Goal: Task Accomplishment & Management: Complete application form

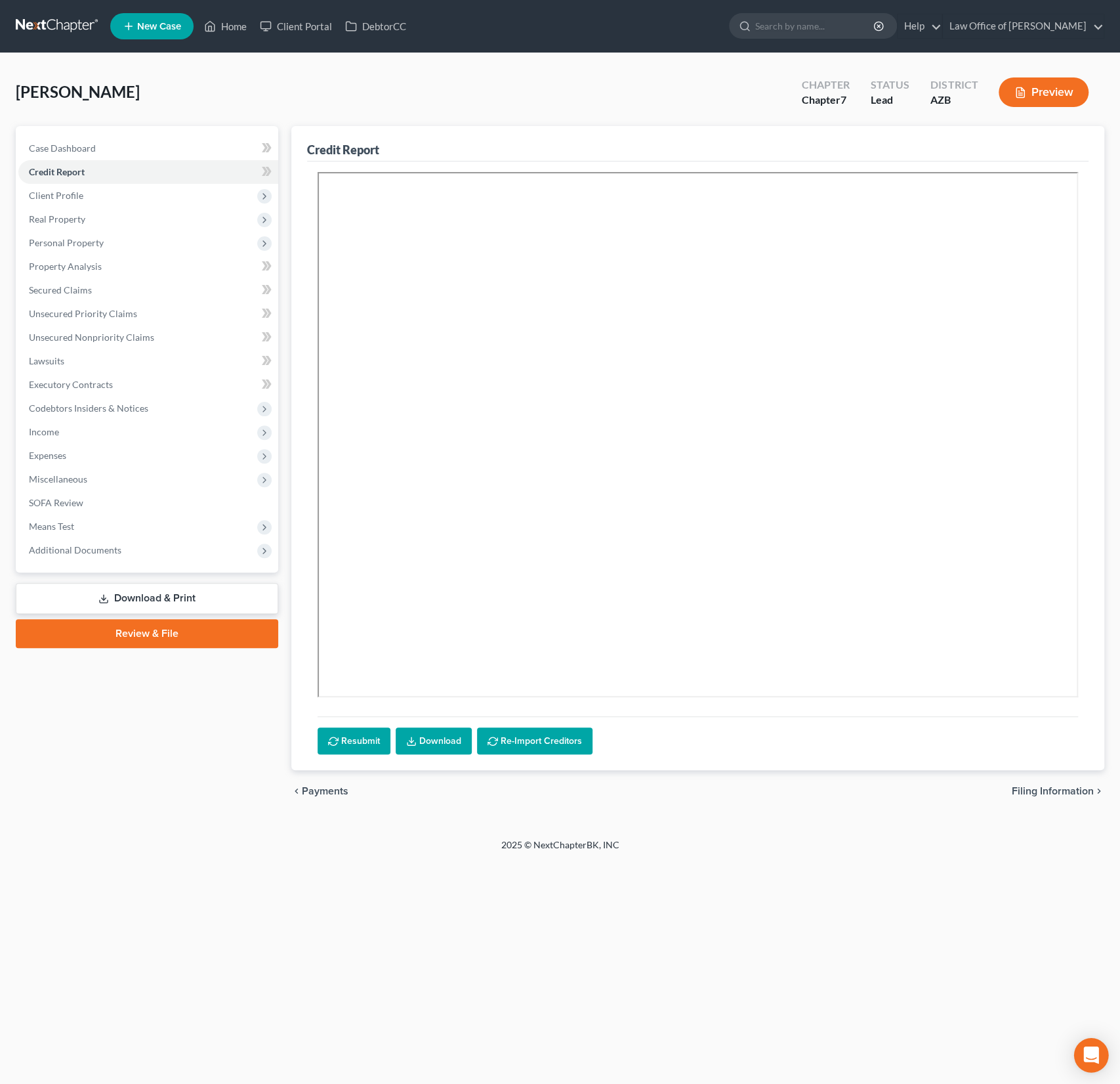
click at [1092, 1062] on icon "Open Intercom Messenger" at bounding box center [1092, 1055] width 17 height 17
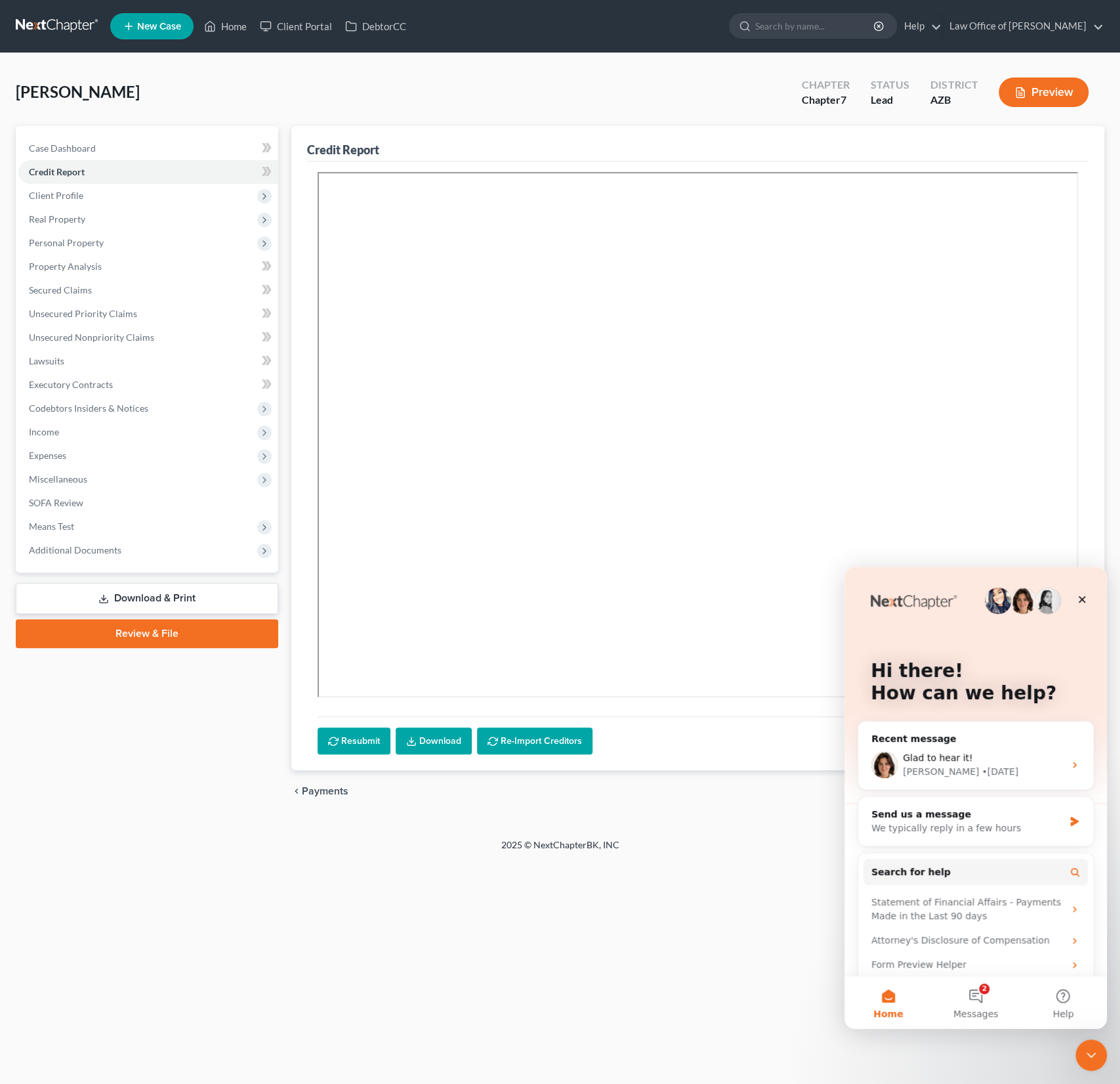
click at [896, 1009] on span "Home" at bounding box center [888, 1014] width 30 height 9
click at [1085, 601] on icon "Close" at bounding box center [1083, 599] width 11 height 11
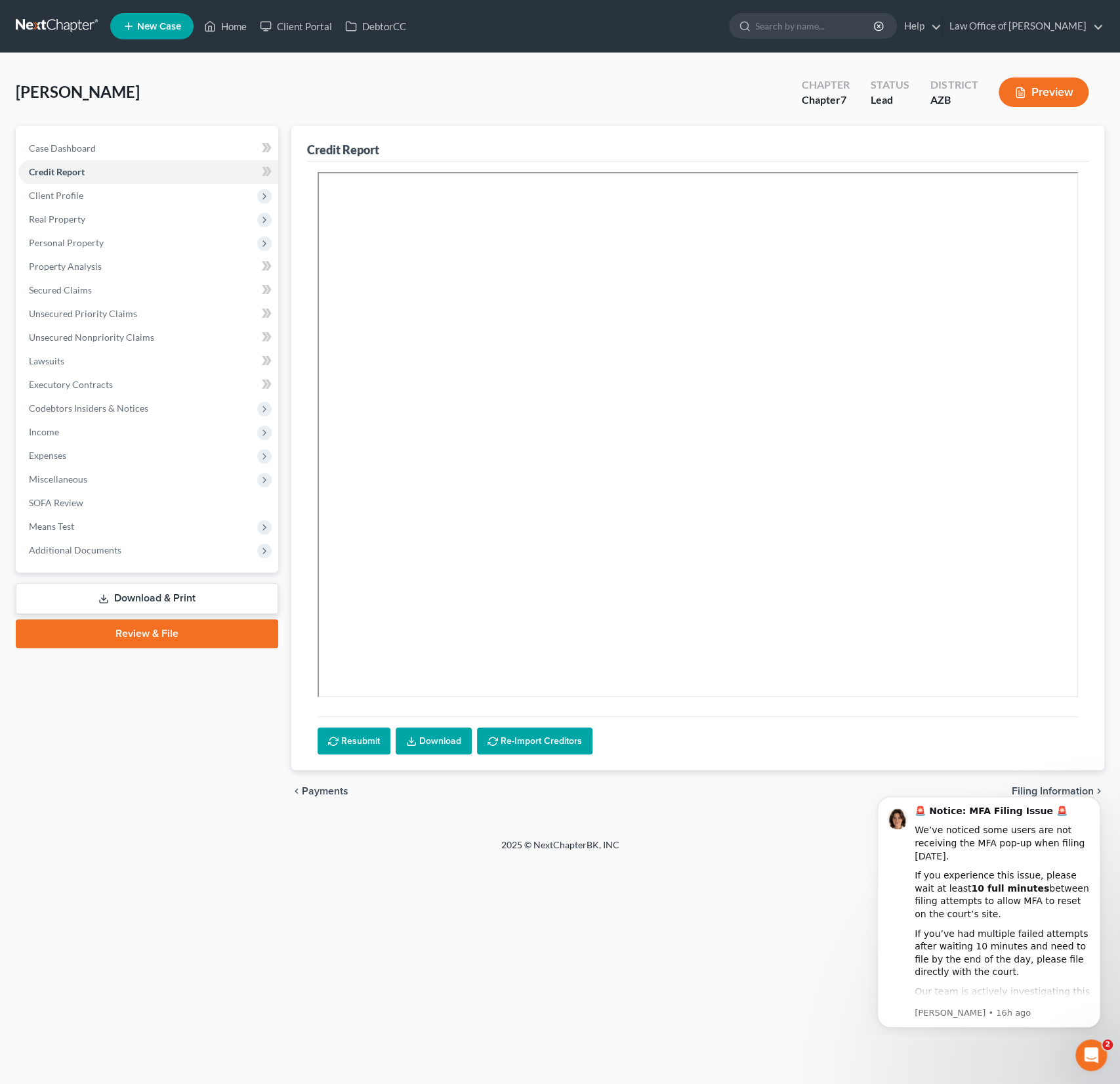
click at [327, 81] on div "[PERSON_NAME] Upgraded Chapter Chapter 7 Status Lead District [GEOGRAPHIC_DATA]…" at bounding box center [560, 97] width 1089 height 57
click at [238, 26] on link "Home" at bounding box center [225, 26] width 56 height 24
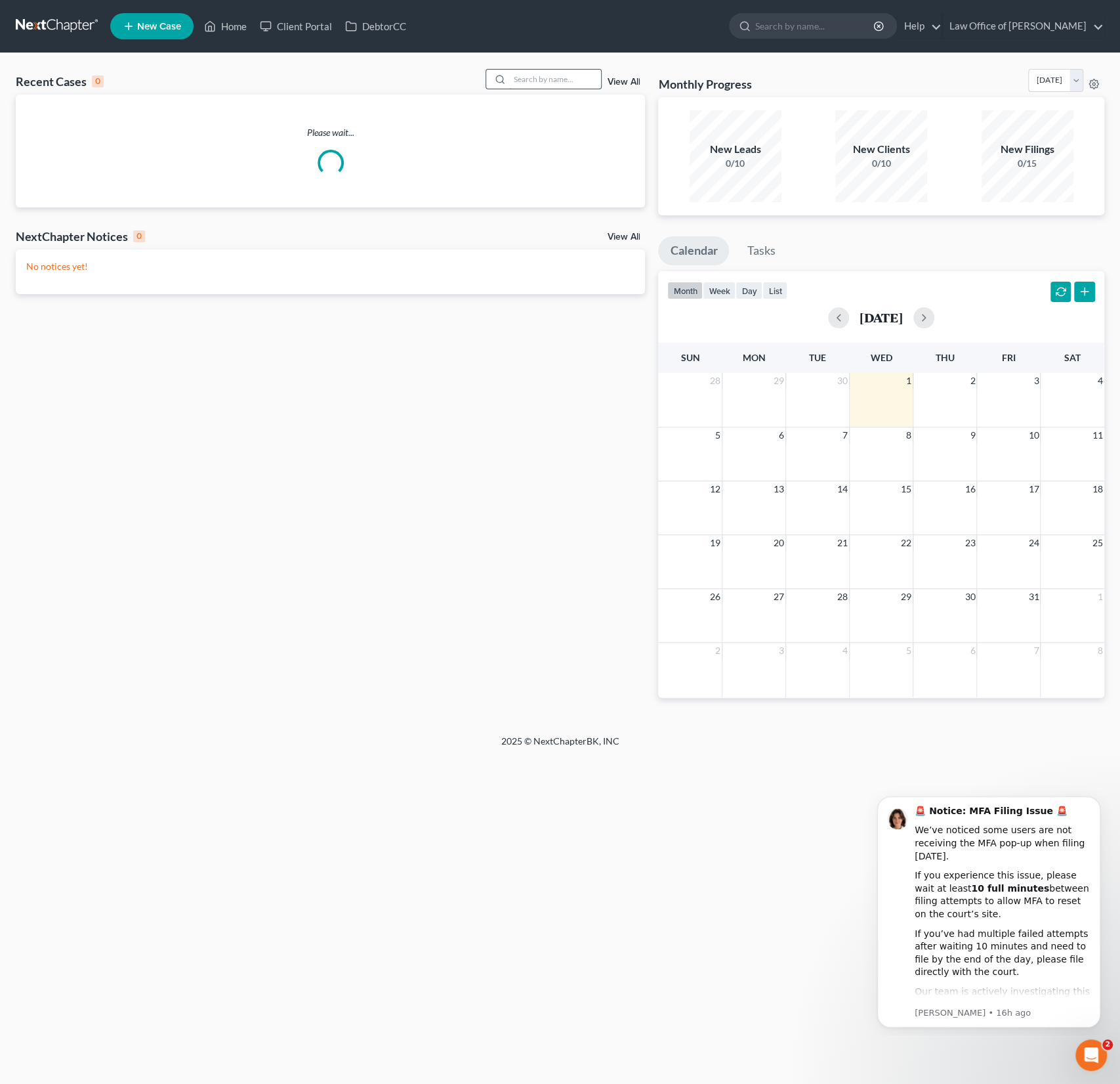
click at [562, 84] on input "search" at bounding box center [555, 79] width 92 height 19
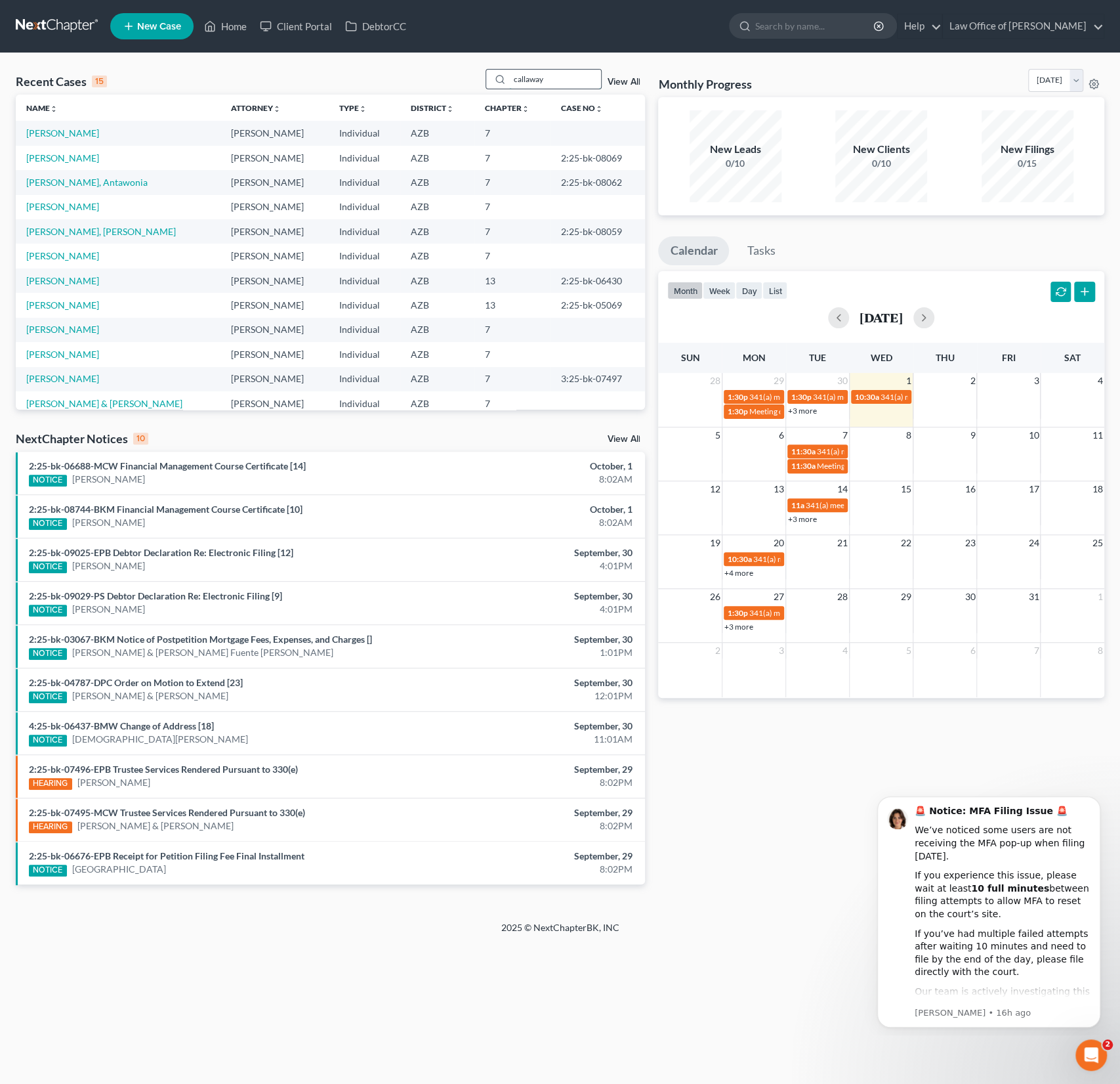
type input "callaway"
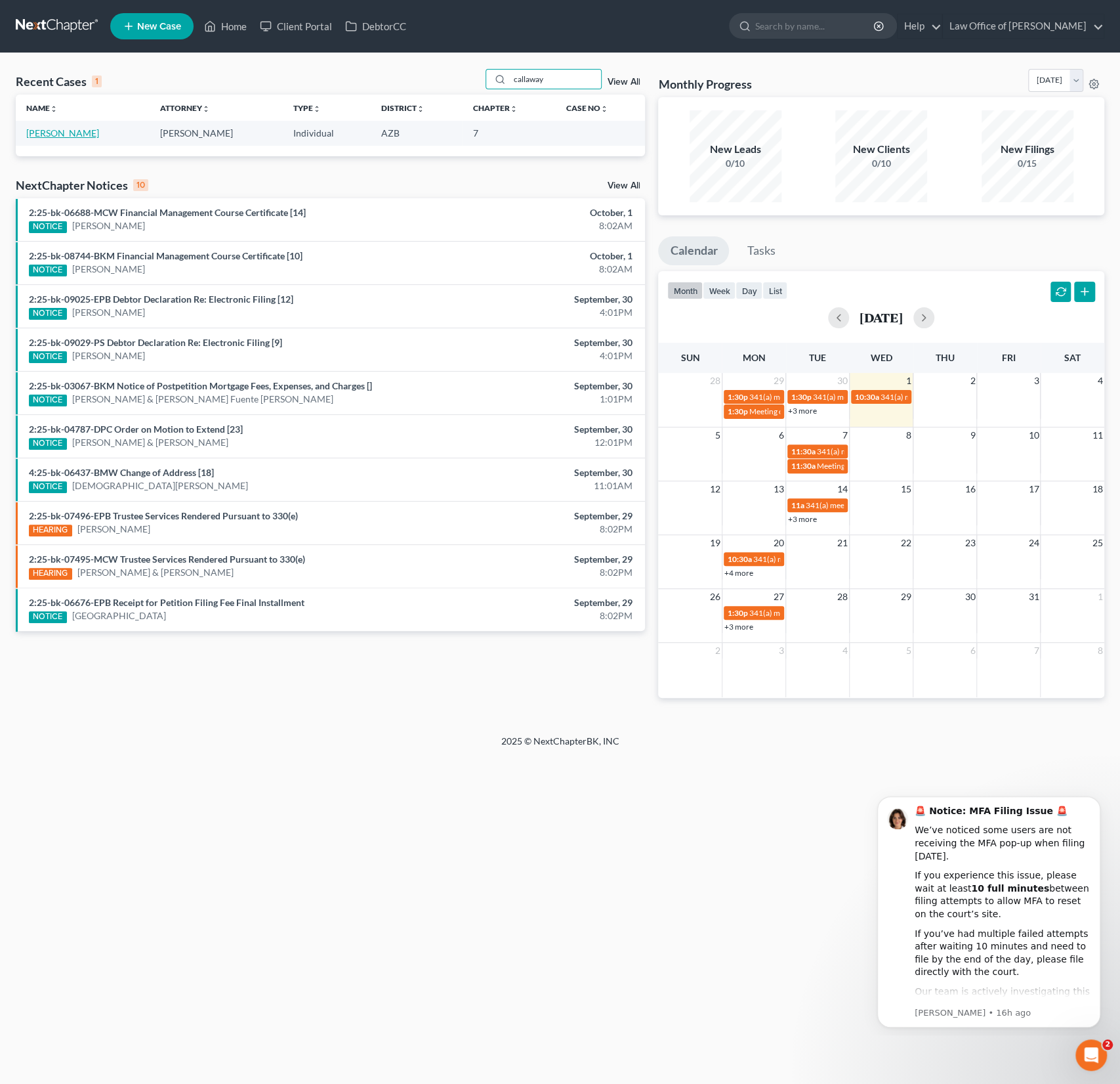
click at [77, 130] on link "[PERSON_NAME]" at bounding box center [62, 133] width 73 height 11
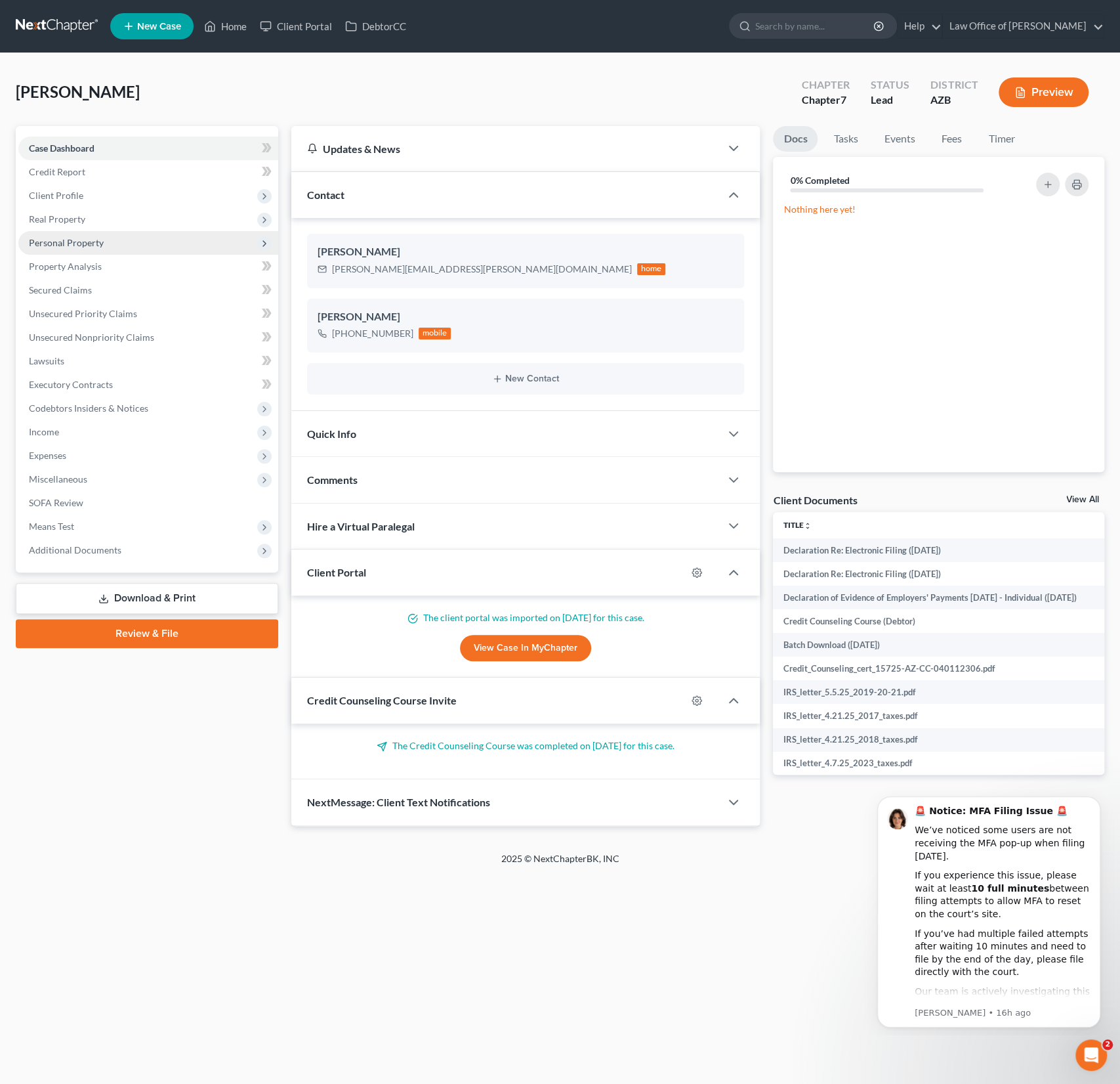
click at [85, 243] on span "Personal Property" at bounding box center [66, 242] width 75 height 11
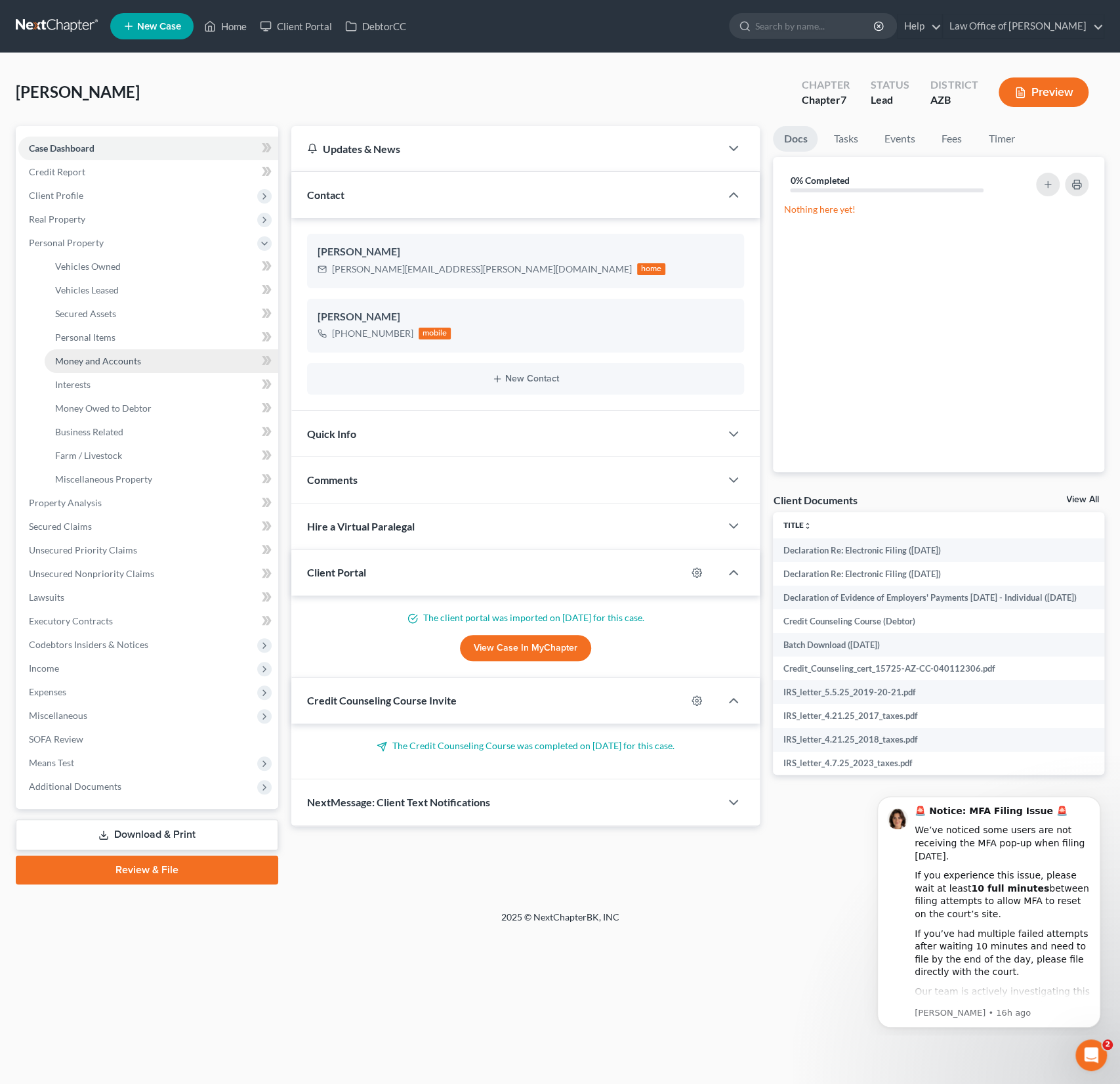
click at [114, 362] on span "Money and Accounts" at bounding box center [98, 360] width 86 height 11
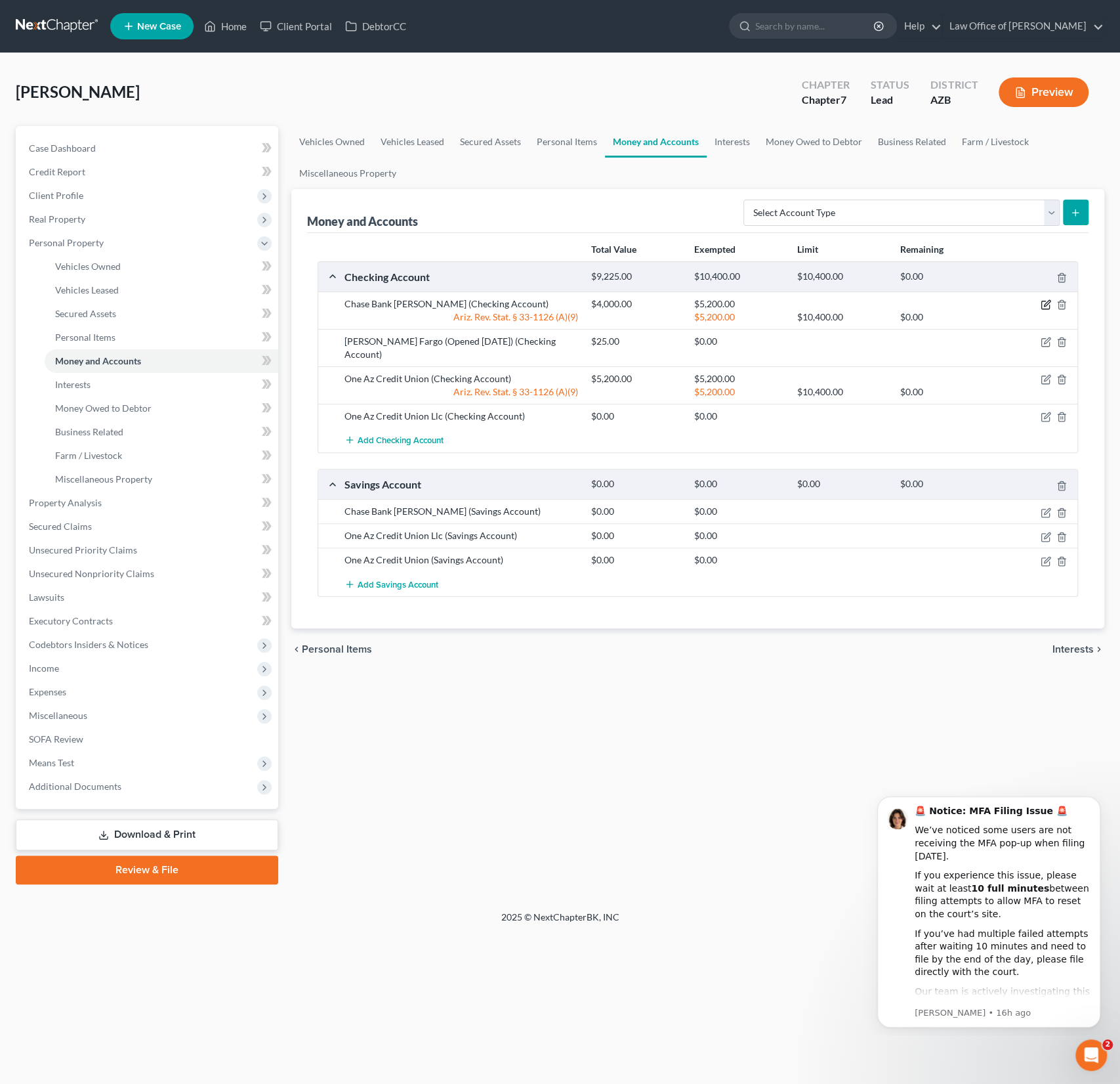
click at [1047, 303] on icon "button" at bounding box center [1046, 305] width 11 height 11
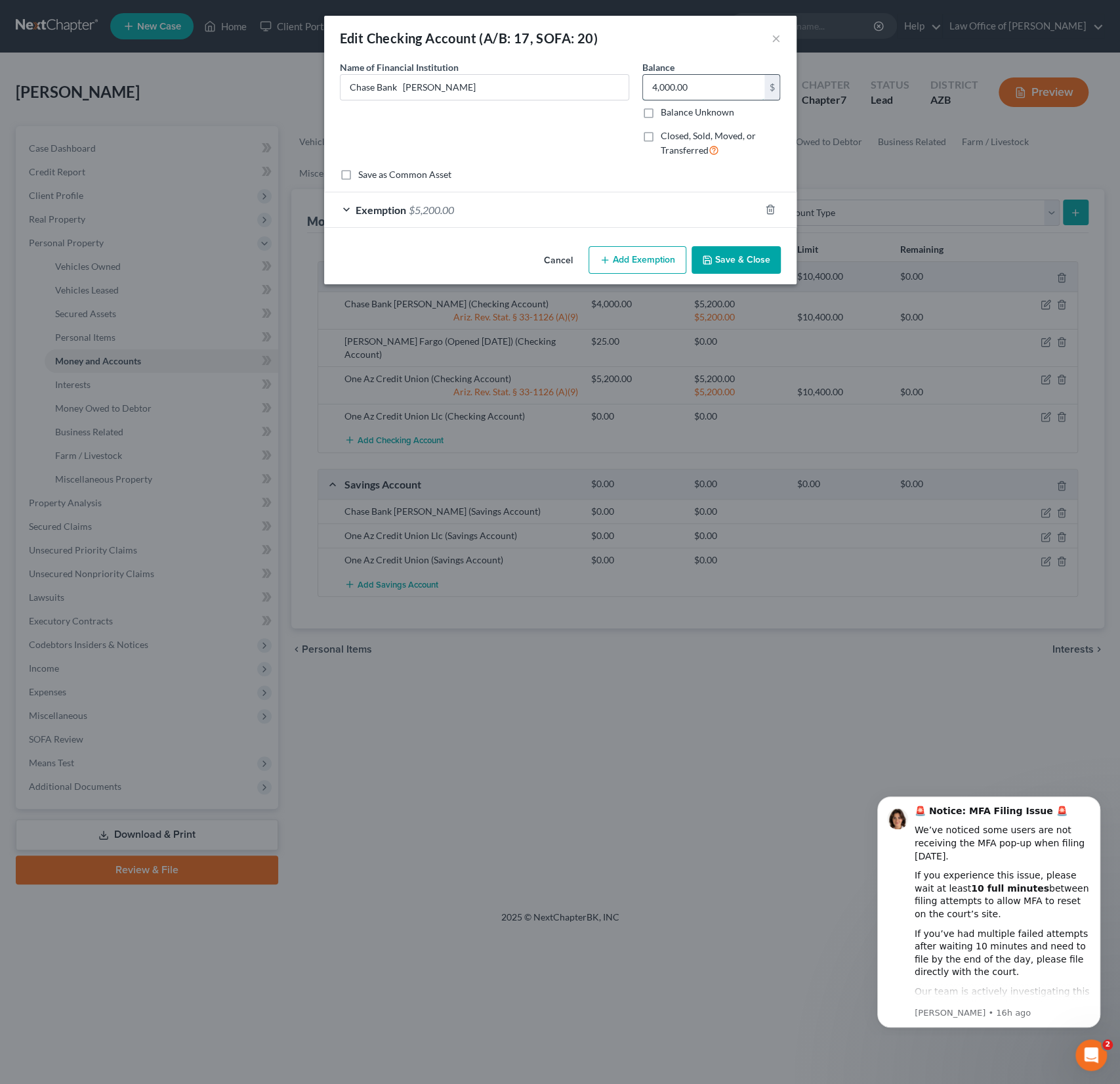
drag, startPoint x: 710, startPoint y: 86, endPoint x: 651, endPoint y: 81, distance: 59.2
click at [655, 82] on input "4,000.00" at bounding box center [704, 87] width 122 height 25
drag, startPoint x: 709, startPoint y: 90, endPoint x: 644, endPoint y: 80, distance: 65.8
click at [648, 82] on input "4,000.00" at bounding box center [704, 87] width 122 height 25
type input "1,108"
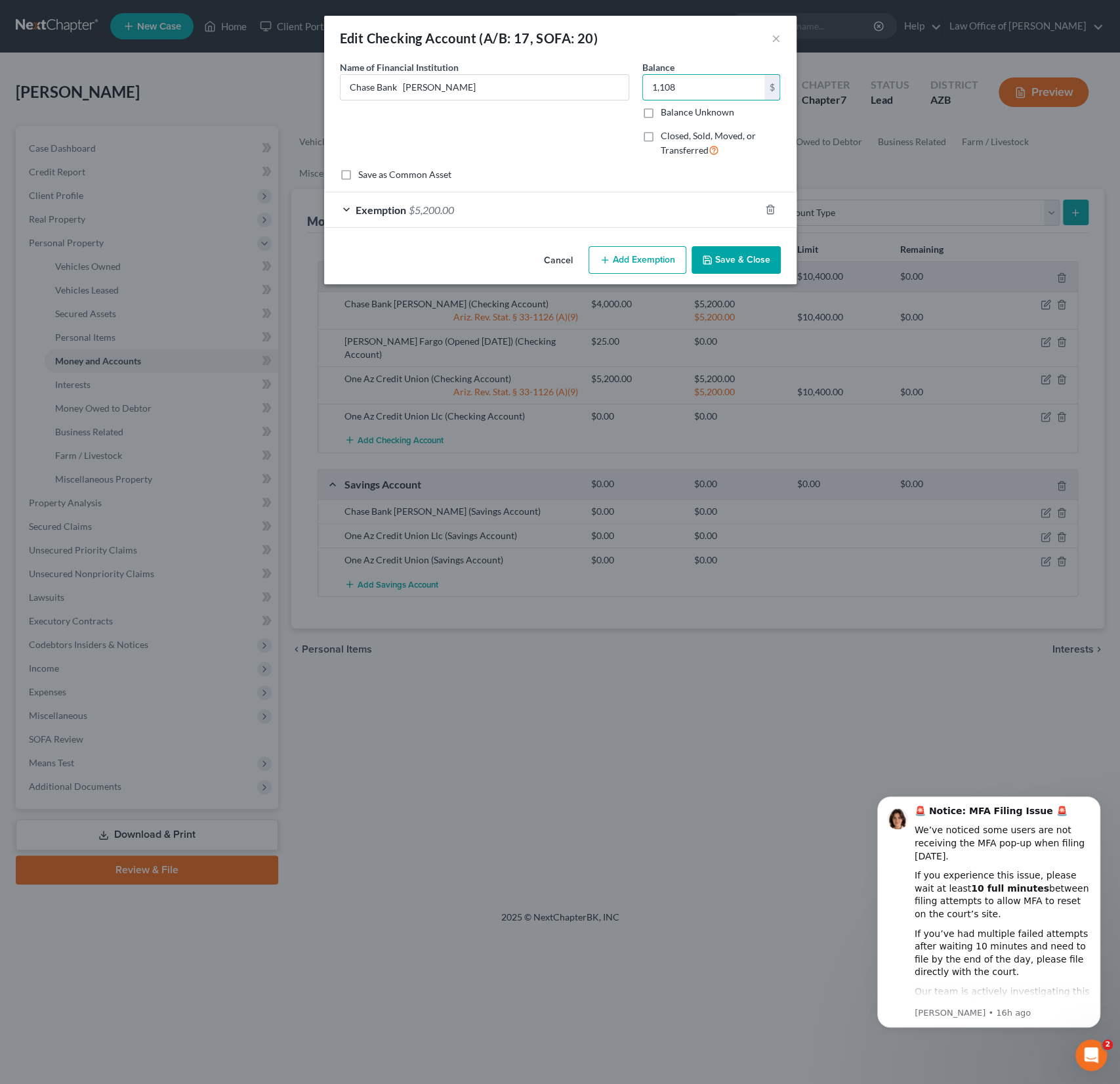
click at [743, 254] on button "Save & Close" at bounding box center [737, 260] width 89 height 28
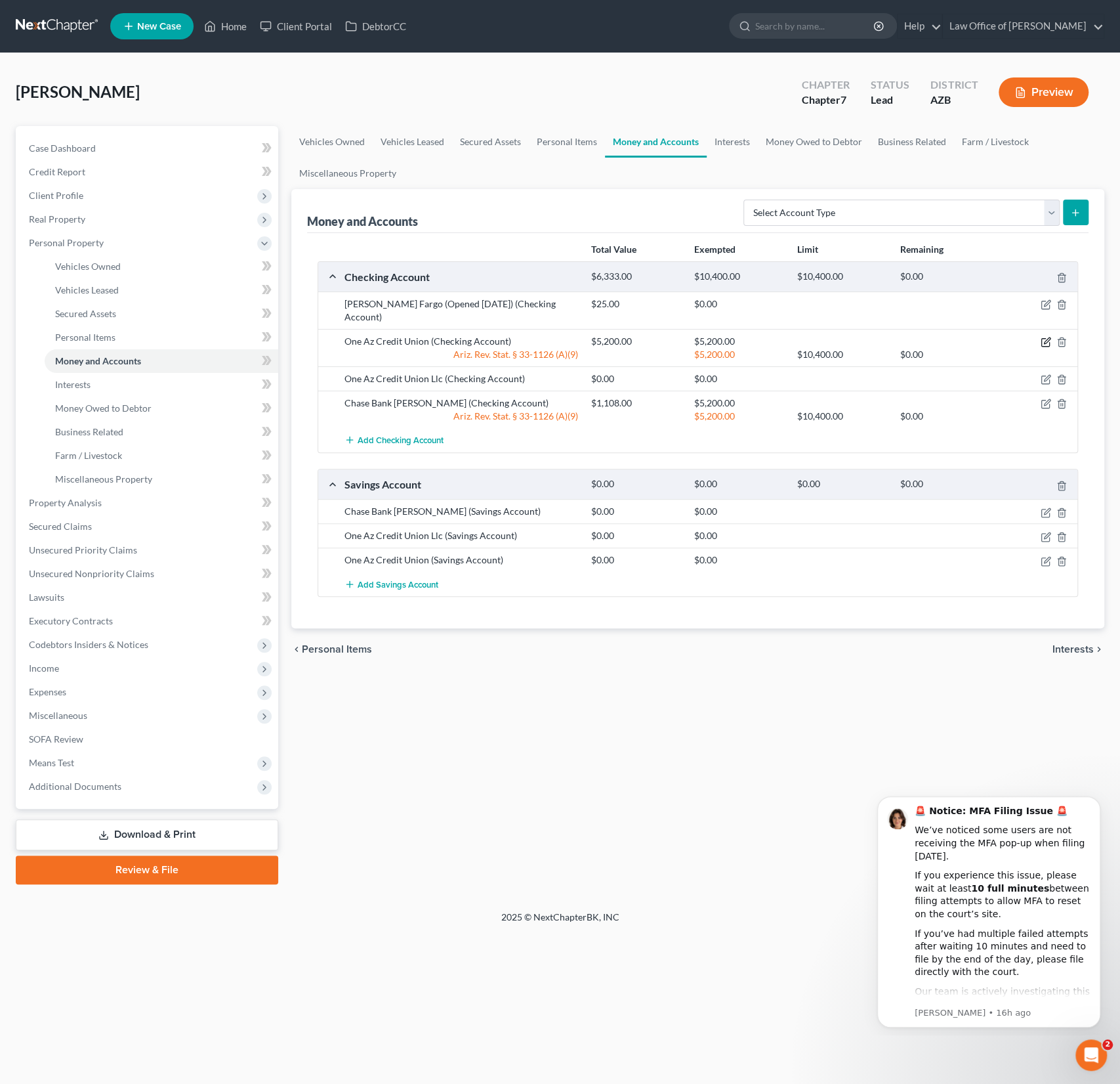
click at [1047, 338] on icon "button" at bounding box center [1047, 341] width 6 height 6
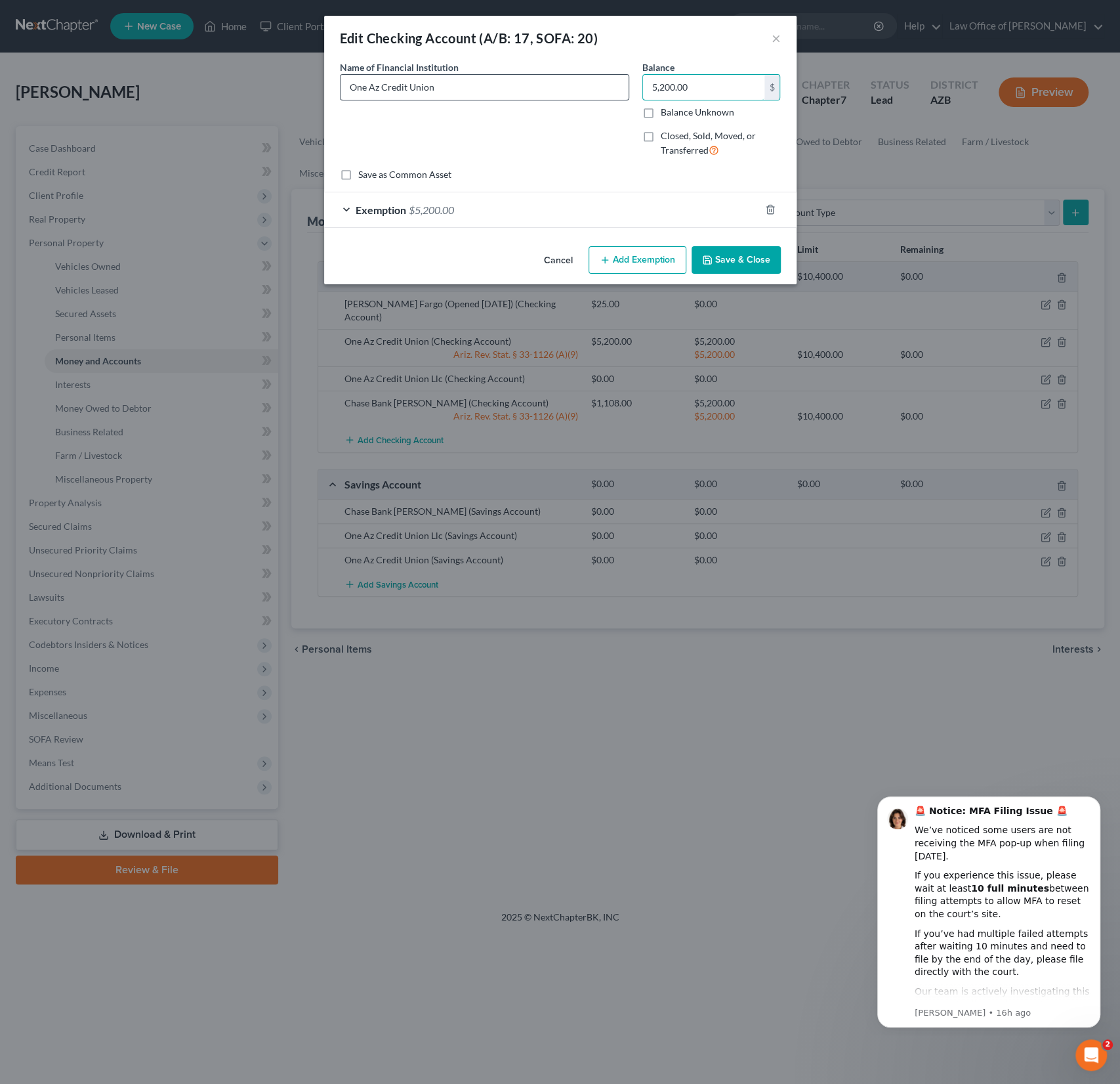
drag, startPoint x: 704, startPoint y: 91, endPoint x: 625, endPoint y: 76, distance: 80.4
click at [625, 76] on div "Name of Financial Institution * One Az Credit Union Balance 5,200.00 $ Balance …" at bounding box center [560, 114] width 454 height 108
drag, startPoint x: 713, startPoint y: 88, endPoint x: 625, endPoint y: 80, distance: 88.4
click at [625, 80] on div "Name of Financial Institution * One Az Credit Union Balance 5,200.00 $ Balance …" at bounding box center [560, 114] width 454 height 108
type input "1,598.17"
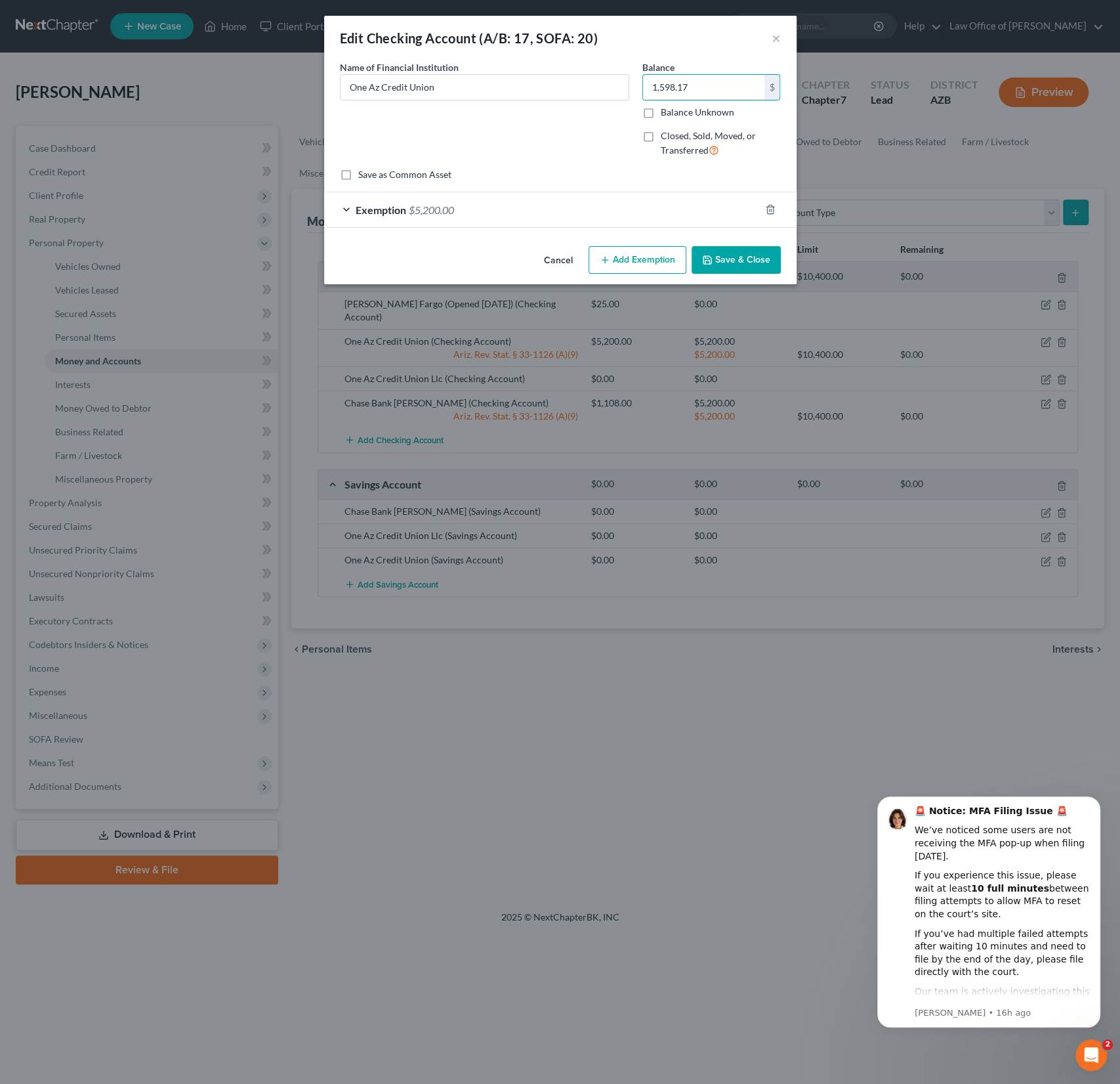
click at [740, 257] on button "Save & Close" at bounding box center [737, 260] width 89 height 28
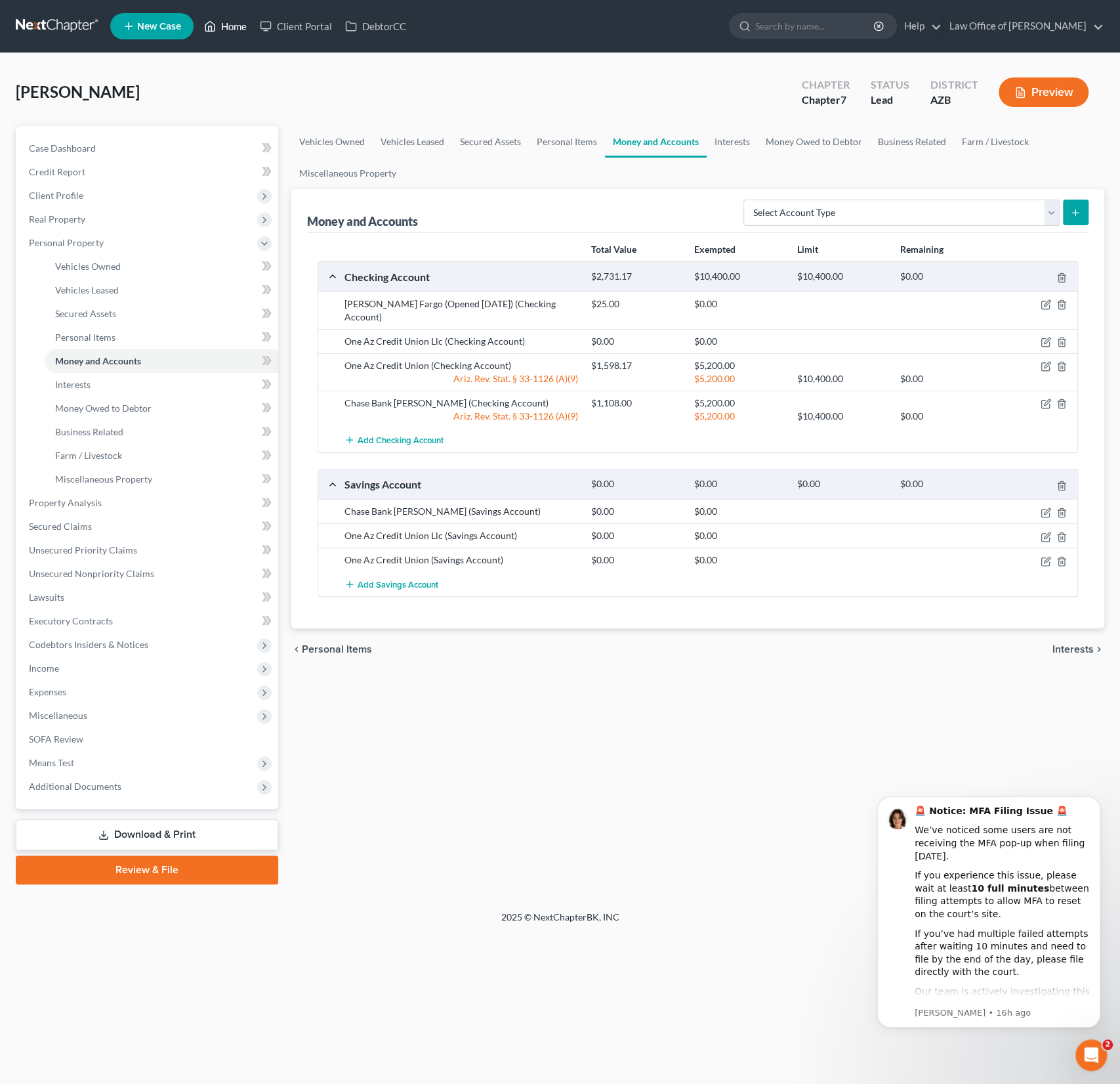
click at [233, 27] on link "Home" at bounding box center [225, 26] width 56 height 24
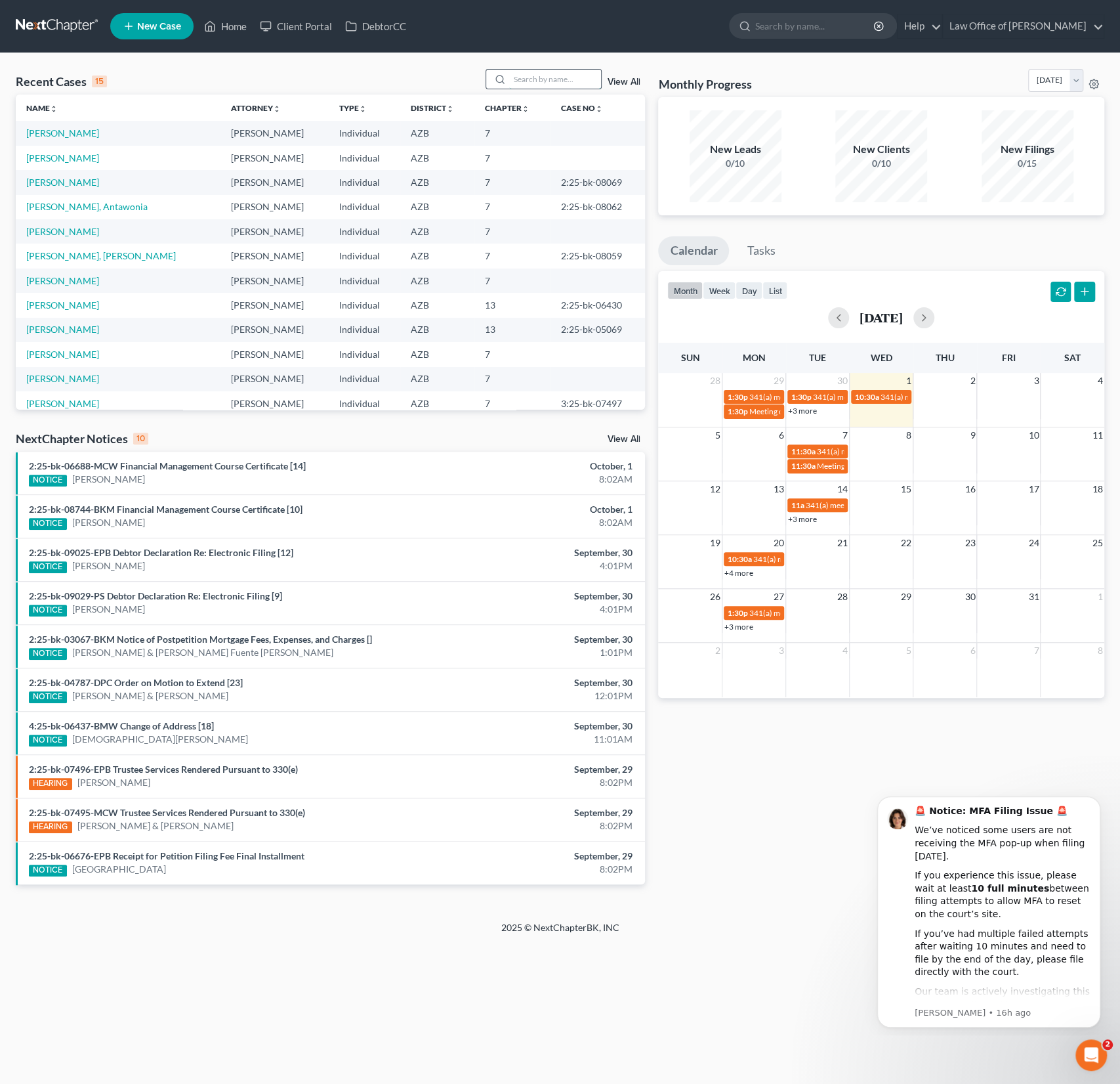
click at [544, 78] on input "search" at bounding box center [555, 79] width 92 height 19
type input "[PERSON_NAME]"
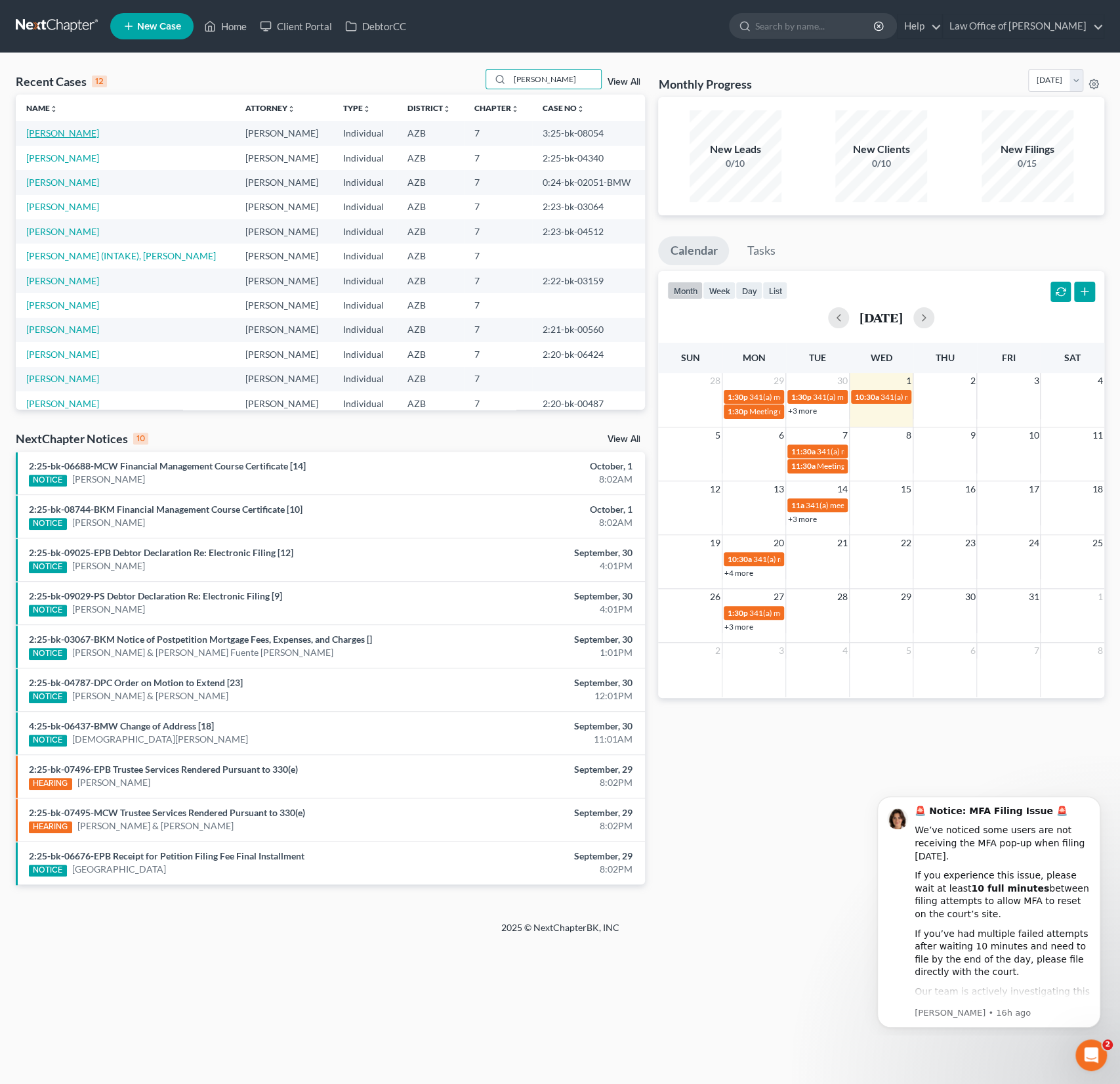
click at [60, 136] on link "[PERSON_NAME]" at bounding box center [62, 133] width 73 height 11
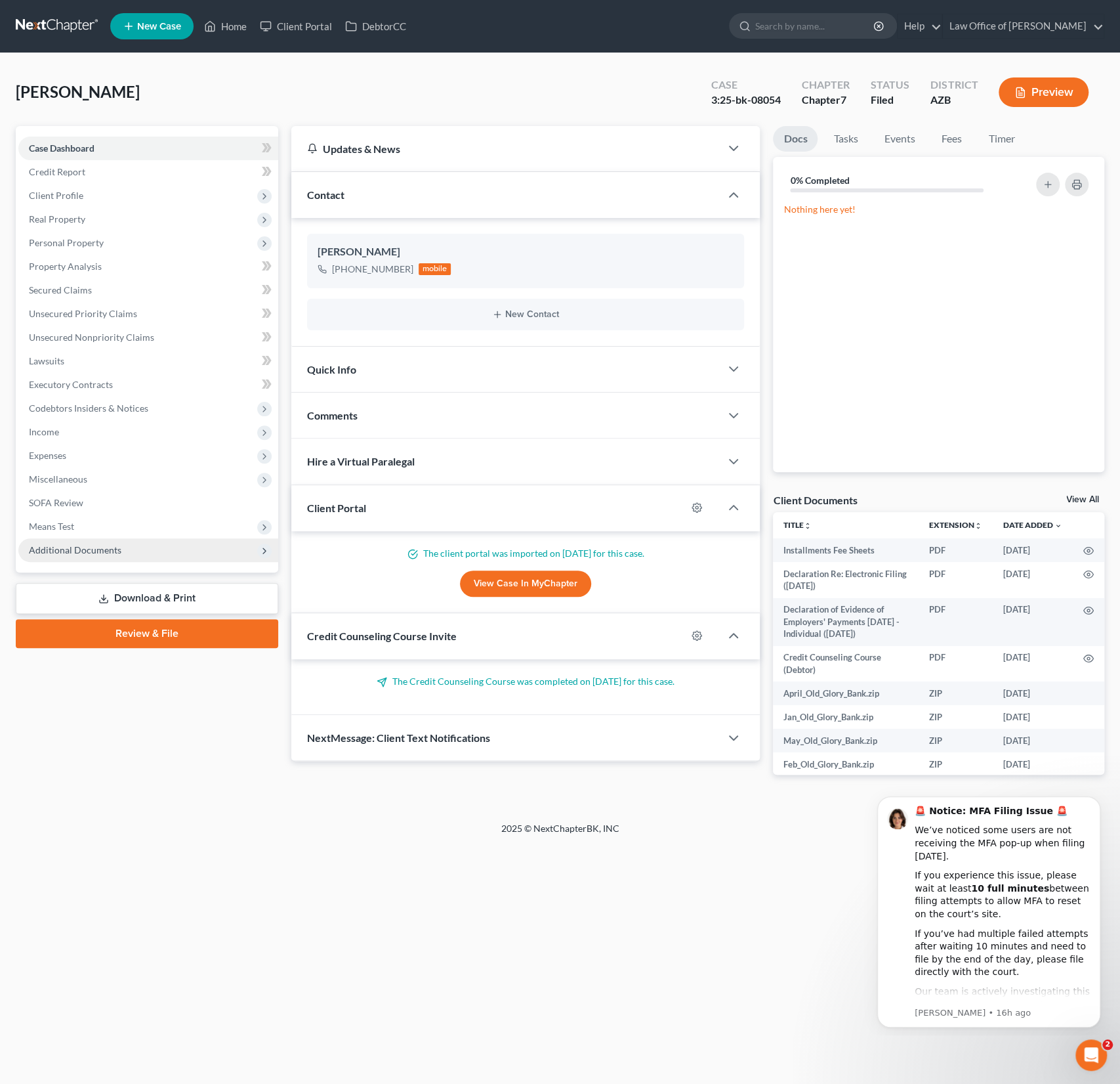
click at [79, 542] on span "Additional Documents" at bounding box center [148, 550] width 260 height 24
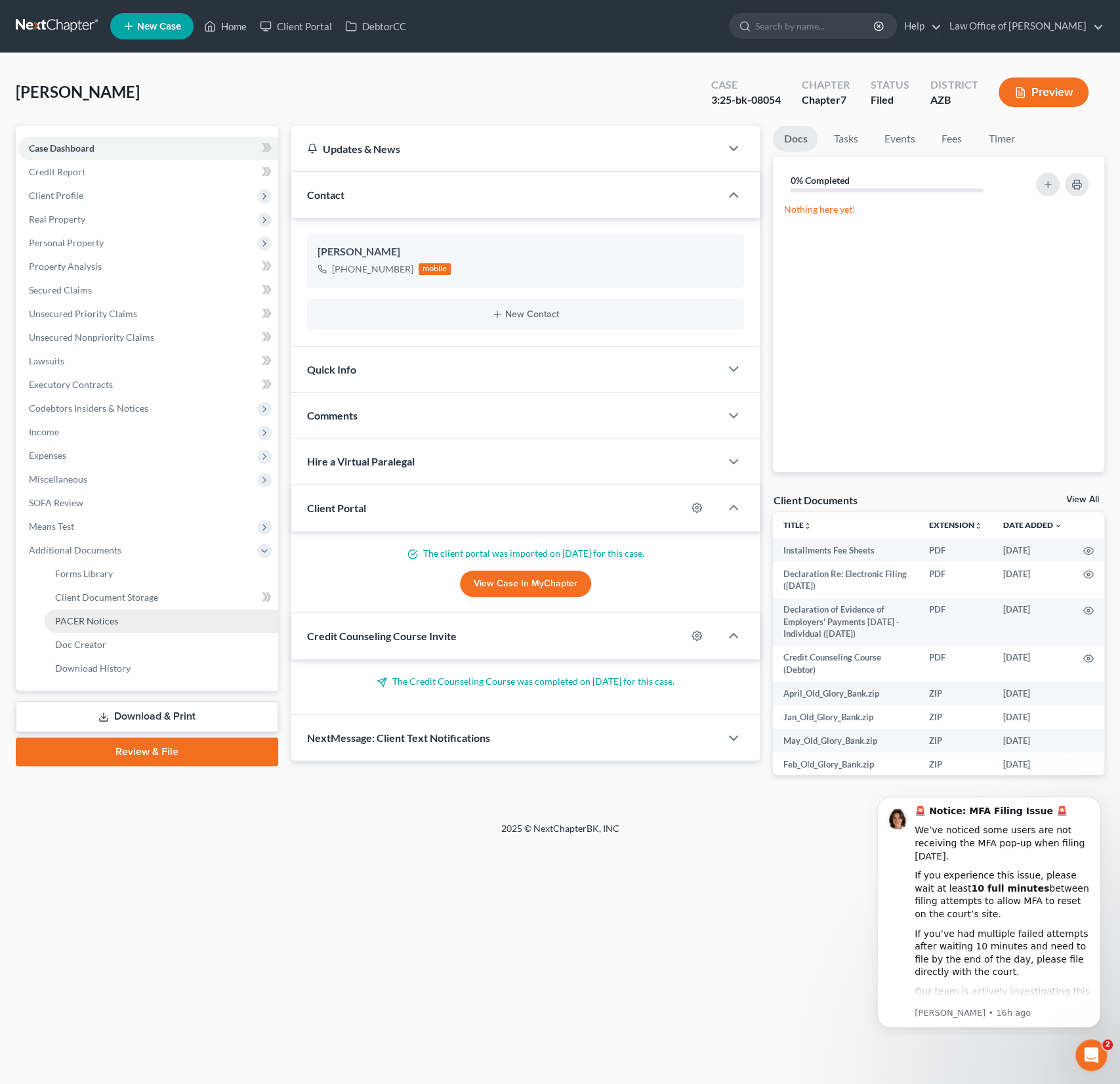
click at [85, 622] on span "PACER Notices" at bounding box center [87, 620] width 63 height 11
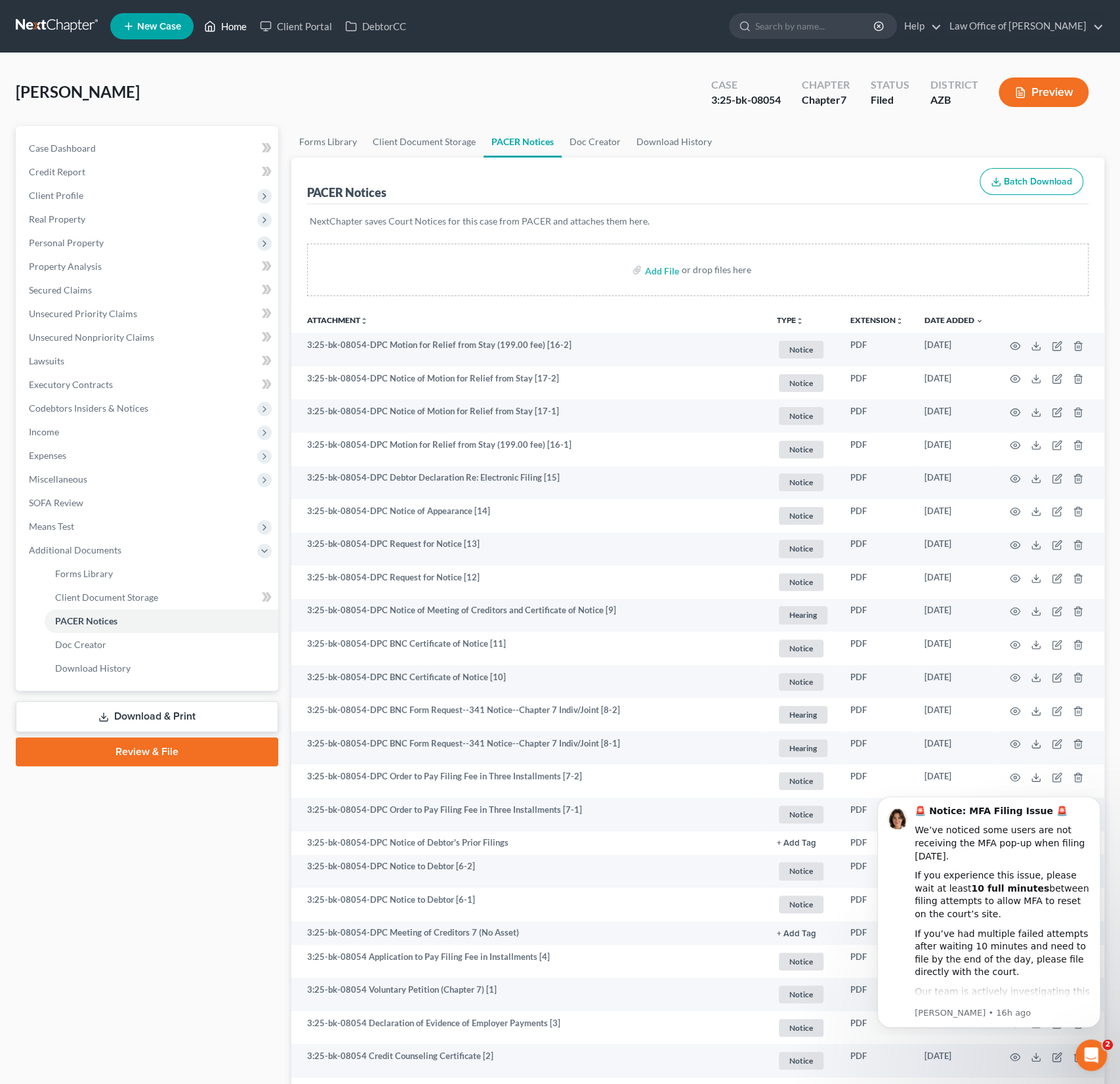
click at [224, 34] on link "Home" at bounding box center [225, 26] width 56 height 24
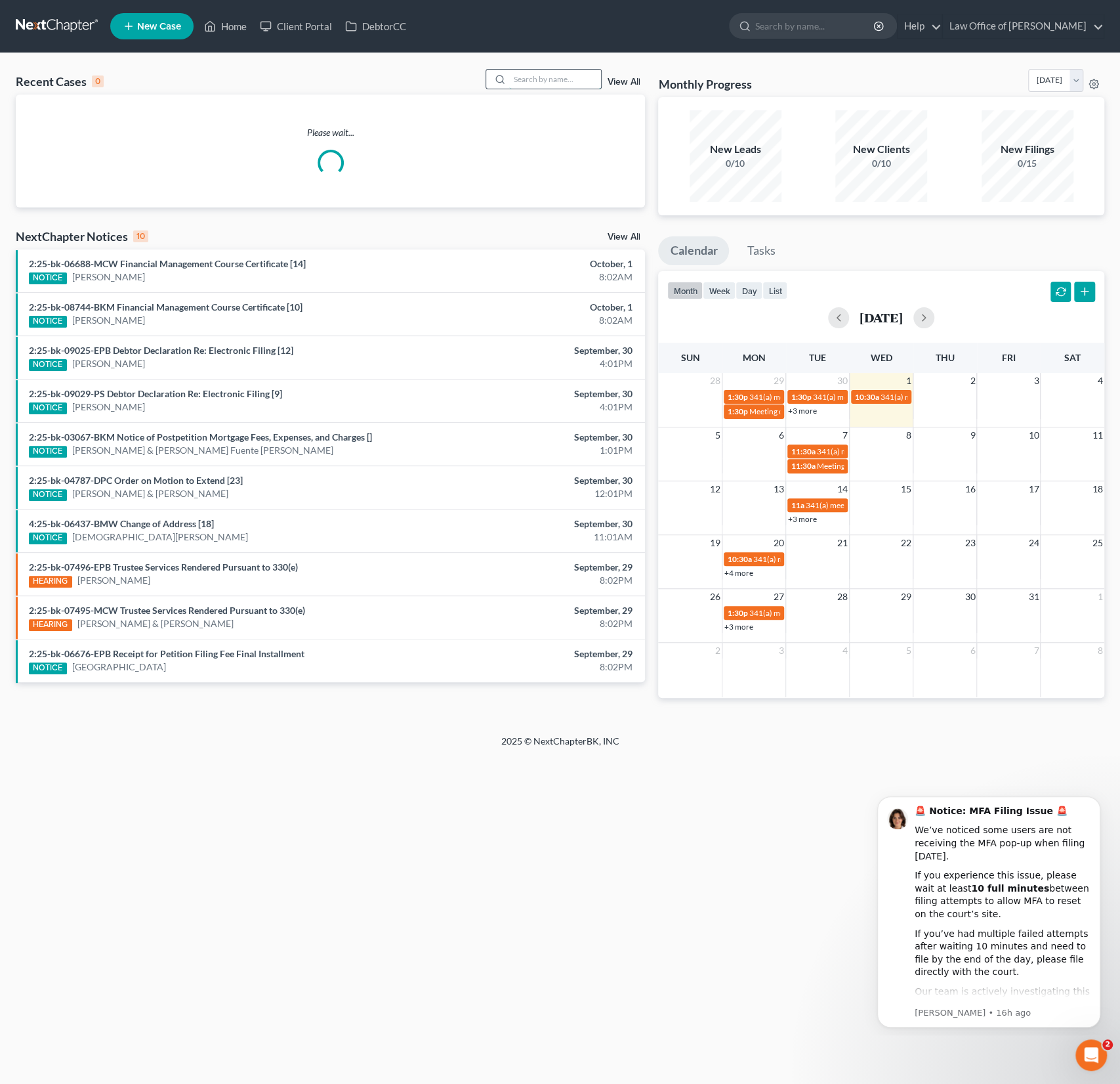
click at [572, 87] on input "search" at bounding box center [555, 79] width 92 height 19
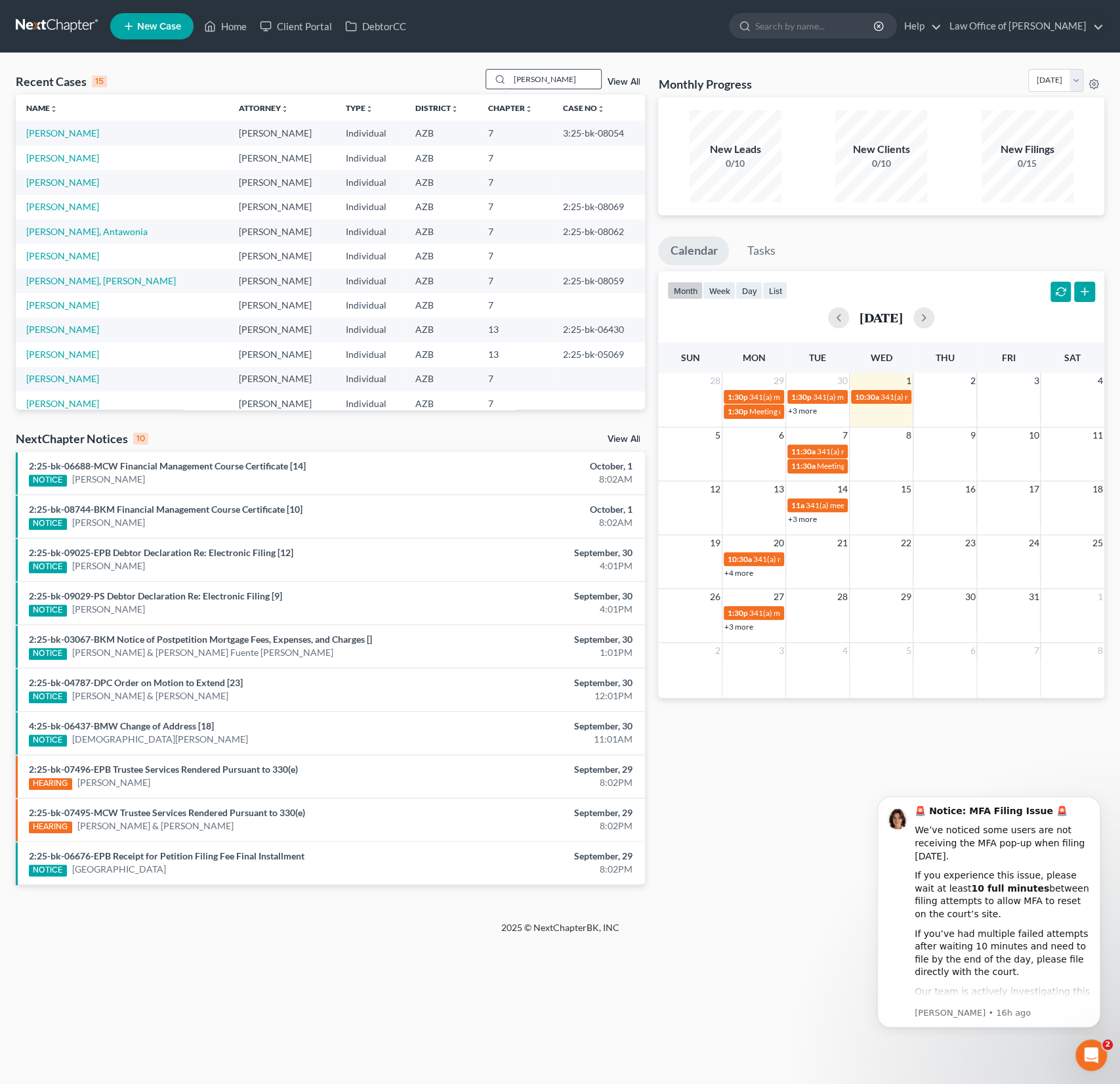
type input "[PERSON_NAME]"
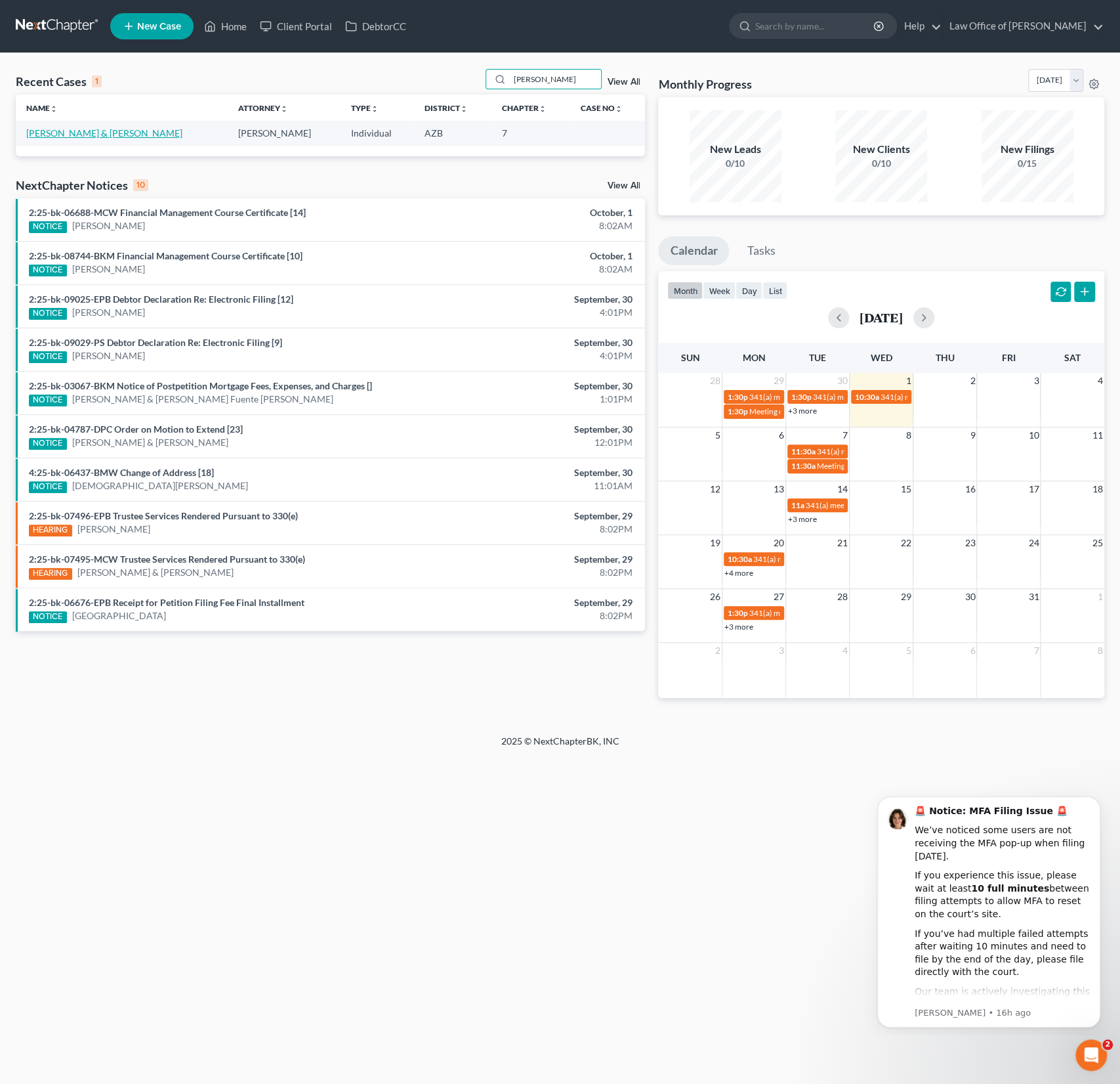
click at [72, 133] on link "[PERSON_NAME] & [PERSON_NAME]" at bounding box center [104, 133] width 156 height 11
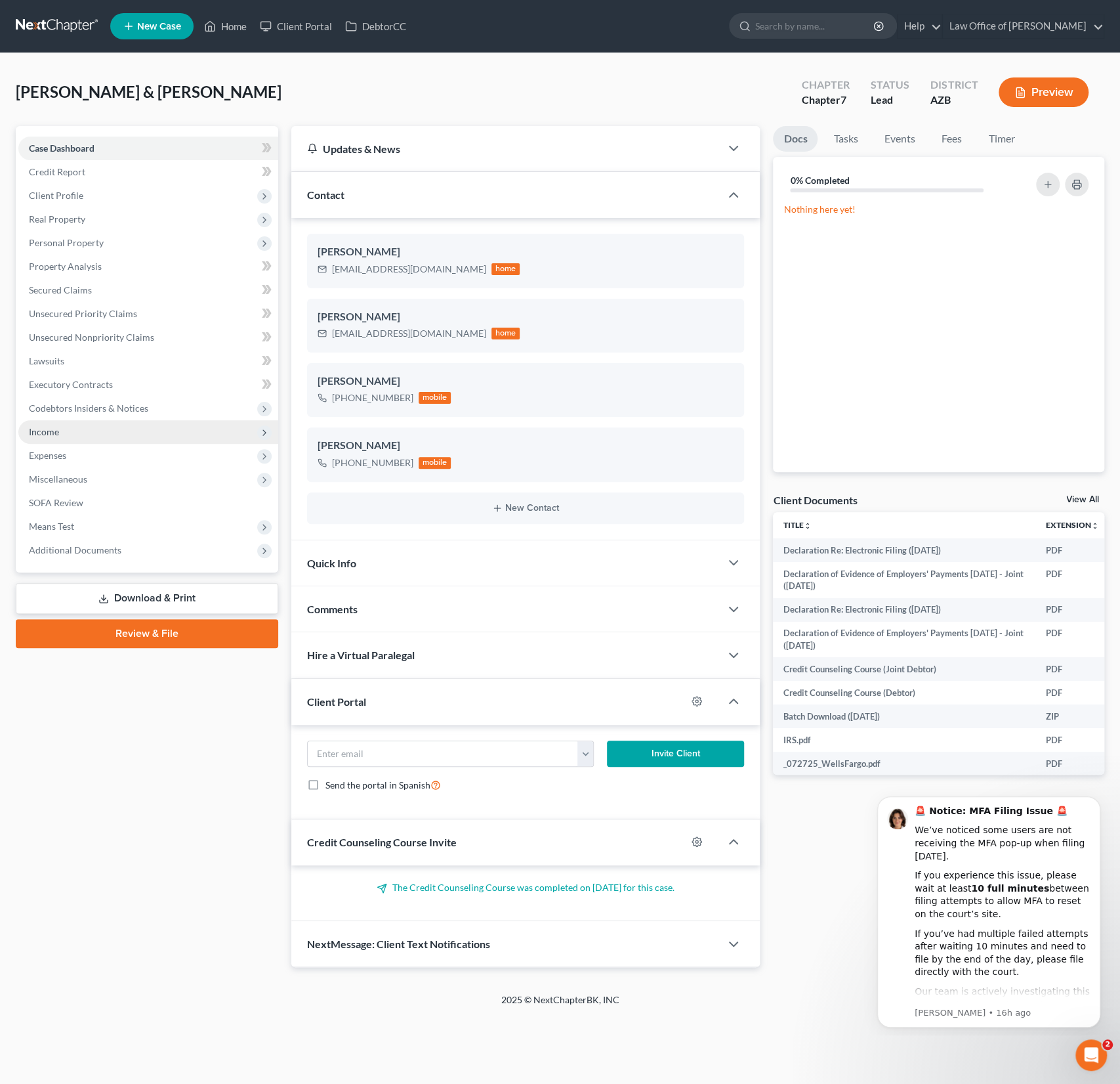
click at [57, 435] on span "Income" at bounding box center [44, 431] width 30 height 11
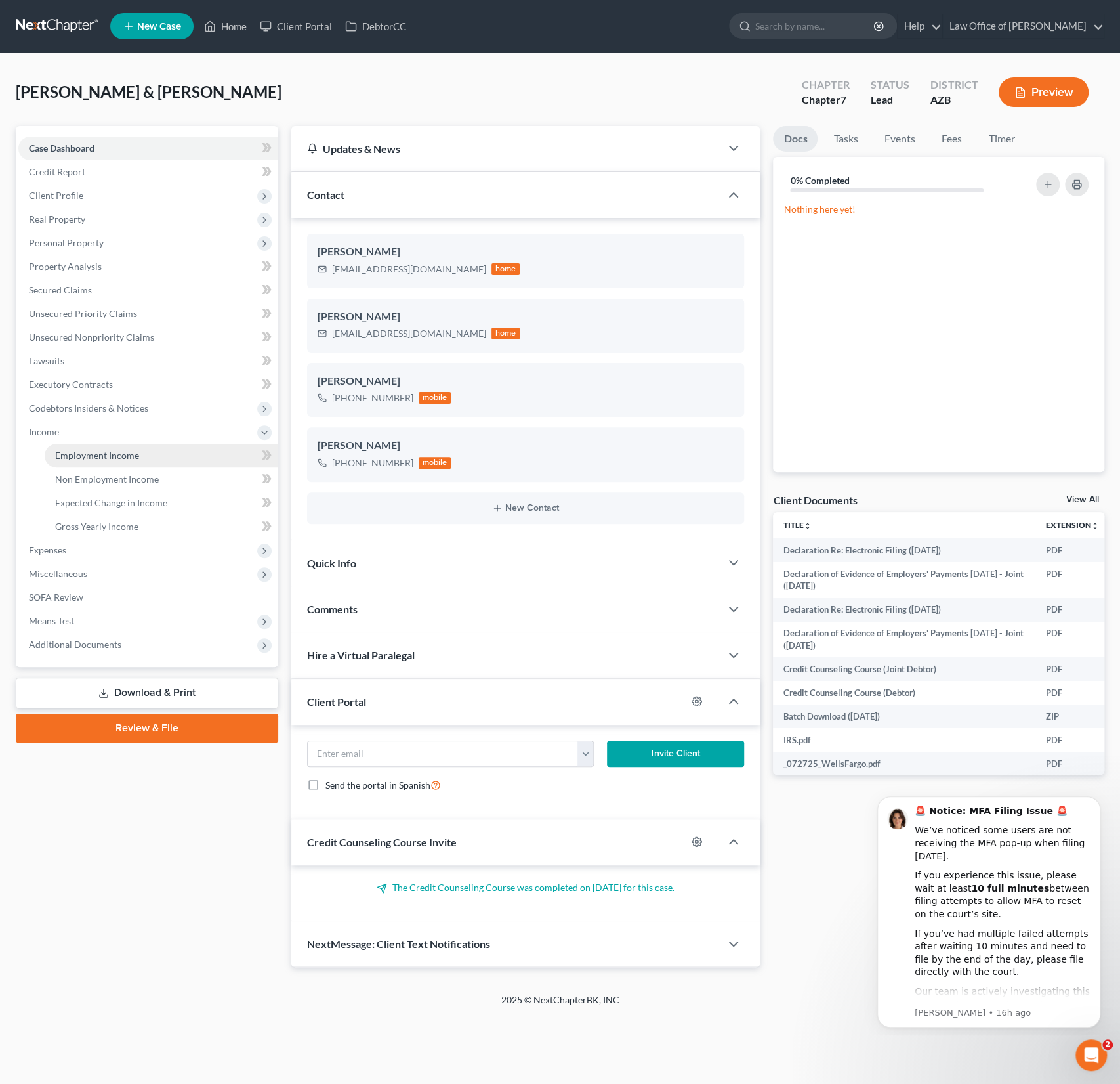
click at [78, 458] on span "Employment Income" at bounding box center [97, 455] width 84 height 11
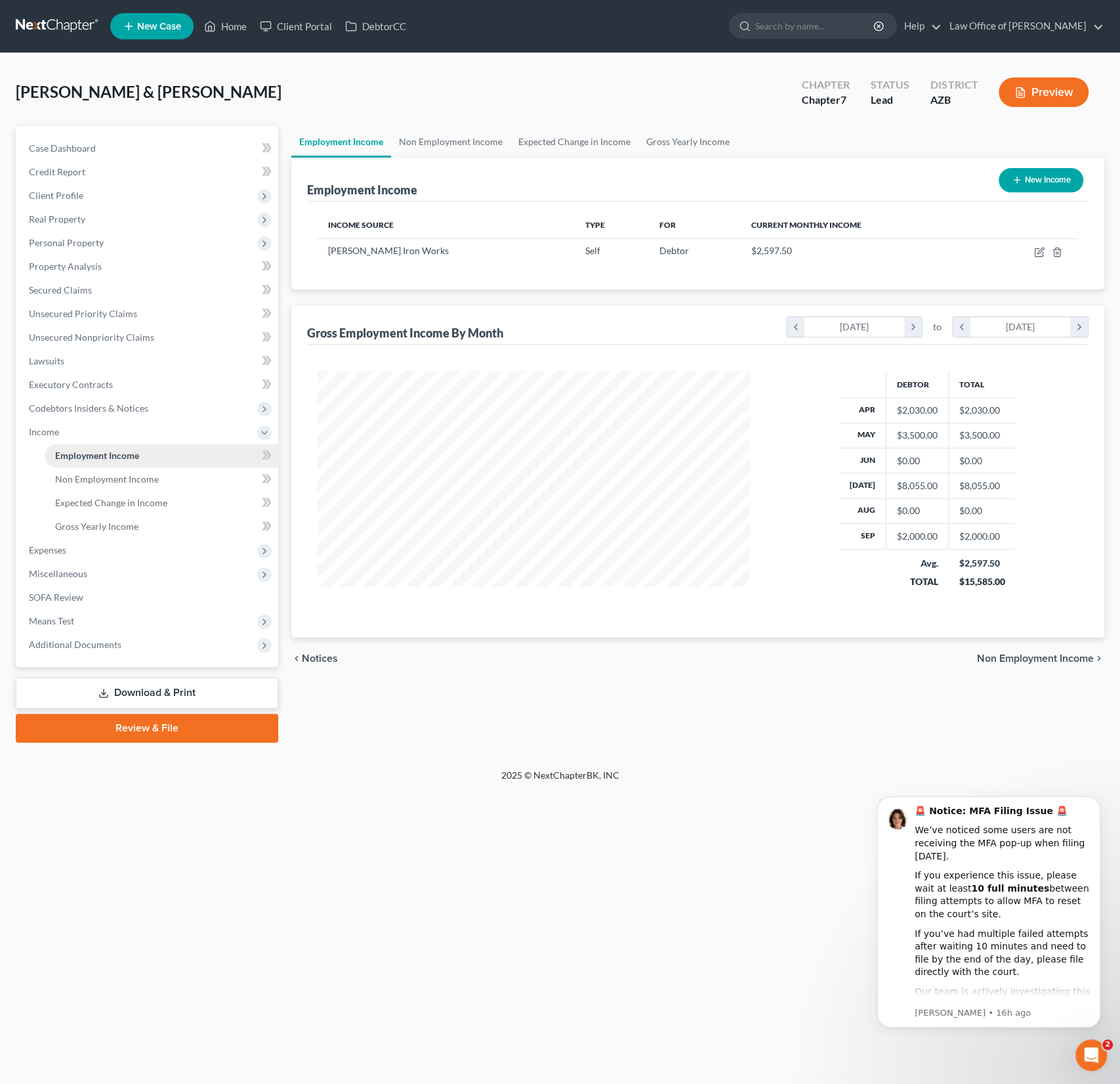
scroll to position [234, 459]
click at [80, 474] on span "Non Employment Income" at bounding box center [107, 478] width 104 height 11
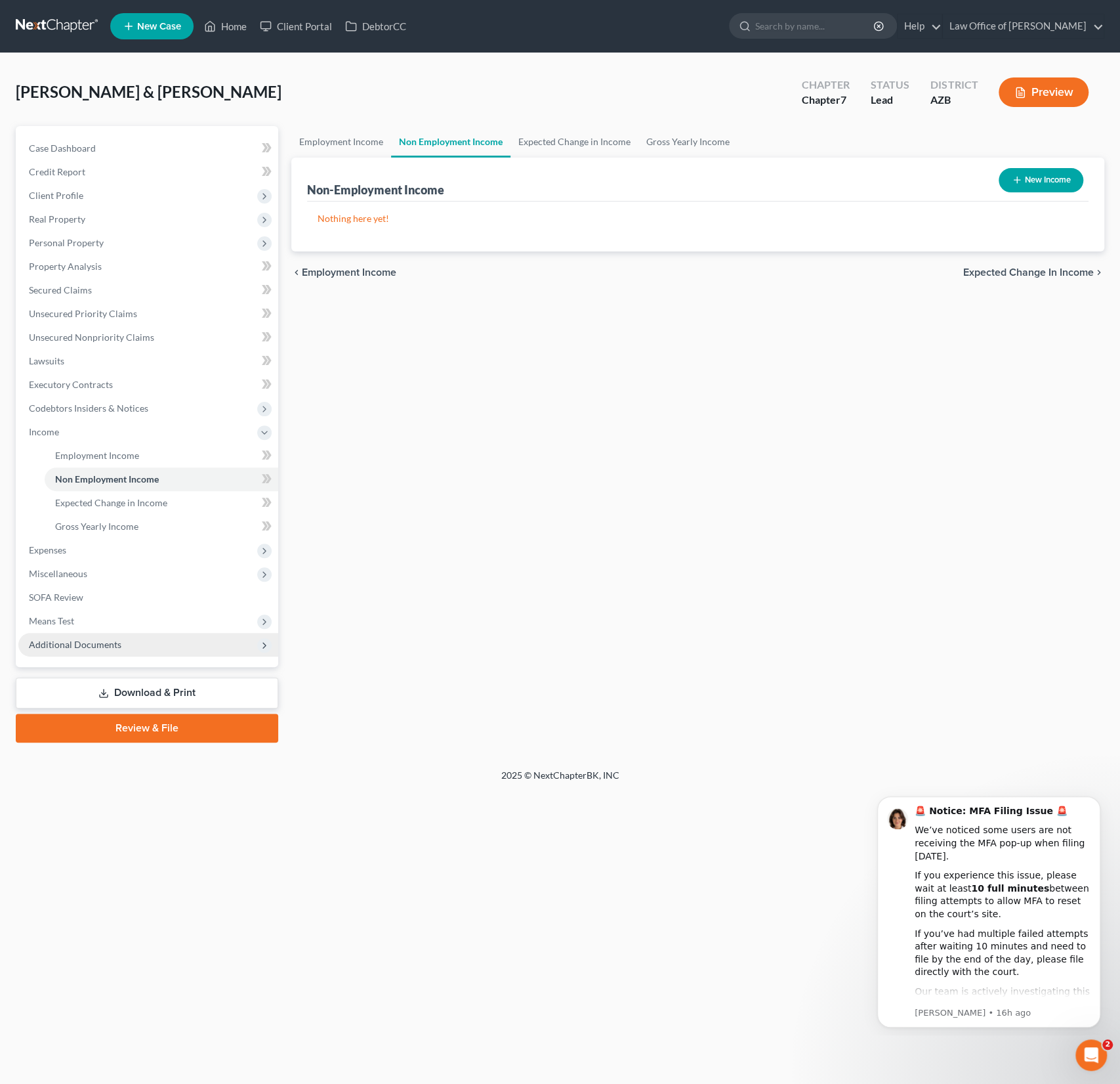
click at [100, 645] on span "Additional Documents" at bounding box center [75, 644] width 93 height 11
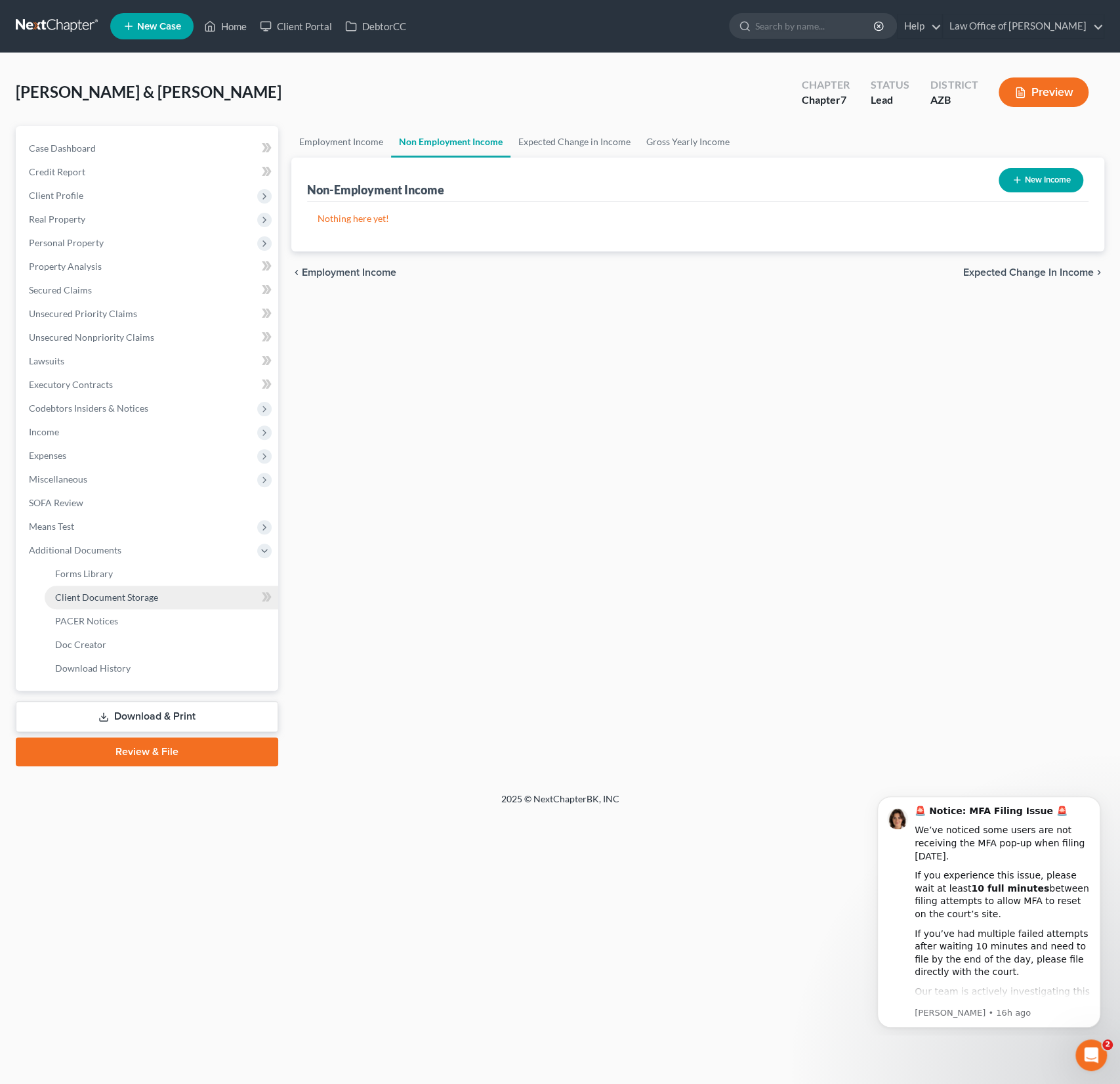
click at [107, 604] on link "Client Document Storage" at bounding box center [161, 597] width 233 height 24
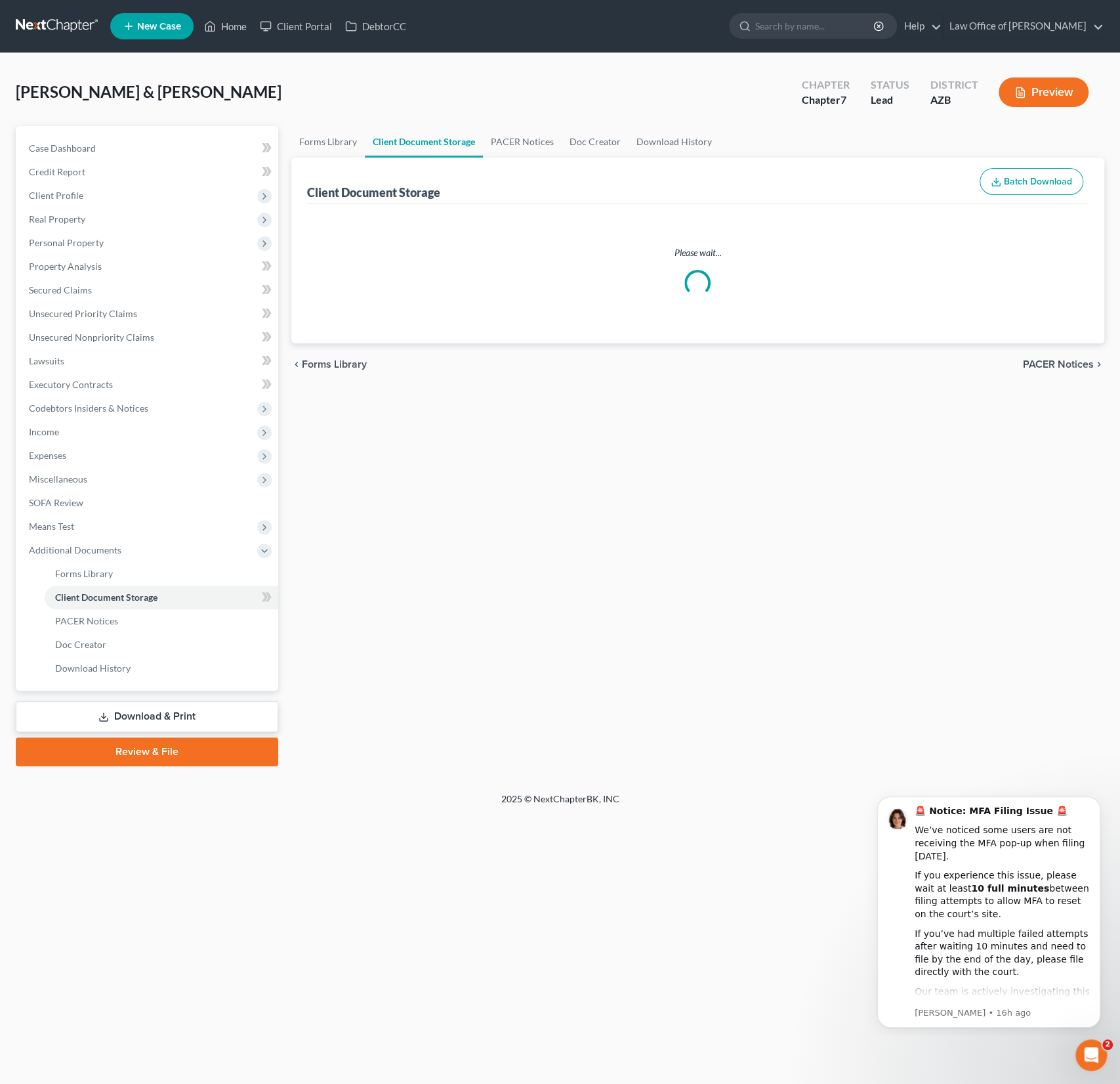
select select "14"
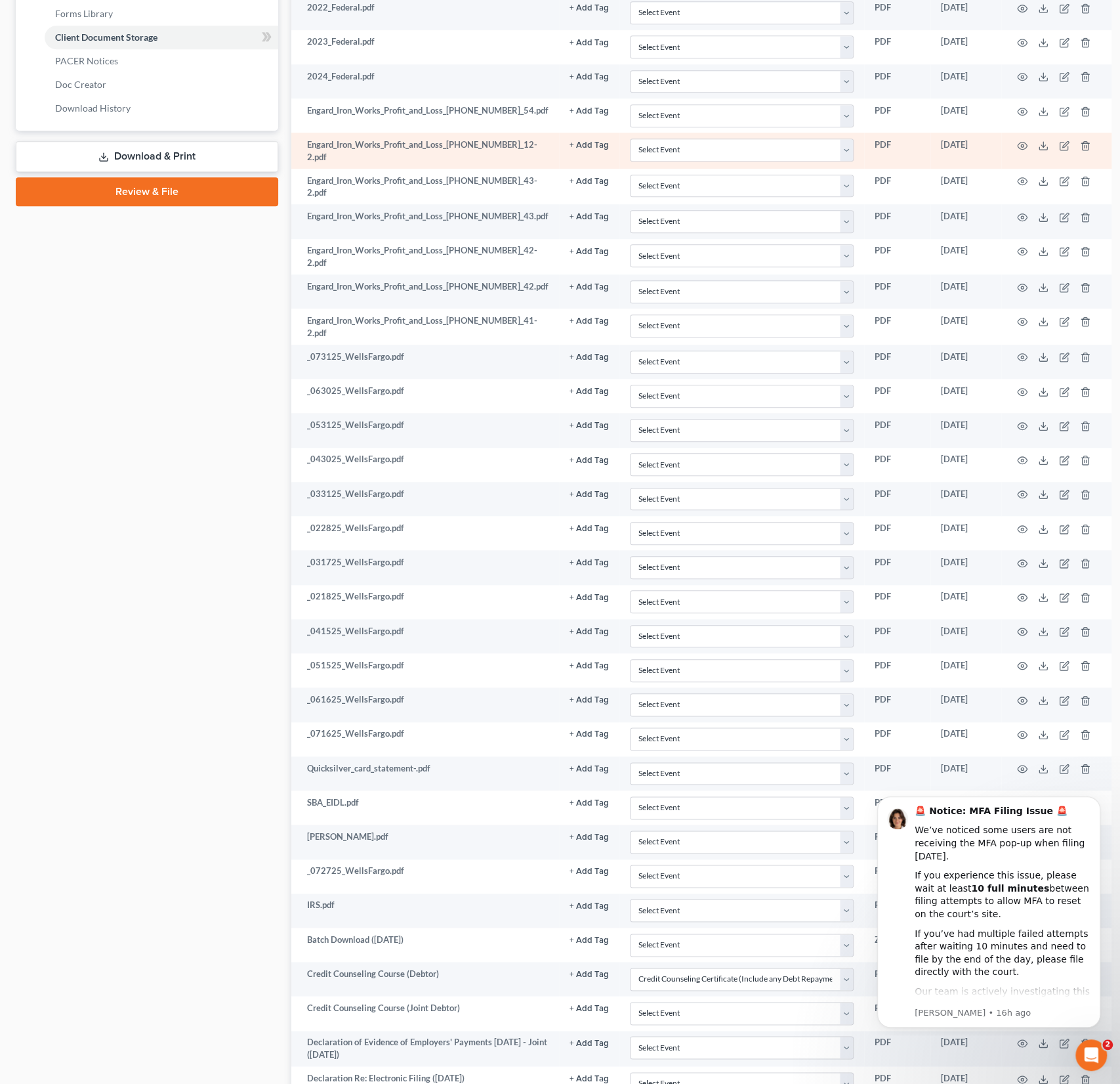
scroll to position [726, 0]
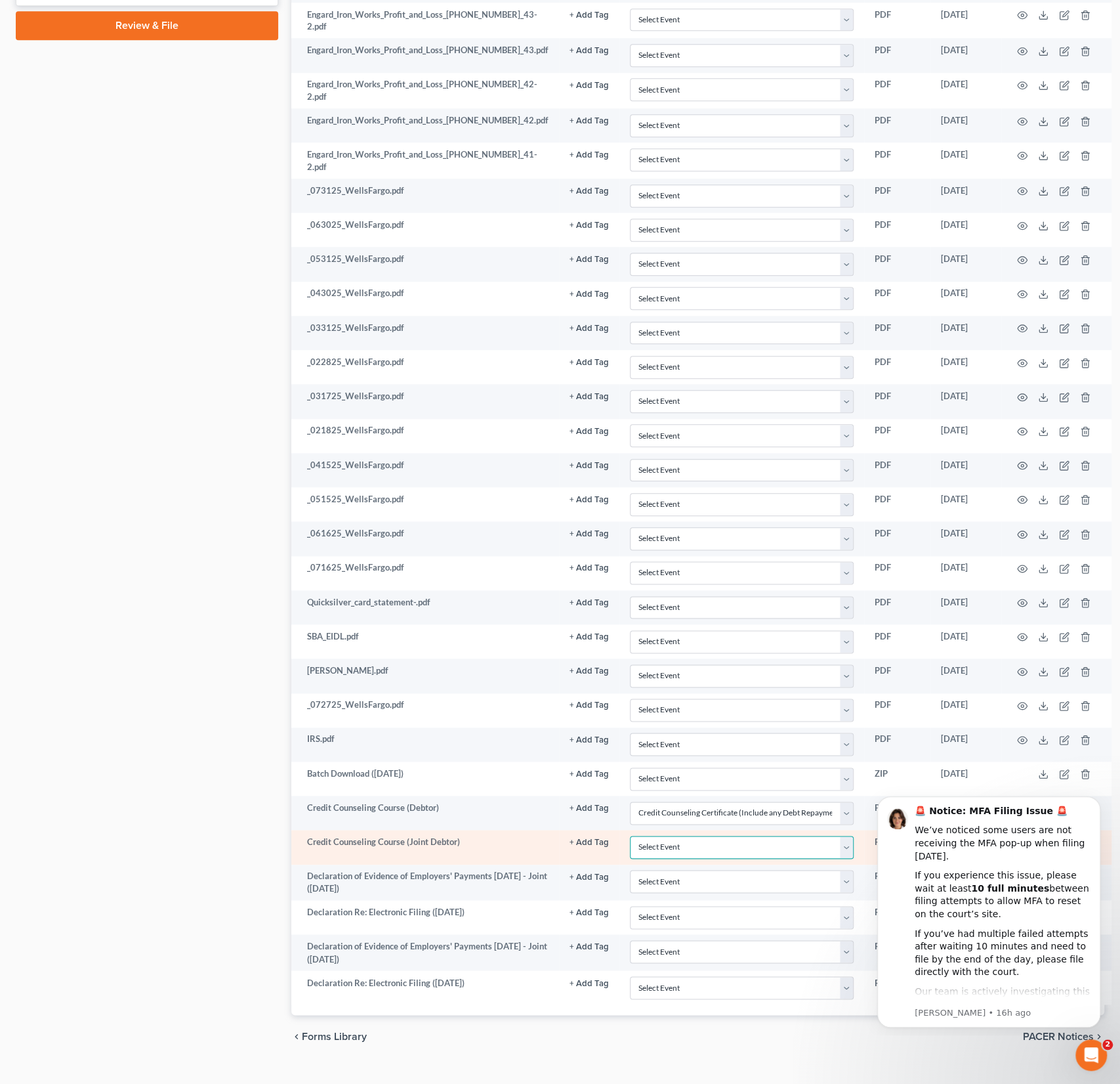
click at [691, 835] on select "Select Event AA Schedules and Statements (Formerly All Required) Amended Chapte…" at bounding box center [742, 847] width 224 height 23
select select "14"
click at [630, 835] on select "Select Event AA Schedules and Statements (Formerly All Required) Amended Chapte…" at bounding box center [742, 847] width 224 height 23
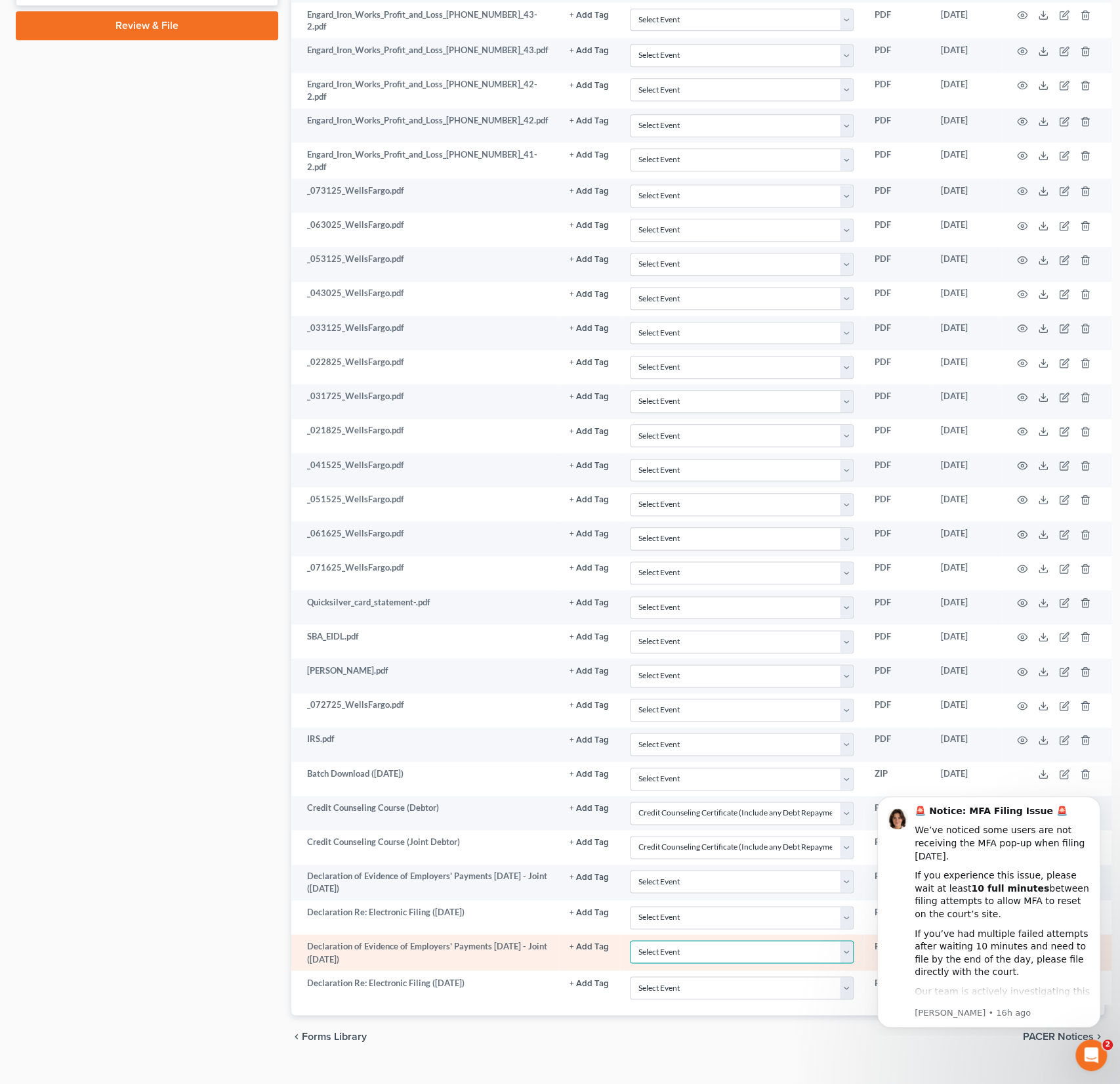
click at [666, 940] on select "Select Event AA Schedules and Statements (Formerly All Required) Amended Chapte…" at bounding box center [742, 951] width 224 height 23
select select "18"
click at [630, 940] on select "Select Event AA Schedules and Statements (Formerly All Required) Amended Chapte…" at bounding box center [742, 951] width 224 height 23
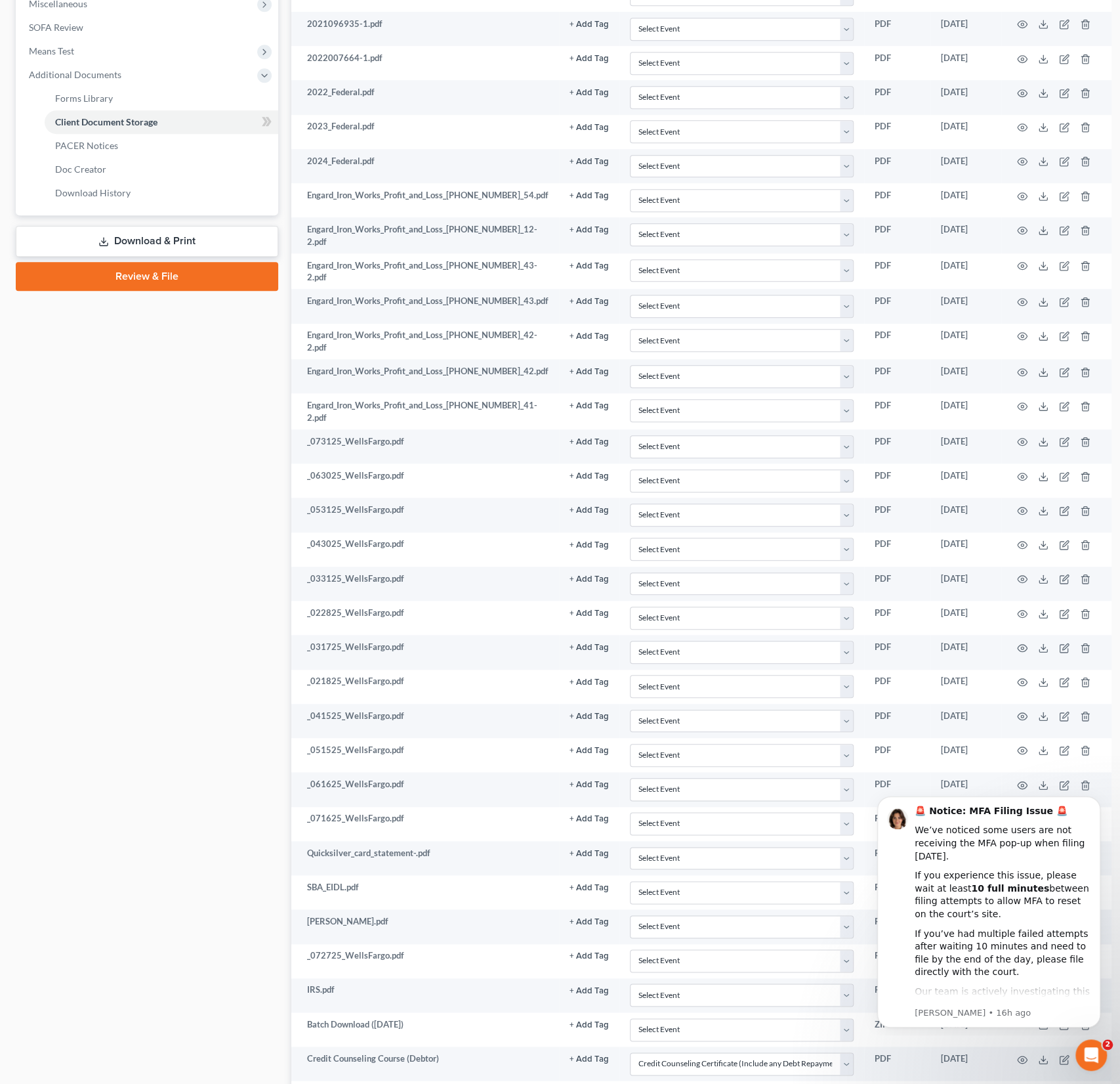
scroll to position [435, 0]
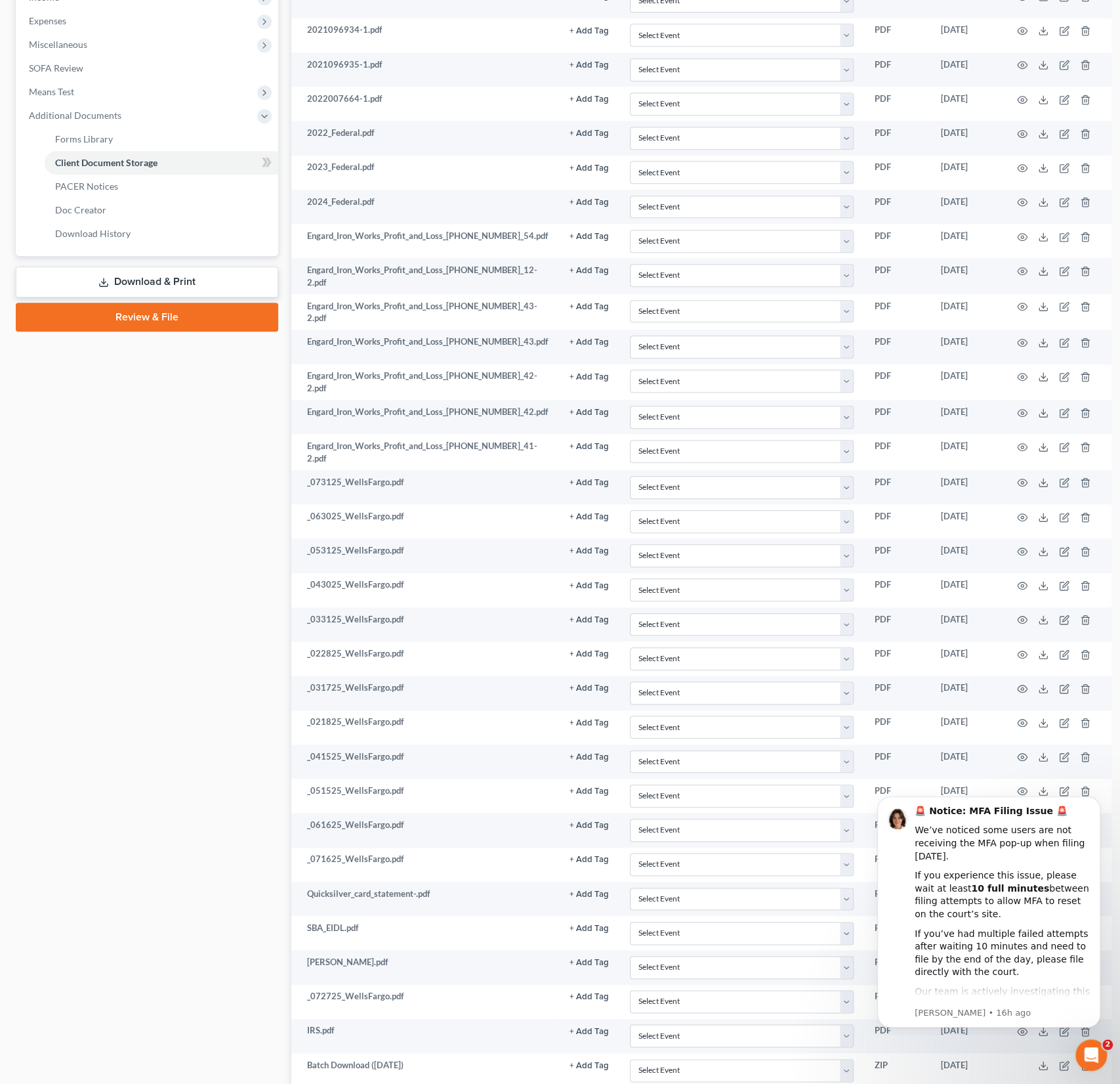
click at [151, 319] on link "Review & File" at bounding box center [147, 317] width 262 height 29
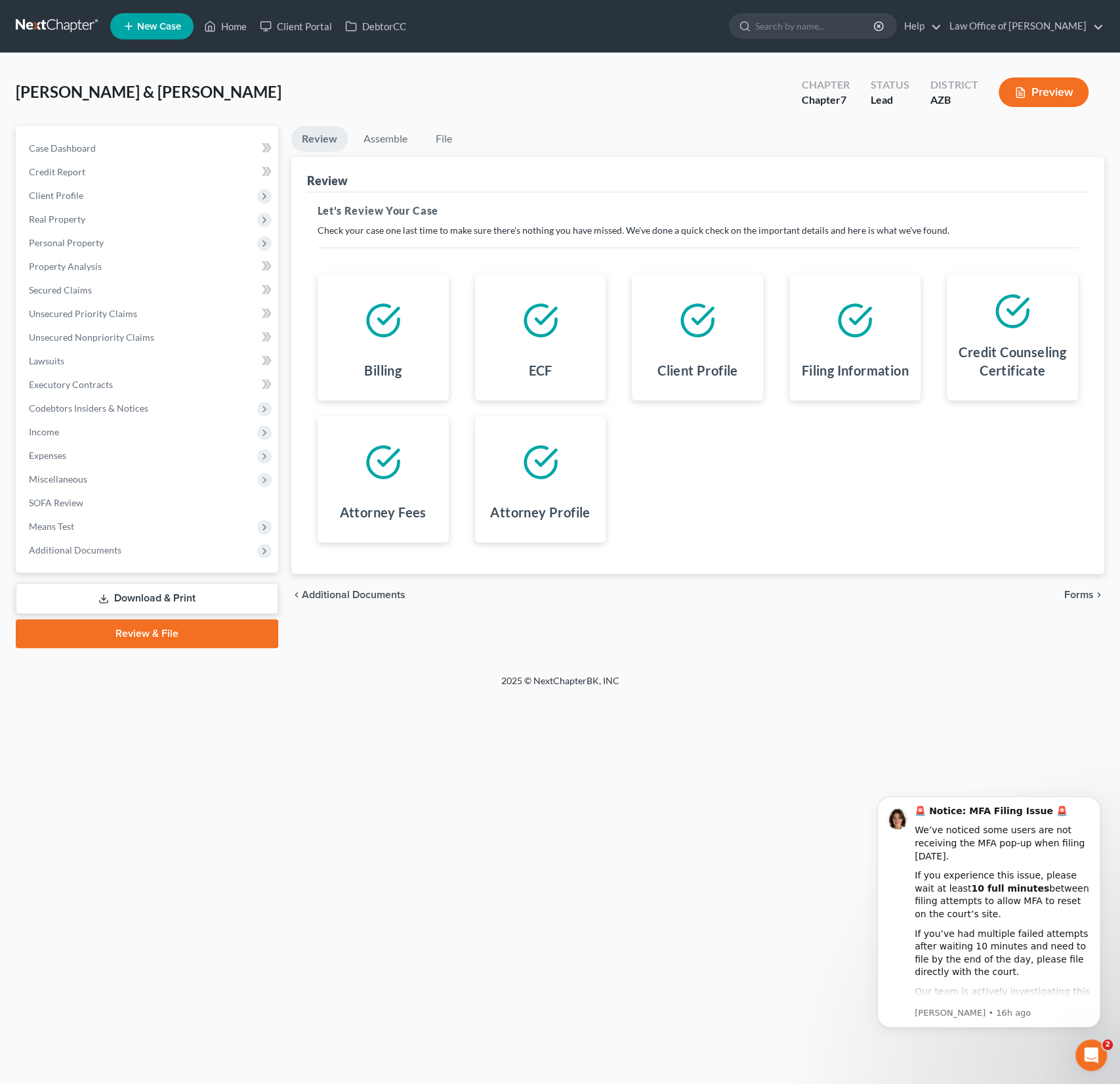
click at [1081, 591] on span "Forms" at bounding box center [1079, 595] width 30 height 11
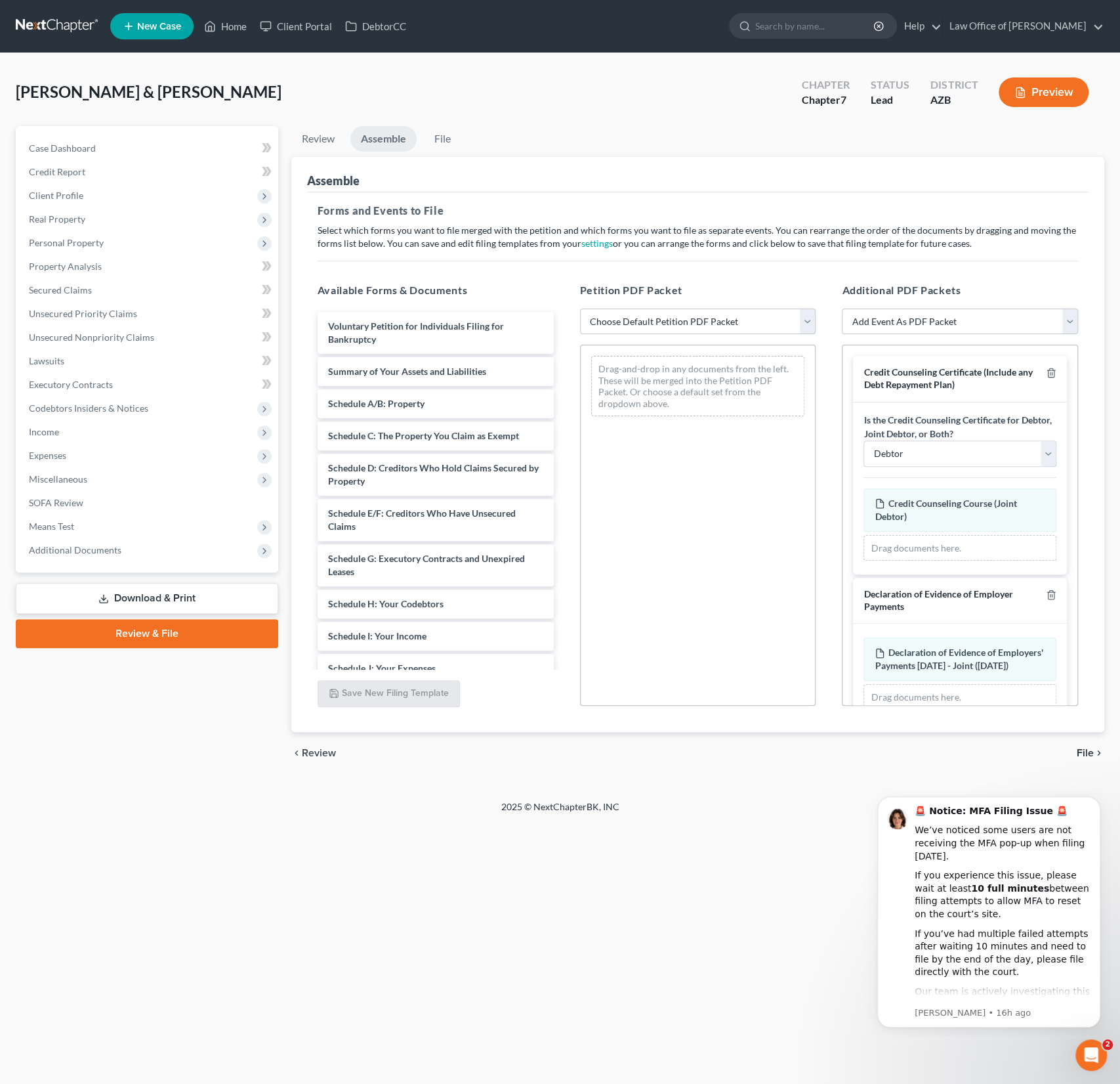
click at [668, 324] on select "Choose Default Petition PDF Packet Complete Bankruptcy Petition (all forms and …" at bounding box center [698, 322] width 236 height 26
select select "0"
click at [580, 308] on select "Choose Default Petition PDF Packet Complete Bankruptcy Petition (all forms and …" at bounding box center [698, 322] width 236 height 26
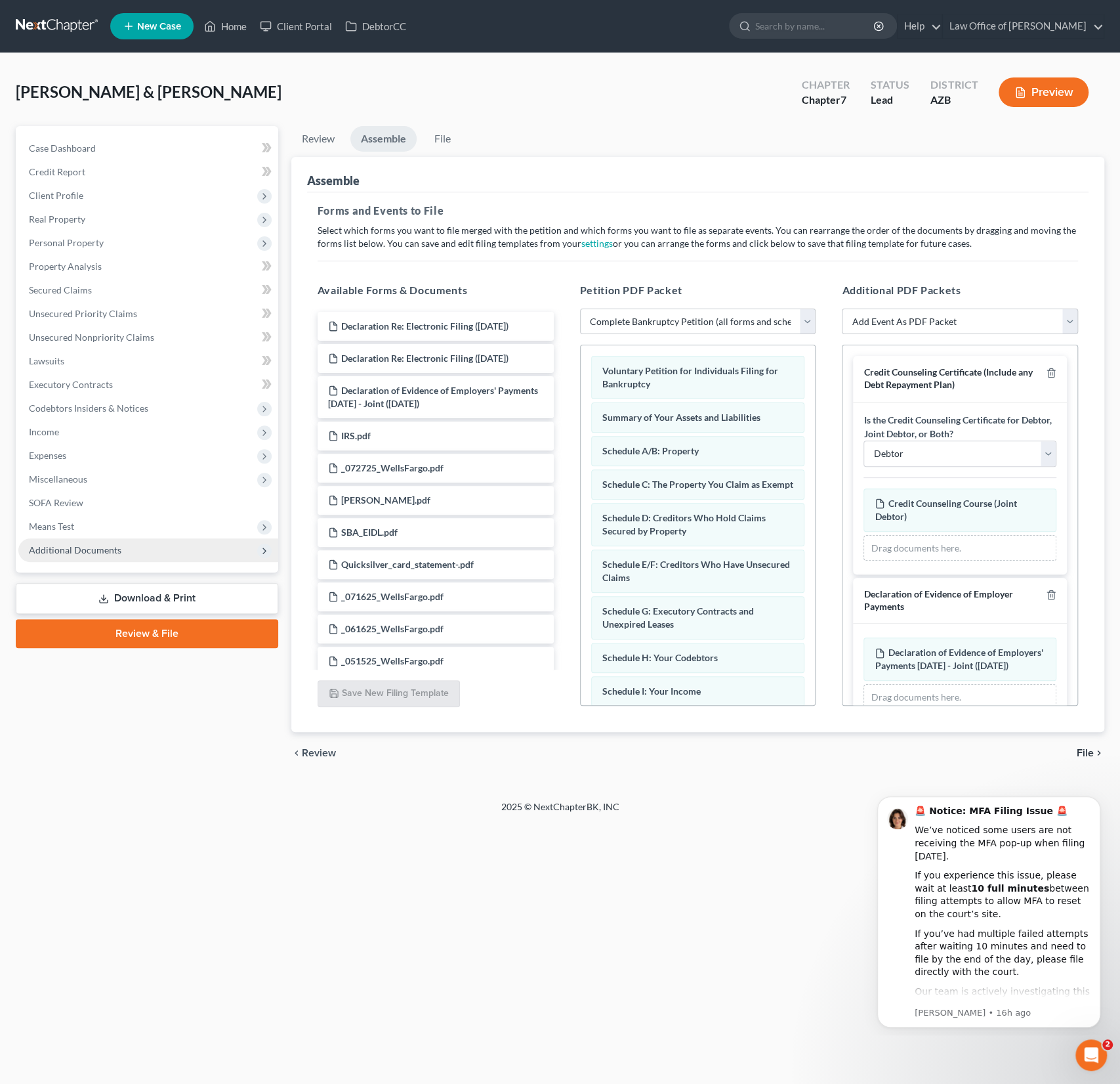
click at [93, 551] on span "Additional Documents" at bounding box center [75, 549] width 93 height 11
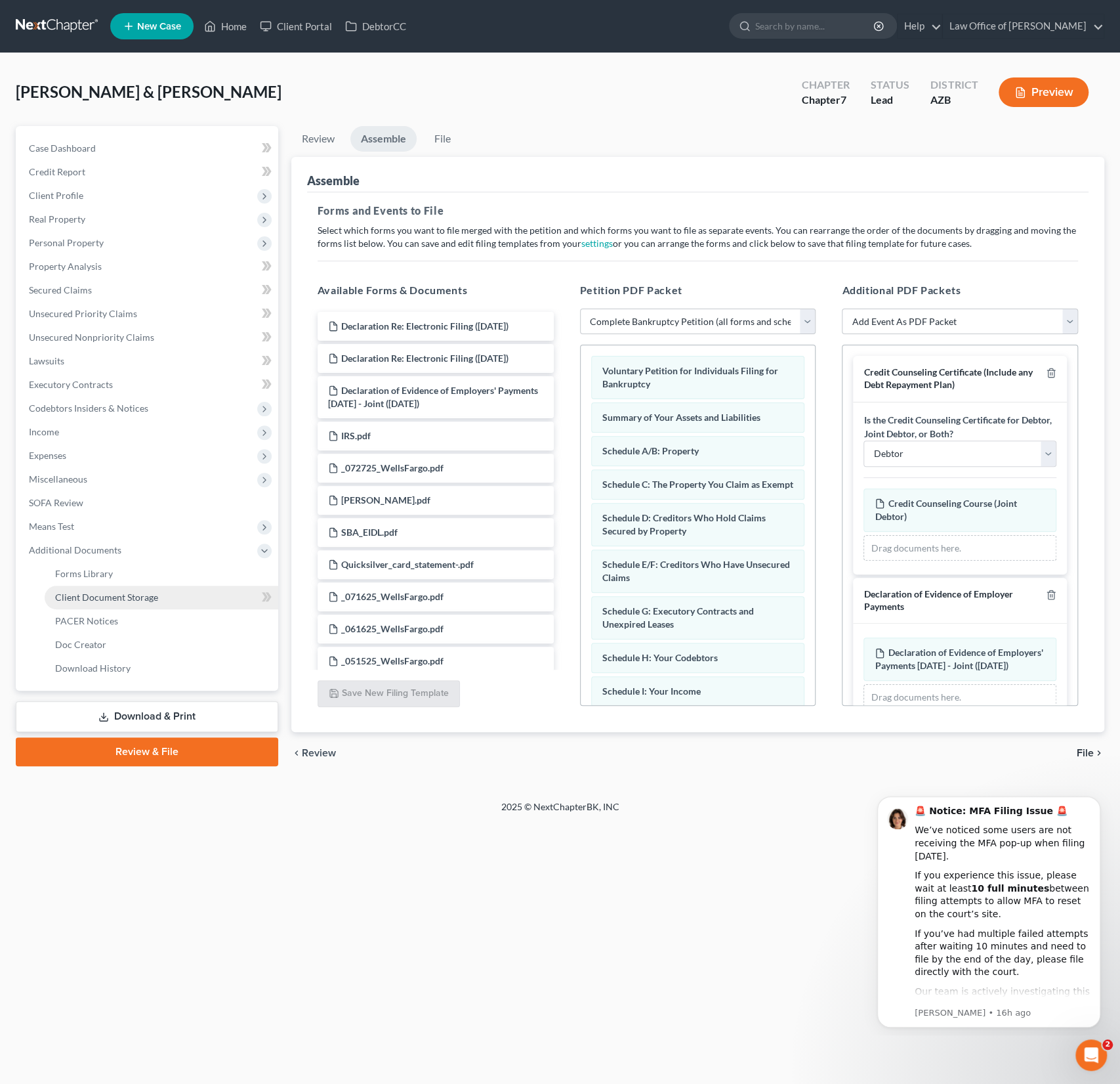
click at [99, 595] on span "Client Document Storage" at bounding box center [107, 597] width 103 height 11
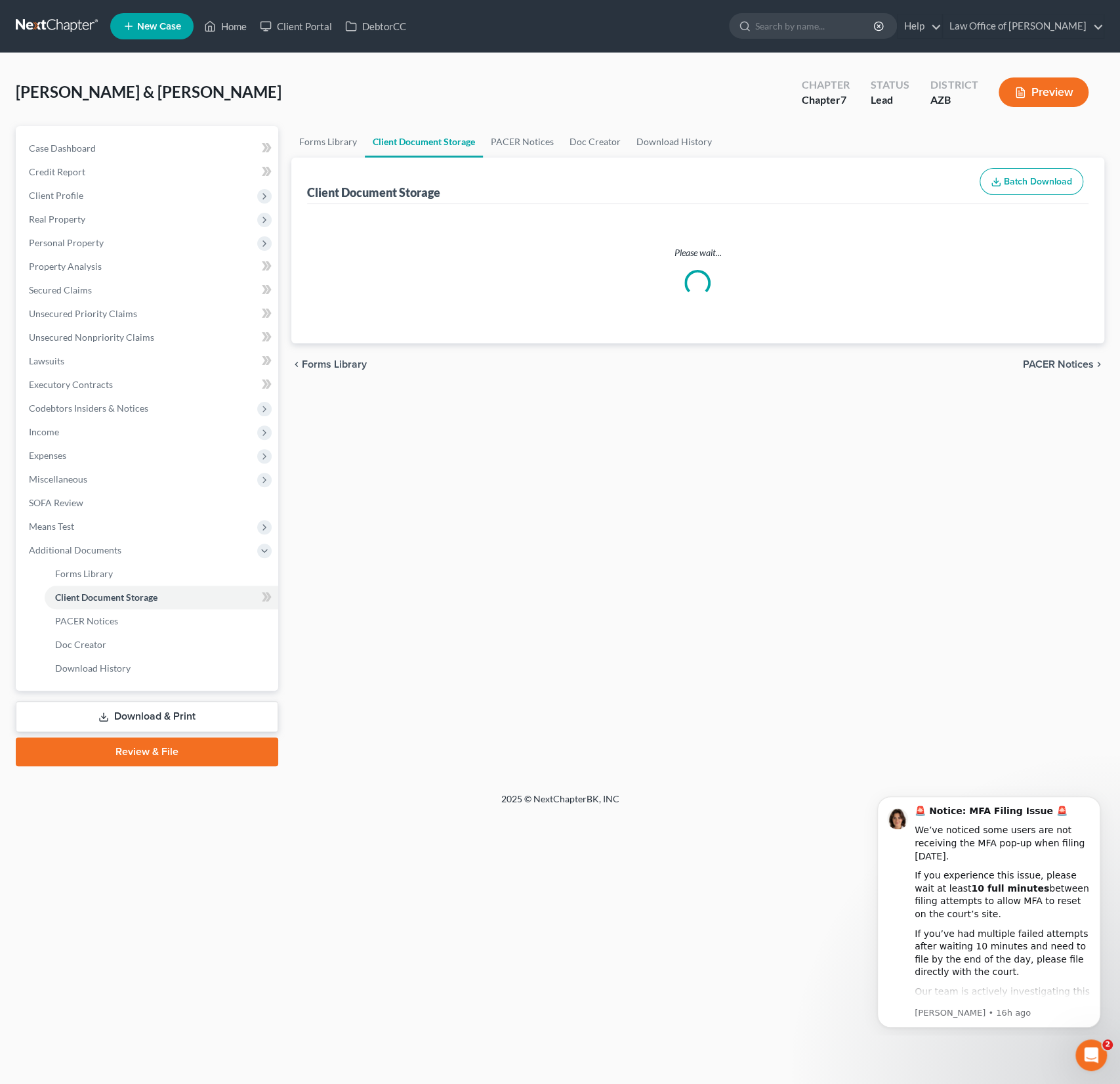
select select "14"
select select "18"
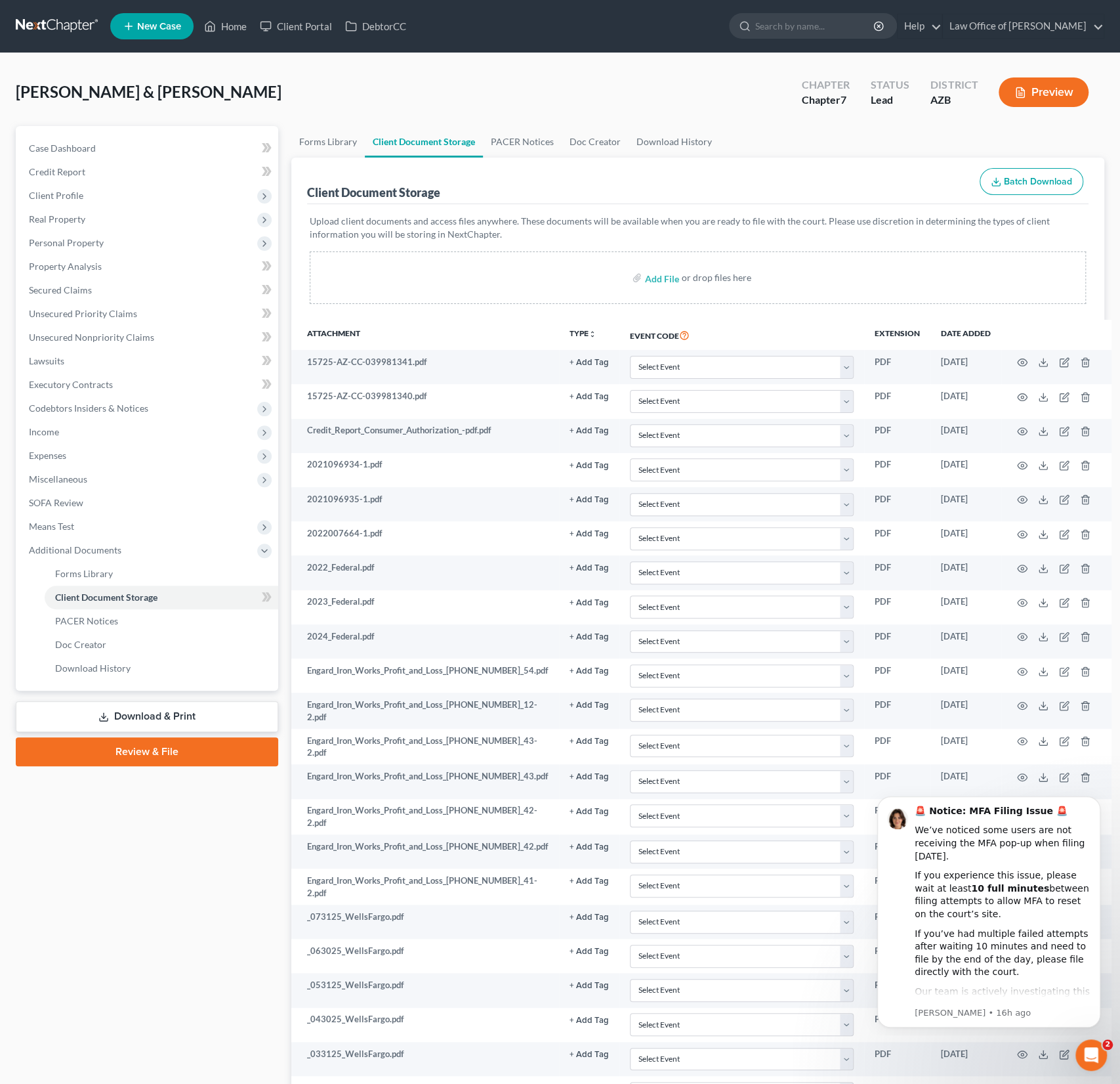
click at [176, 750] on link "Review & File" at bounding box center [147, 752] width 262 height 29
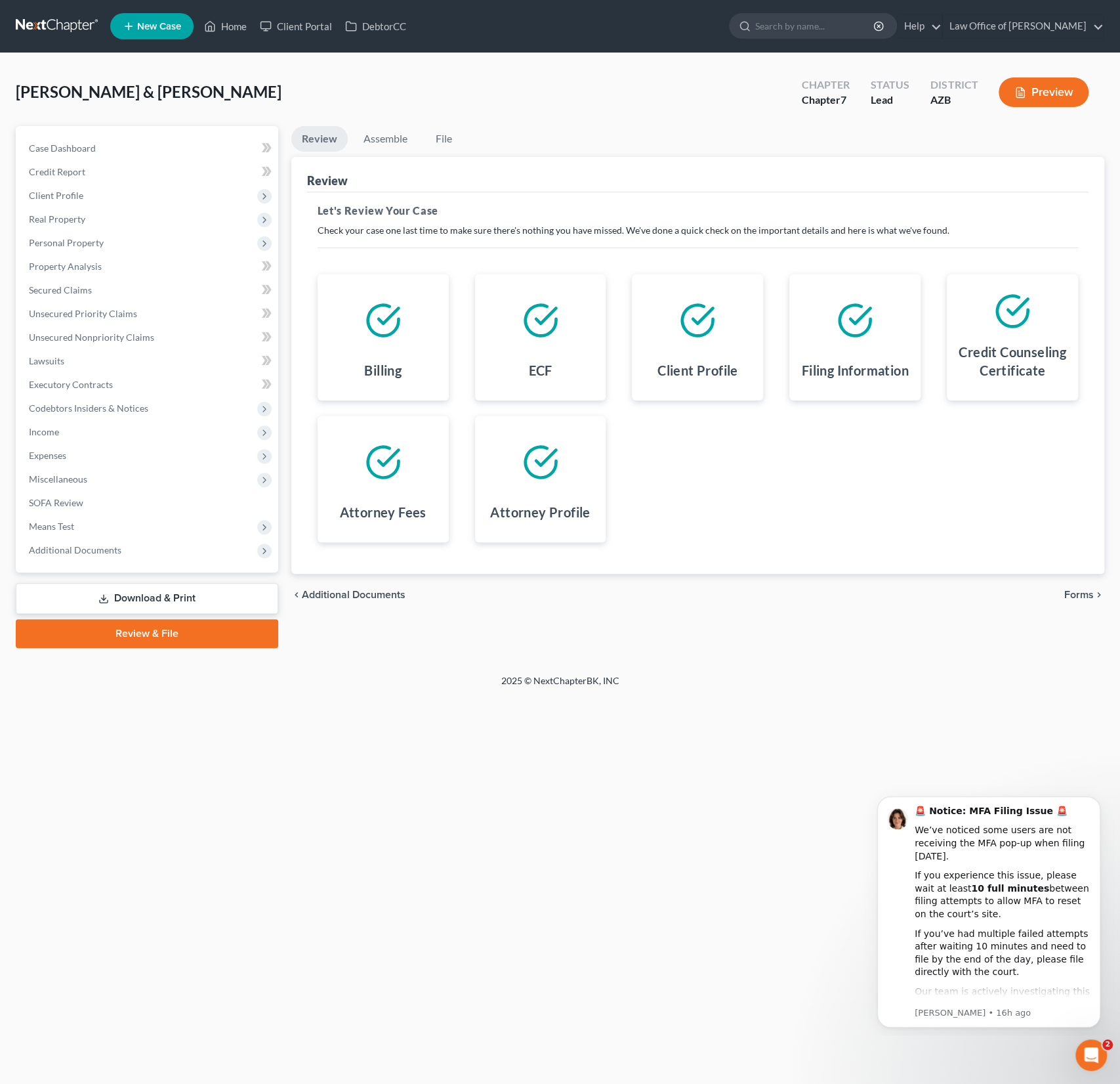
click at [1080, 589] on span "Forms" at bounding box center [1079, 595] width 30 height 11
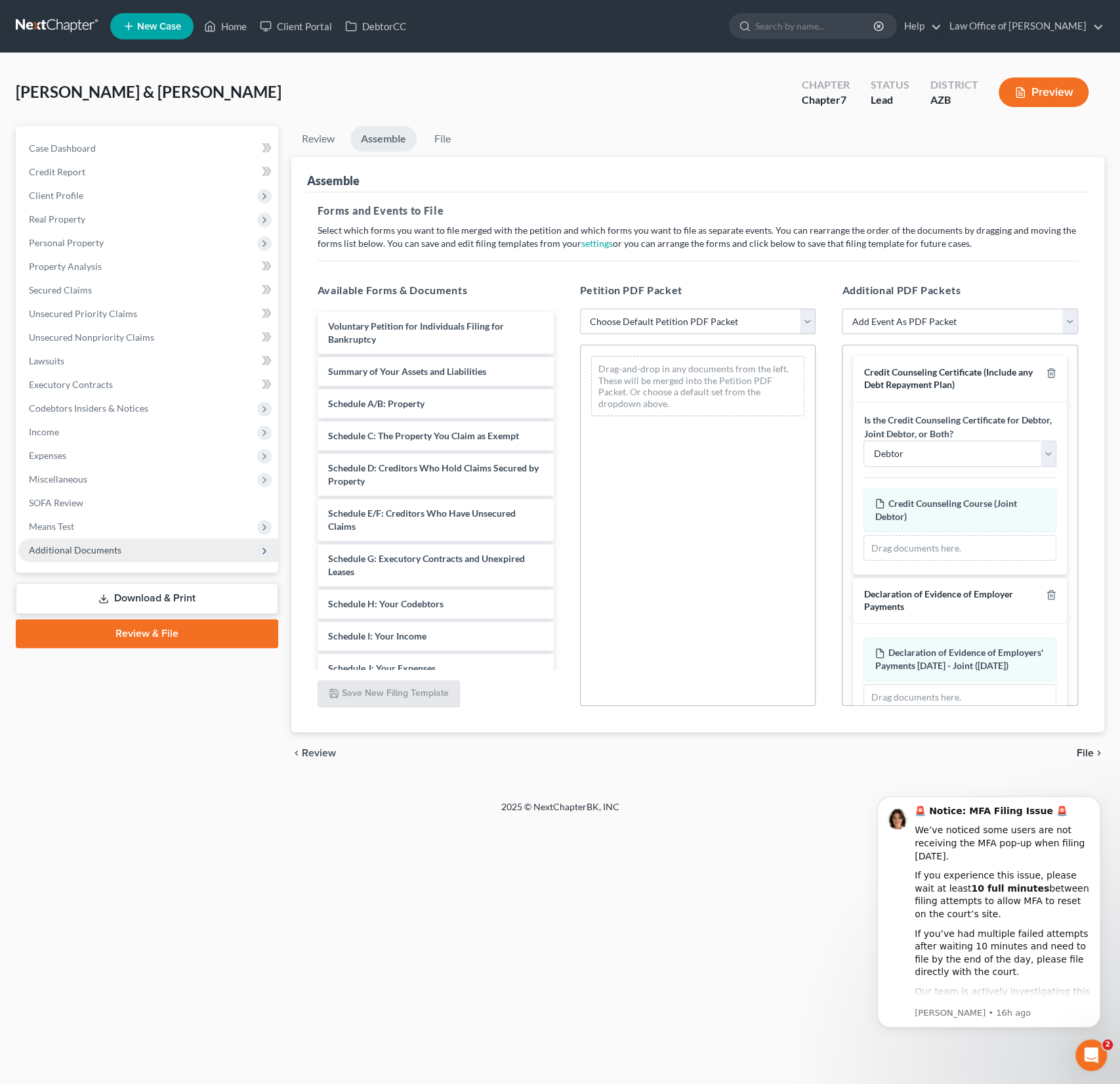
click at [81, 545] on span "Additional Documents" at bounding box center [75, 549] width 93 height 11
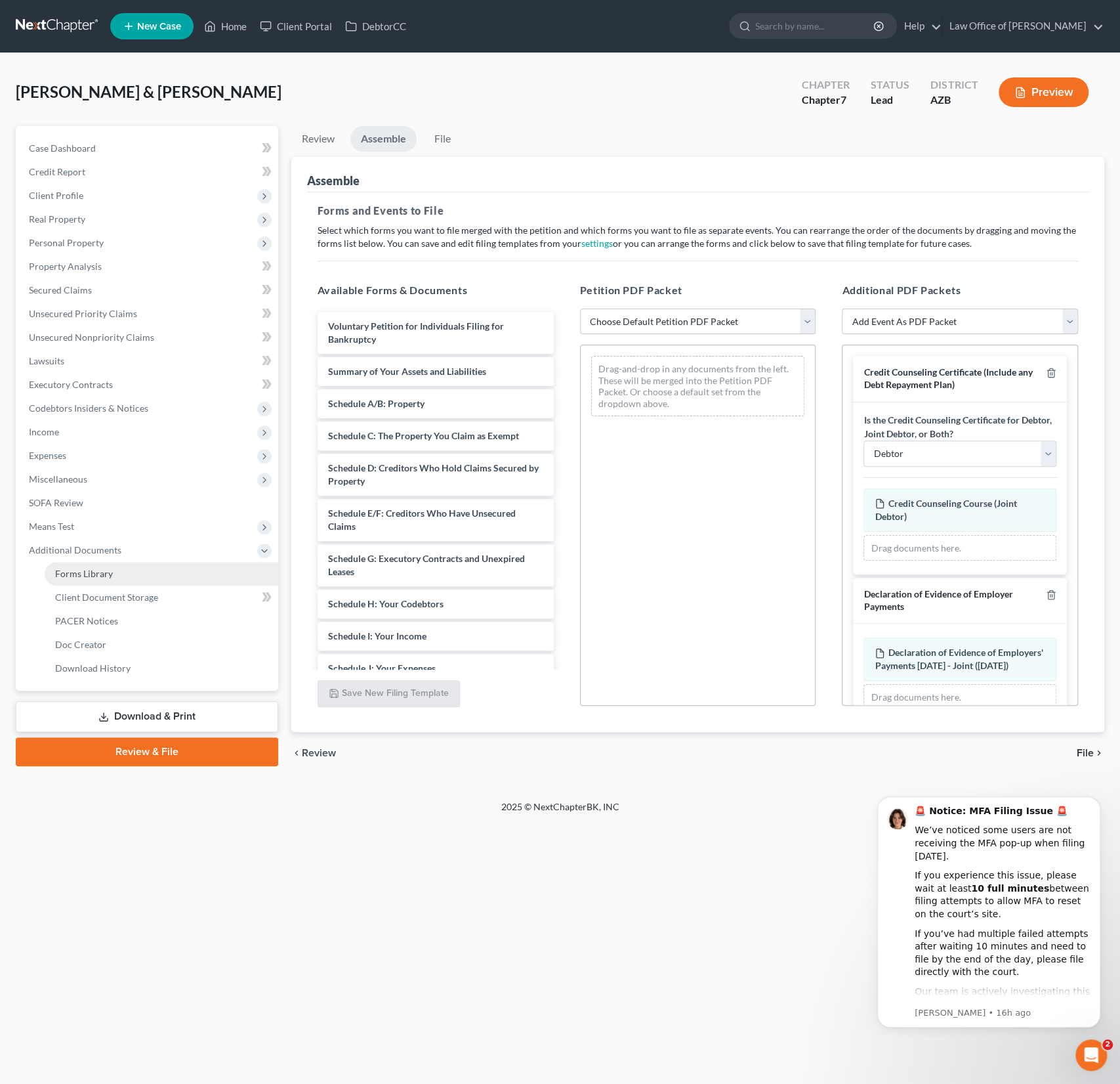
click at [87, 576] on span "Forms Library" at bounding box center [84, 573] width 58 height 11
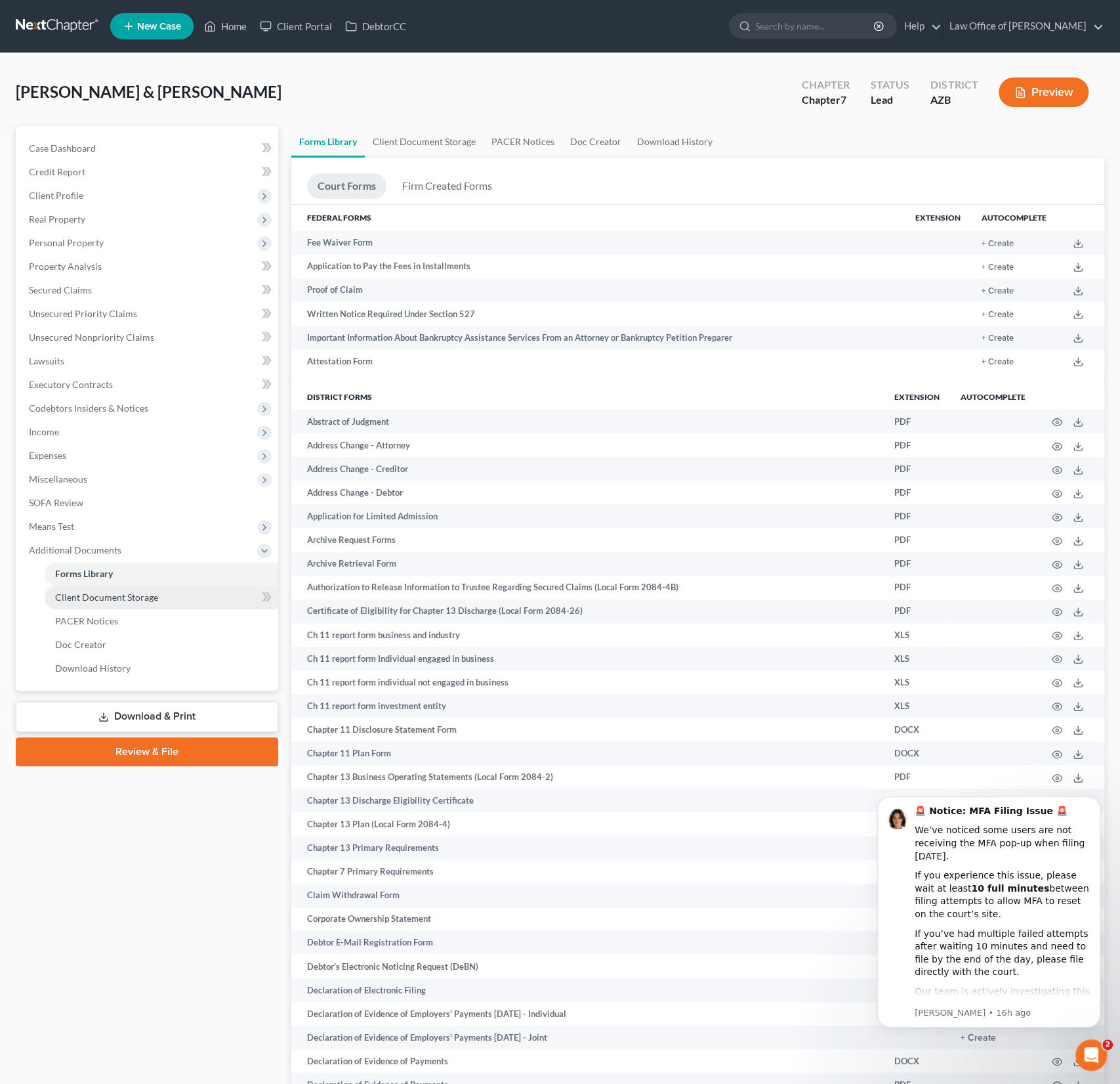
click at [97, 601] on span "Client Document Storage" at bounding box center [107, 597] width 103 height 11
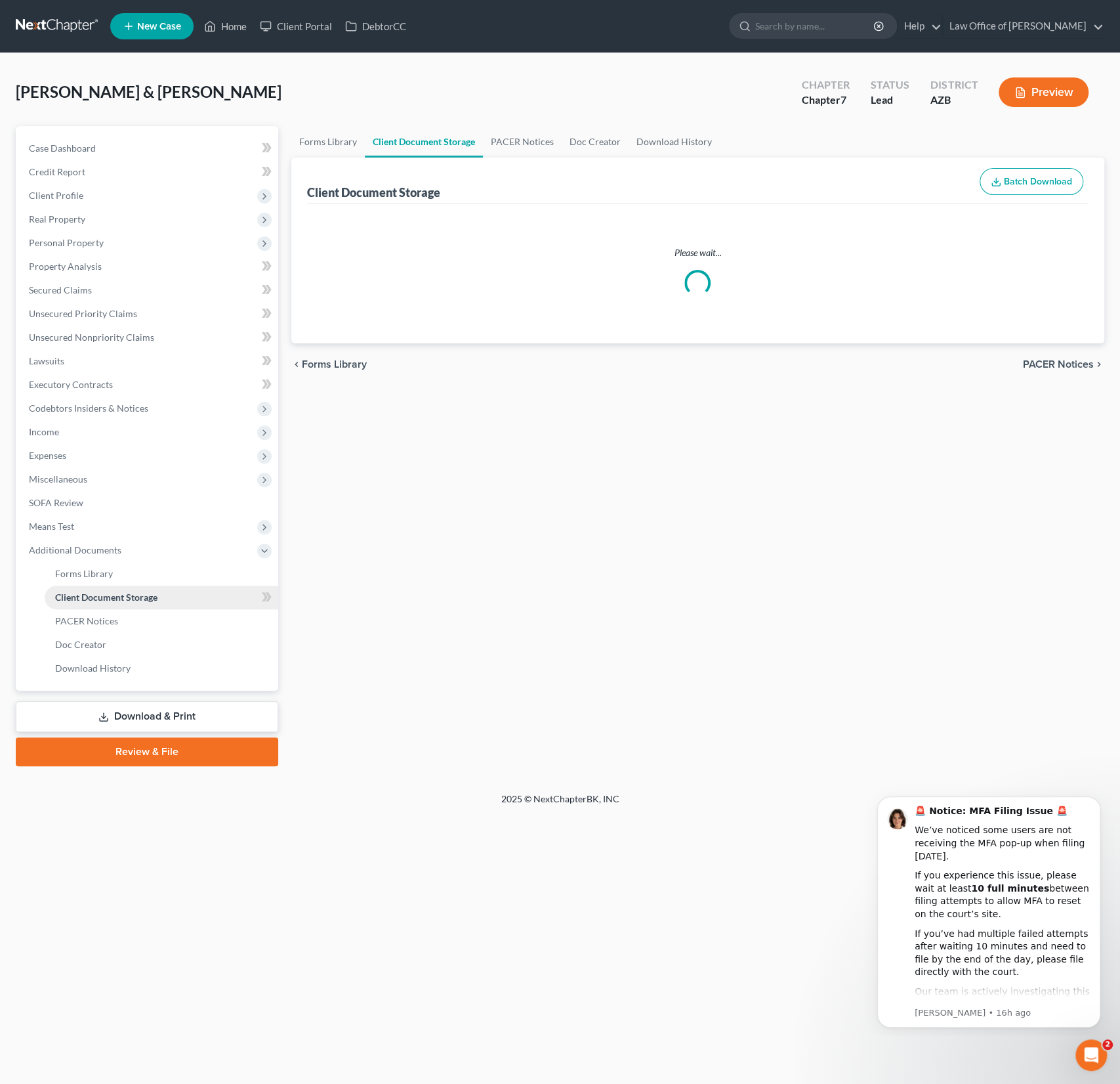
select select "14"
select select "18"
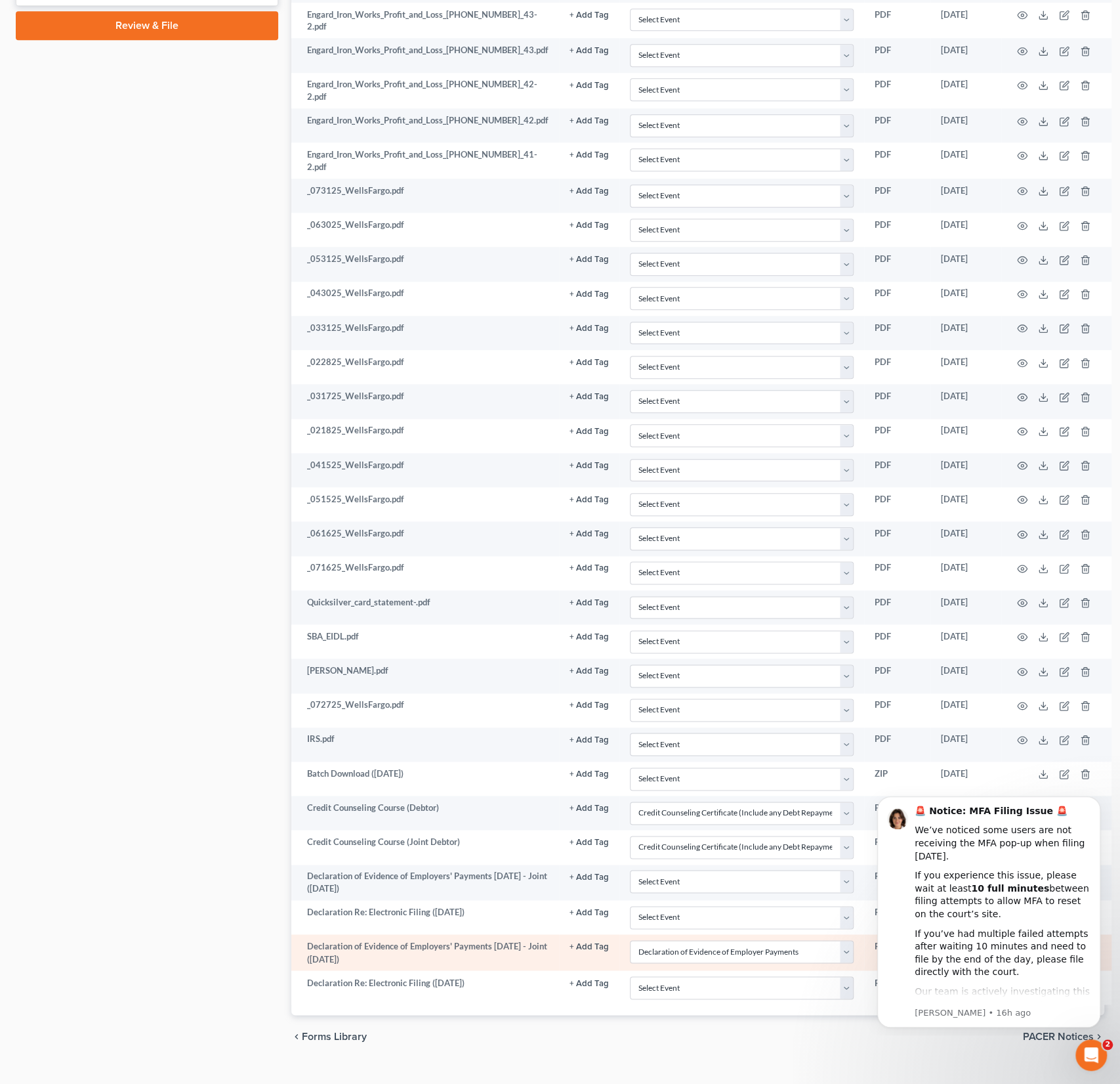
select select "14"
select select "18"
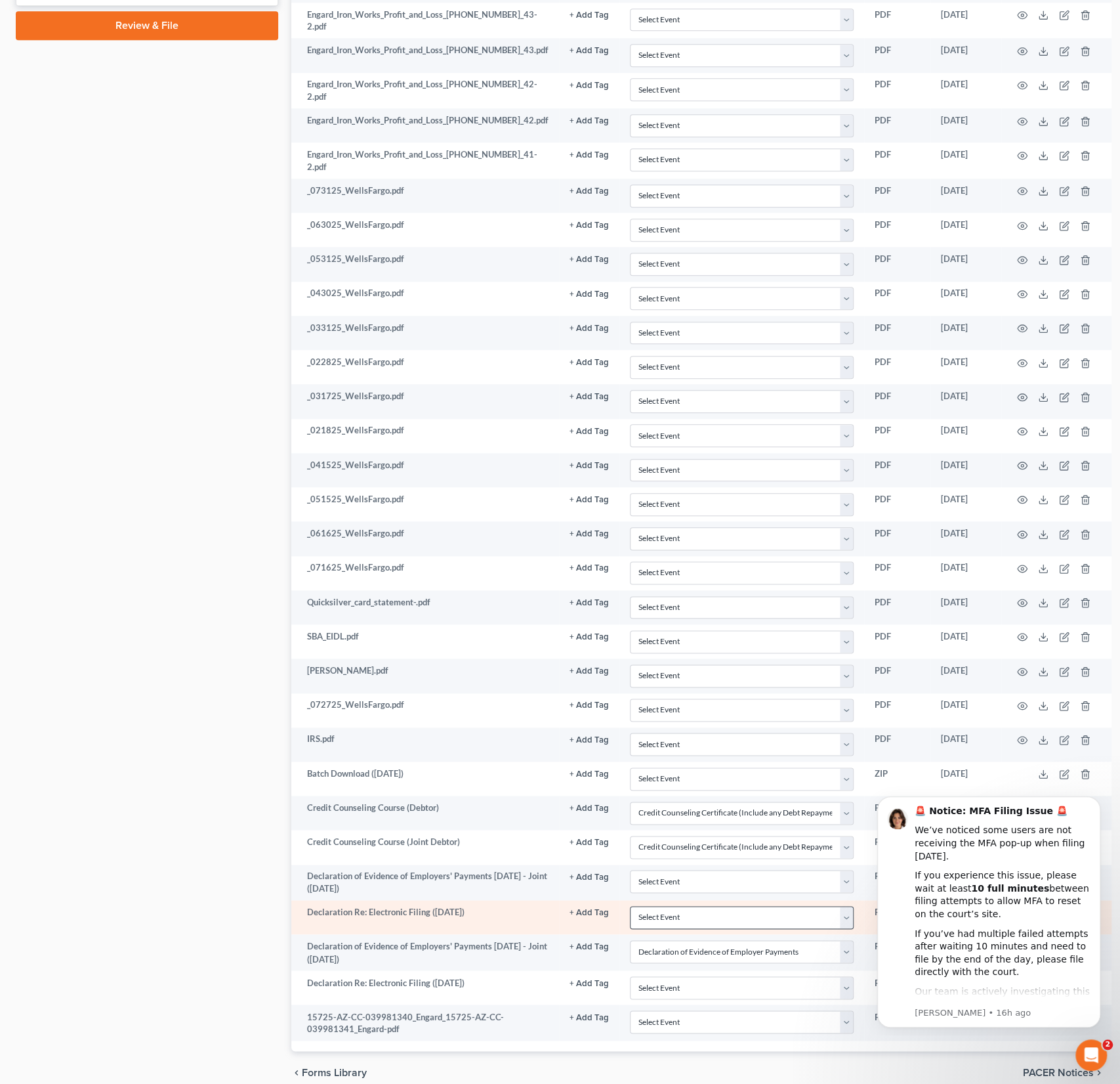
scroll to position [729, 0]
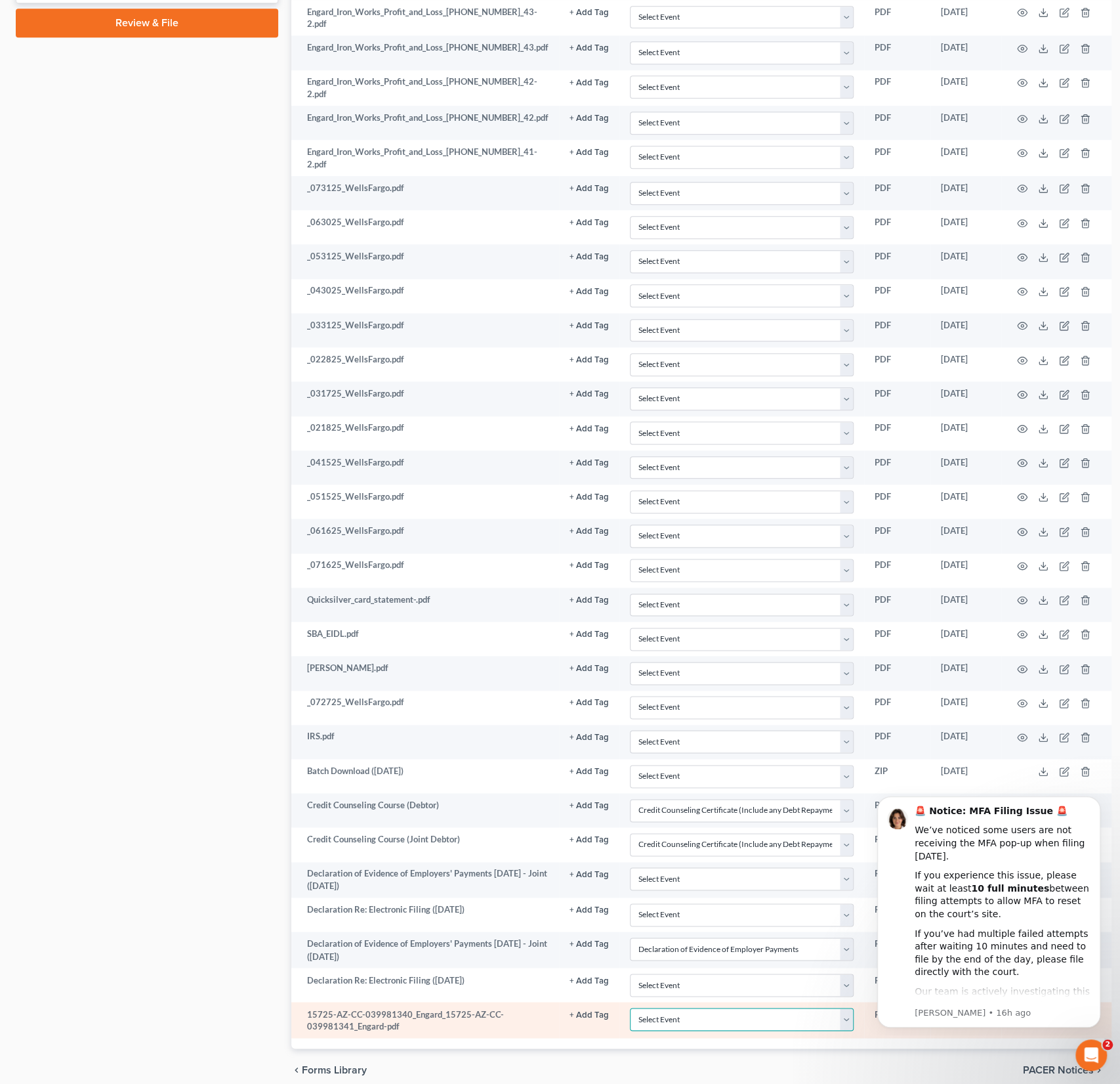
click at [689, 1008] on select "Select Event AA Schedules and Statements (Formerly All Required) Amended Chapte…" at bounding box center [742, 1019] width 224 height 23
select select "14"
click at [630, 1008] on select "Select Event AA Schedules and Statements (Formerly All Required) Amended Chapte…" at bounding box center [742, 1019] width 224 height 23
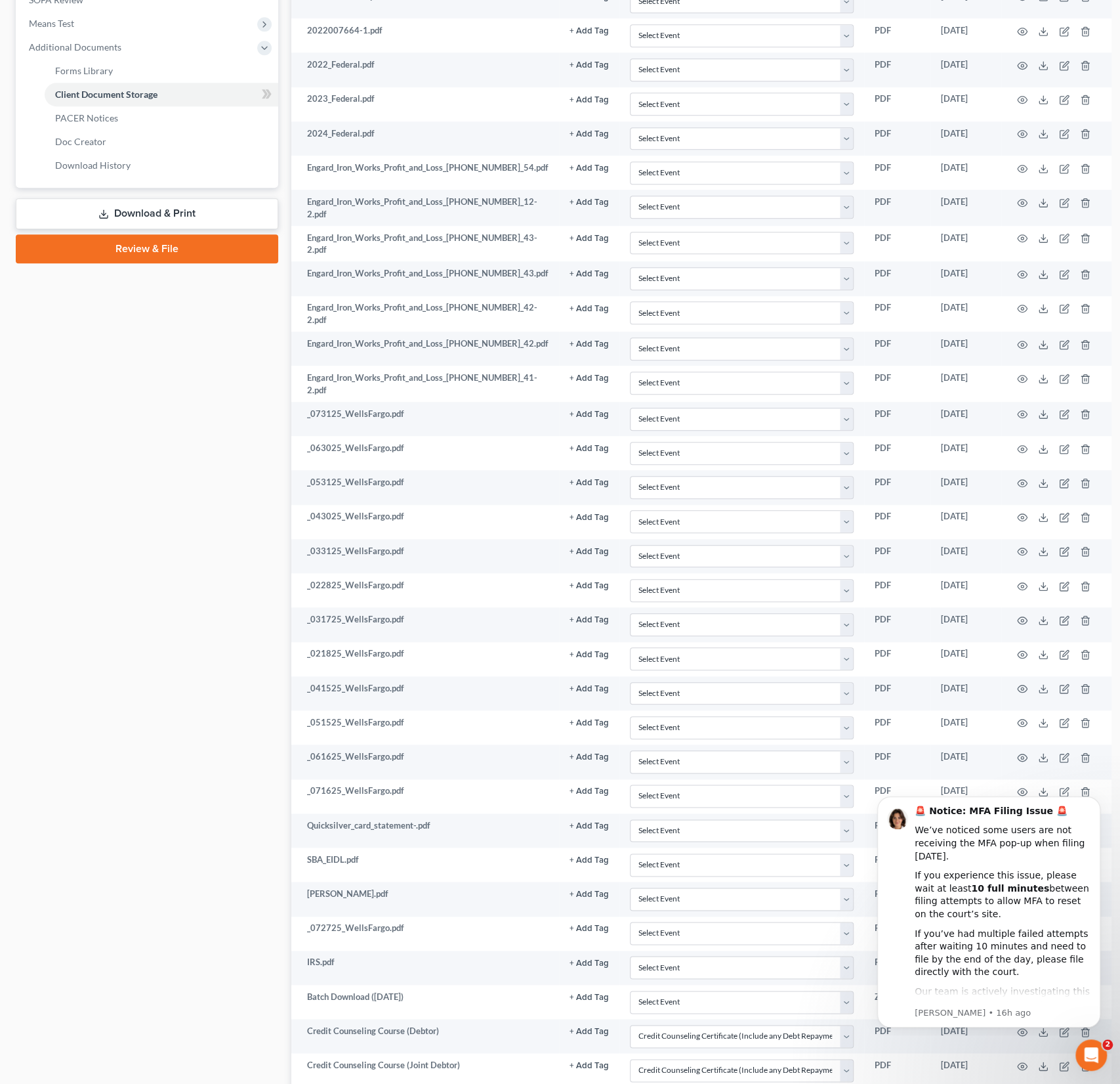
scroll to position [310, 0]
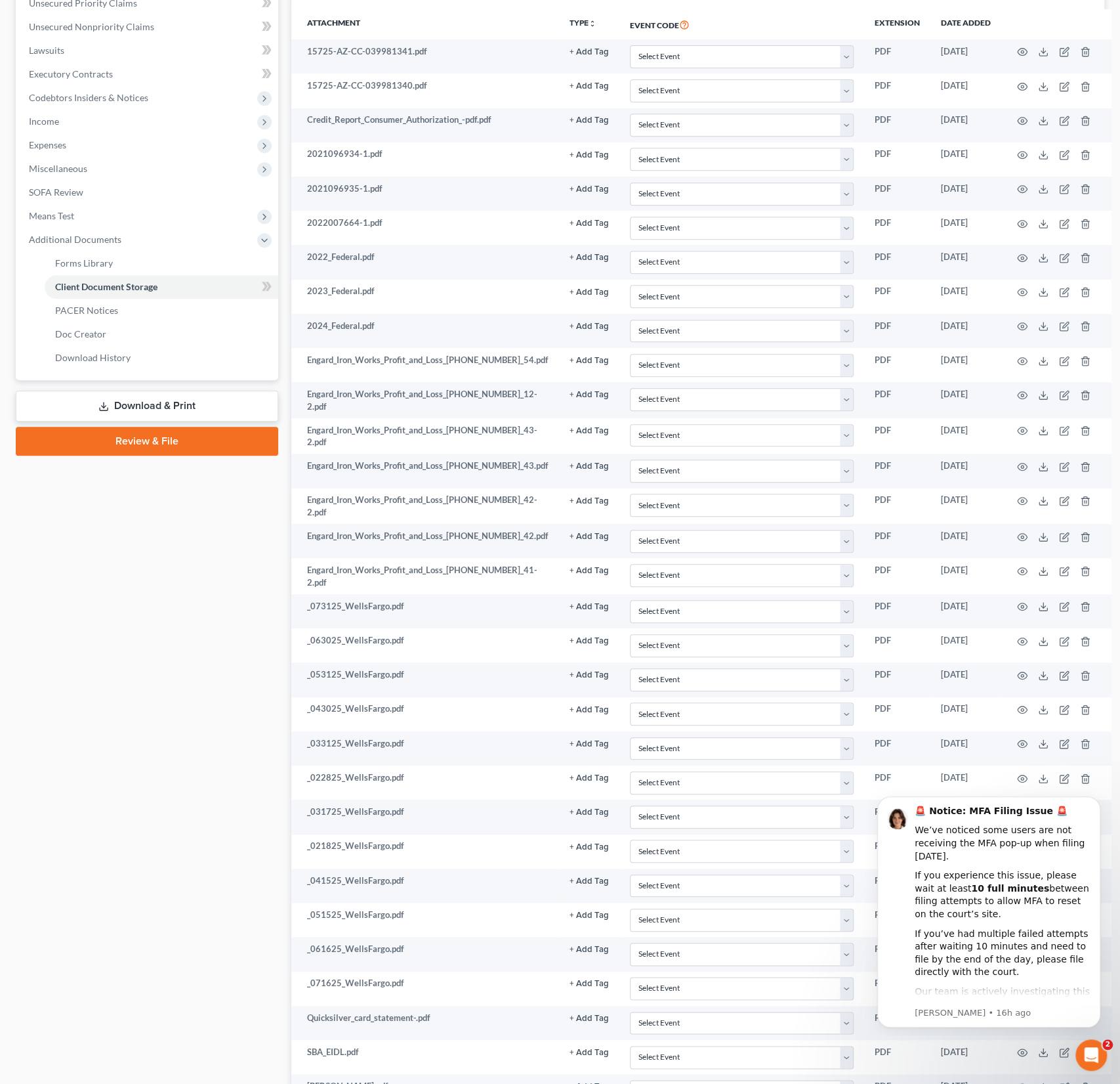
click at [164, 438] on link "Review & File" at bounding box center [147, 441] width 262 height 29
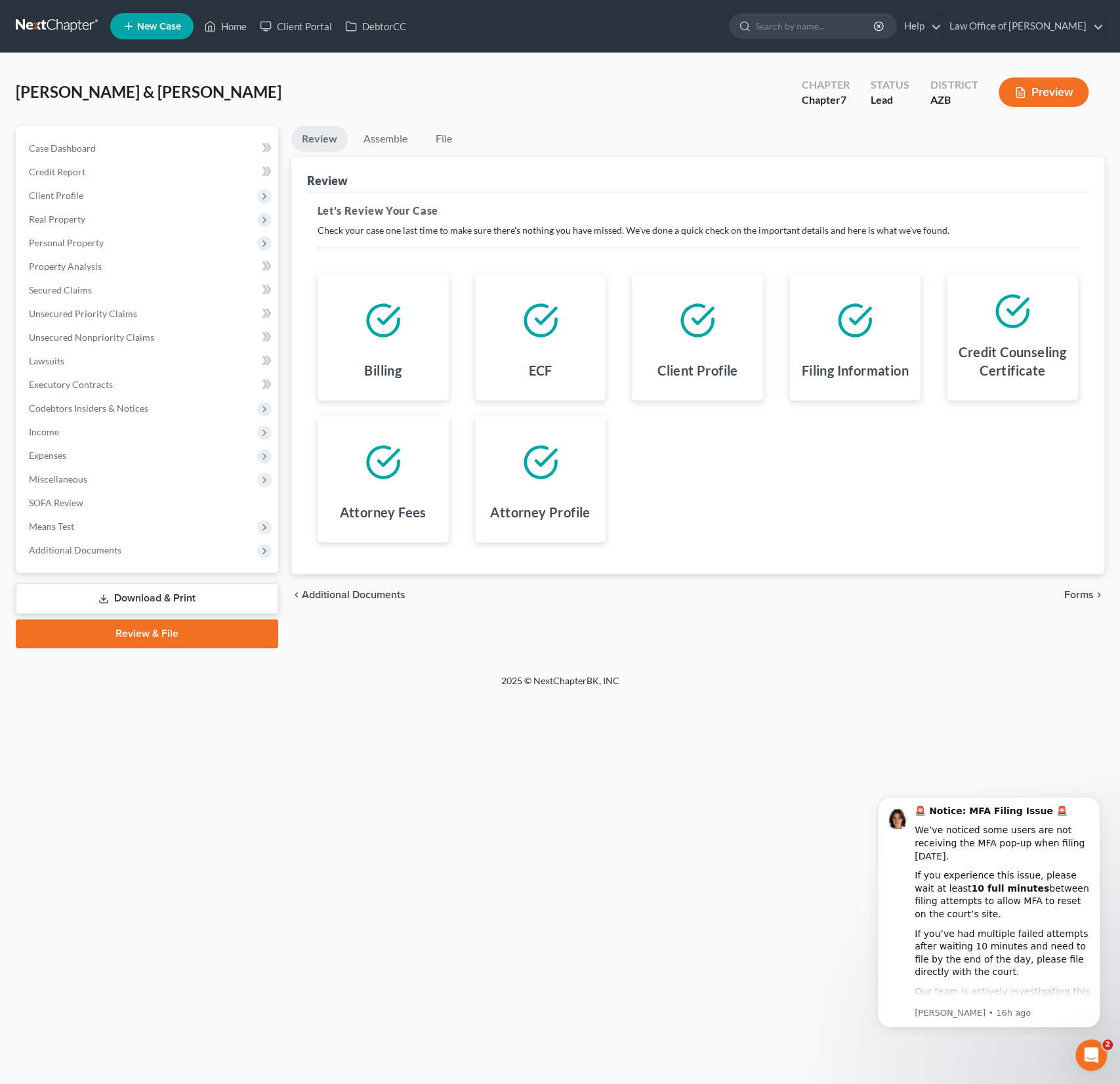
click at [1081, 589] on span "Forms" at bounding box center [1079, 595] width 30 height 11
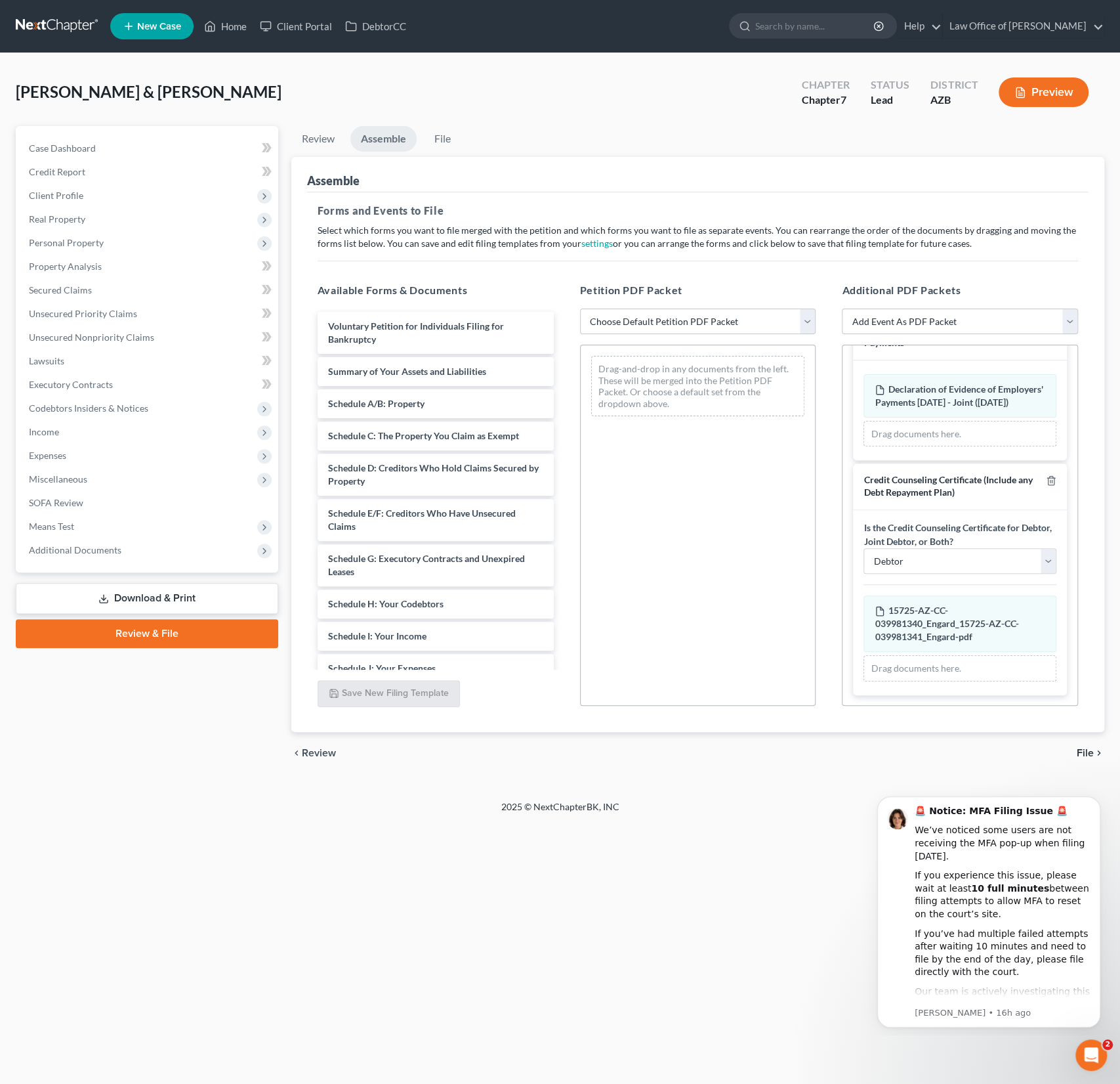
scroll to position [52, 0]
click at [933, 566] on select "Debtor Joint Debtor Debtor and Joint Debtor" at bounding box center [960, 561] width 193 height 26
select select "2"
click at [864, 548] on select "Debtor Joint Debtor Debtor and Joint Debtor" at bounding box center [960, 561] width 193 height 26
click at [671, 326] on select "Choose Default Petition PDF Packet Complete Bankruptcy Petition (all forms and …" at bounding box center [698, 322] width 236 height 26
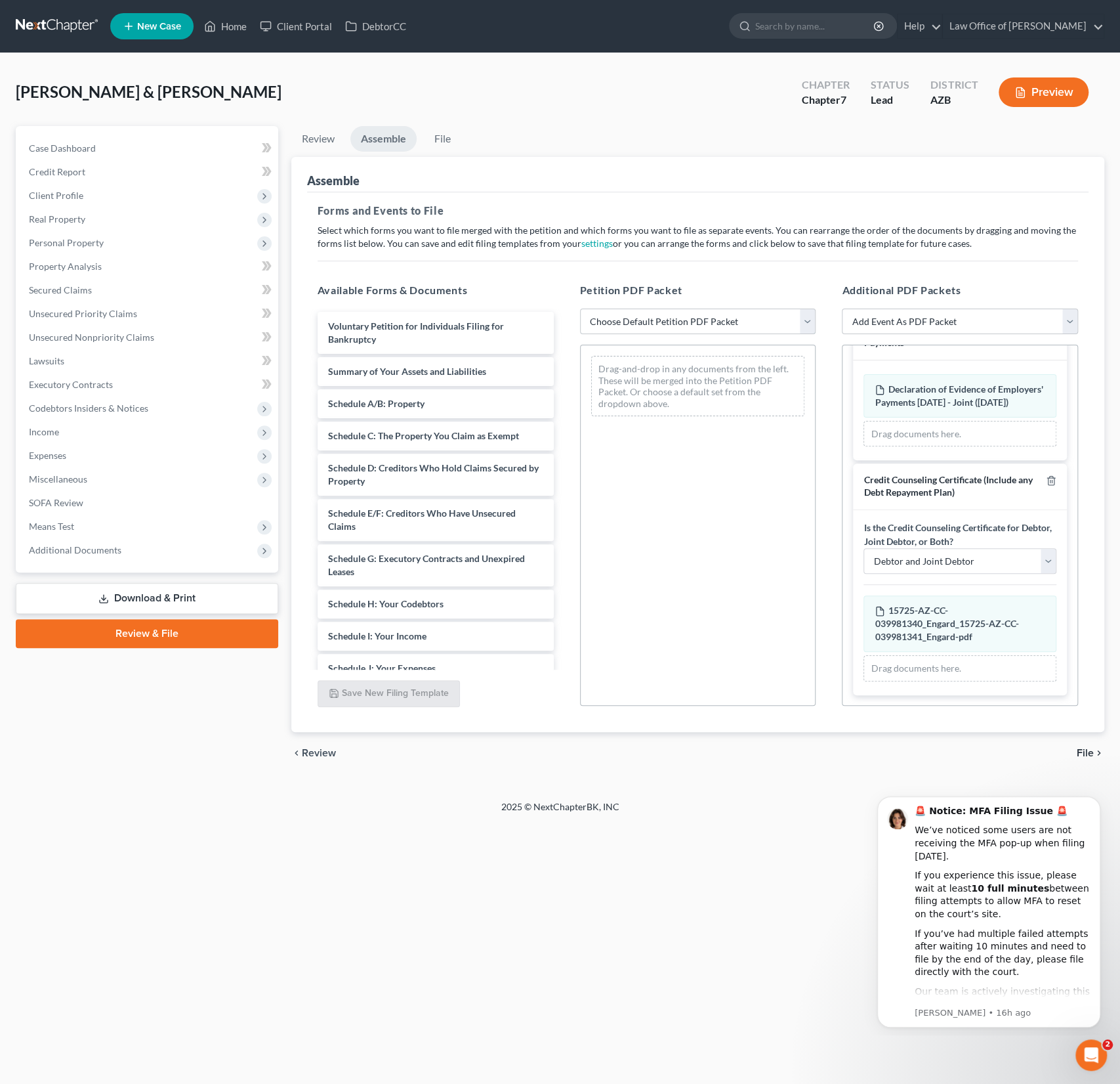
select select "0"
click at [580, 308] on select "Choose Default Petition PDF Packet Complete Bankruptcy Petition (all forms and …" at bounding box center [698, 322] width 236 height 26
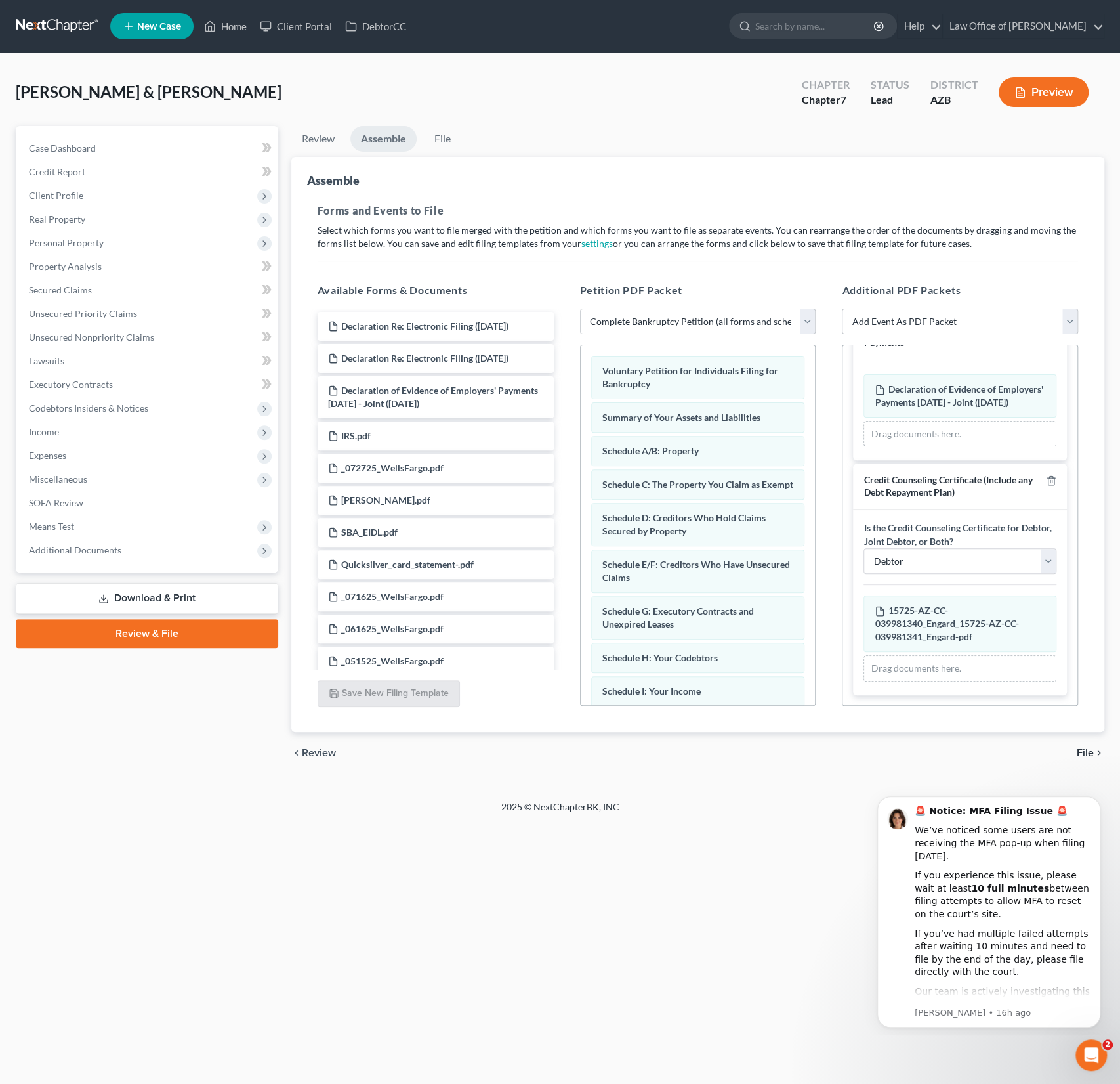
click at [1086, 751] on span "File" at bounding box center [1086, 753] width 17 height 11
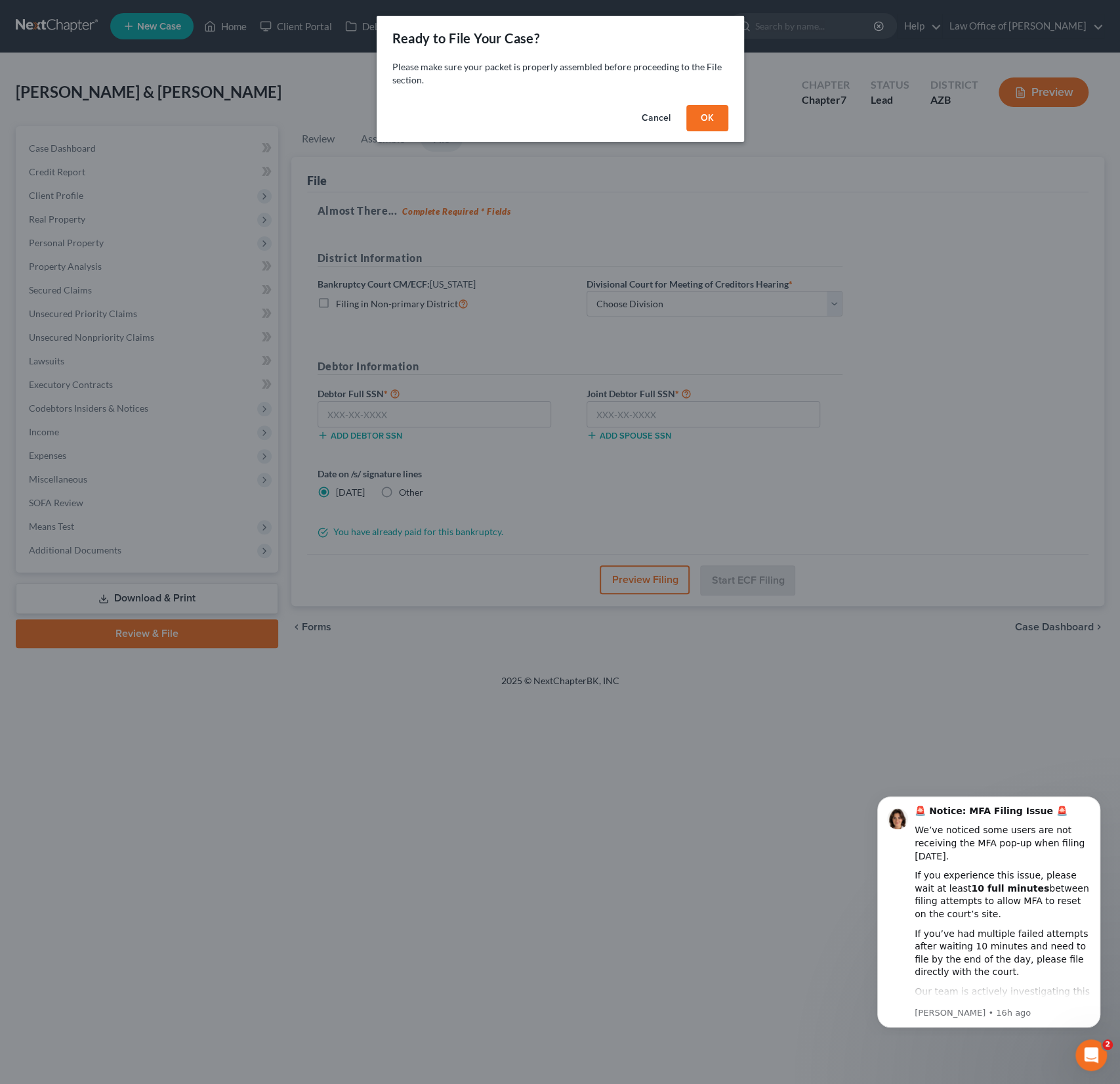
click at [716, 119] on button "OK" at bounding box center [708, 118] width 42 height 26
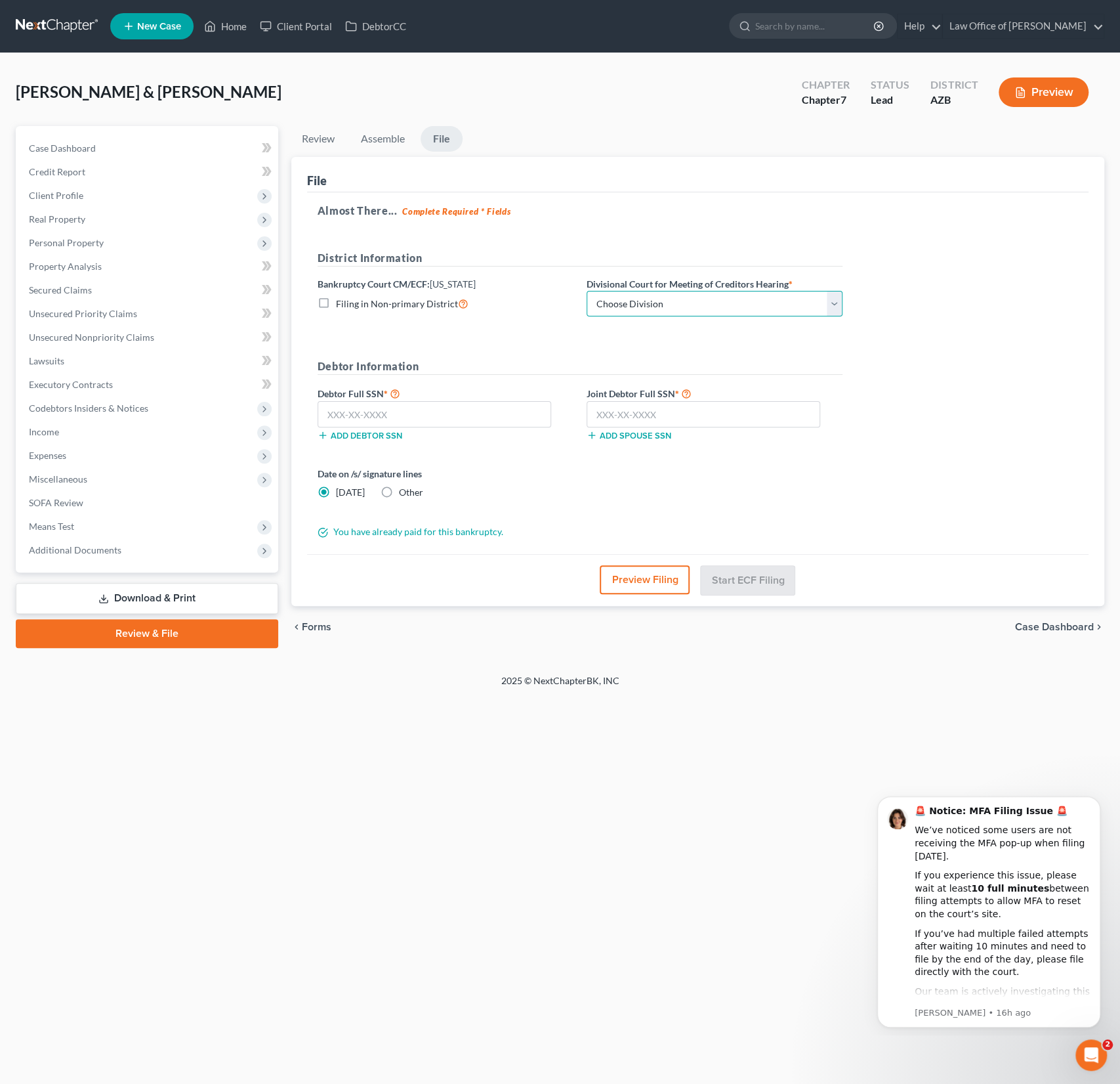
click at [656, 299] on select "Choose Division Phoenix [GEOGRAPHIC_DATA] [PERSON_NAME]" at bounding box center [714, 304] width 256 height 26
select select "0"
click at [587, 291] on select "Choose Division Phoenix [GEOGRAPHIC_DATA] [PERSON_NAME]" at bounding box center [714, 304] width 256 height 26
click at [638, 414] on input "text" at bounding box center [703, 414] width 233 height 26
type input "145-60-9574"
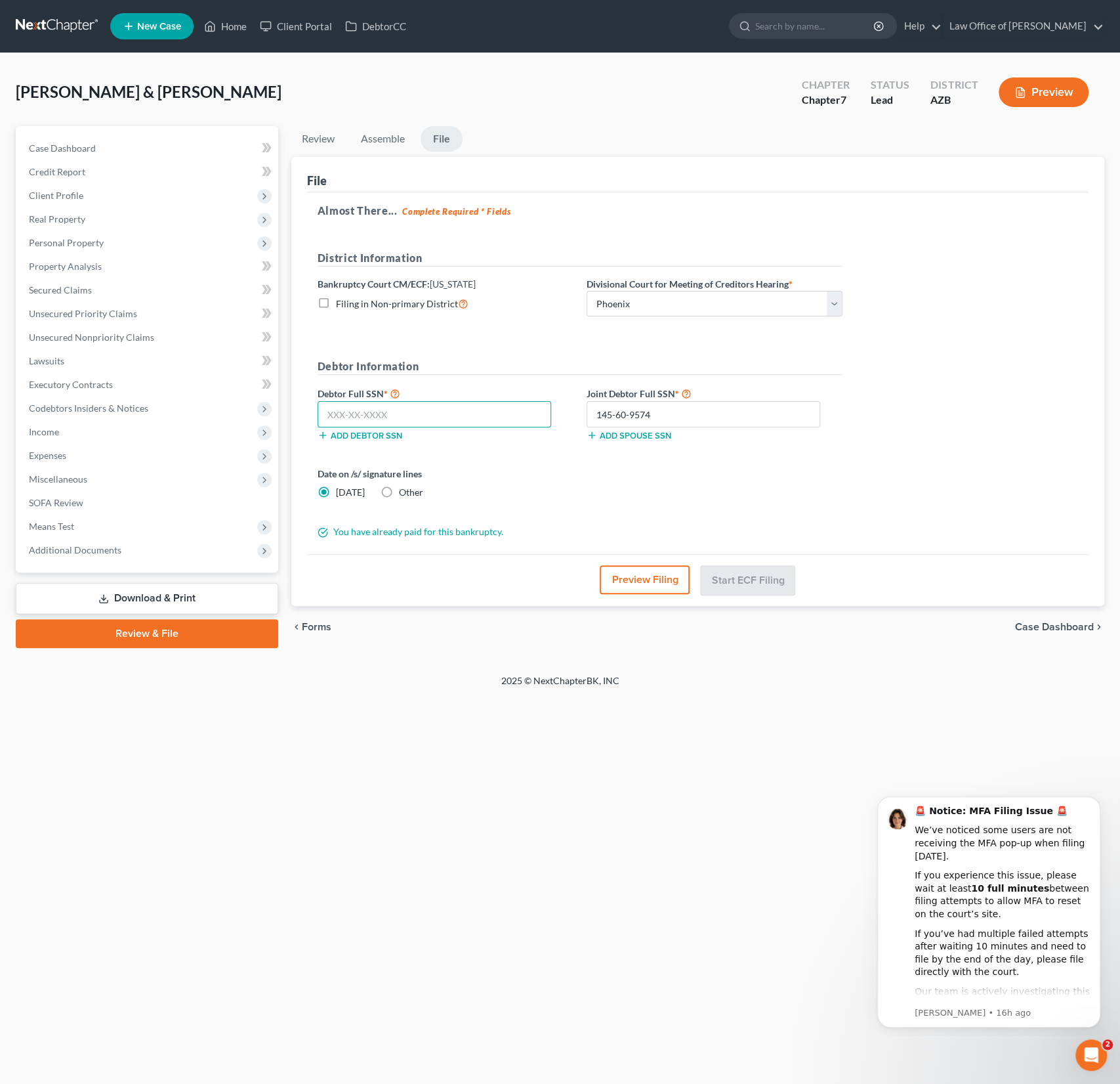
click at [385, 414] on input "text" at bounding box center [434, 414] width 233 height 26
type input "398-66-6932"
click at [643, 578] on button "Preview Filing" at bounding box center [645, 579] width 90 height 29
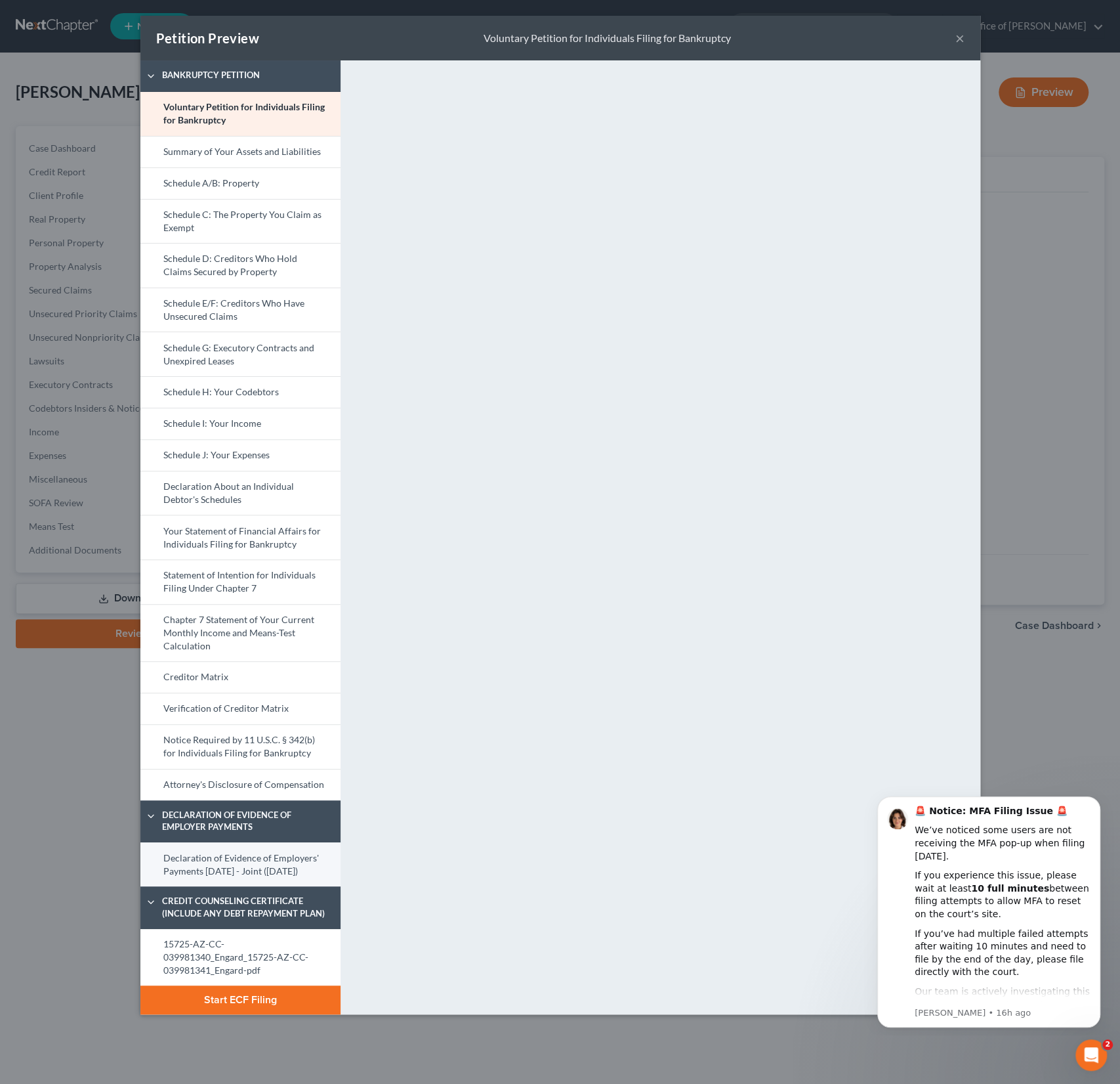
click at [224, 856] on link "Declaration of Evidence of Employers' Payments [DATE] - Joint ([DATE])" at bounding box center [241, 864] width 200 height 44
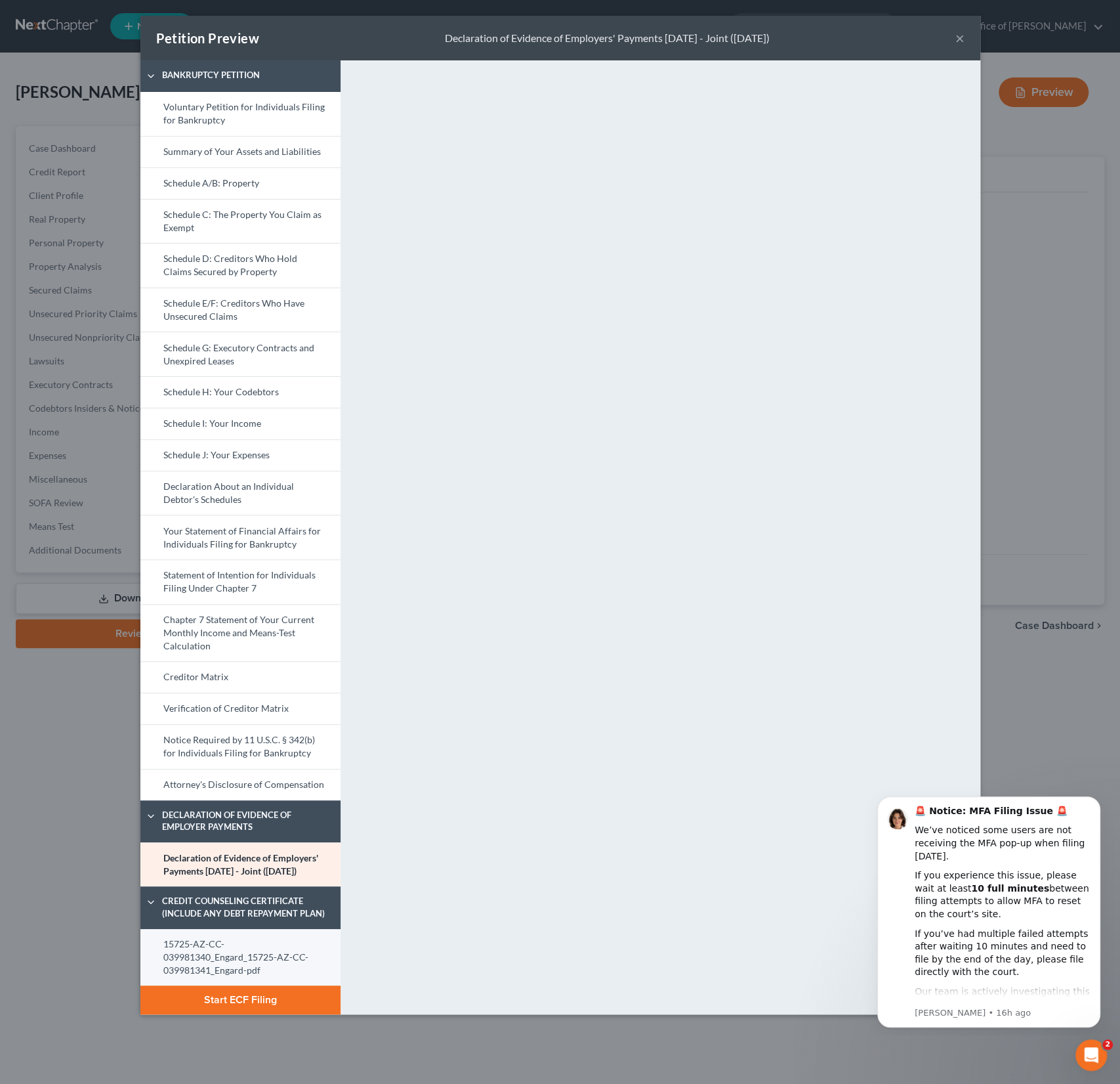
click at [222, 949] on link "15725-AZ-CC-039981340_Engard_15725-AZ-CC-039981341_Engard-pdf" at bounding box center [241, 957] width 200 height 57
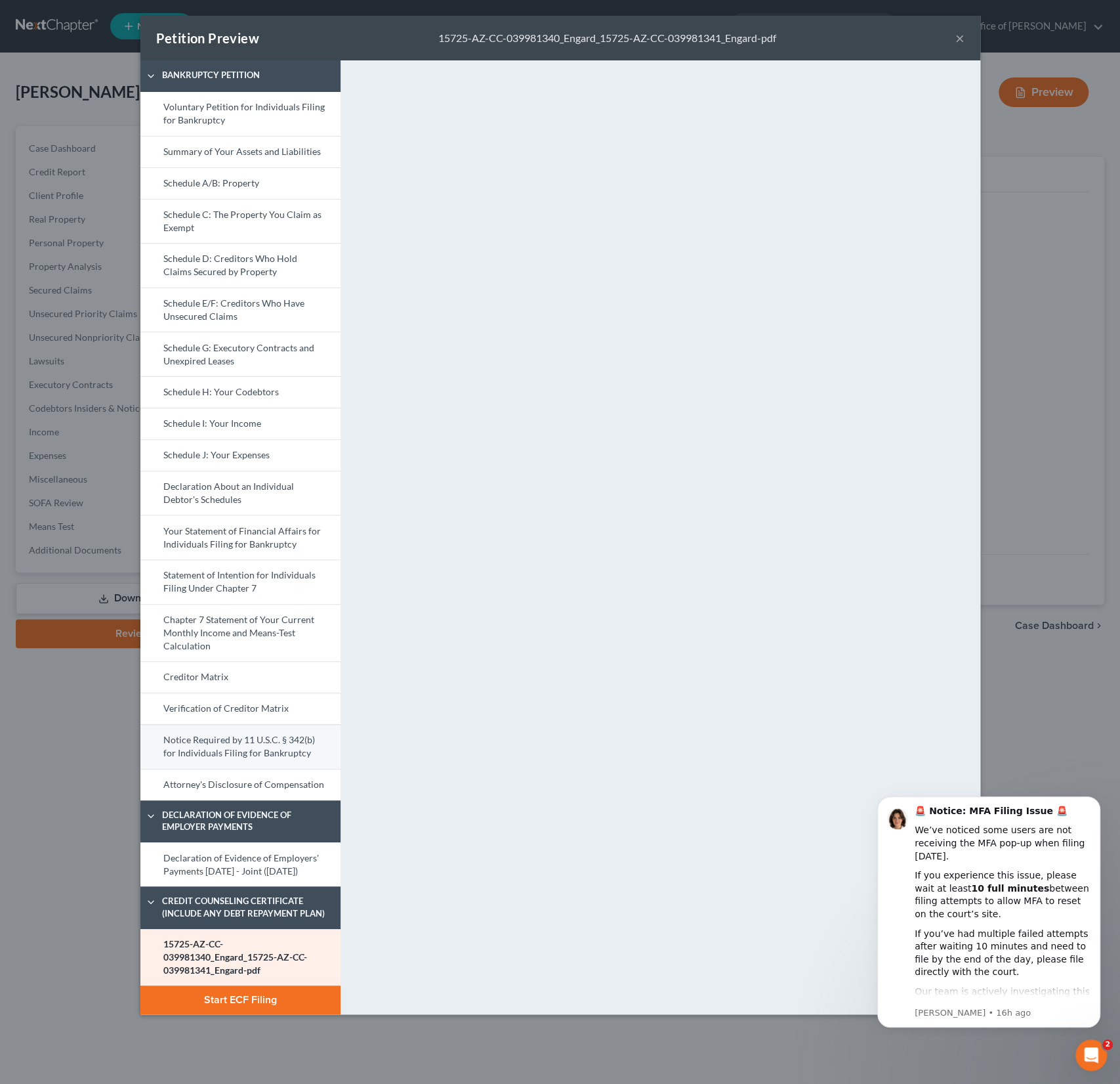
click at [256, 727] on link "Notice Required by 11 U.S.C. § 342(b) for Individuals Filing for Bankruptcy" at bounding box center [241, 747] width 200 height 45
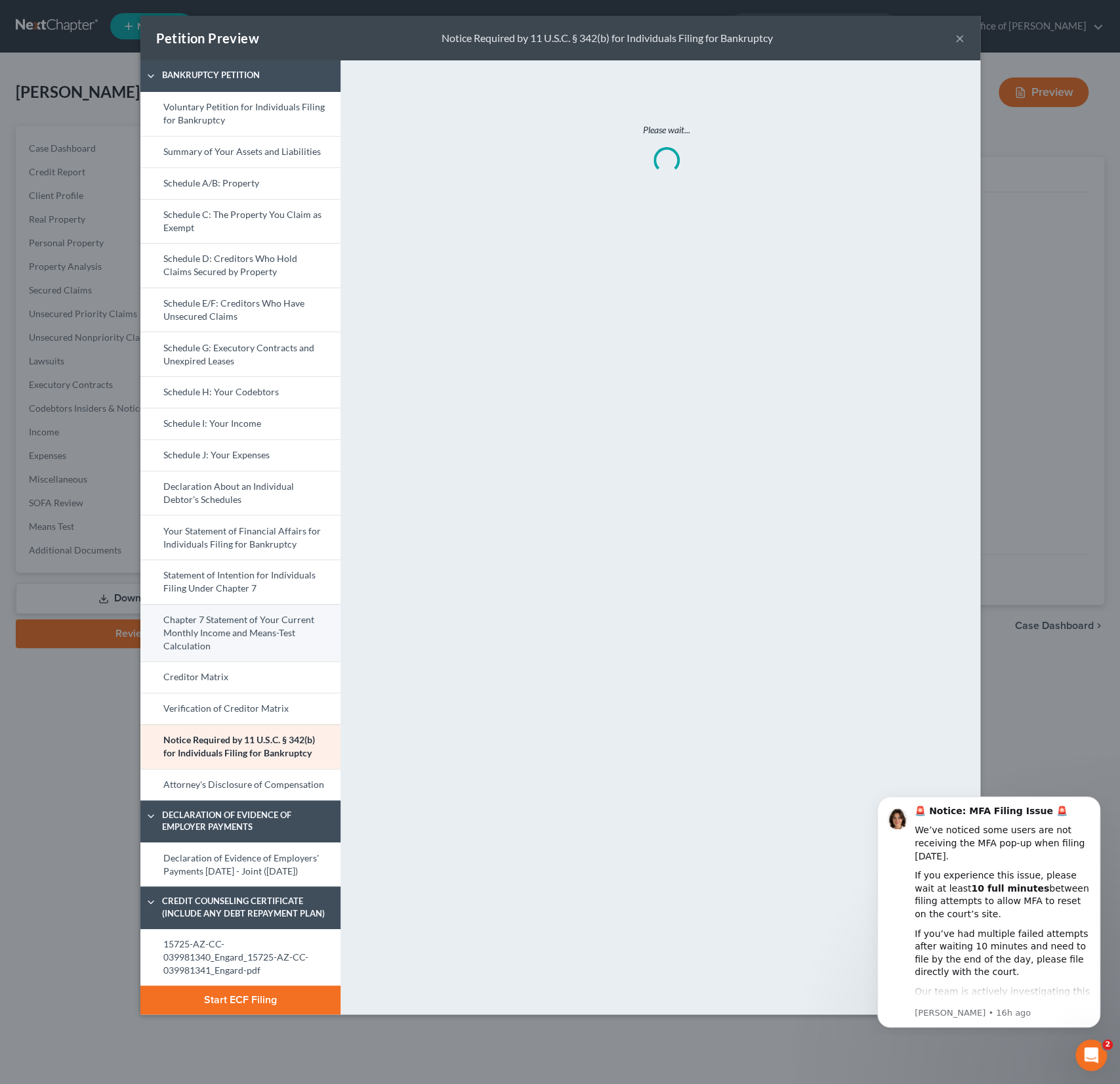
click at [235, 625] on link "Chapter 7 Statement of Your Current Monthly Income and Means-Test Calculation" at bounding box center [241, 633] width 200 height 58
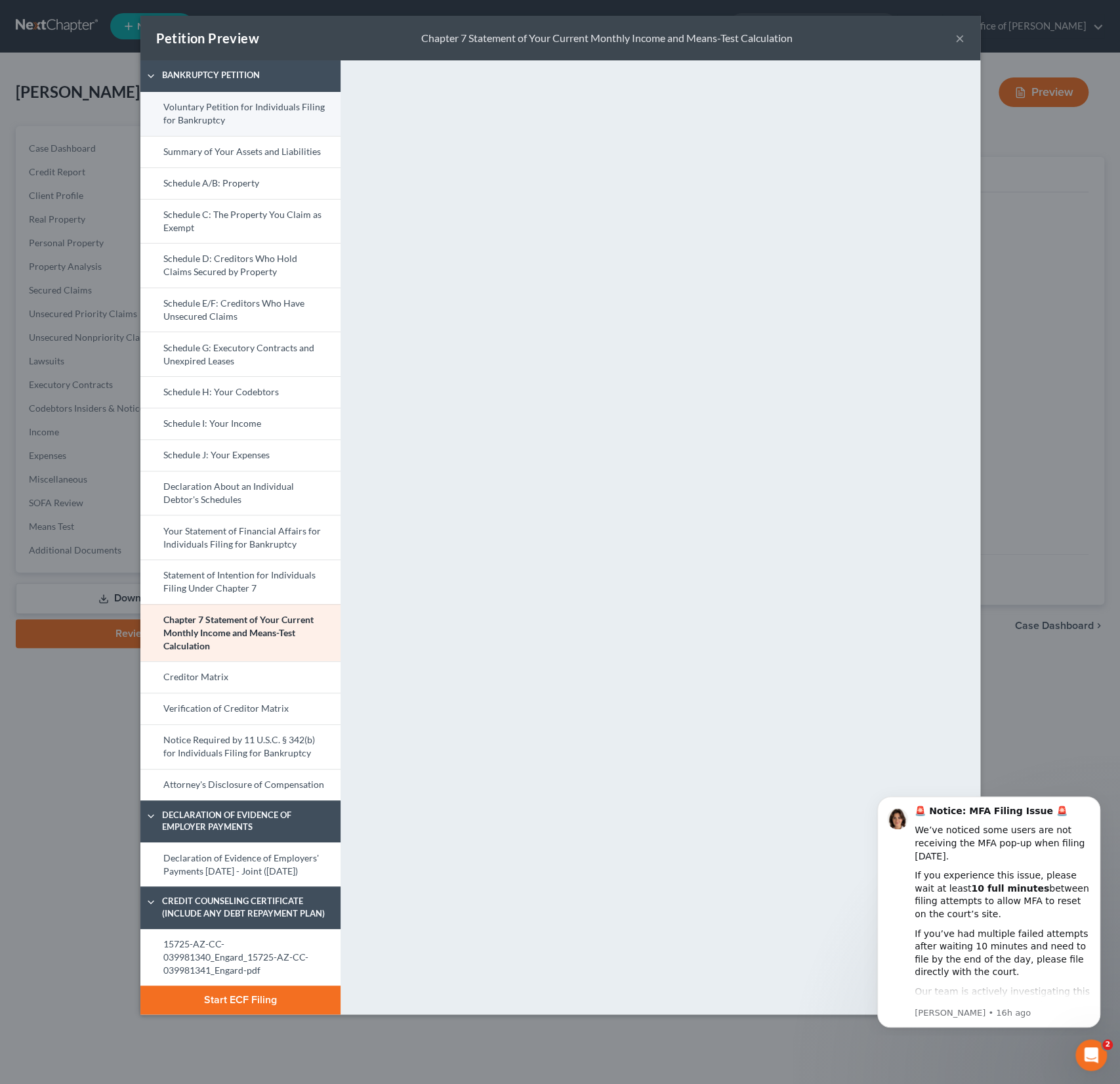
click at [241, 126] on link "Voluntary Petition for Individuals Filing for Bankruptcy" at bounding box center [241, 114] width 200 height 44
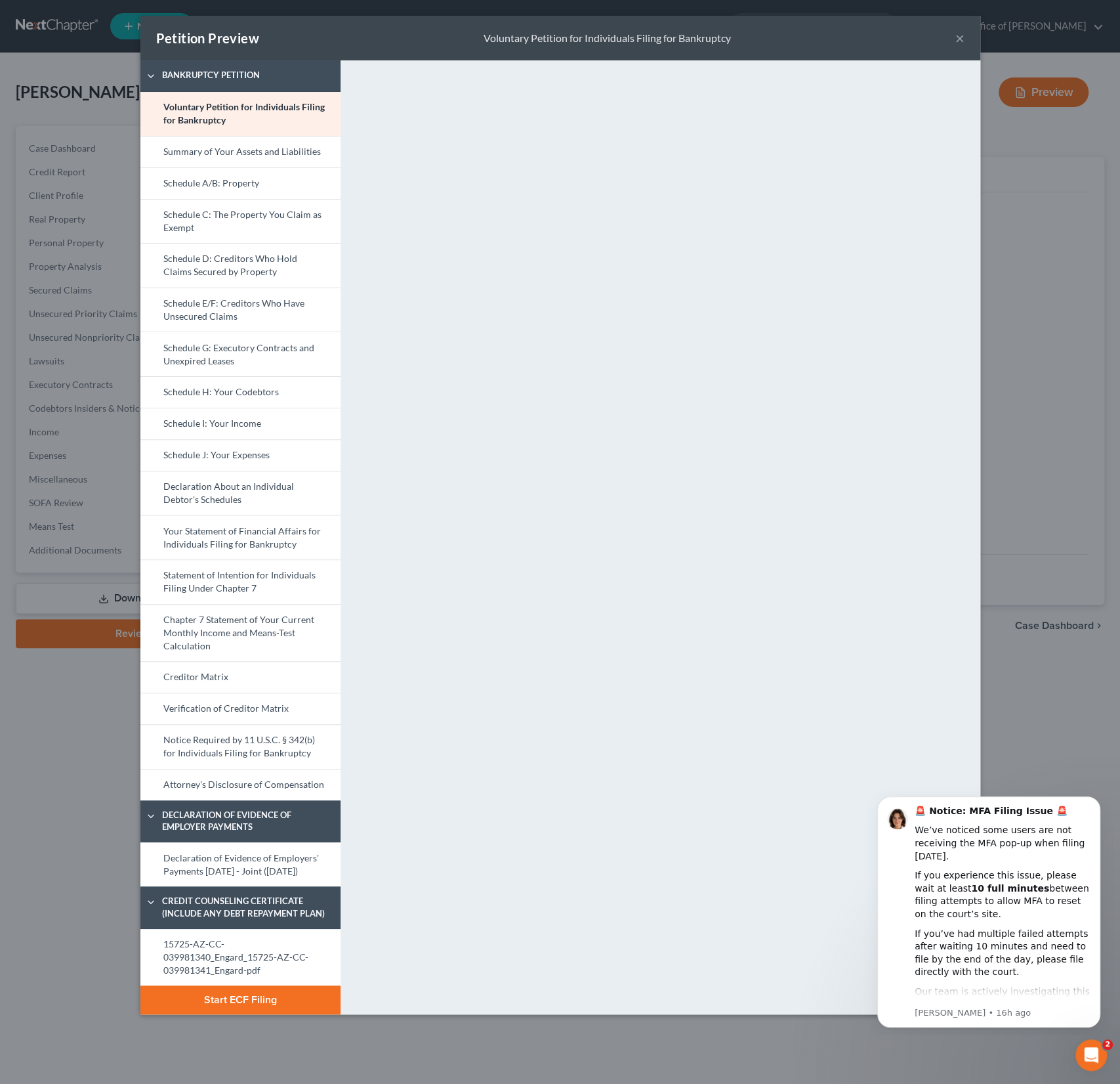
click at [963, 39] on button "×" at bounding box center [960, 38] width 9 height 16
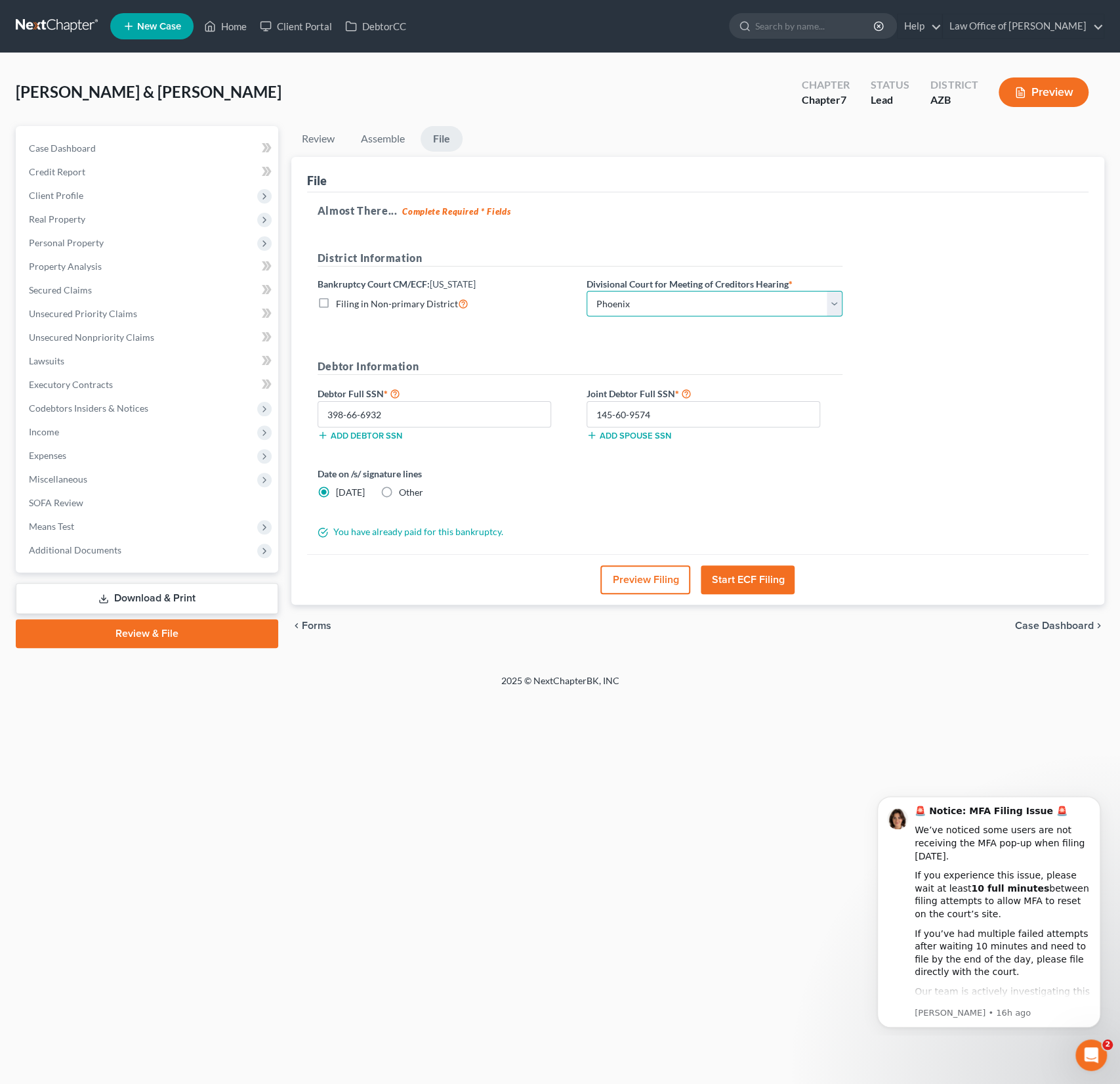
click at [643, 305] on select "Choose Division Phoenix [GEOGRAPHIC_DATA] [PERSON_NAME]" at bounding box center [714, 304] width 256 height 26
select select "2"
click at [587, 291] on select "Choose Division Phoenix [GEOGRAPHIC_DATA] [PERSON_NAME]" at bounding box center [714, 304] width 256 height 26
click at [745, 578] on button "Start ECF Filing" at bounding box center [748, 579] width 94 height 29
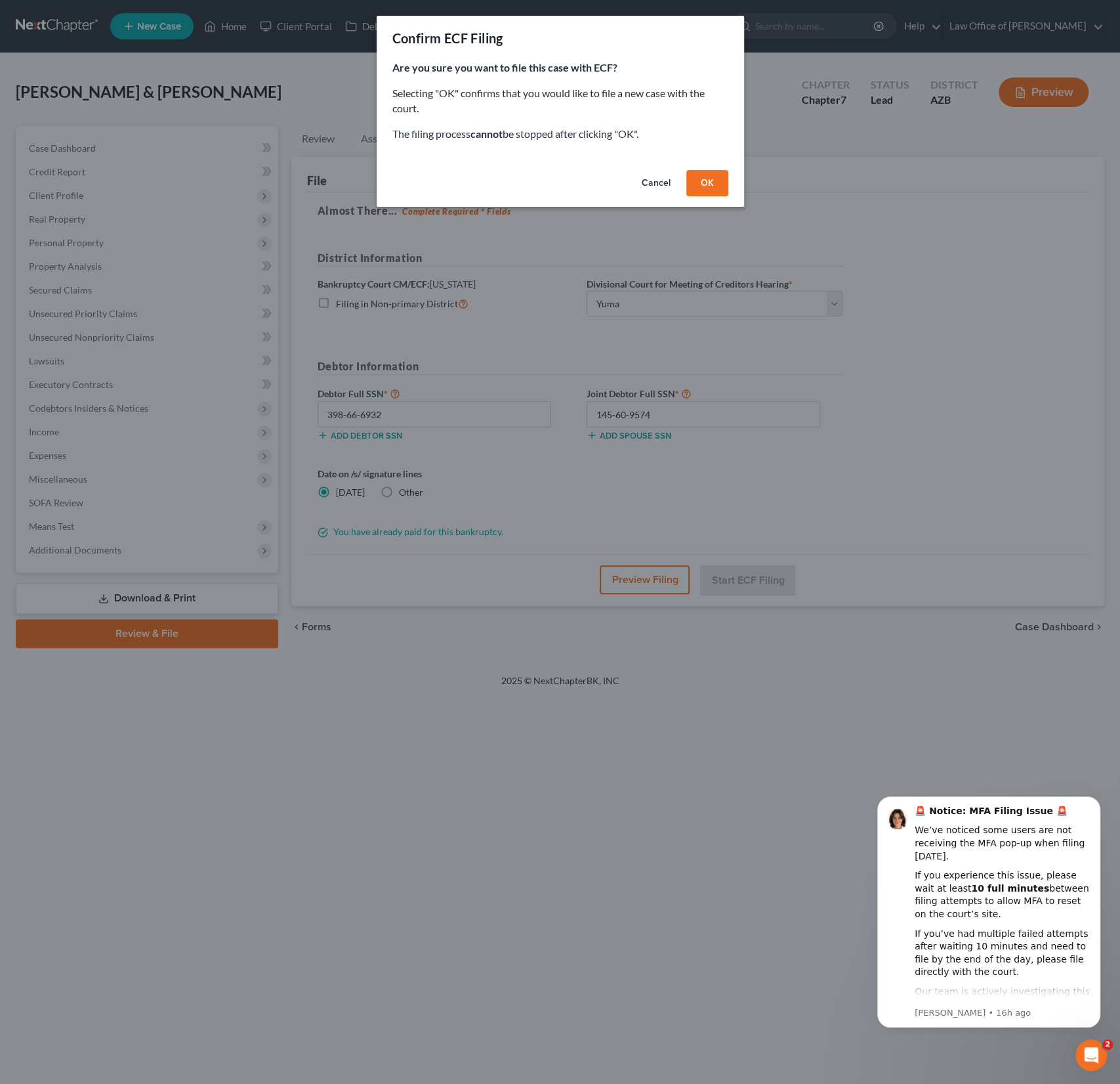
click at [716, 185] on button "OK" at bounding box center [708, 183] width 42 height 26
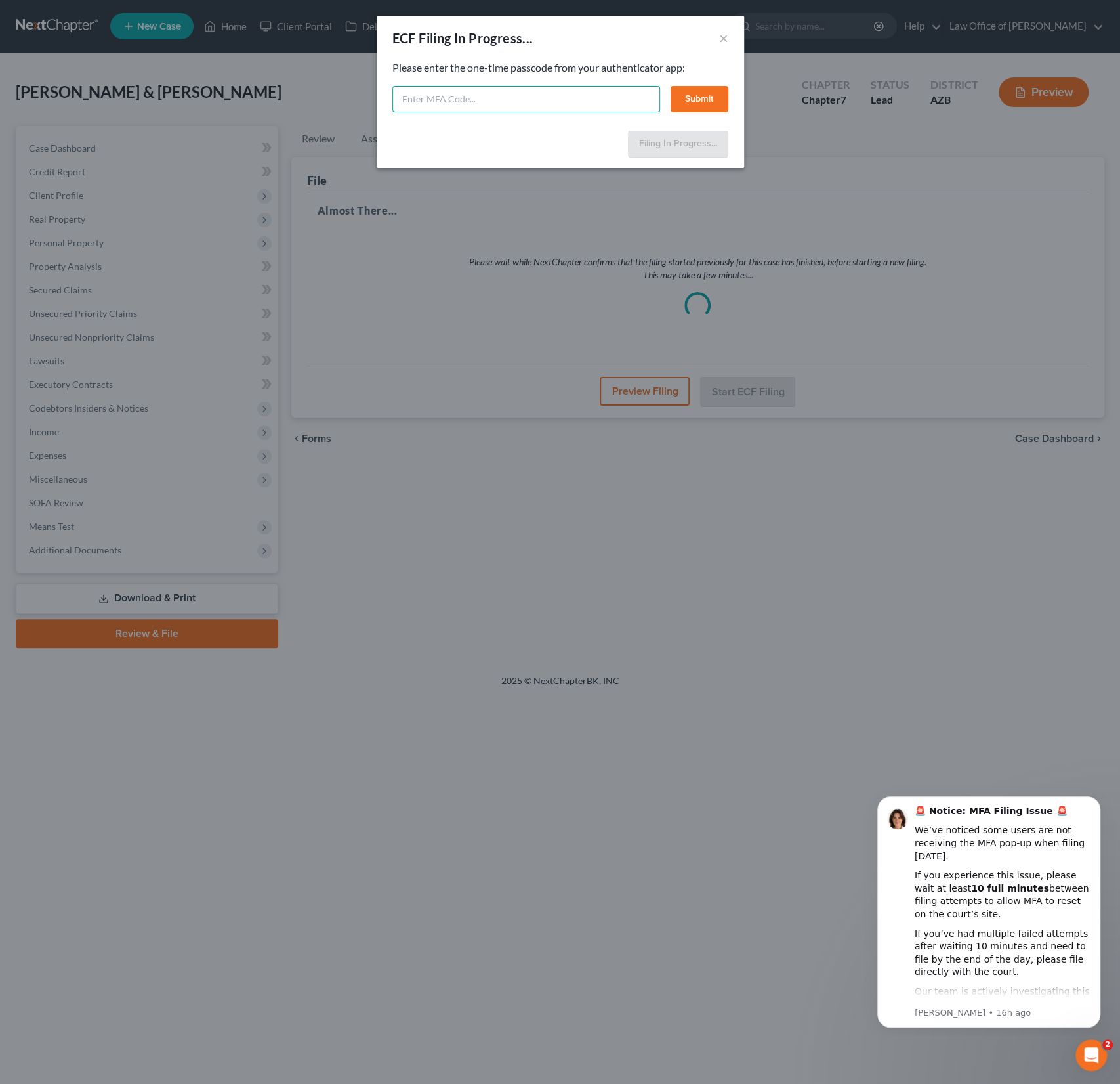
click at [448, 99] on input "text" at bounding box center [526, 99] width 268 height 26
type input "913295"
click at [713, 97] on button "Submit" at bounding box center [700, 99] width 58 height 26
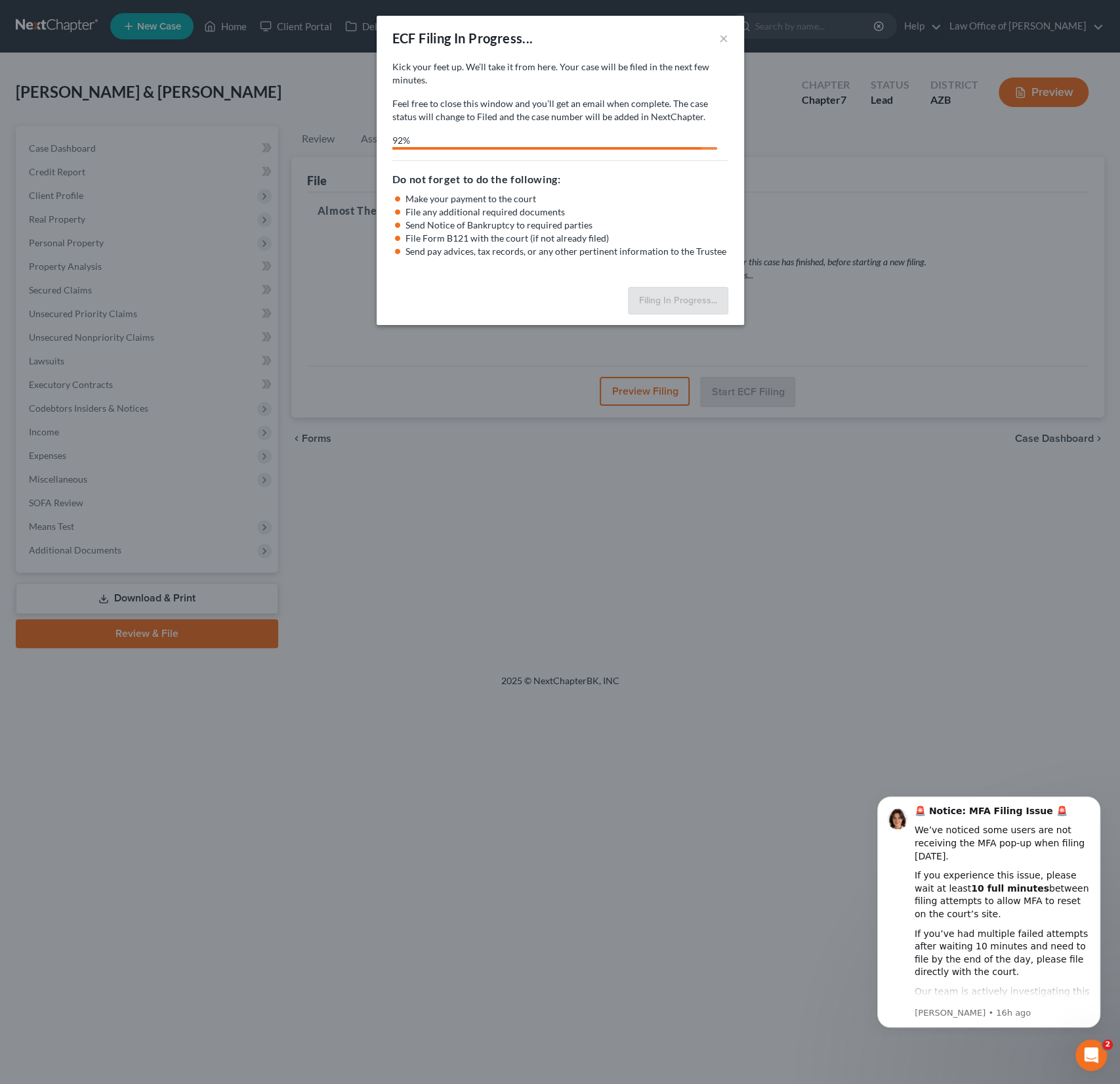
select select "2"
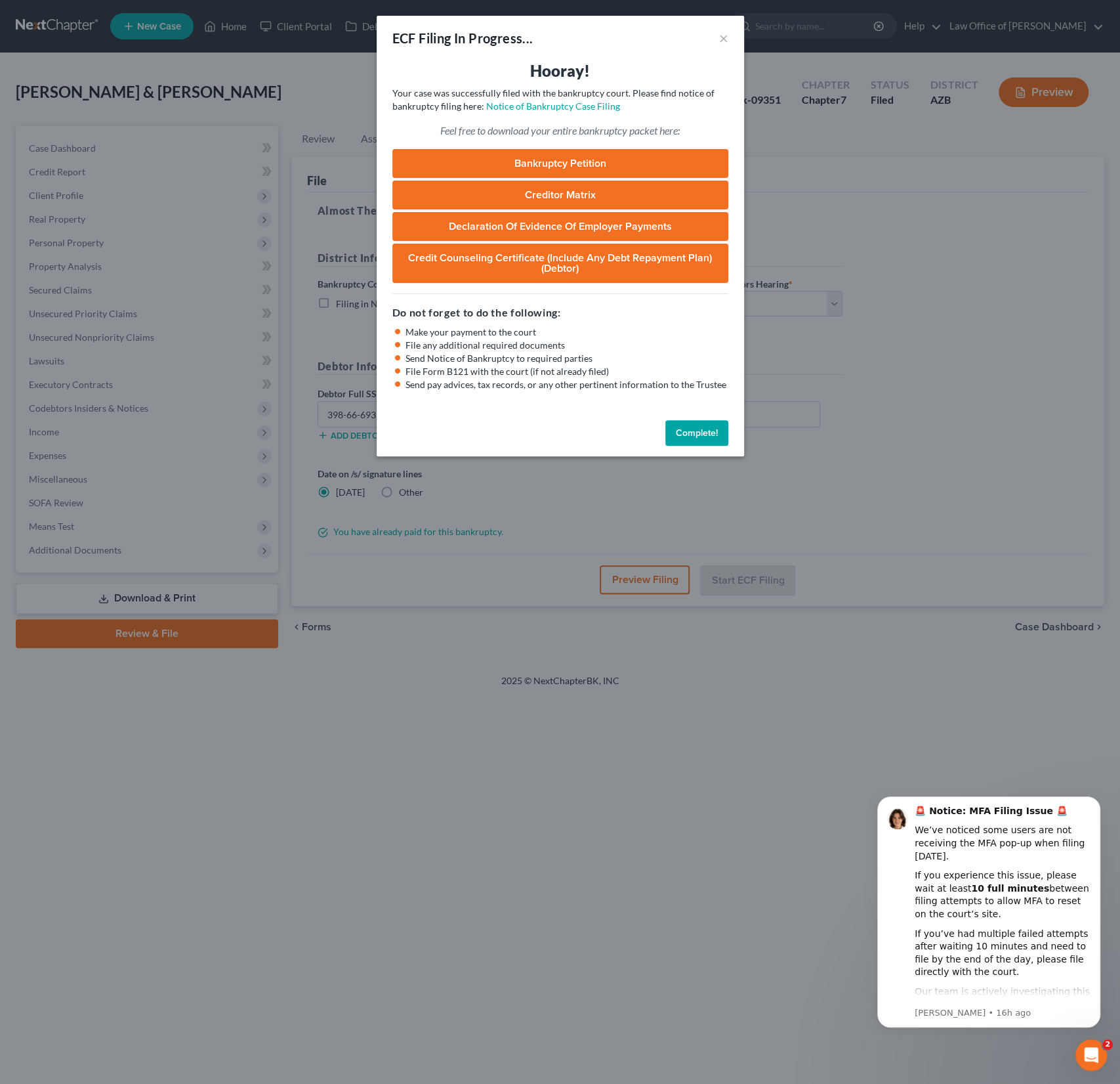
click at [549, 166] on link "Bankruptcy Petition" at bounding box center [560, 164] width 336 height 29
click at [709, 438] on button "Complete!" at bounding box center [697, 433] width 63 height 26
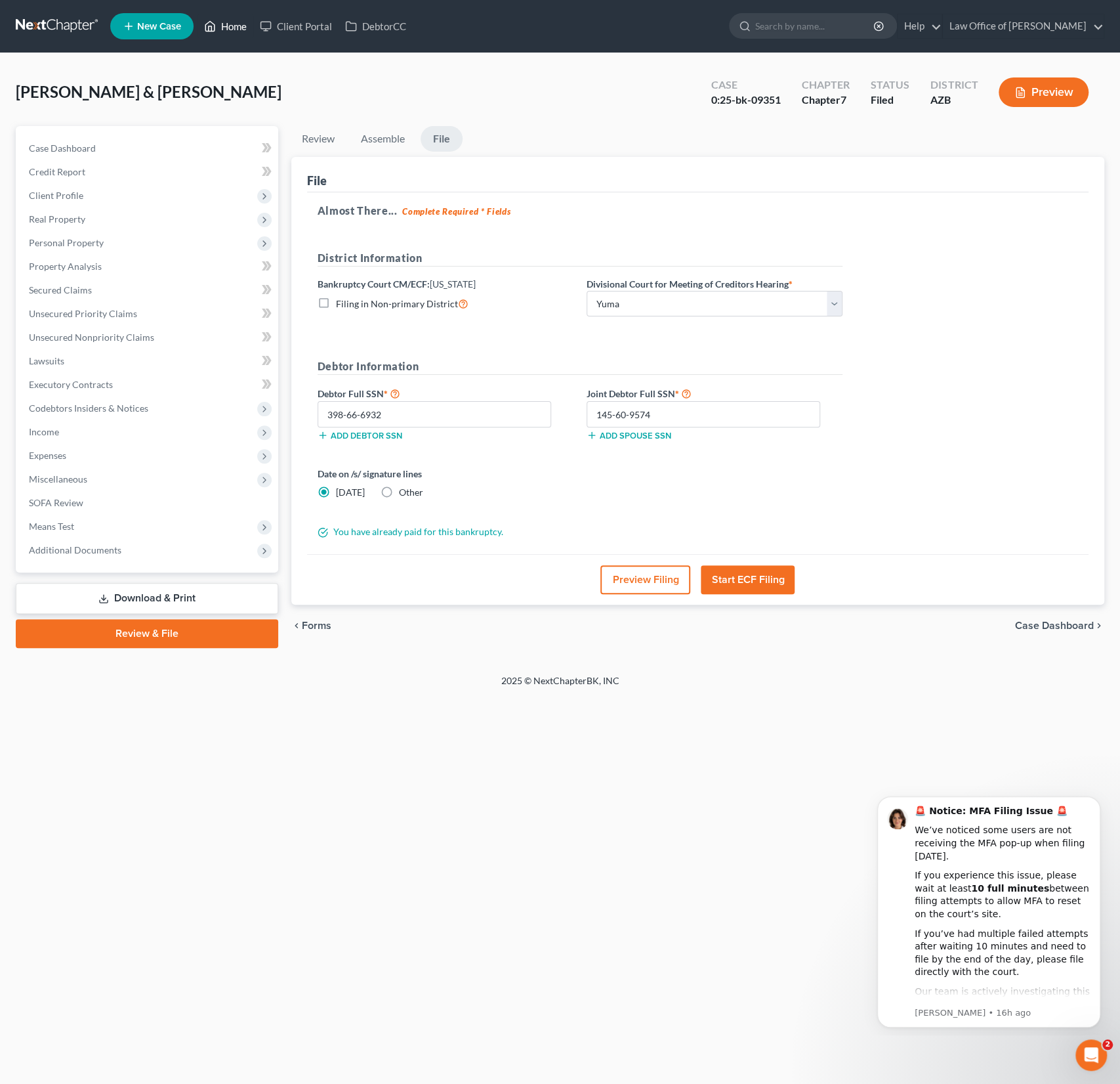
click at [235, 24] on link "Home" at bounding box center [225, 26] width 56 height 24
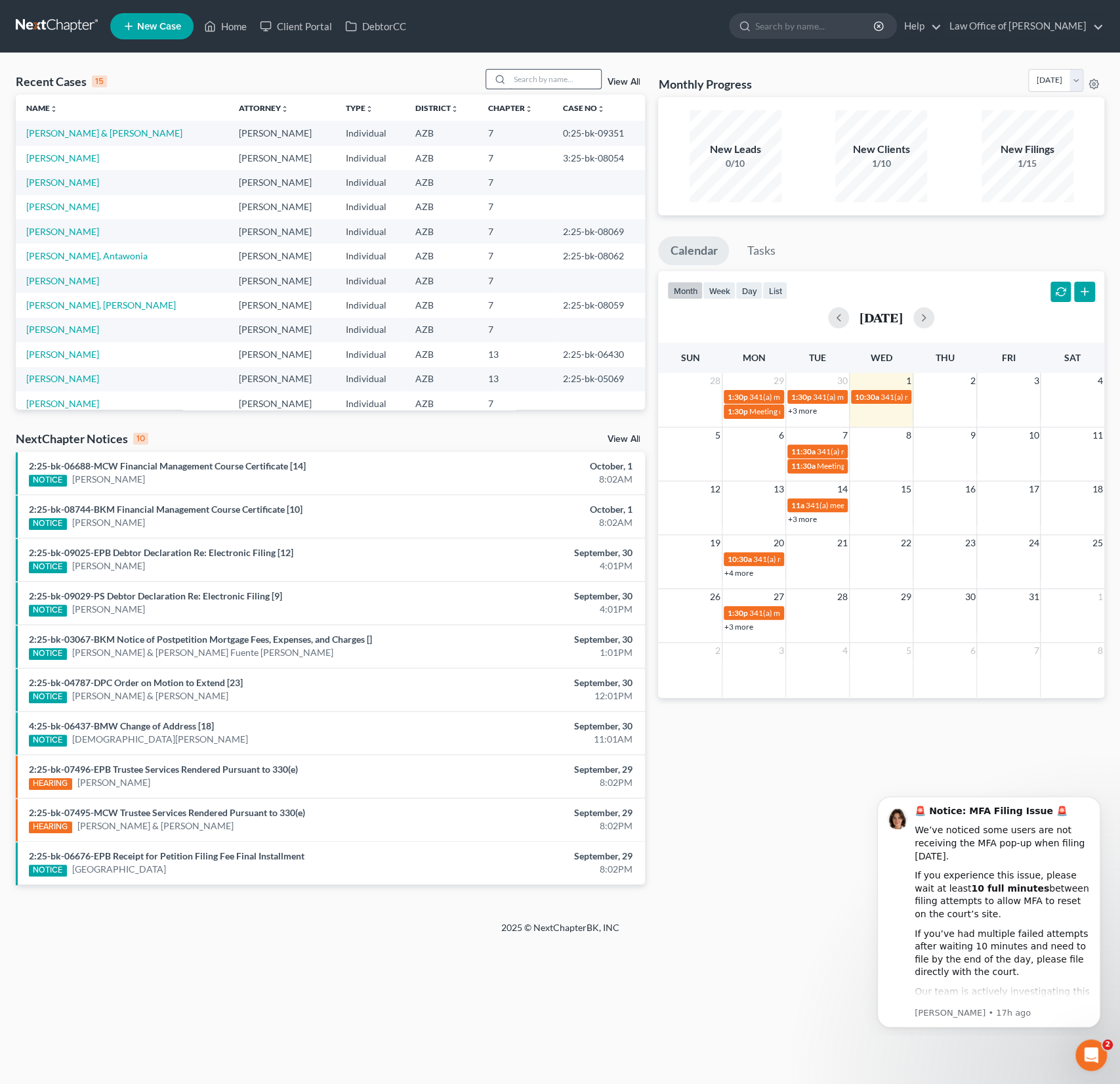
click at [516, 87] on input "search" at bounding box center [555, 79] width 92 height 19
type input "[PERSON_NAME]"
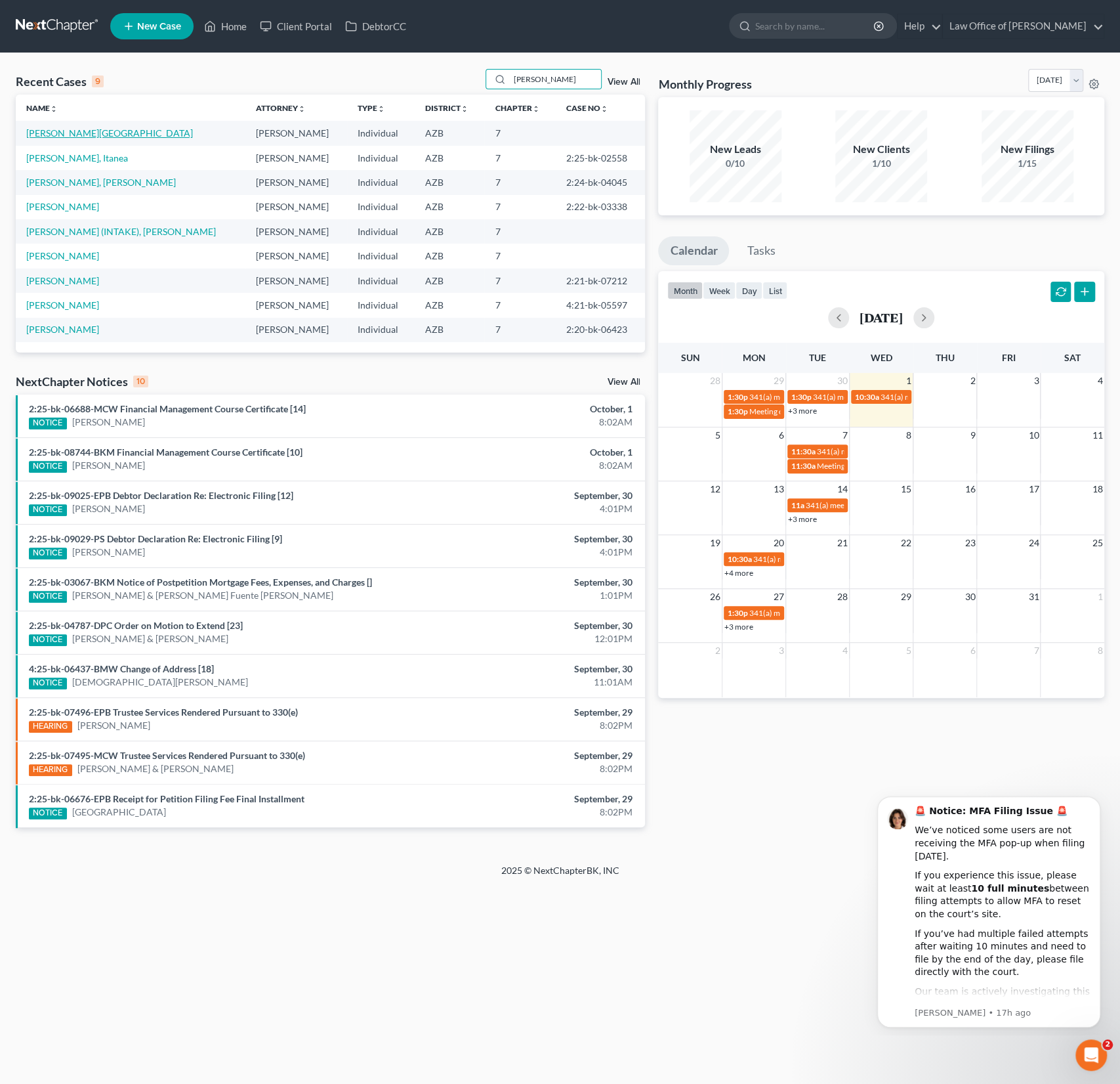
click at [74, 137] on link "[PERSON_NAME][GEOGRAPHIC_DATA]" at bounding box center [109, 133] width 166 height 11
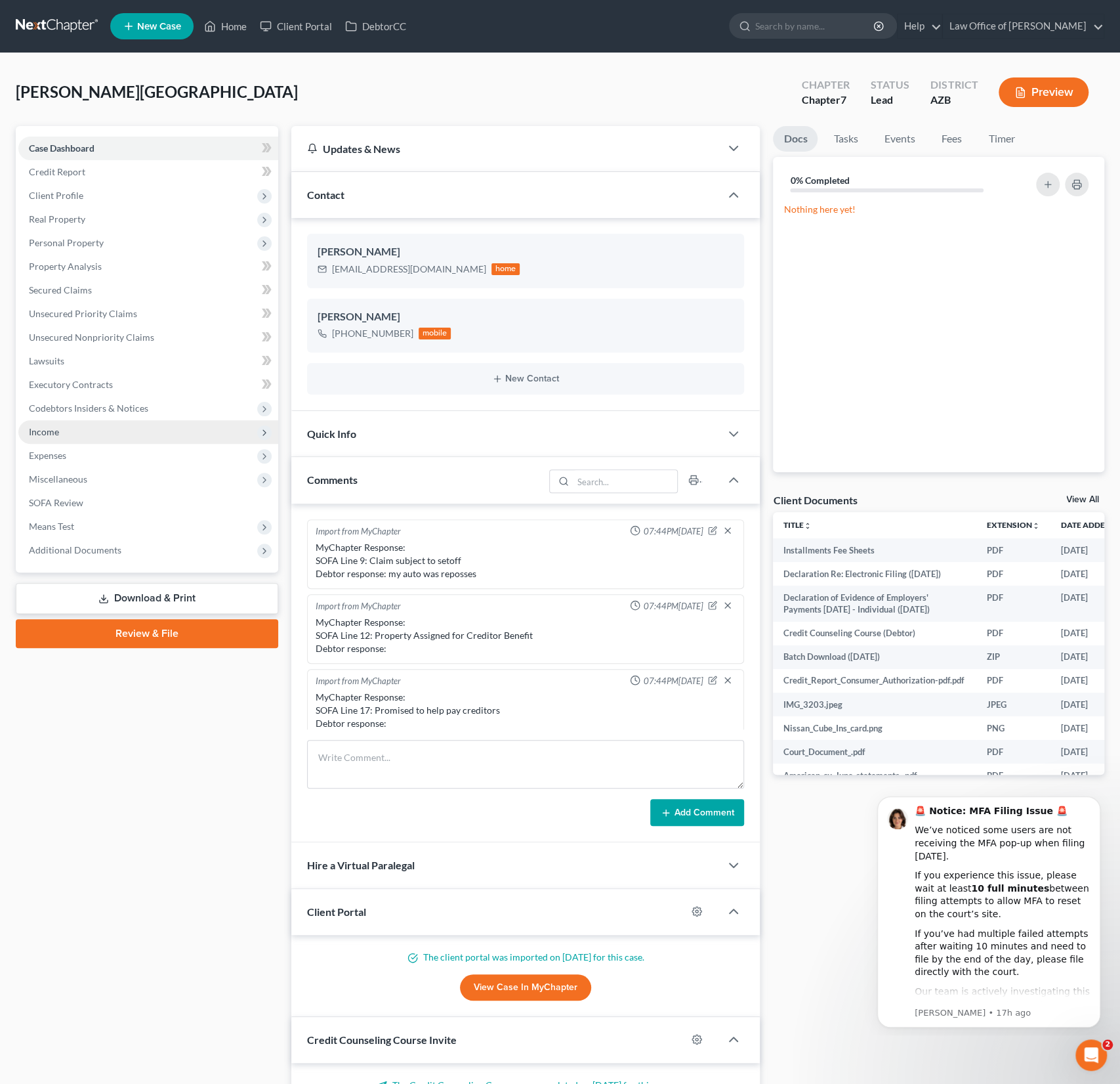
scroll to position [231, 0]
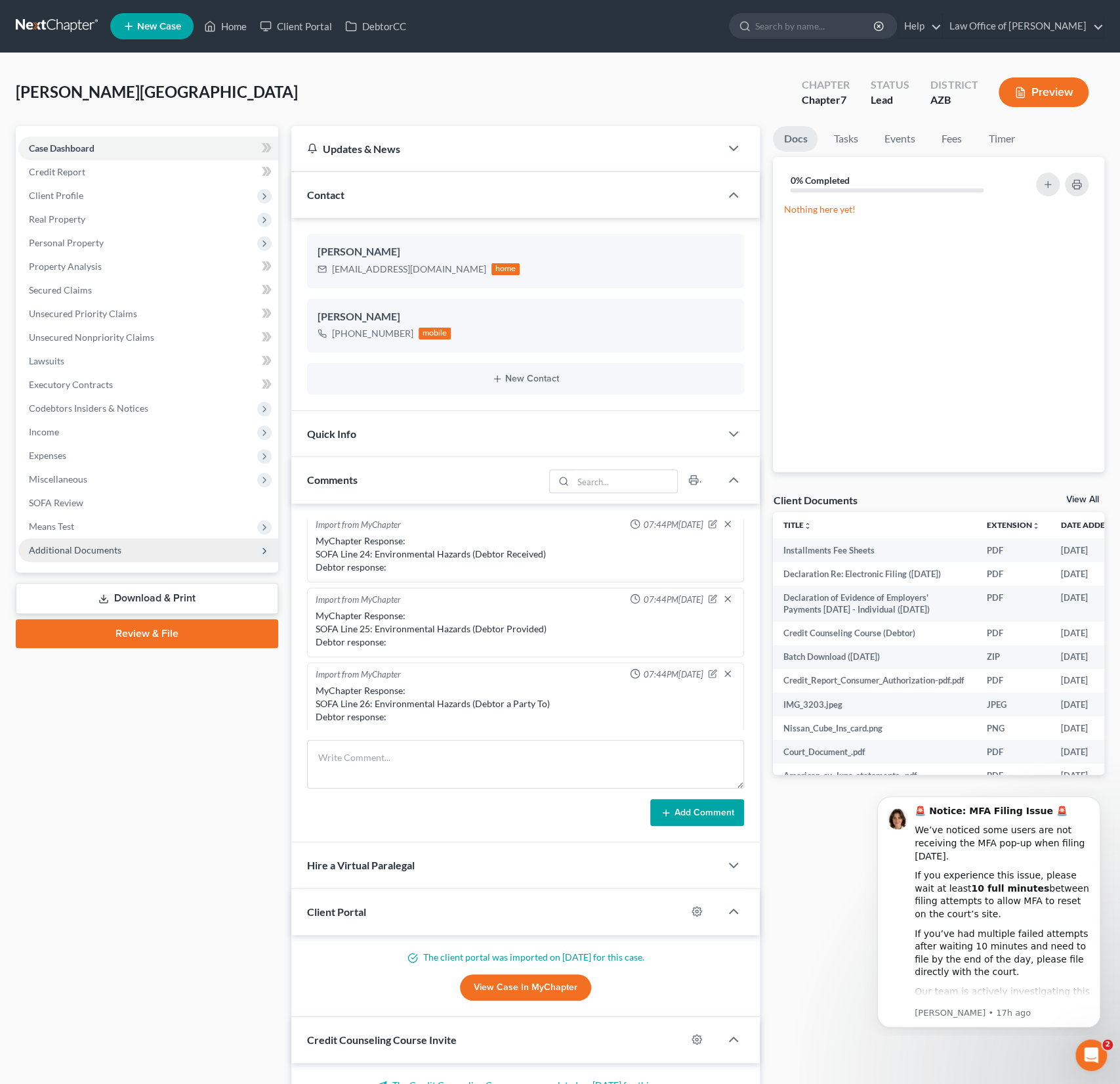
click at [81, 547] on span "Additional Documents" at bounding box center [75, 549] width 93 height 11
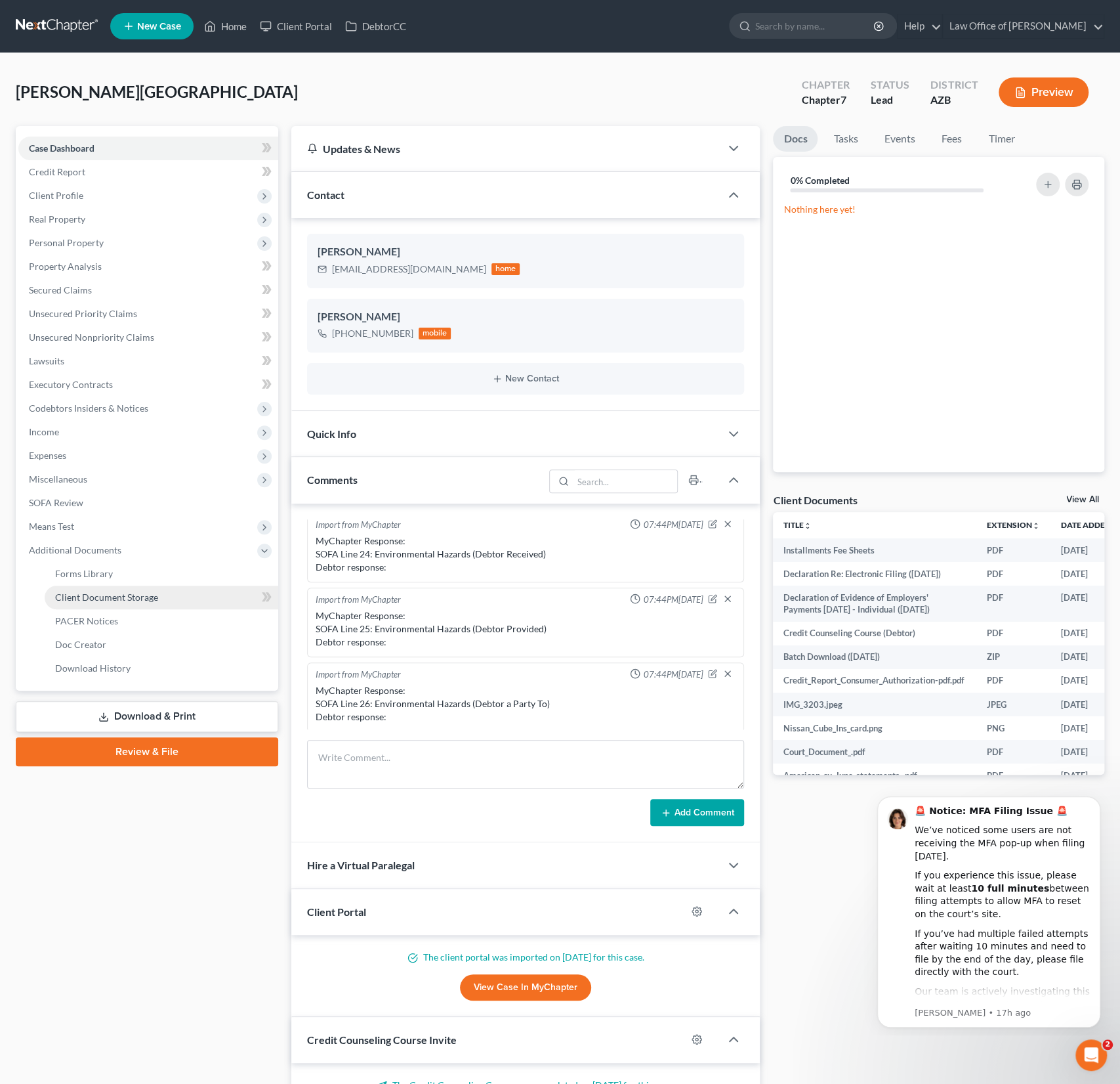
click at [100, 596] on span "Client Document Storage" at bounding box center [107, 597] width 103 height 11
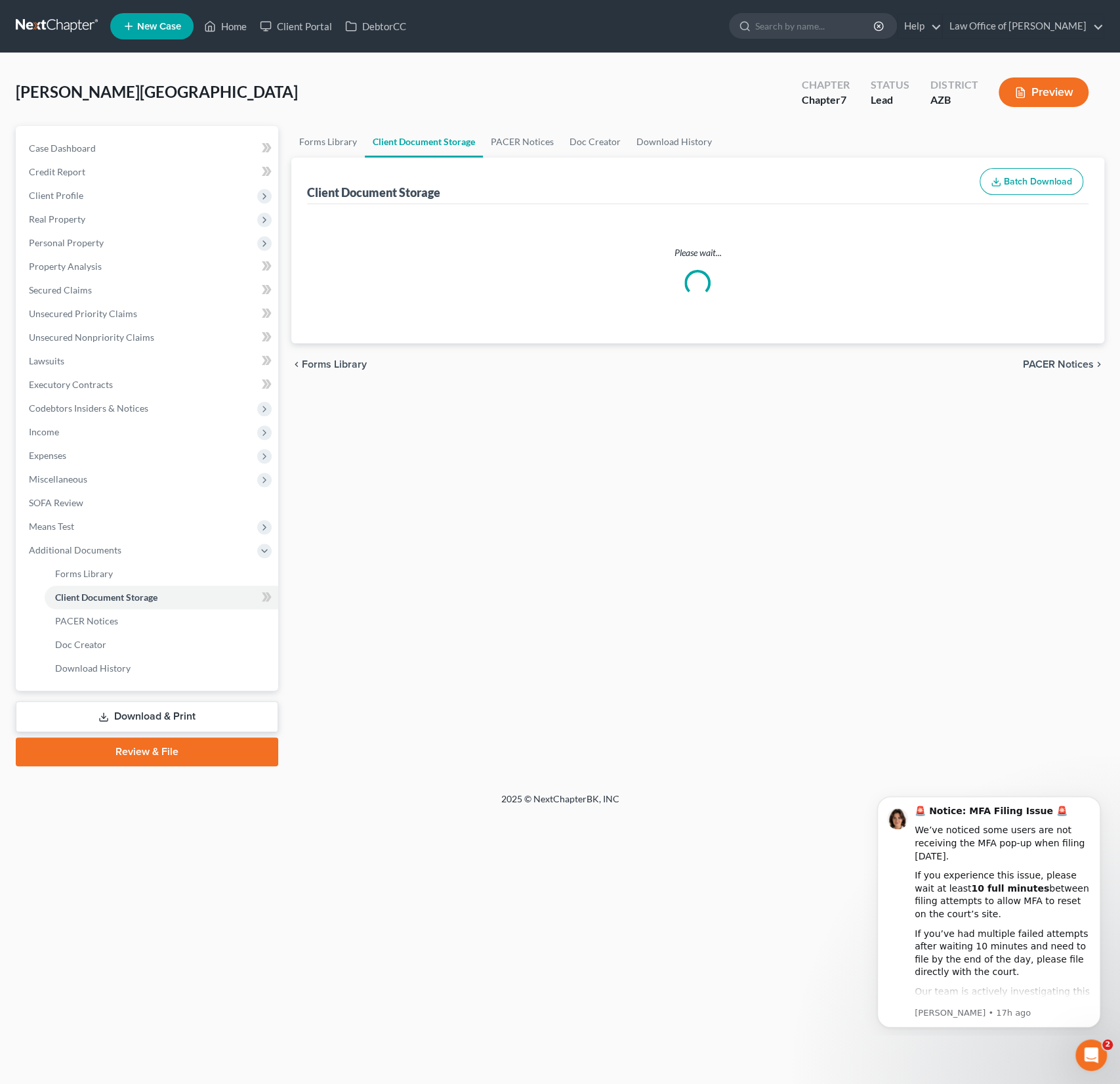
select select "14"
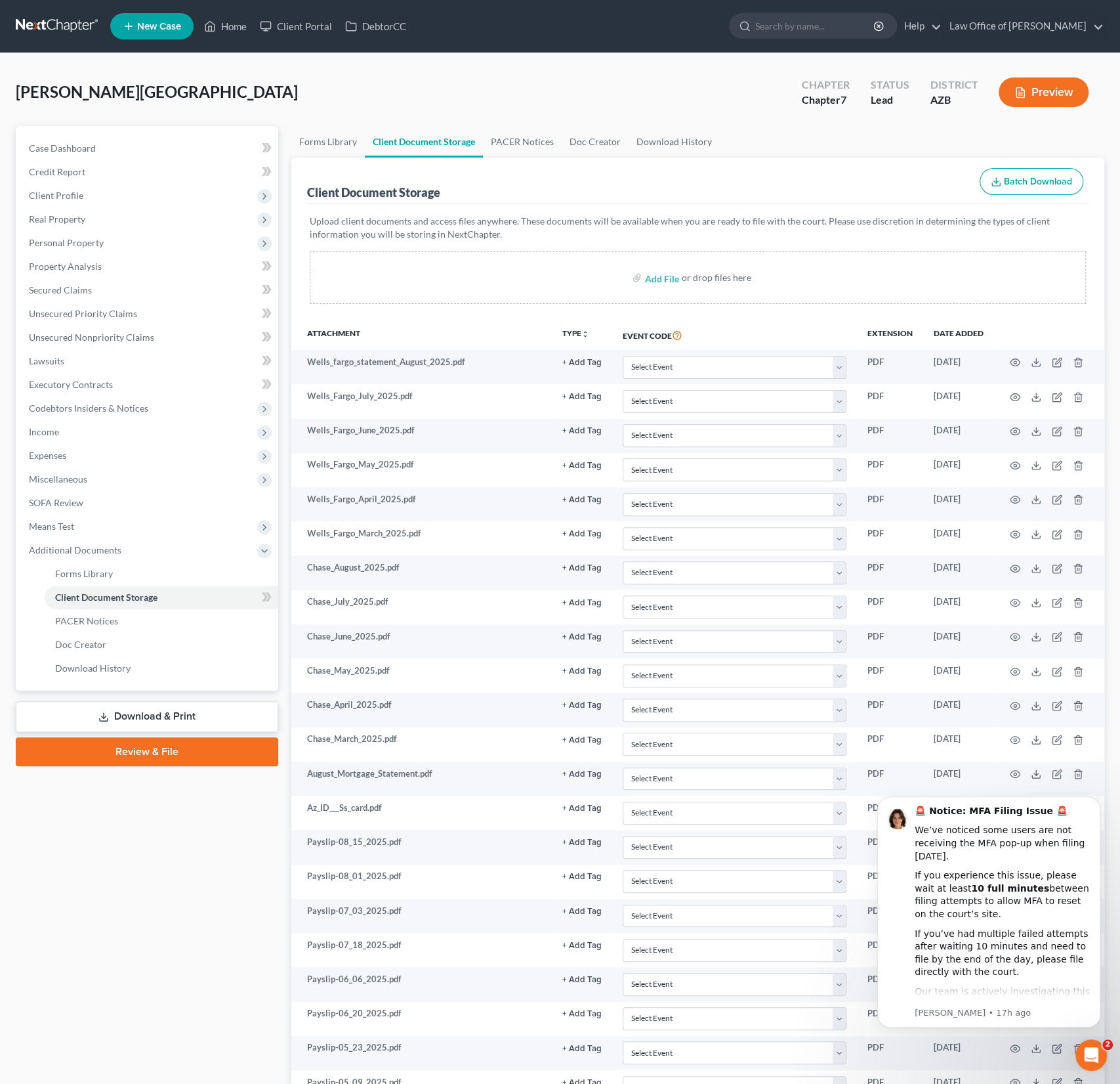
select select "14"
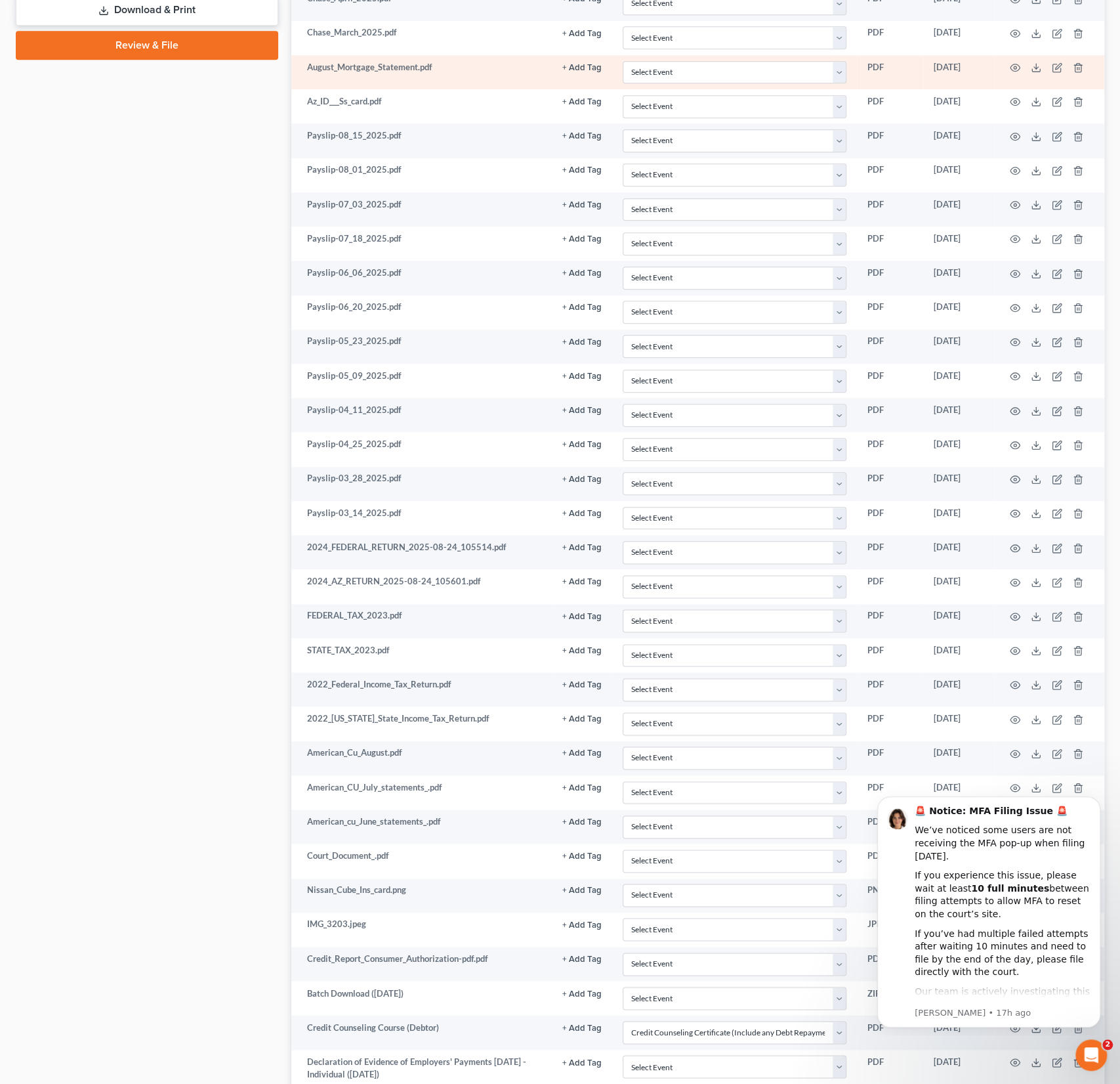
scroll to position [894, 0]
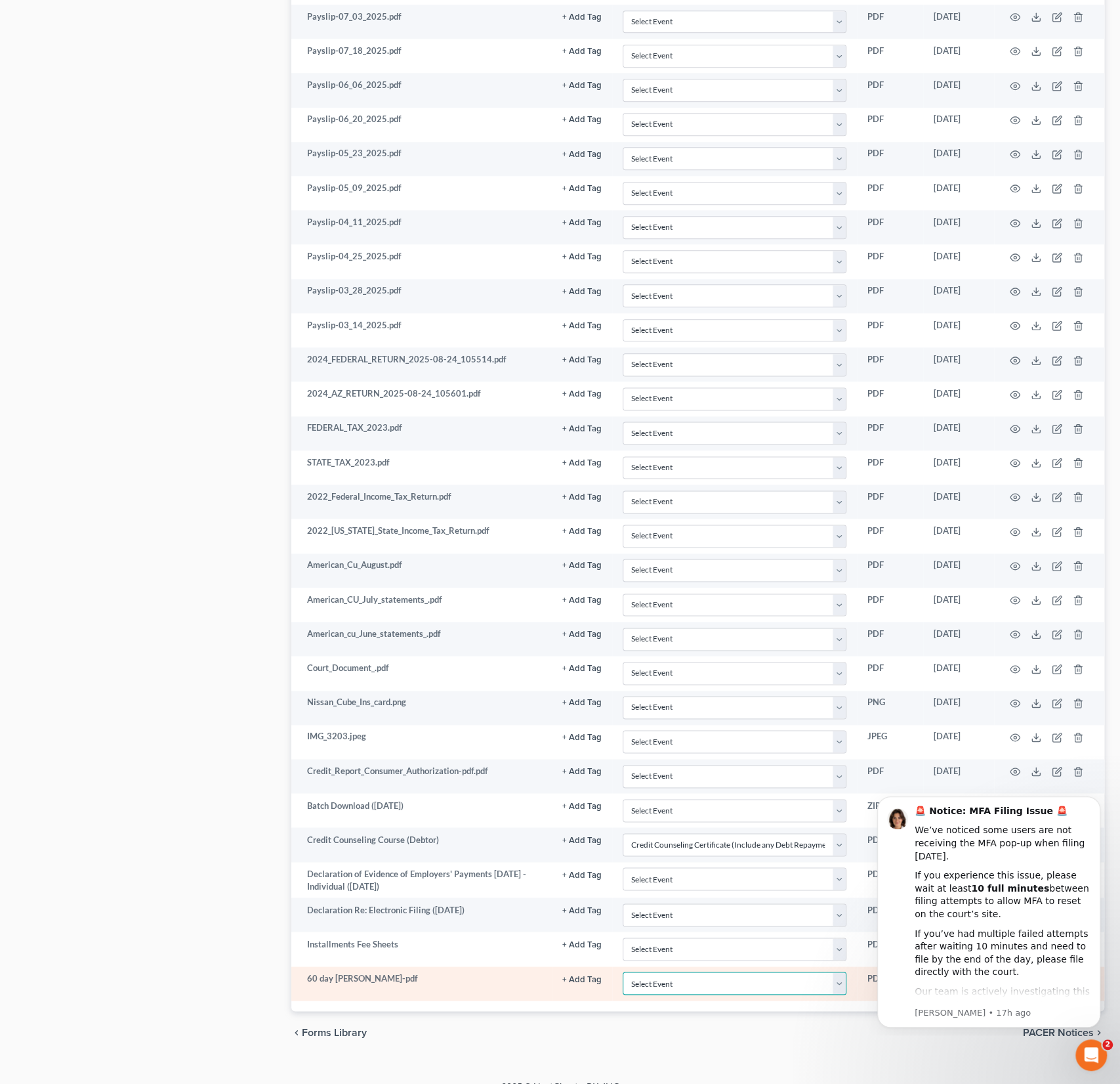
click at [656, 972] on select "Select Event AA Schedules and Statements (Formerly All Required) Amended Chapte…" at bounding box center [735, 983] width 224 height 23
select select "18"
click at [623, 972] on select "Select Event AA Schedules and Statements (Formerly All Required) Amended Chapte…" at bounding box center [735, 983] width 224 height 23
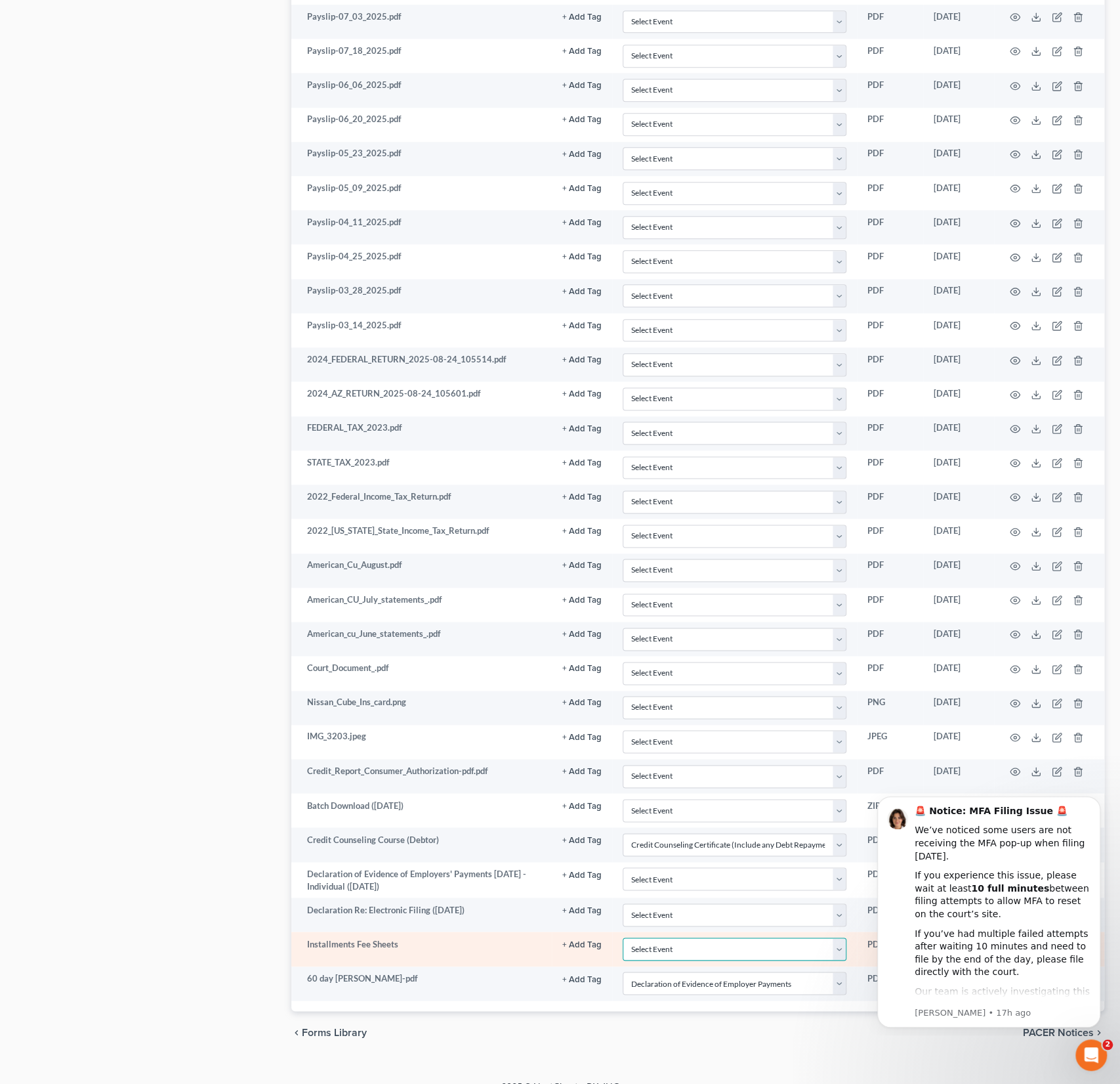
click at [689, 937] on select "Select Event AA Schedules and Statements (Formerly All Required) Amended Chapte…" at bounding box center [735, 949] width 224 height 23
select select "30"
click at [623, 937] on select "Select Event AA Schedules and Statements (Formerly All Required) Amended Chapte…" at bounding box center [735, 949] width 224 height 23
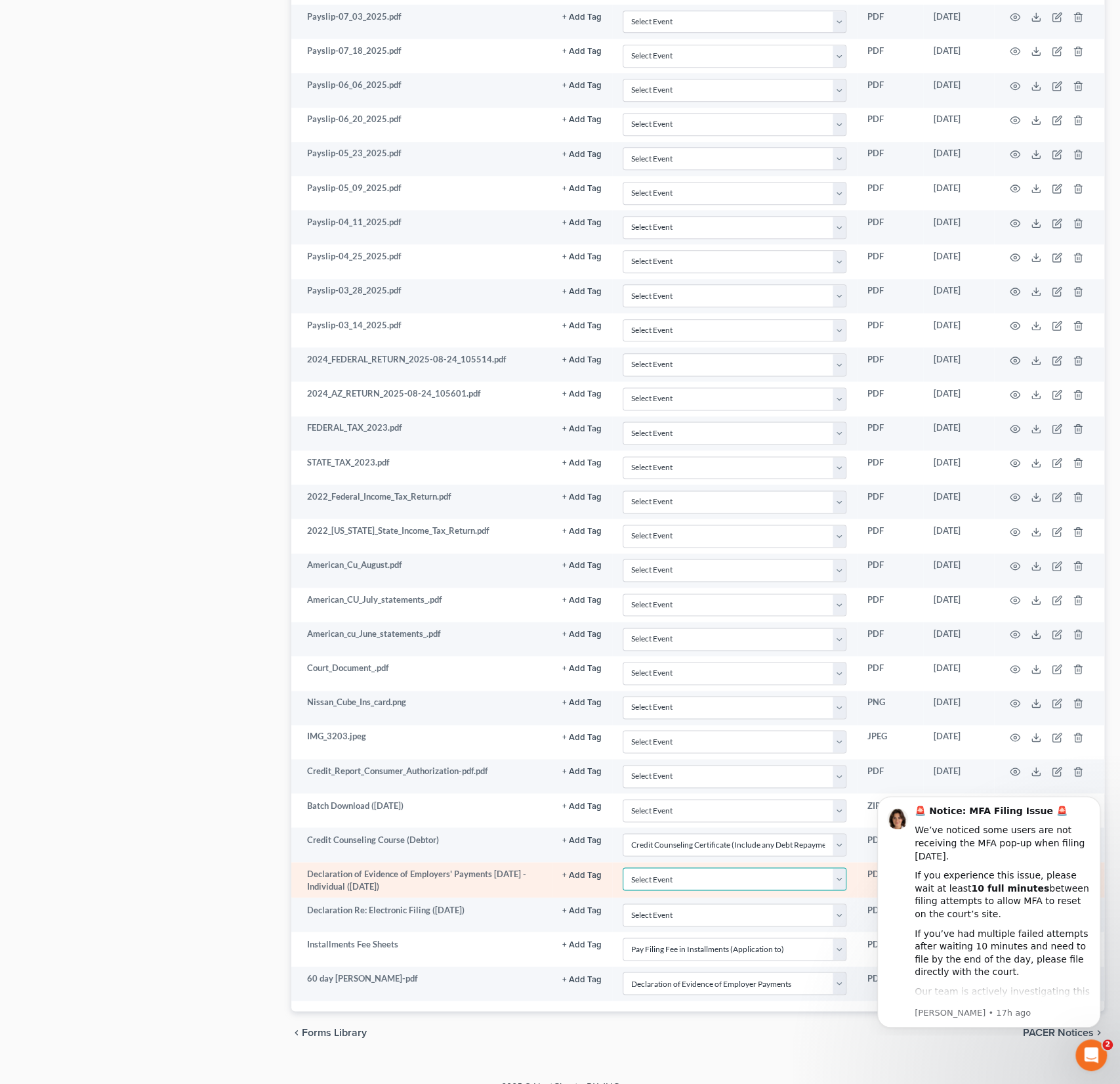
click at [670, 867] on select "Select Event AA Schedules and Statements (Formerly All Required) Amended Chapte…" at bounding box center [735, 878] width 224 height 23
select select "18"
click at [623, 867] on select "Select Event AA Schedules and Statements (Formerly All Required) Amended Chapte…" at bounding box center [735, 878] width 224 height 23
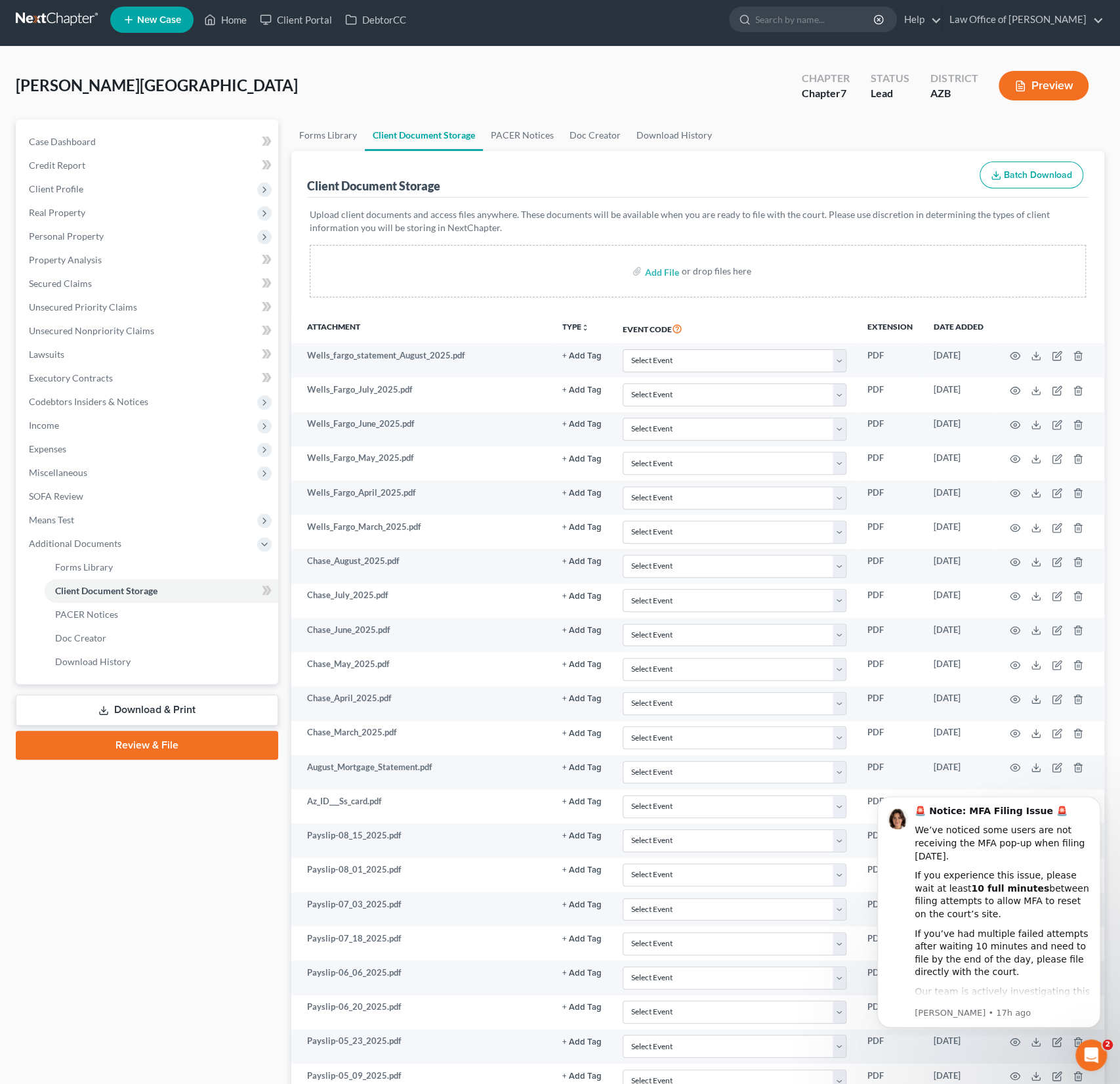
scroll to position [4, 0]
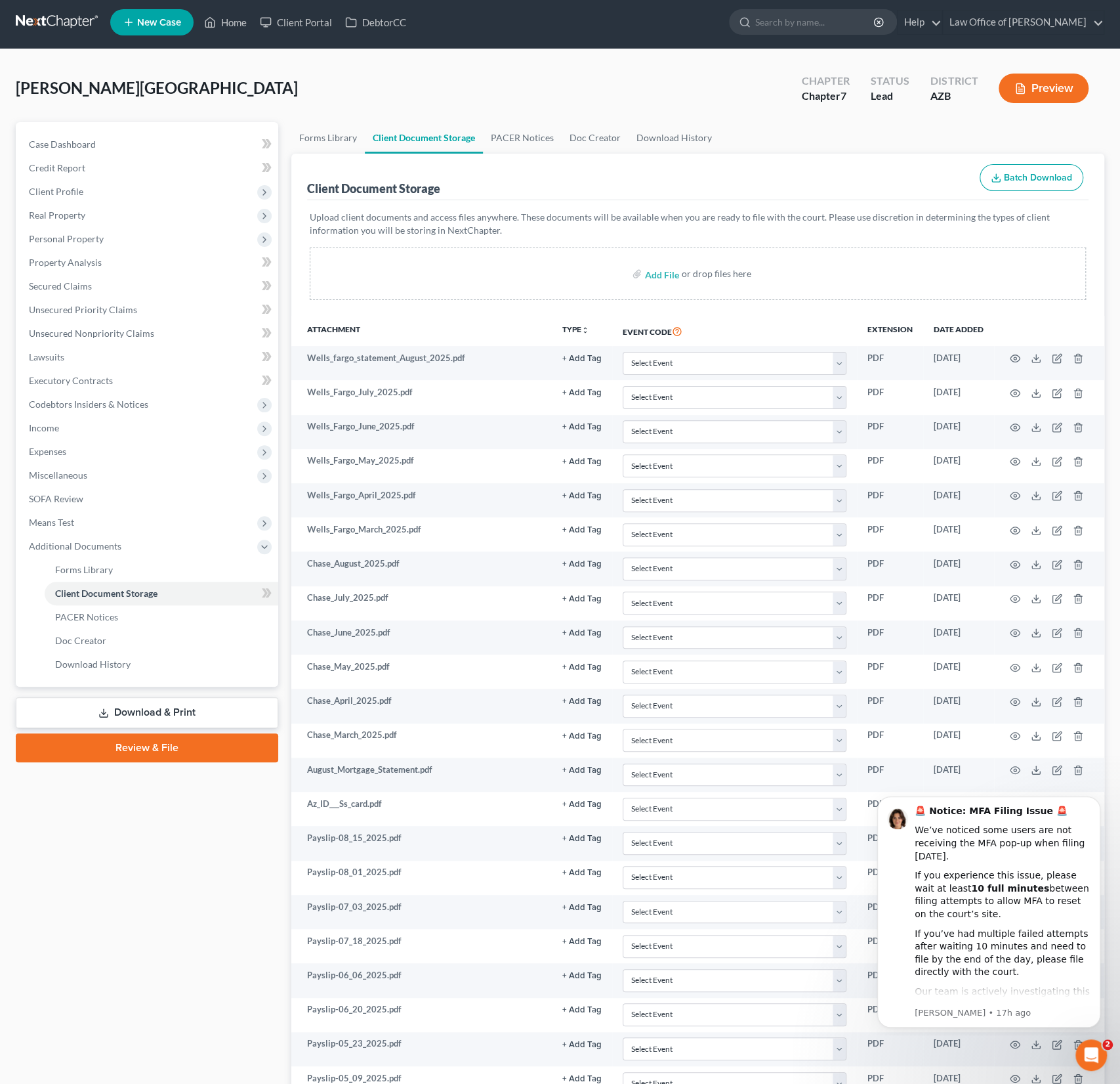
click at [189, 751] on link "Review & File" at bounding box center [147, 748] width 262 height 29
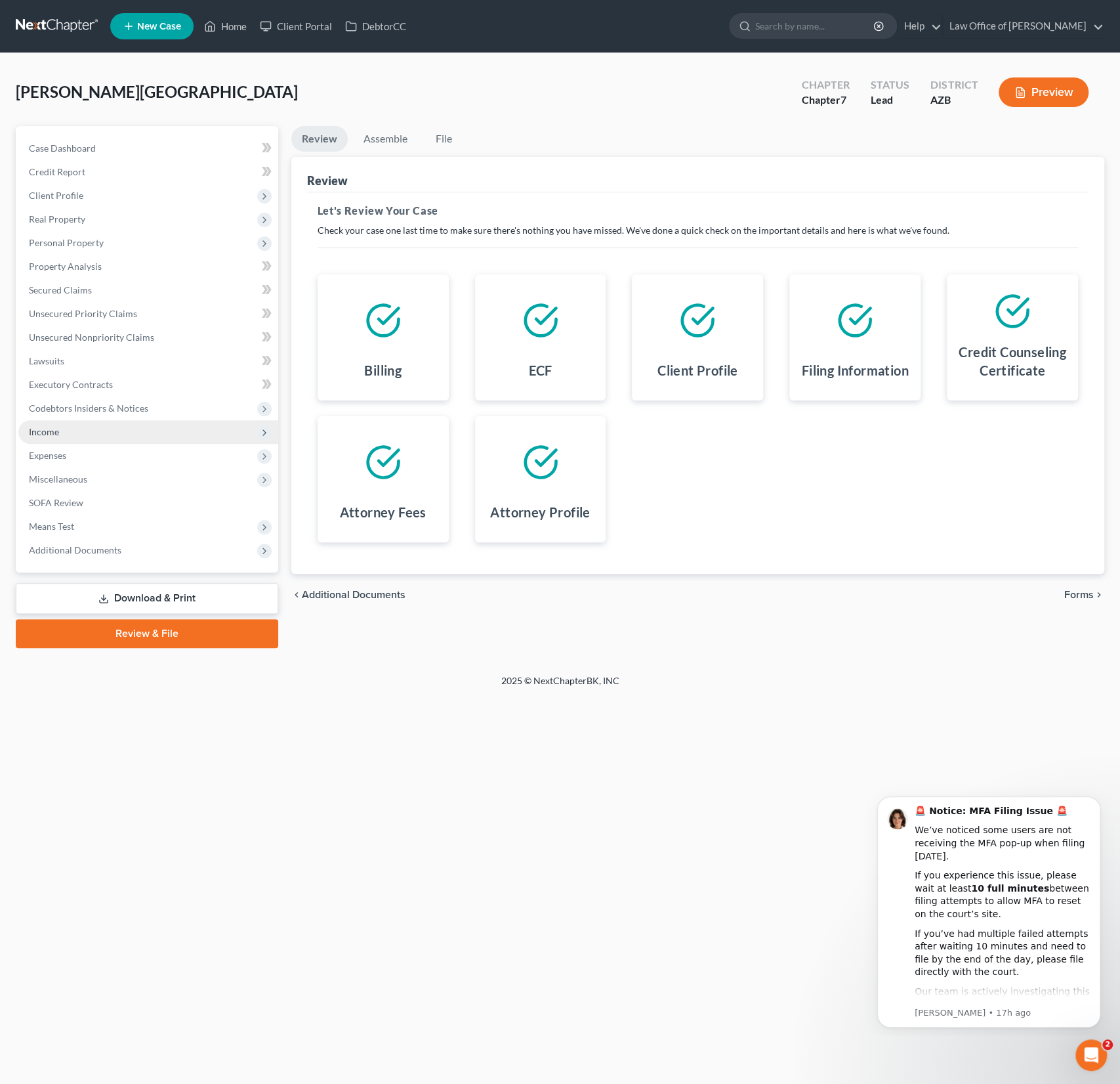
click at [58, 439] on span "Income" at bounding box center [148, 432] width 260 height 24
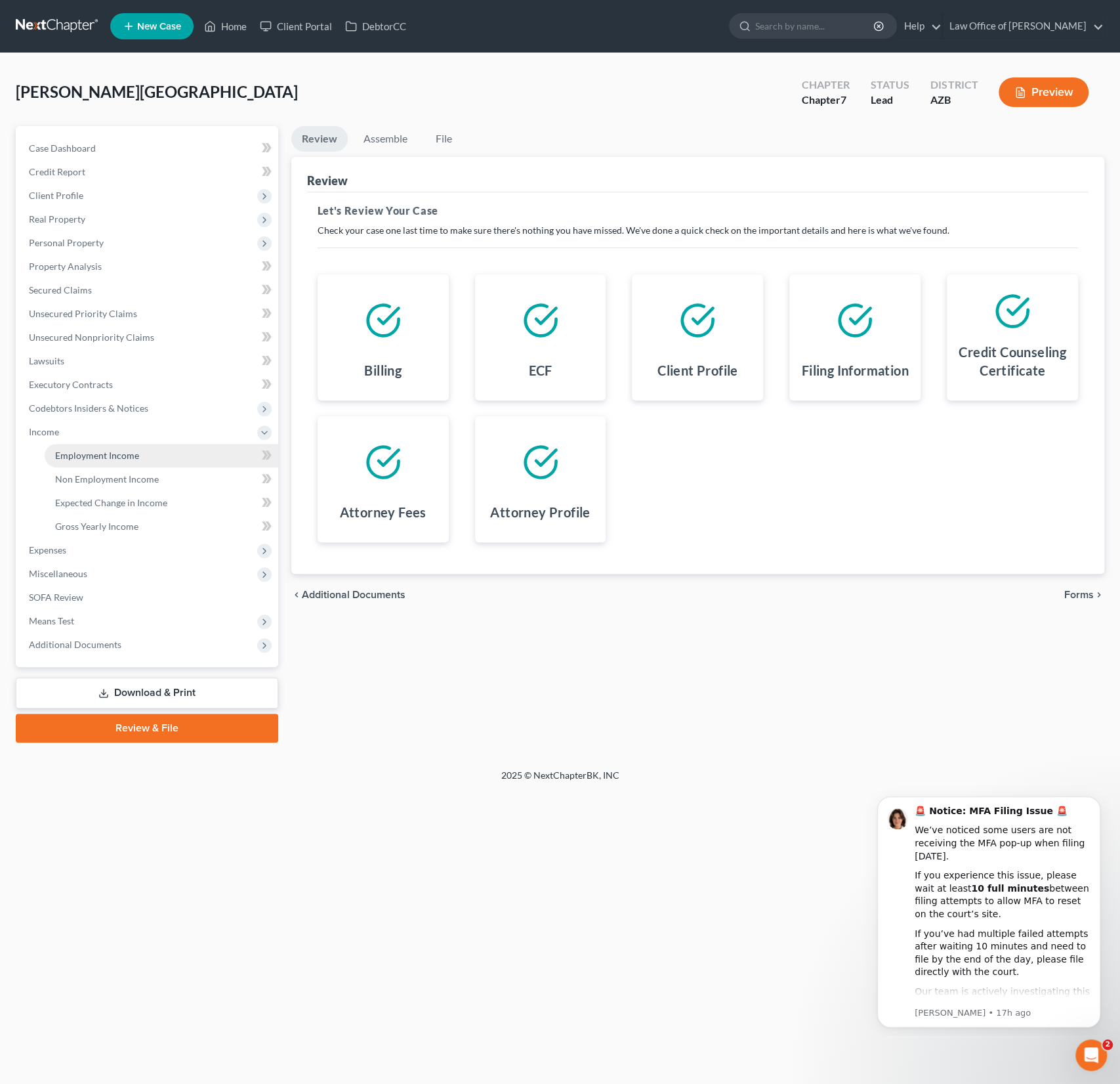
click at [89, 463] on link "Employment Income" at bounding box center [161, 456] width 233 height 24
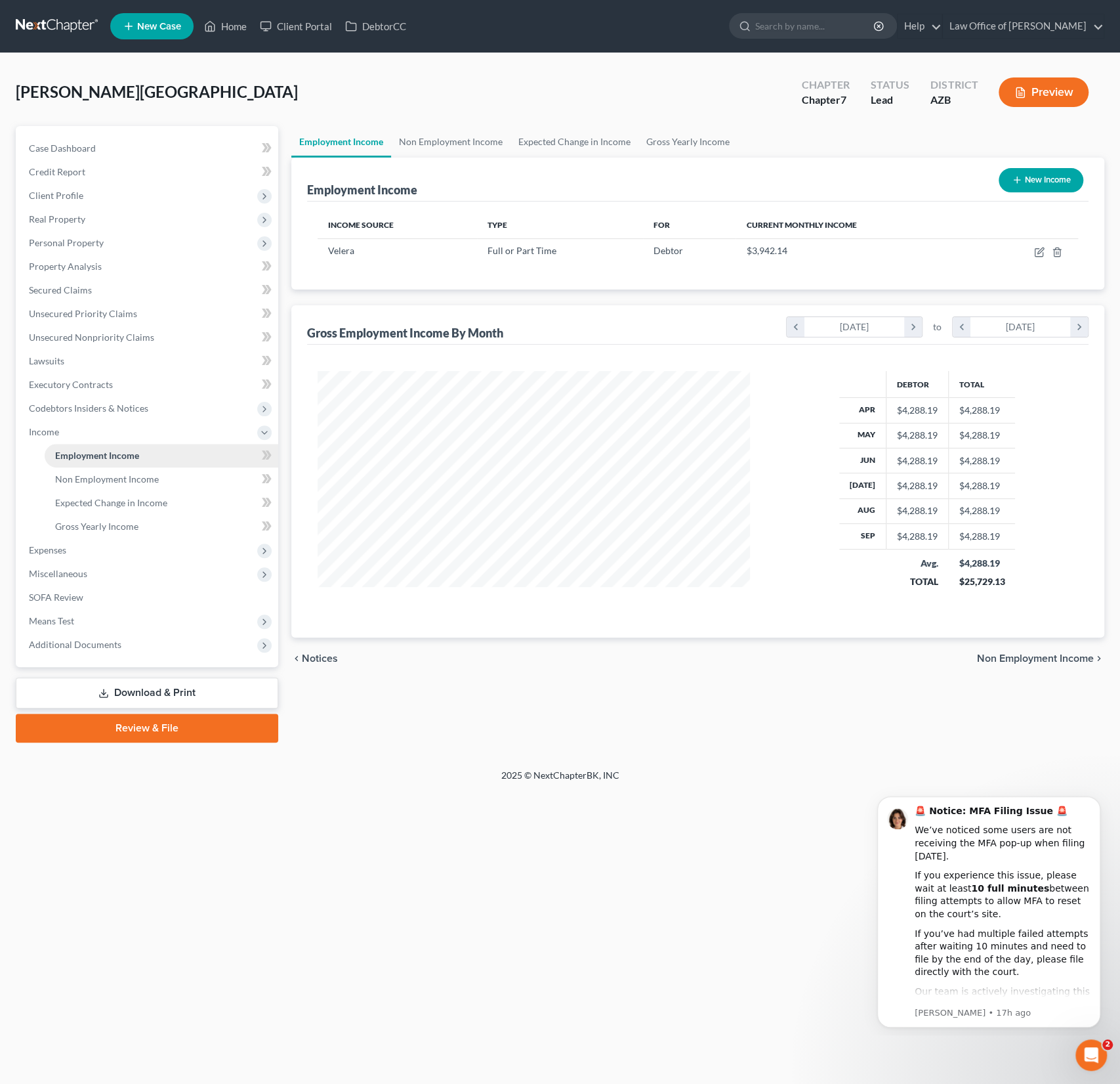
scroll to position [234, 459]
click at [73, 615] on span "Means Test" at bounding box center [51, 620] width 45 height 11
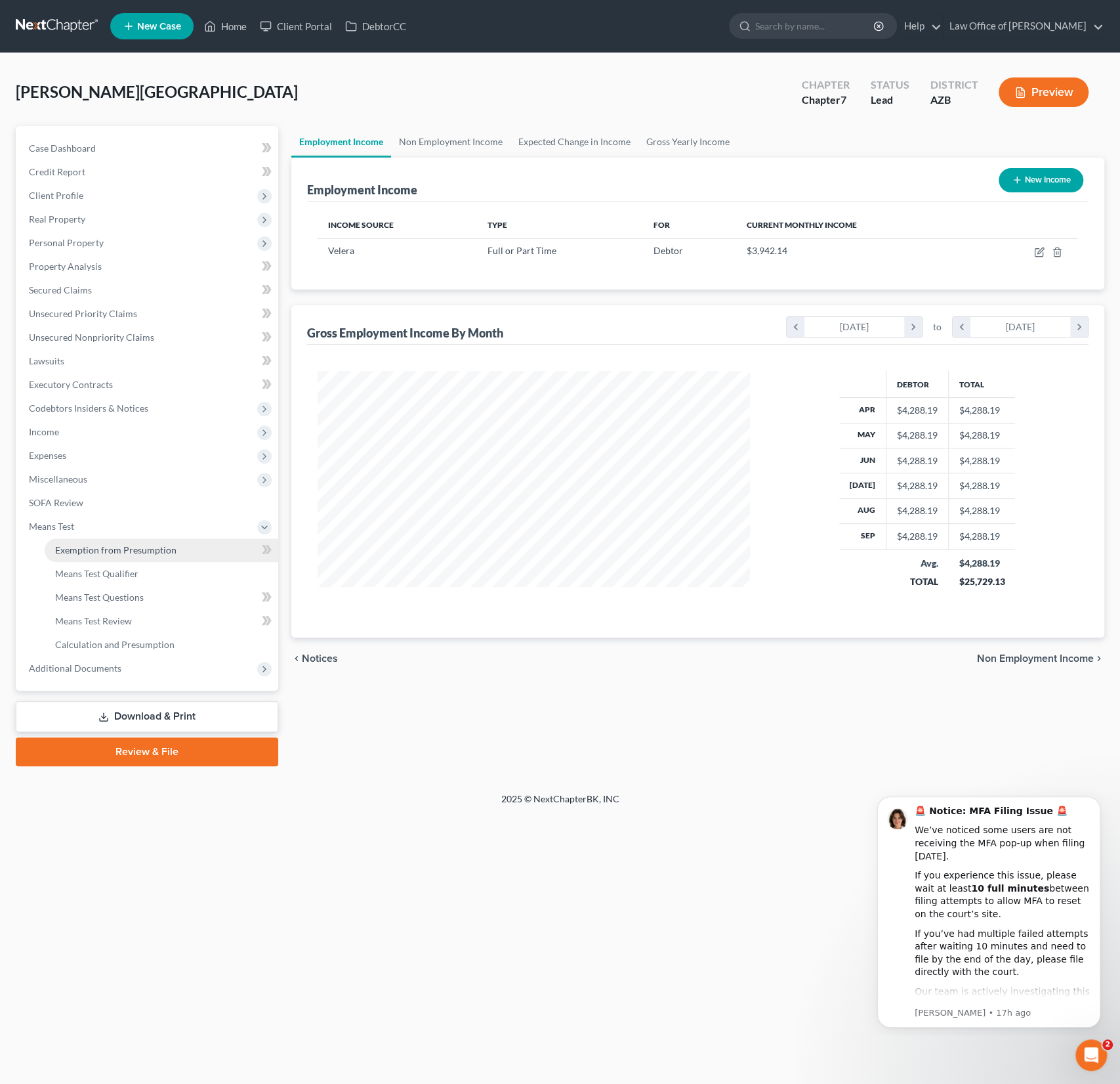
click at [110, 545] on span "Exemption from Presumption" at bounding box center [116, 549] width 122 height 11
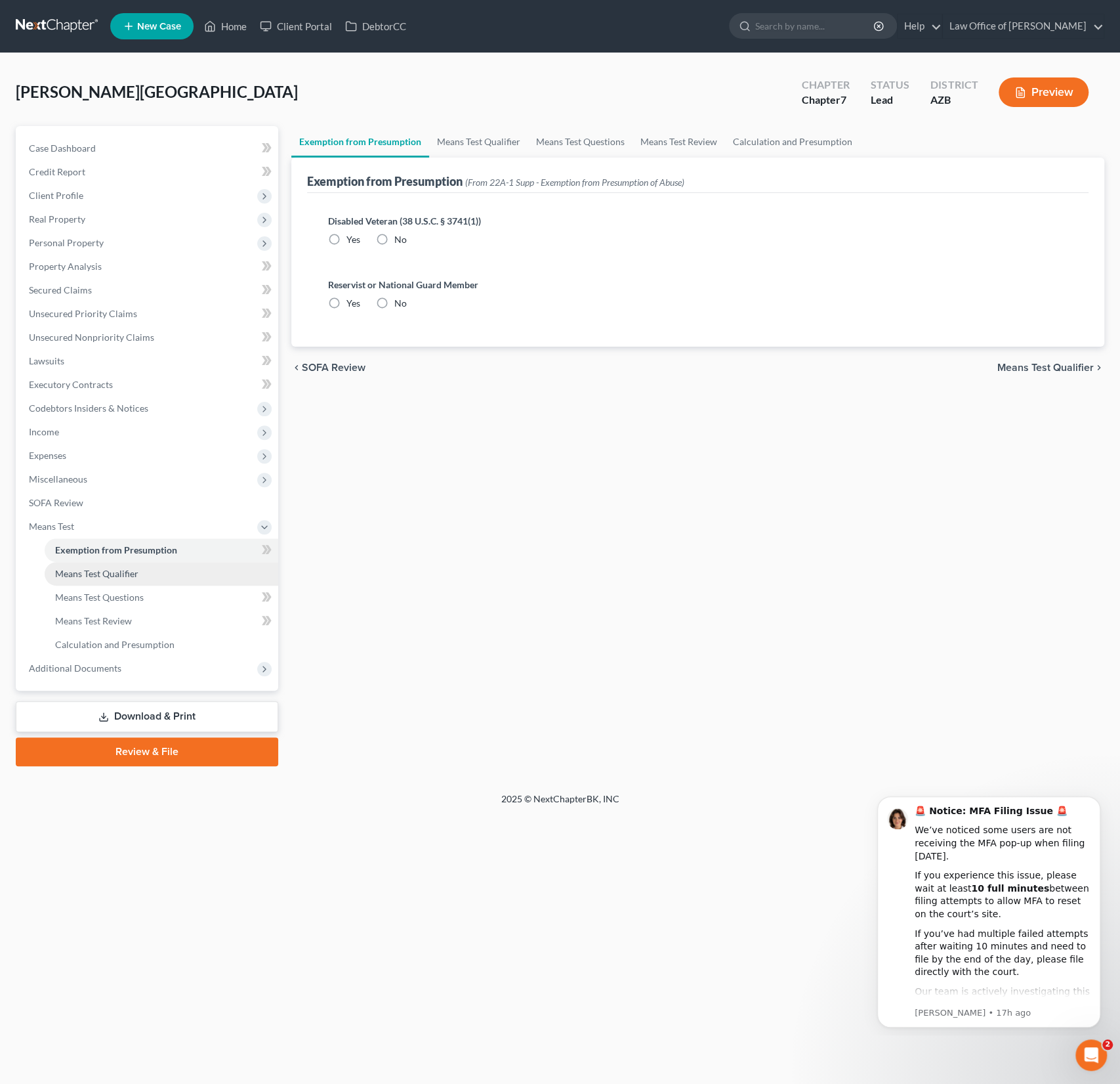
click at [109, 575] on span "Means Test Qualifier" at bounding box center [97, 573] width 84 height 11
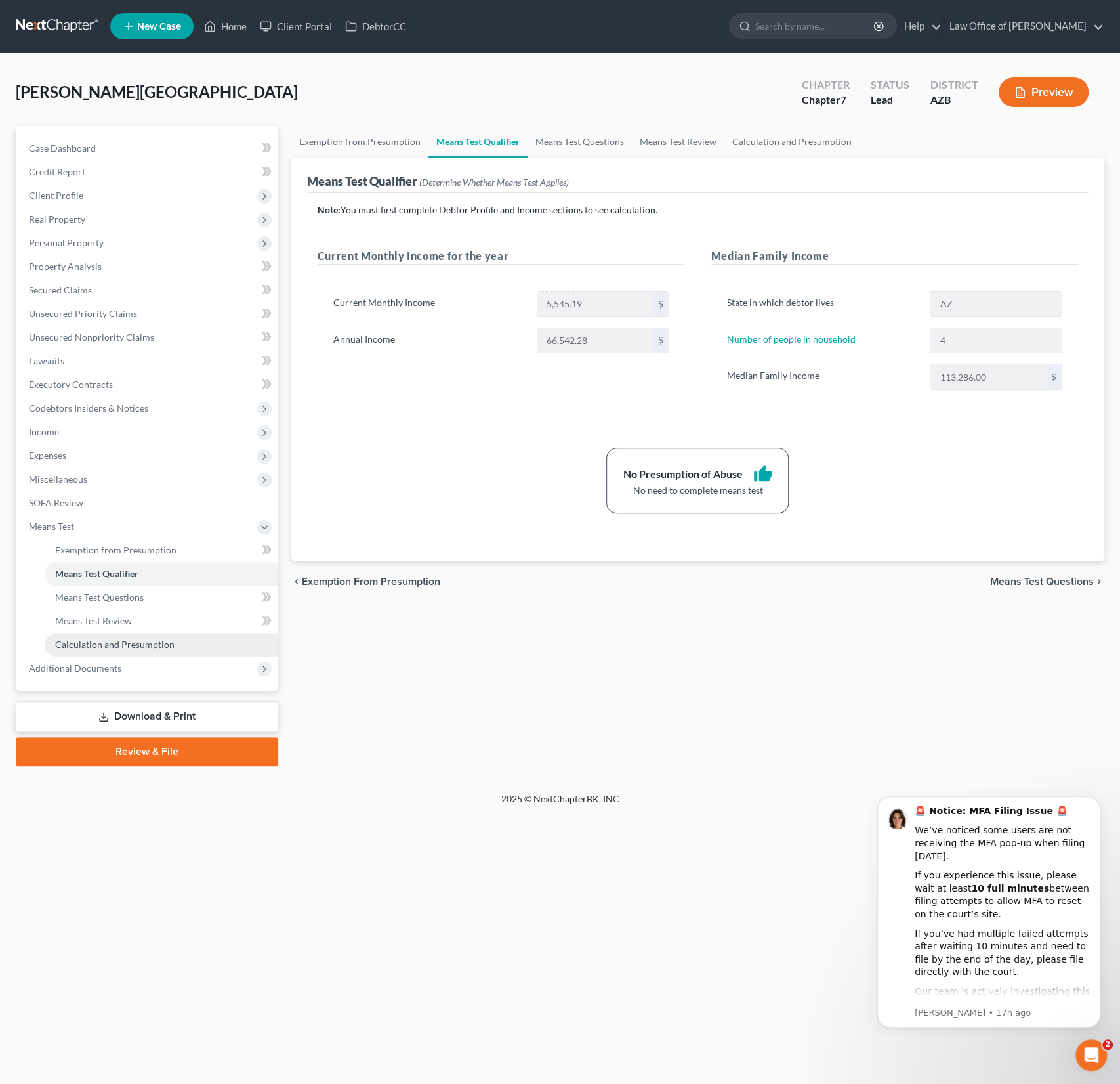
click at [120, 648] on span "Calculation and Presumption" at bounding box center [115, 644] width 120 height 11
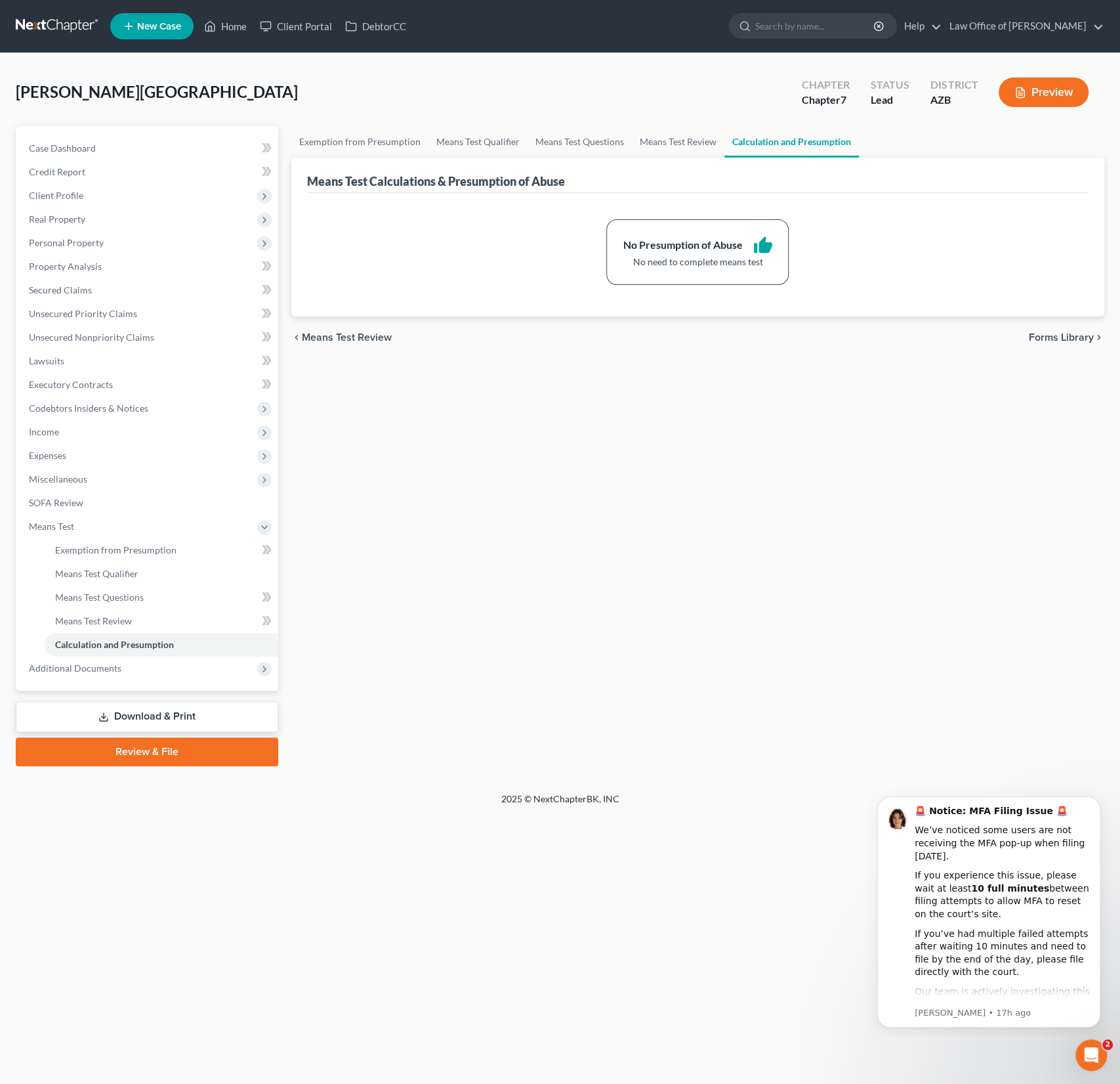
click at [152, 760] on link "Review & File" at bounding box center [147, 752] width 262 height 29
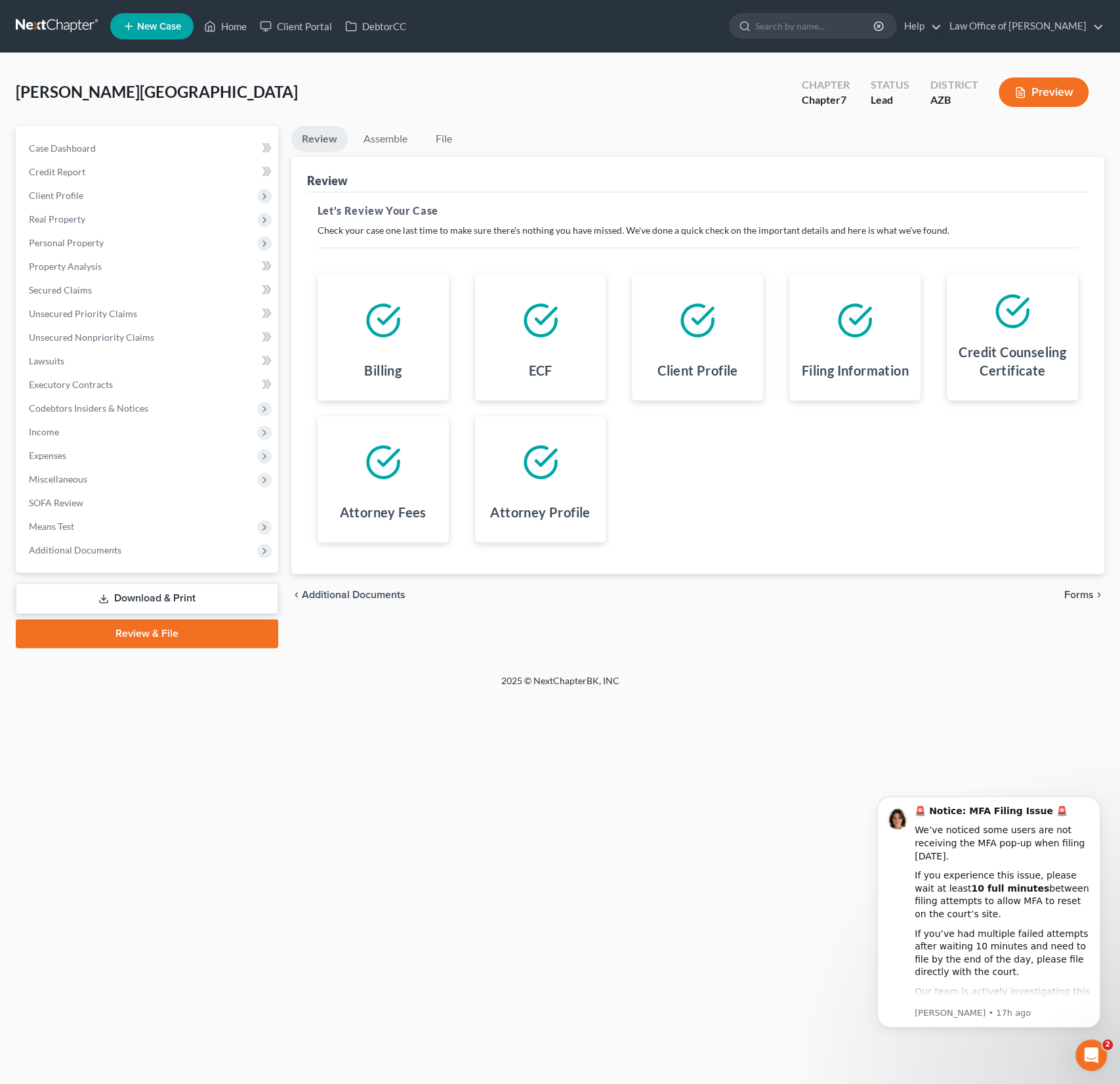
click at [1077, 594] on span "Forms" at bounding box center [1079, 595] width 30 height 11
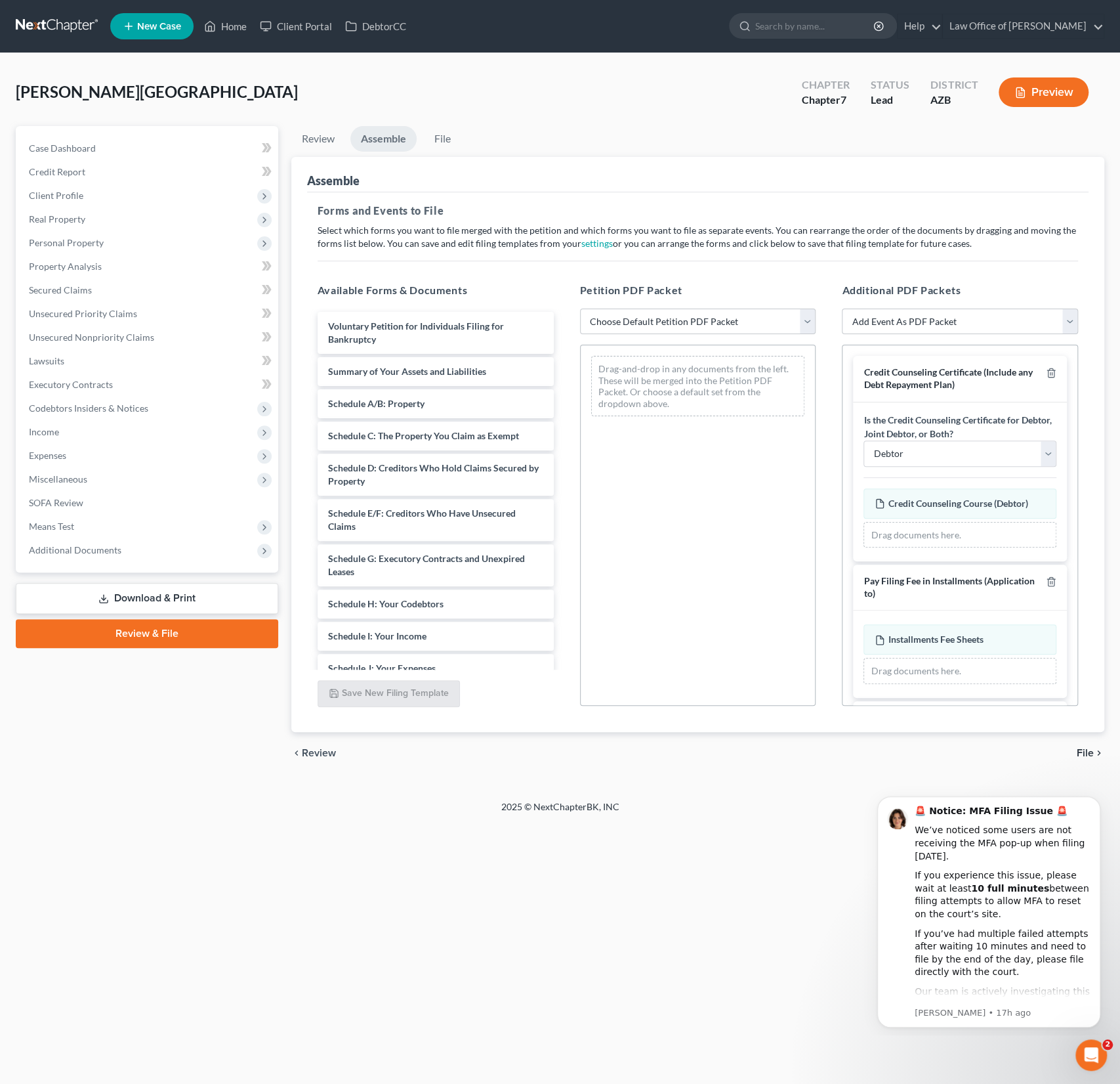
click at [638, 337] on div "Petition PDF Packet Choose Default Petition PDF Packet Complete Bankruptcy Peti…" at bounding box center [698, 494] width 262 height 445
click at [661, 333] on select "Choose Default Petition PDF Packet Complete Bankruptcy Petition (all forms and …" at bounding box center [698, 322] width 236 height 26
select select "0"
click at [580, 308] on select "Choose Default Petition PDF Packet Complete Bankruptcy Petition (all forms and …" at bounding box center [698, 322] width 236 height 26
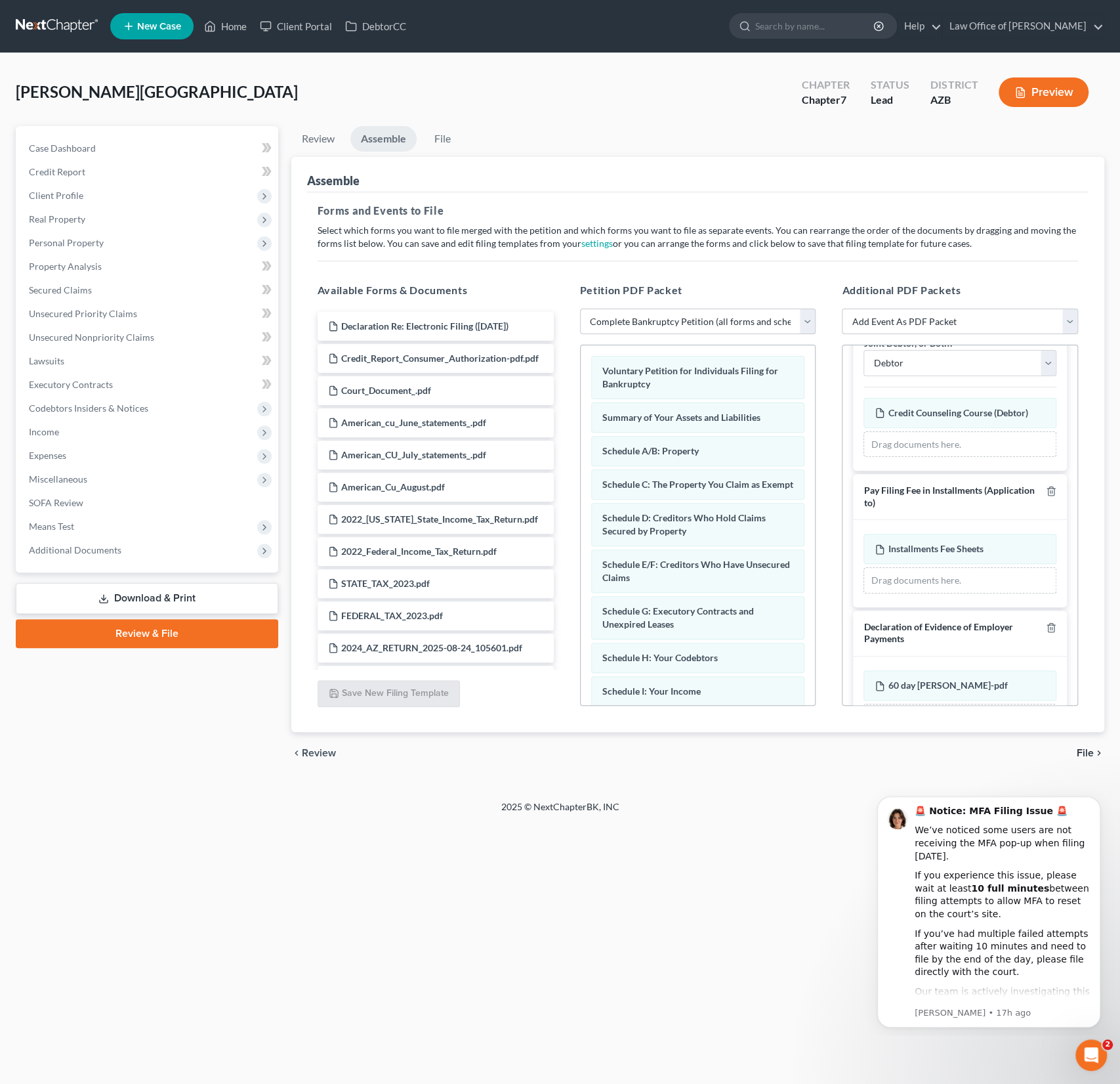
scroll to position [135, 0]
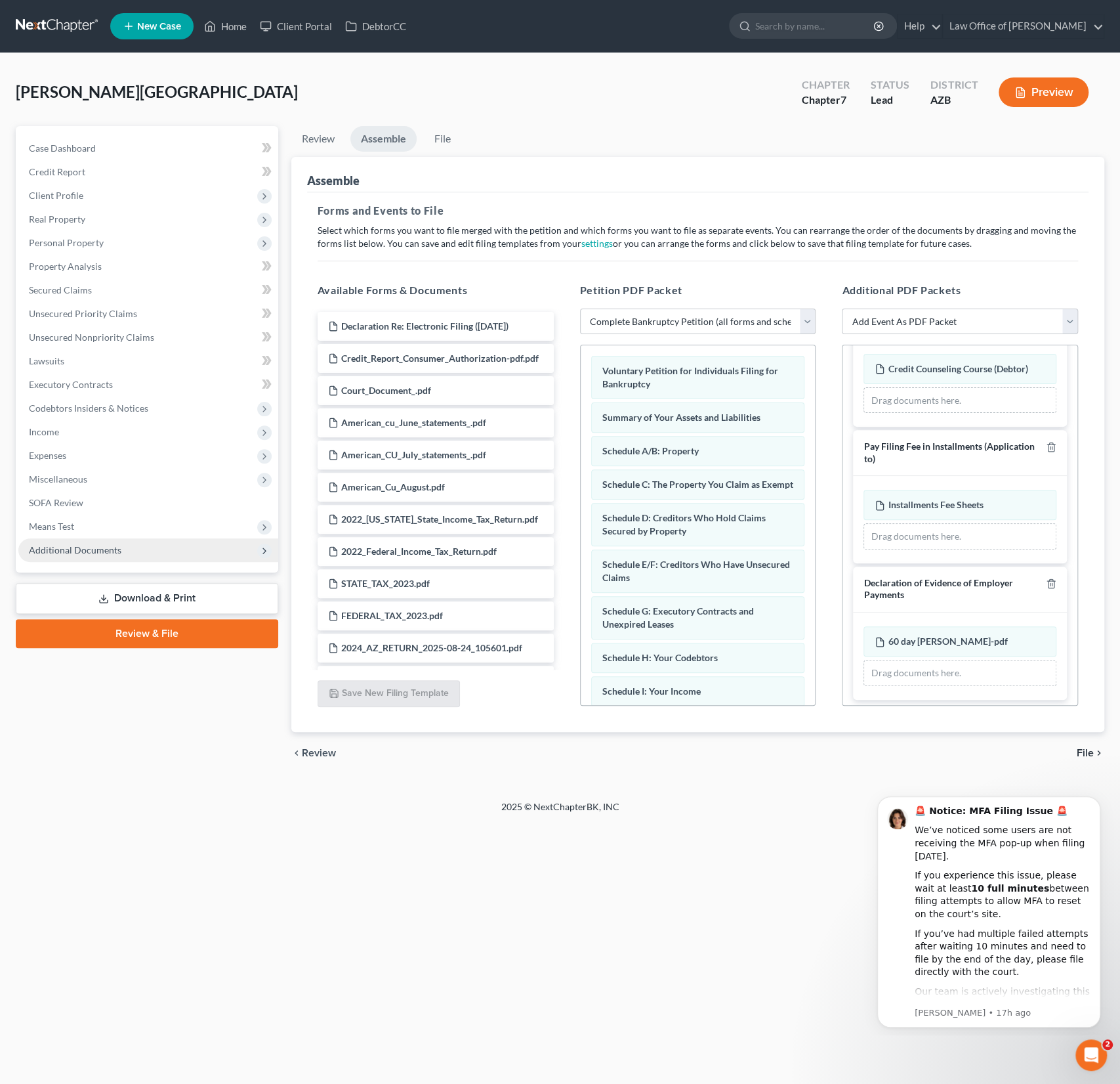
click at [97, 551] on span "Additional Documents" at bounding box center [75, 549] width 93 height 11
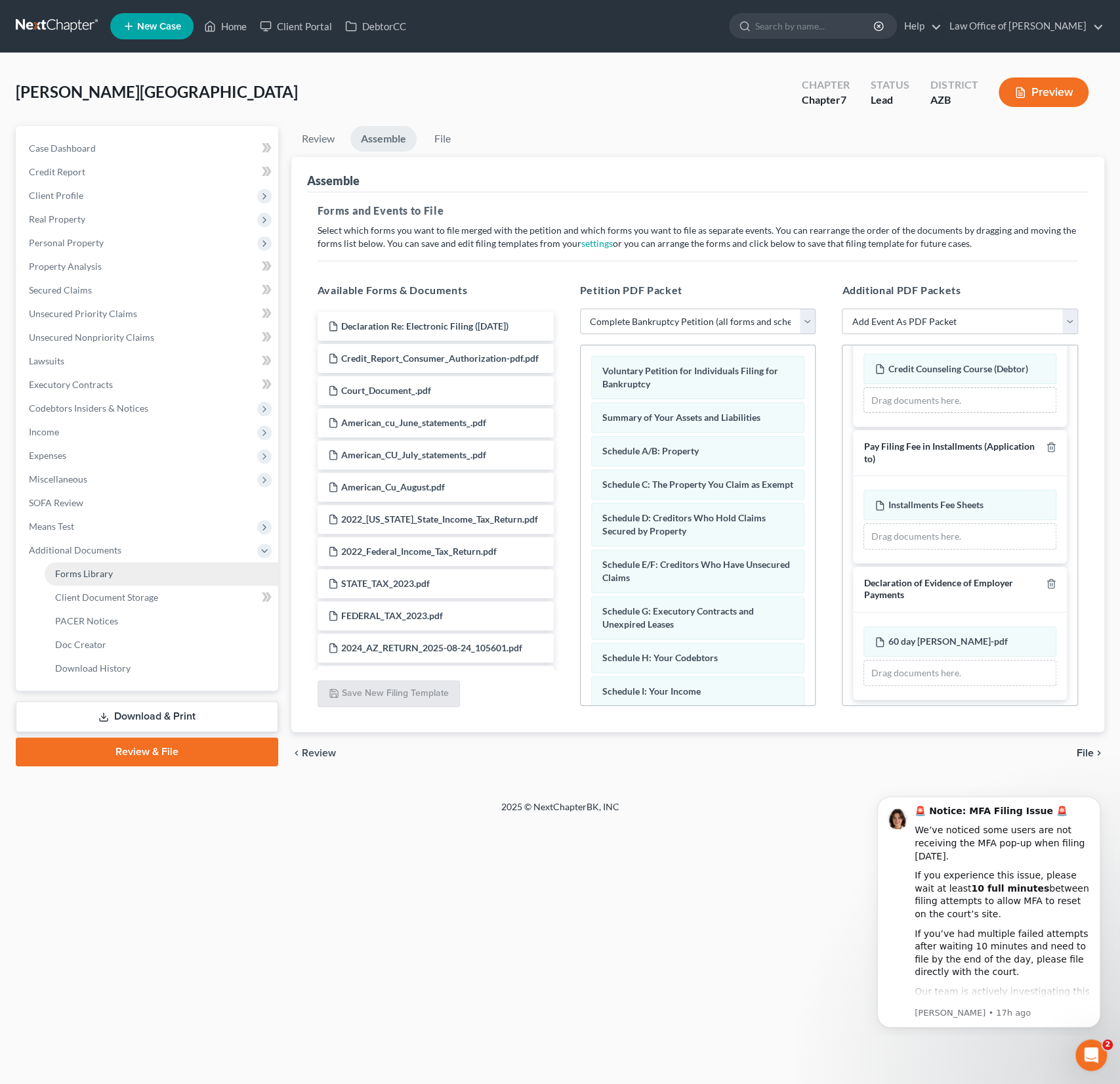
click at [100, 576] on span "Forms Library" at bounding box center [84, 573] width 58 height 11
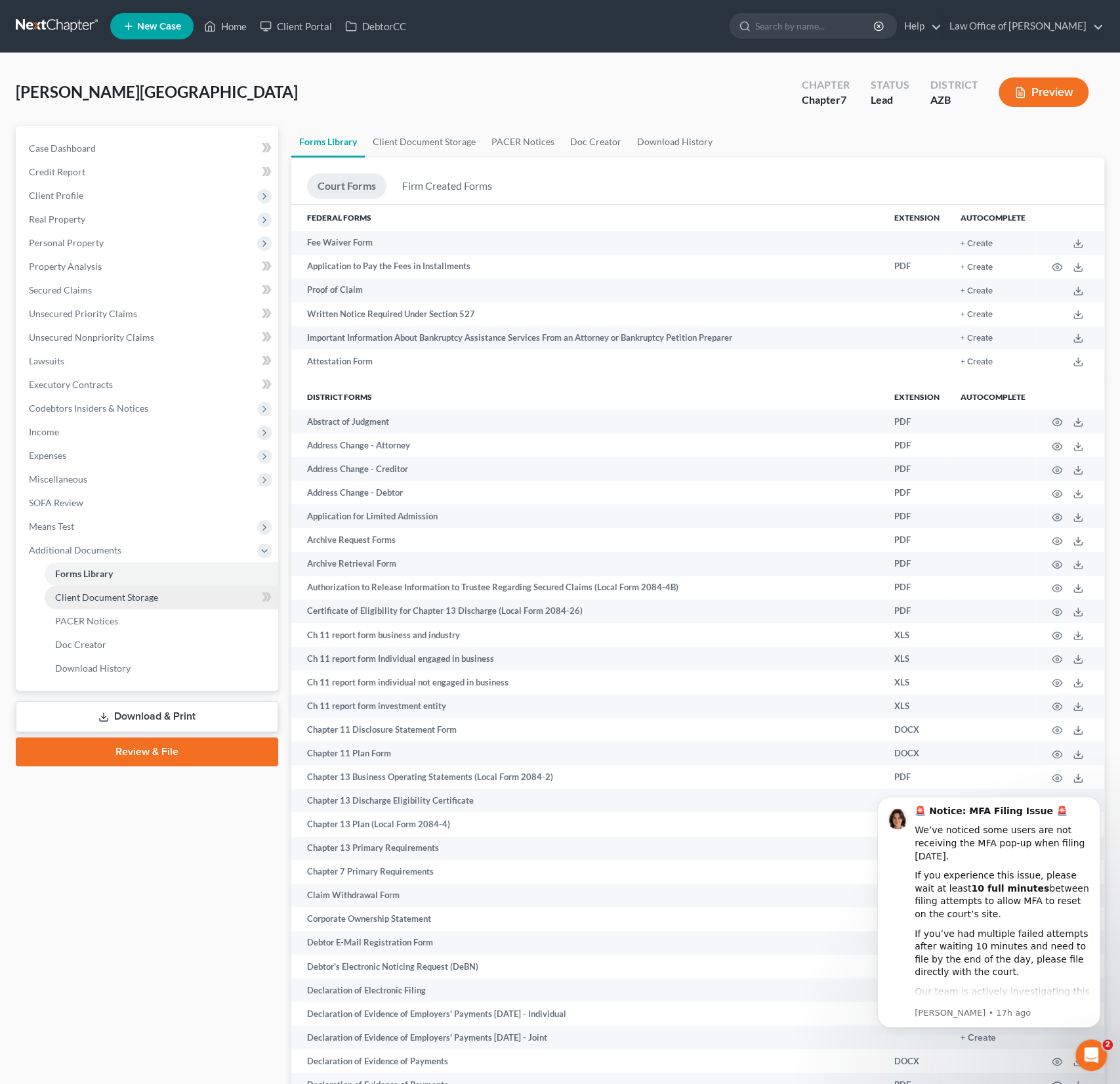
click at [104, 605] on link "Client Document Storage" at bounding box center [161, 597] width 233 height 24
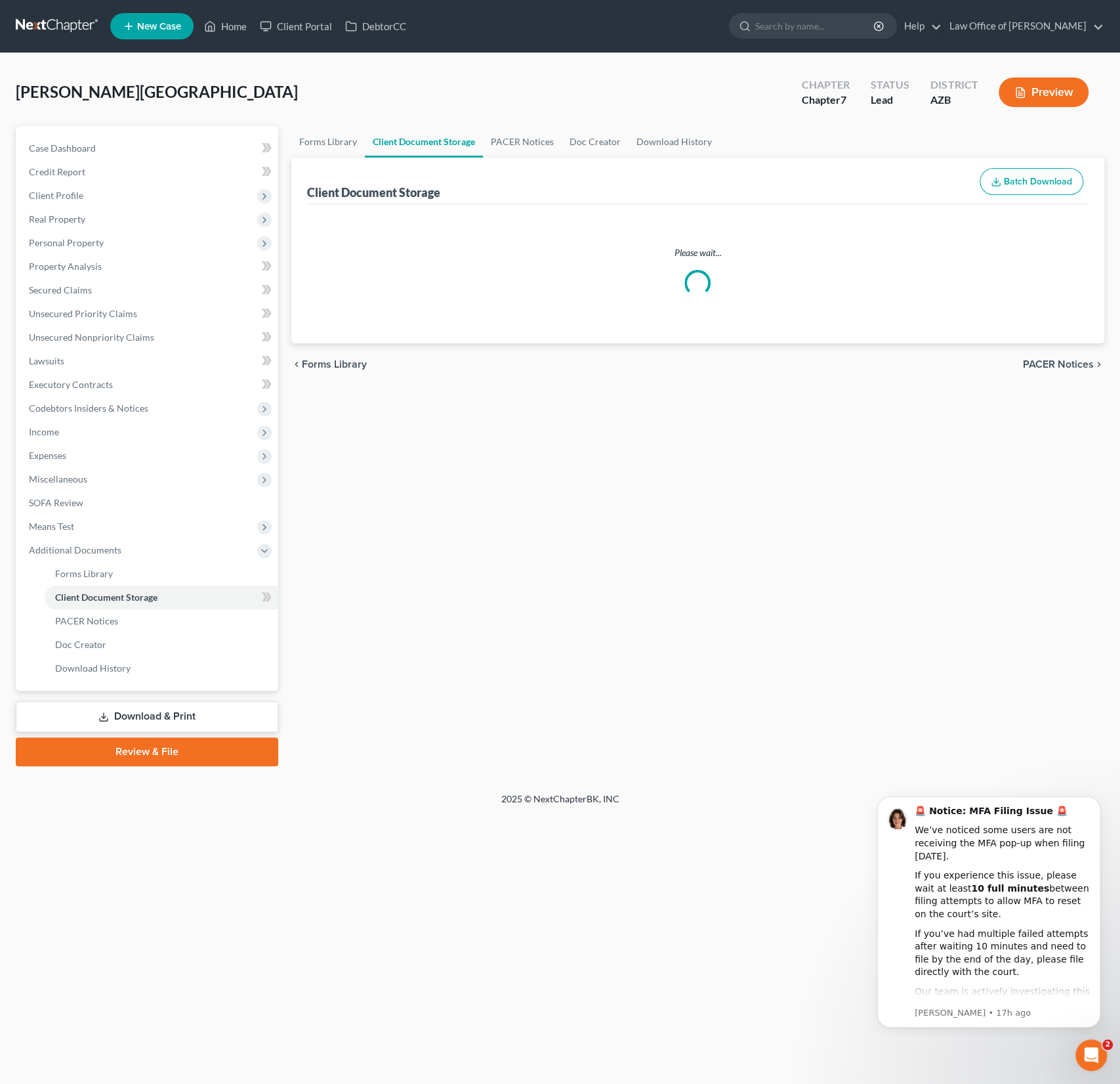
select select "14"
select select "18"
select select "30"
select select "18"
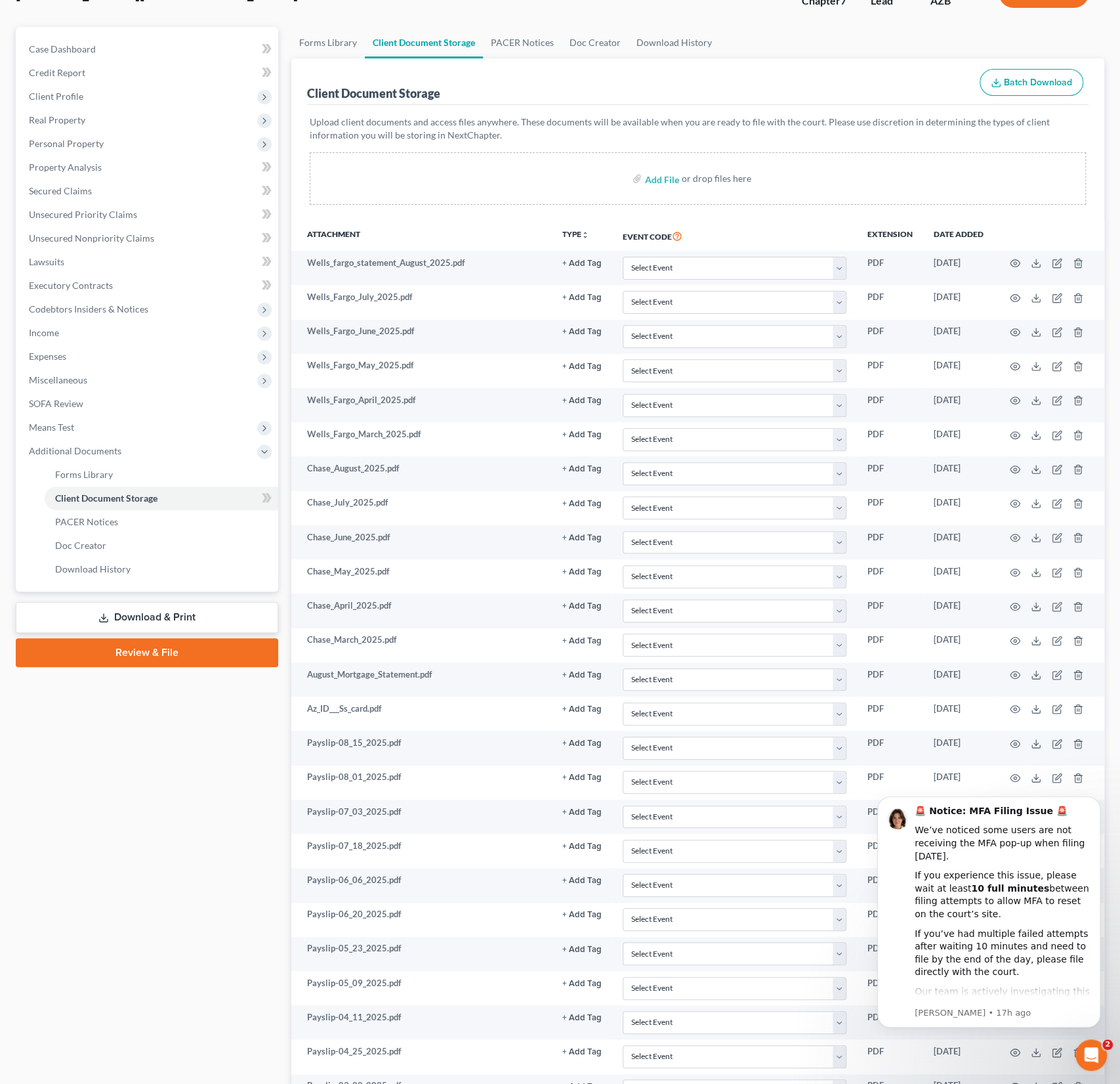
scroll to position [96, 0]
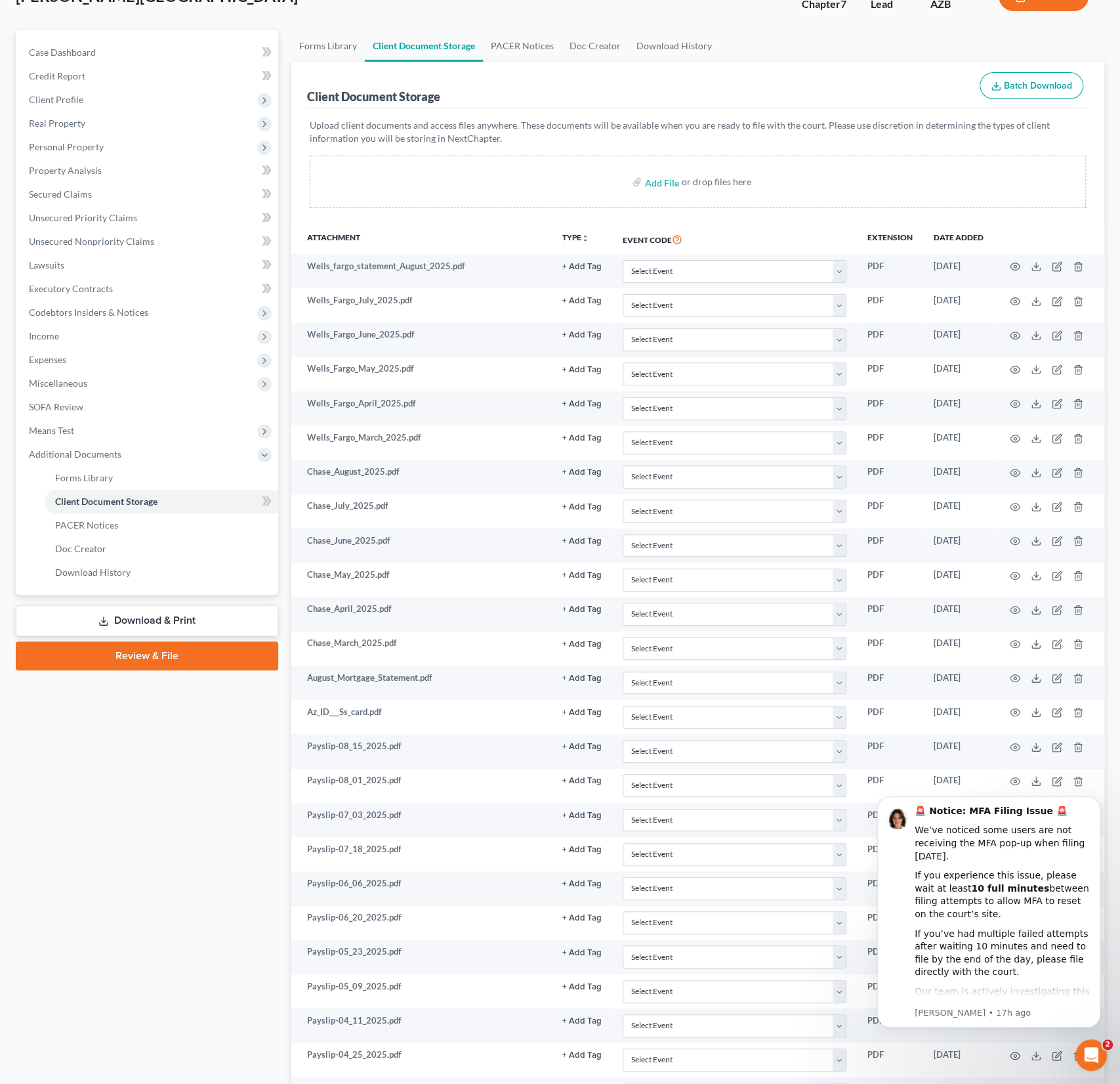
click at [172, 650] on link "Review & File" at bounding box center [147, 656] width 262 height 29
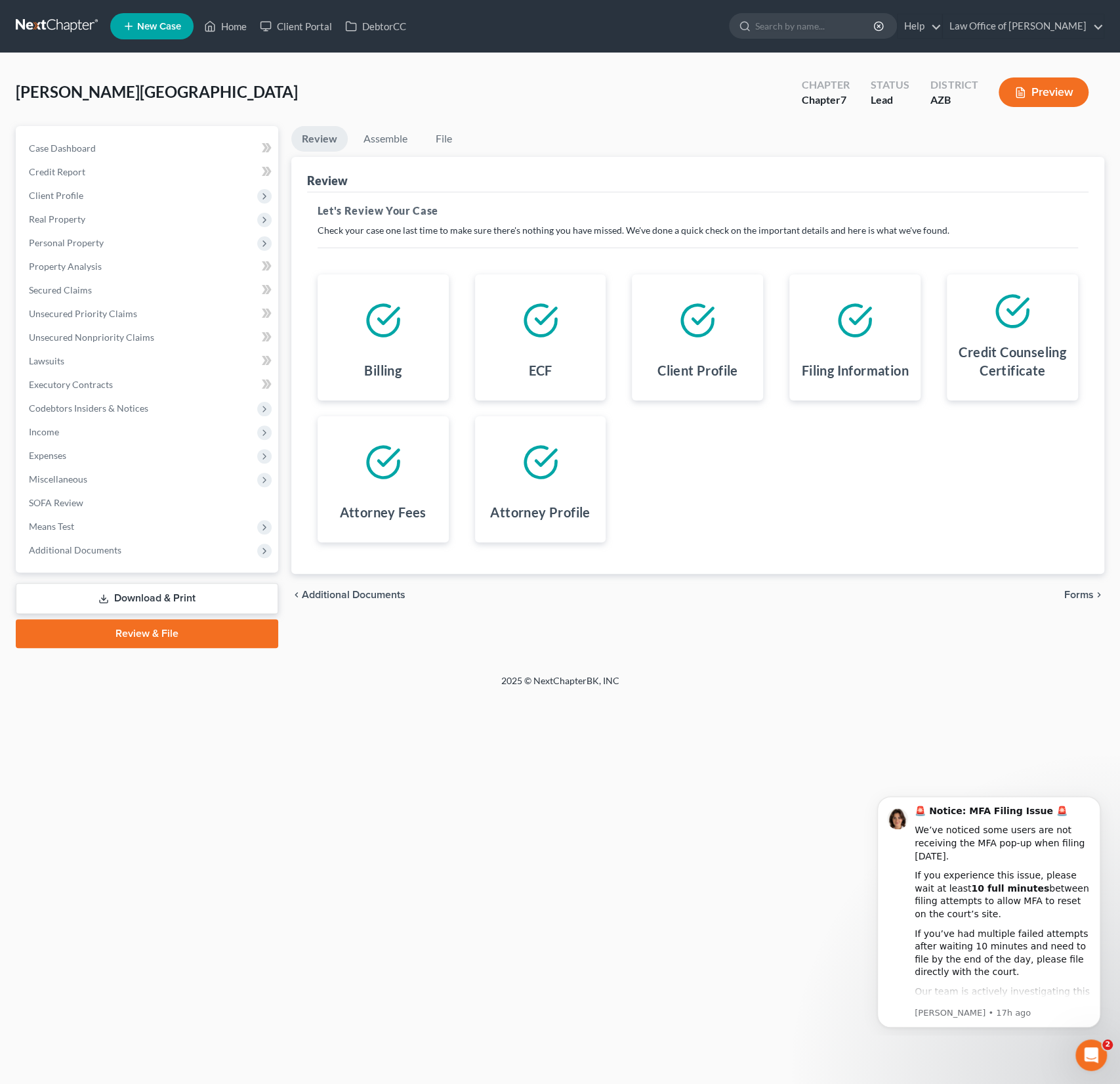
click at [1070, 593] on span "Forms" at bounding box center [1079, 595] width 30 height 11
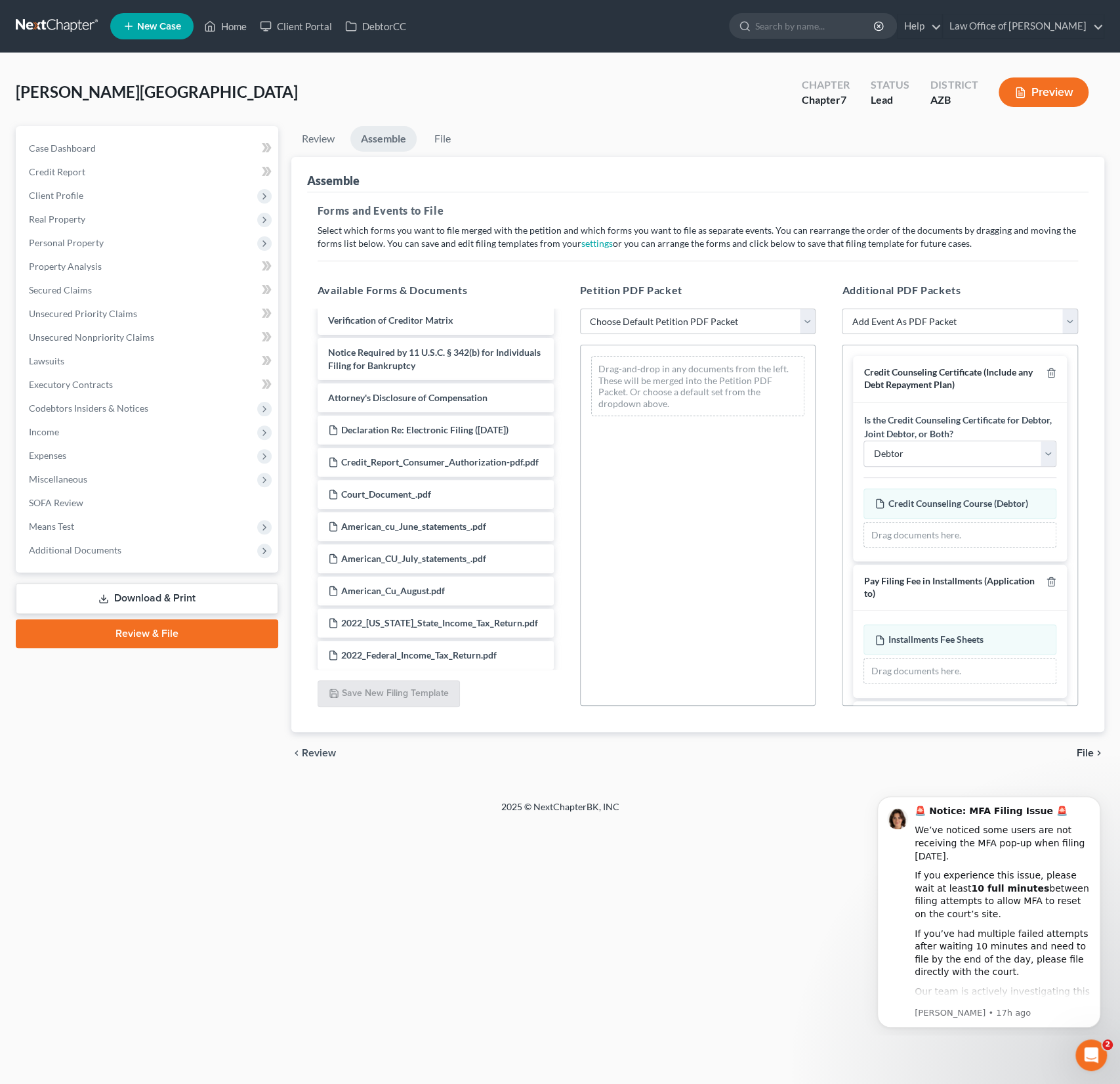
scroll to position [577, 0]
click at [473, 437] on span "Declaration Re: Electronic Filing ([DATE])" at bounding box center [425, 433] width 167 height 11
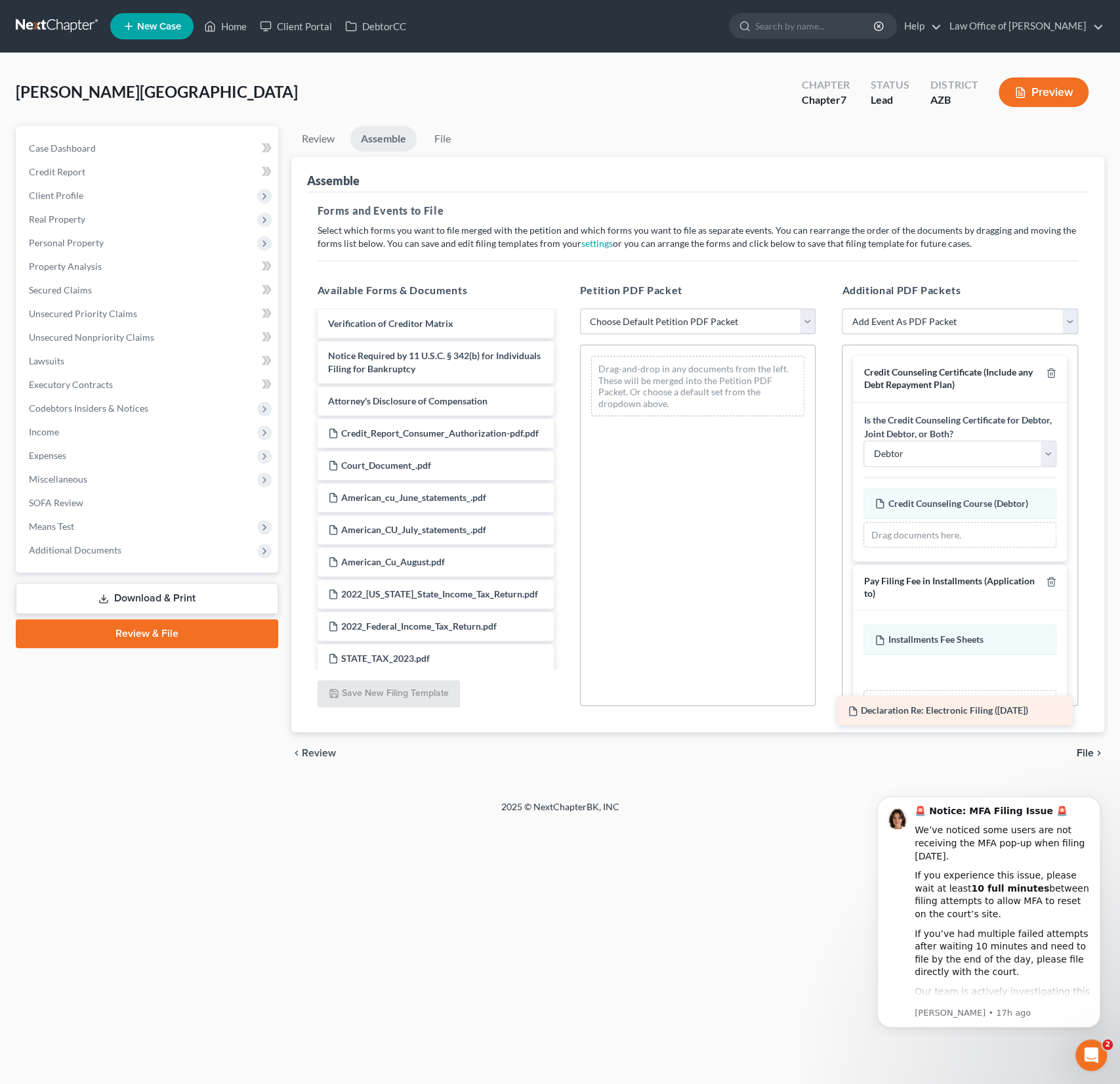
drag, startPoint x: 465, startPoint y: 436, endPoint x: 996, endPoint y: 685, distance: 586.5
click at [564, 685] on div "Declaration Re: Electronic Filing ([DATE]) Voluntary Petition for Individuals F…" at bounding box center [435, 677] width 257 height 1884
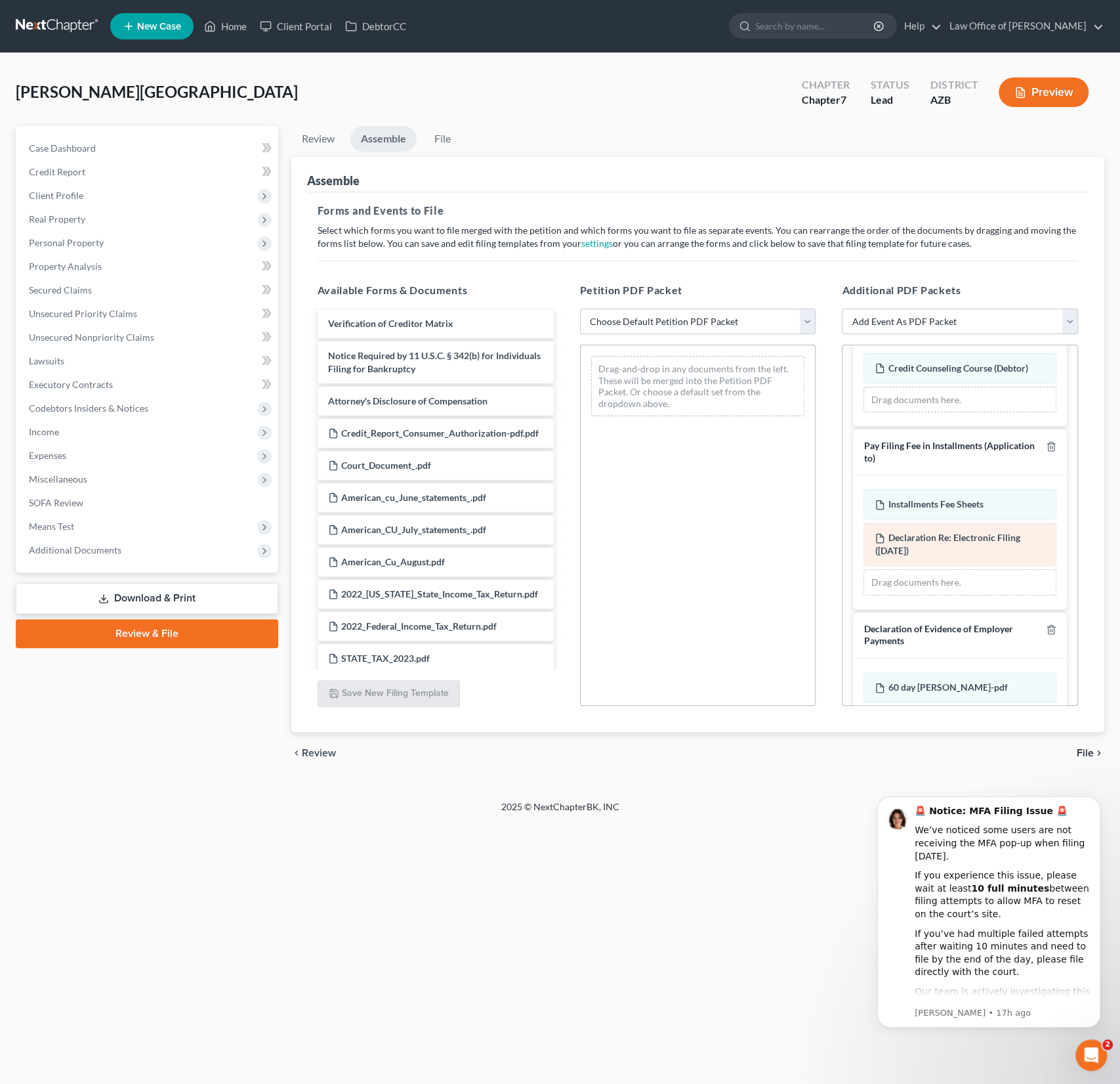
scroll to position [181, 0]
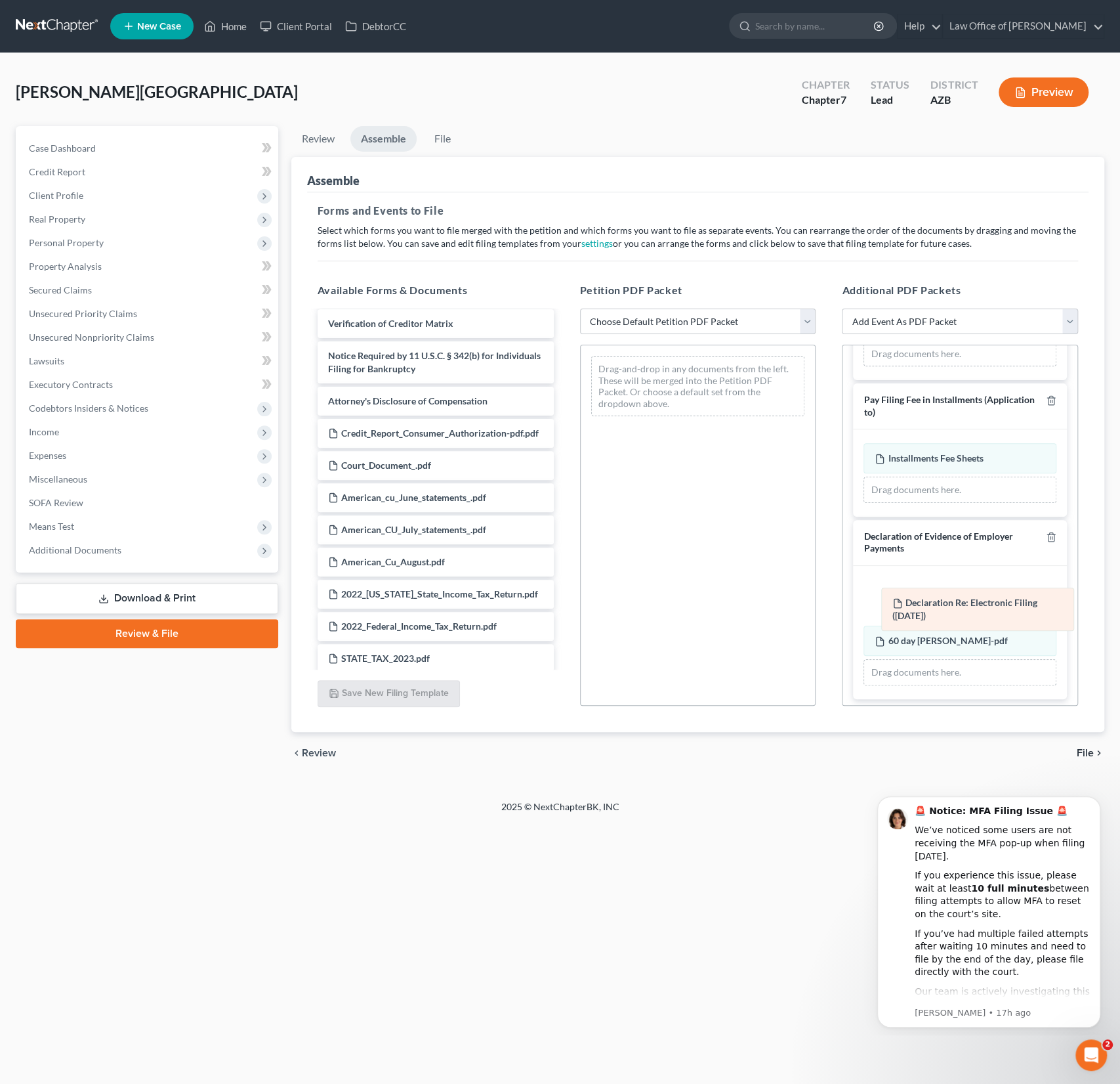
drag, startPoint x: 956, startPoint y: 494, endPoint x: 973, endPoint y: 609, distance: 116.2
click at [973, 503] on div "Declaration Re: Electronic Filing ([DATE]) Amended Declaration Re: Electronic F…" at bounding box center [960, 473] width 193 height 60
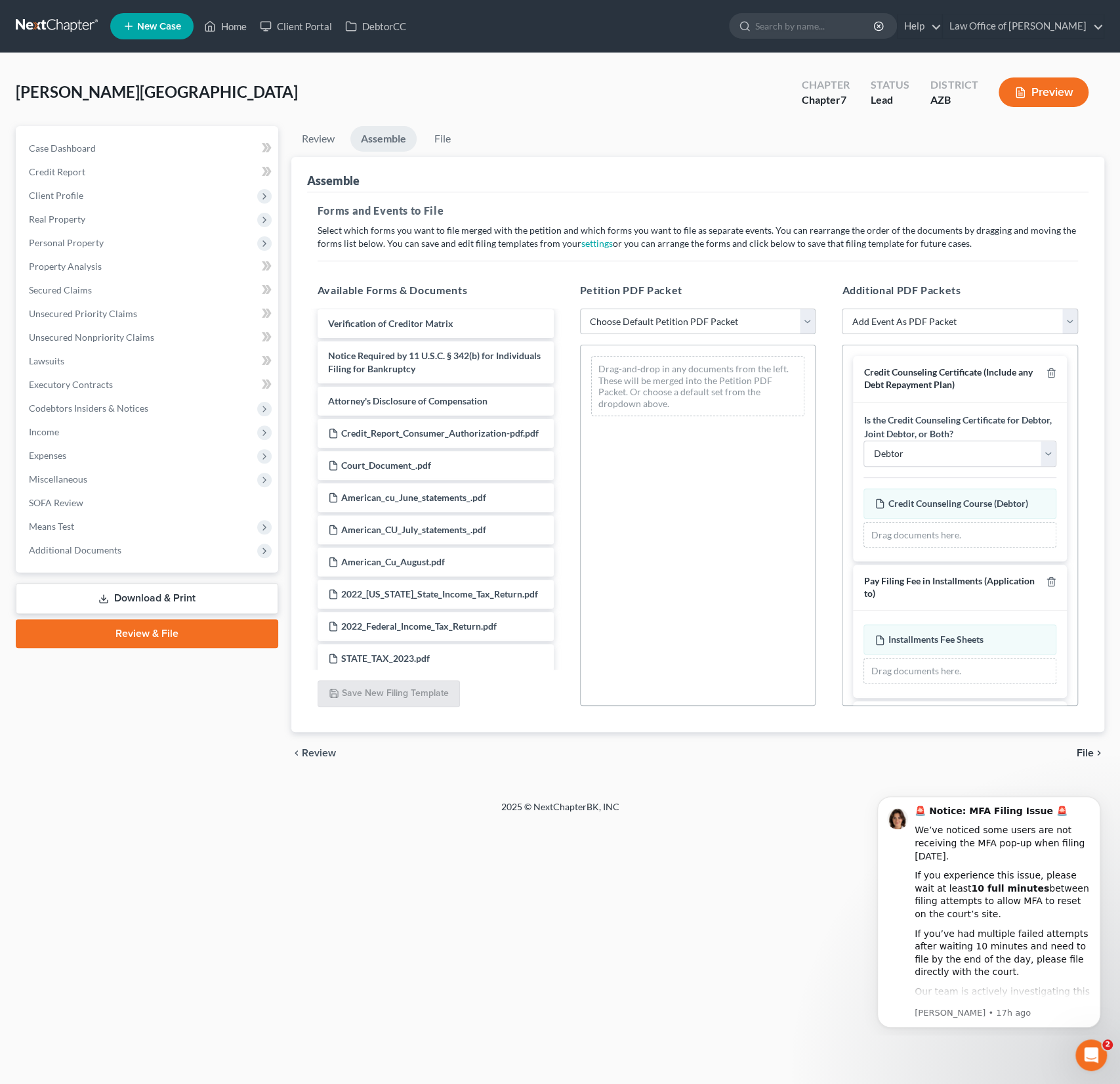
click at [677, 318] on select "Choose Default Petition PDF Packet Complete Bankruptcy Petition (all forms and …" at bounding box center [698, 322] width 236 height 26
select select "0"
click at [580, 308] on select "Choose Default Petition PDF Packet Complete Bankruptcy Petition (all forms and …" at bounding box center [698, 322] width 236 height 26
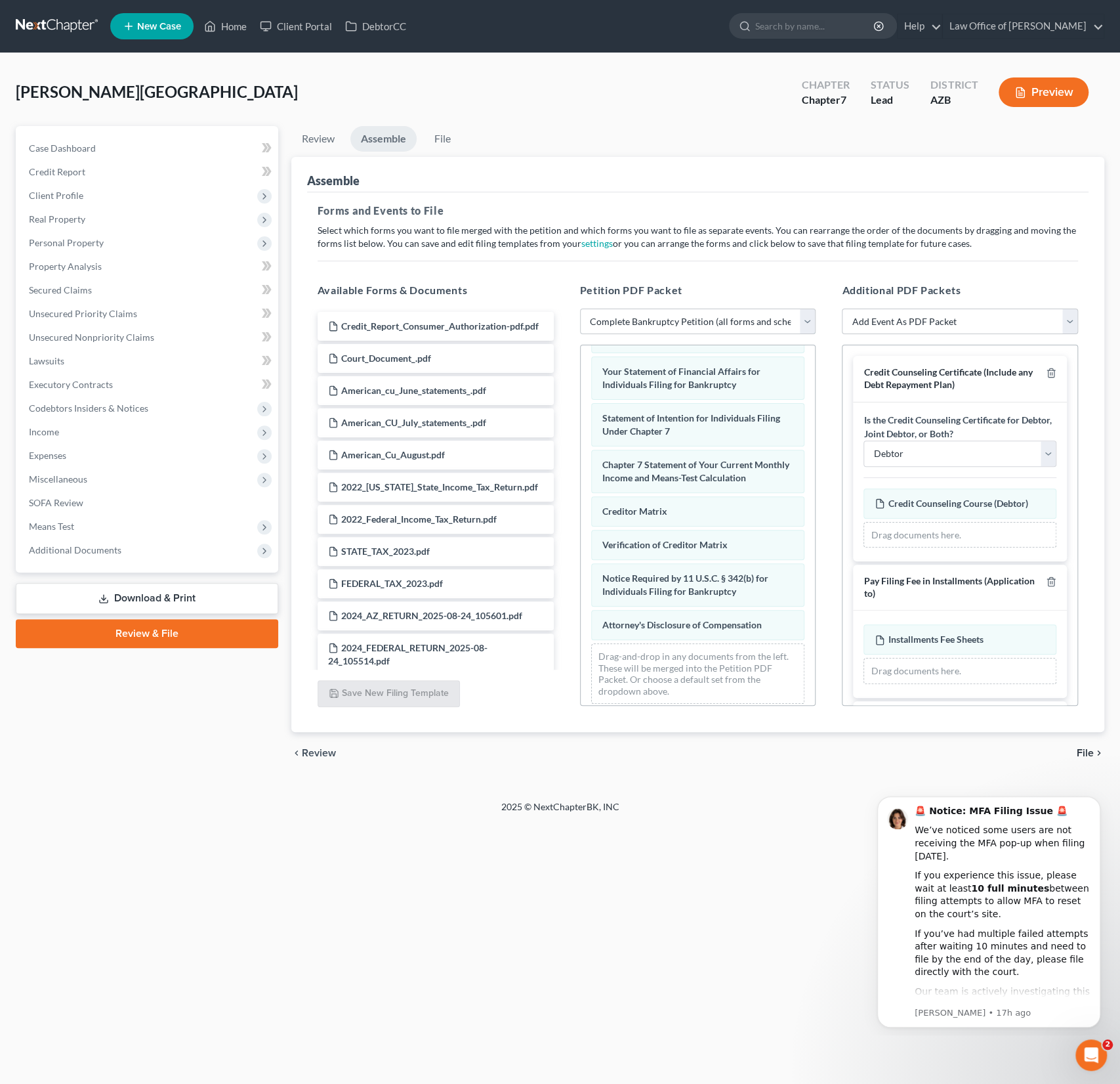
scroll to position [135, 0]
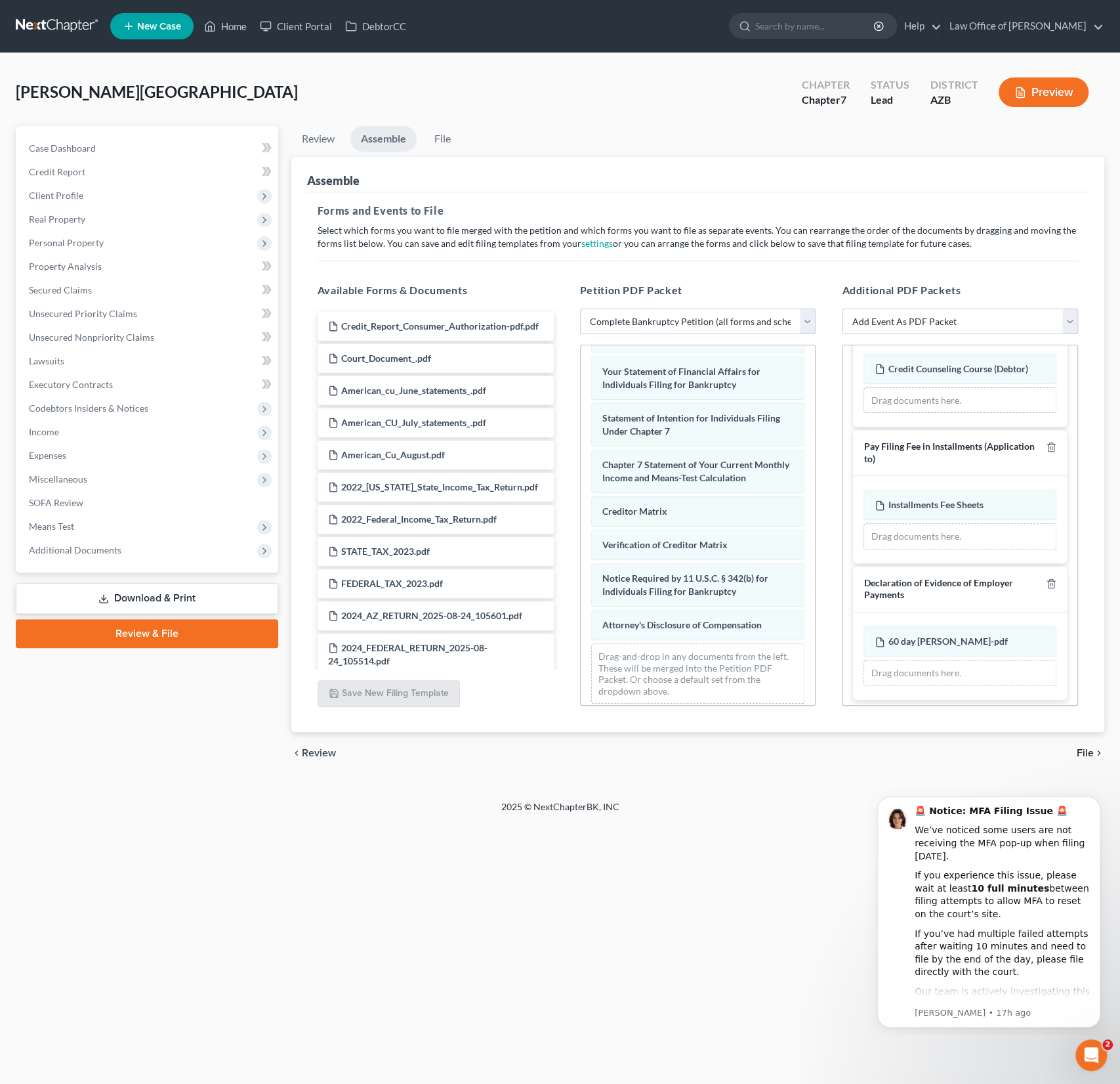
click at [1083, 749] on span "File" at bounding box center [1086, 753] width 17 height 11
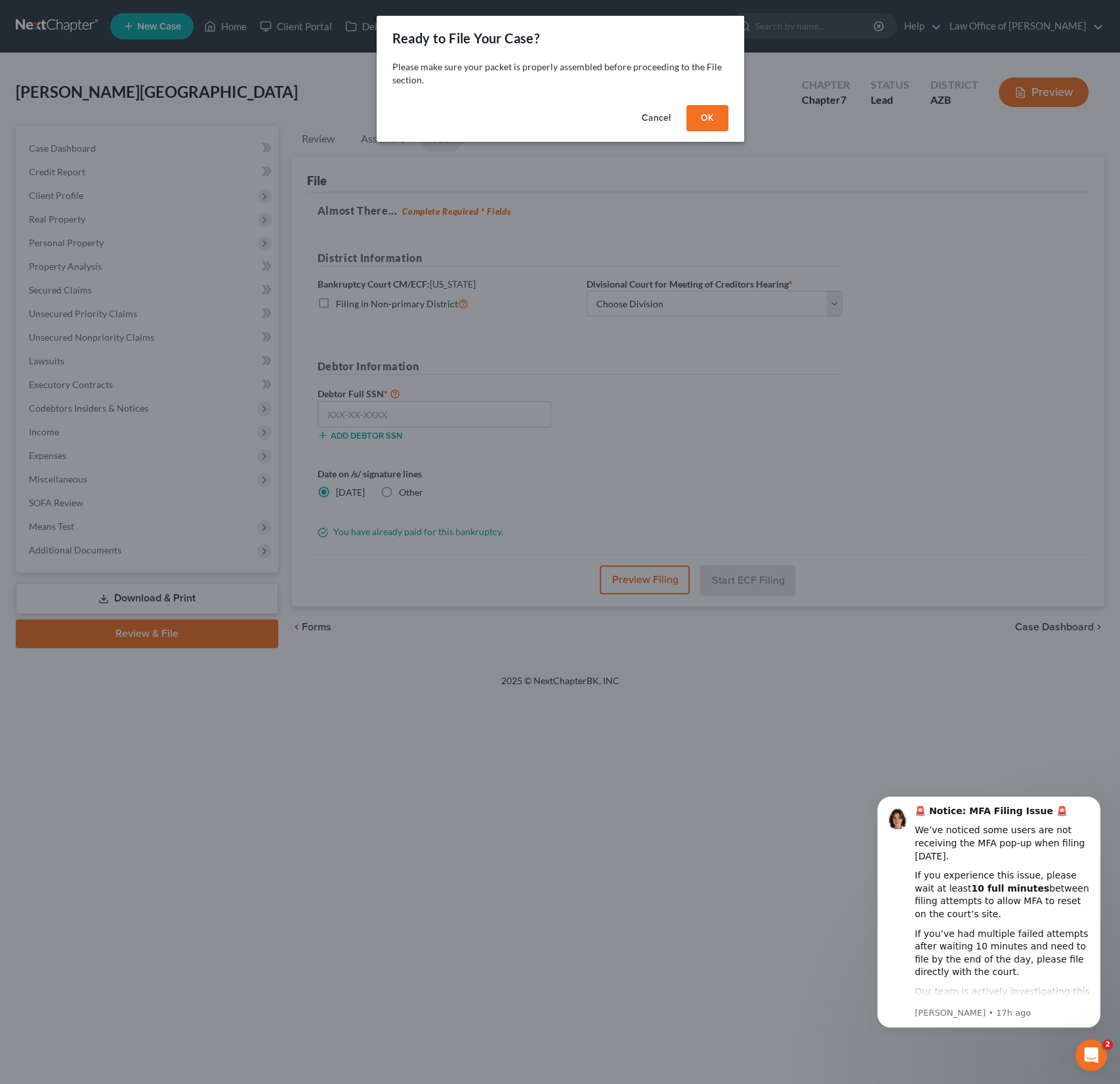
click at [699, 125] on button "OK" at bounding box center [708, 118] width 42 height 26
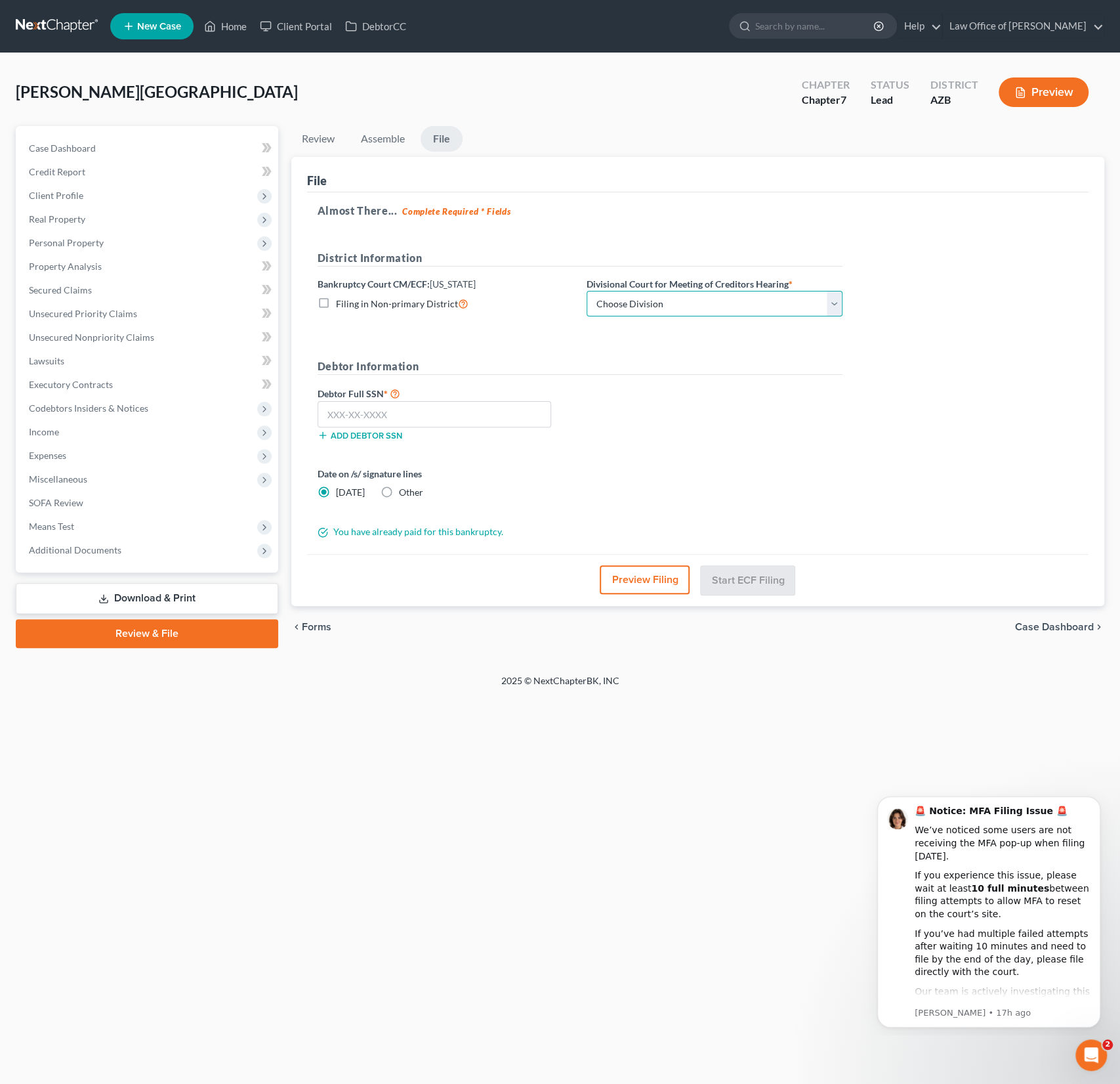
click at [649, 315] on select "Choose Division Phoenix [GEOGRAPHIC_DATA] [PERSON_NAME]" at bounding box center [714, 304] width 256 height 26
select select "0"
click at [587, 291] on select "Choose Division Phoenix [GEOGRAPHIC_DATA] [PERSON_NAME]" at bounding box center [714, 304] width 256 height 26
click at [407, 416] on input "text" at bounding box center [434, 414] width 233 height 26
type input "764-09-2183"
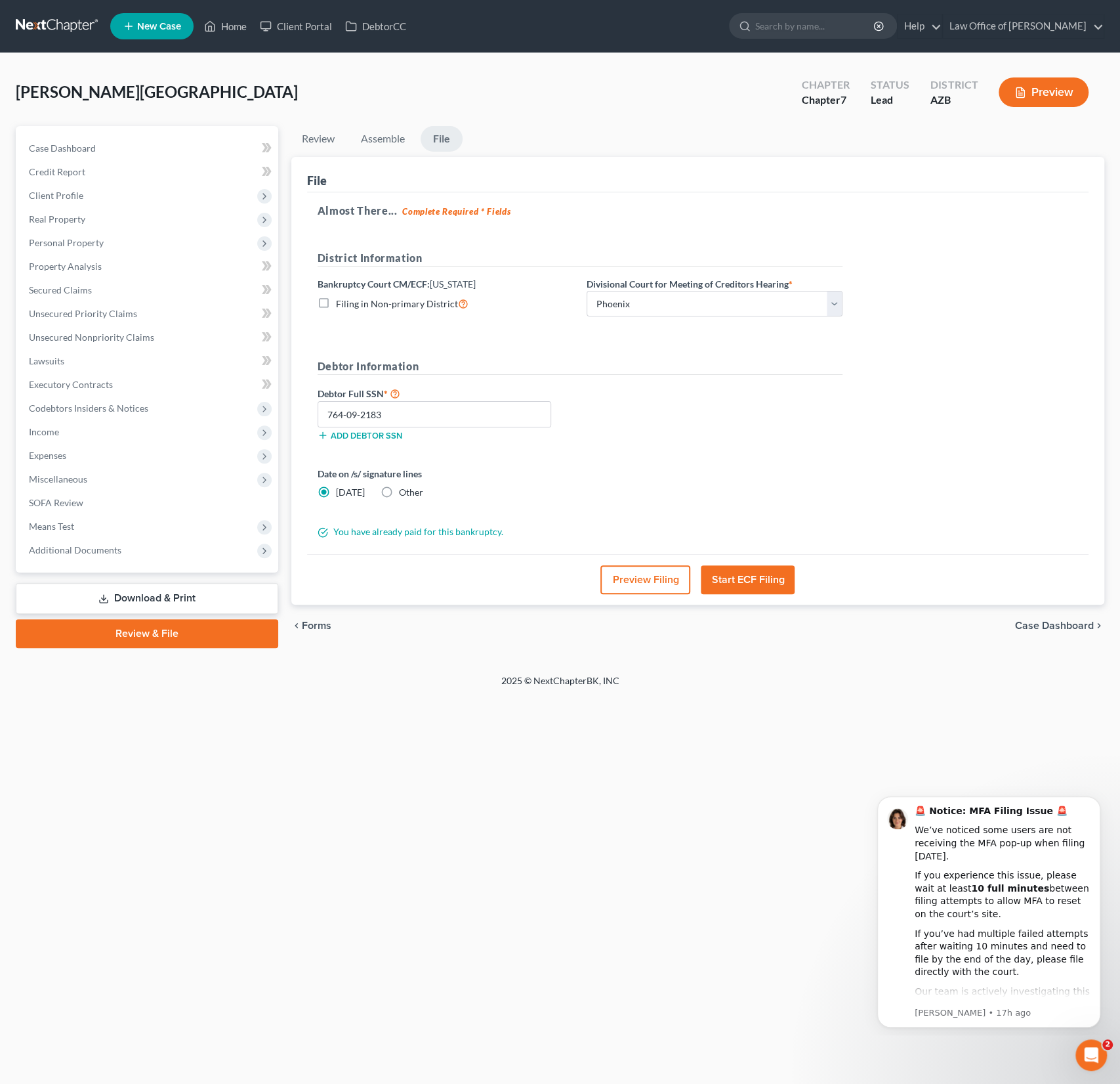
click at [645, 578] on button "Preview Filing" at bounding box center [645, 579] width 90 height 29
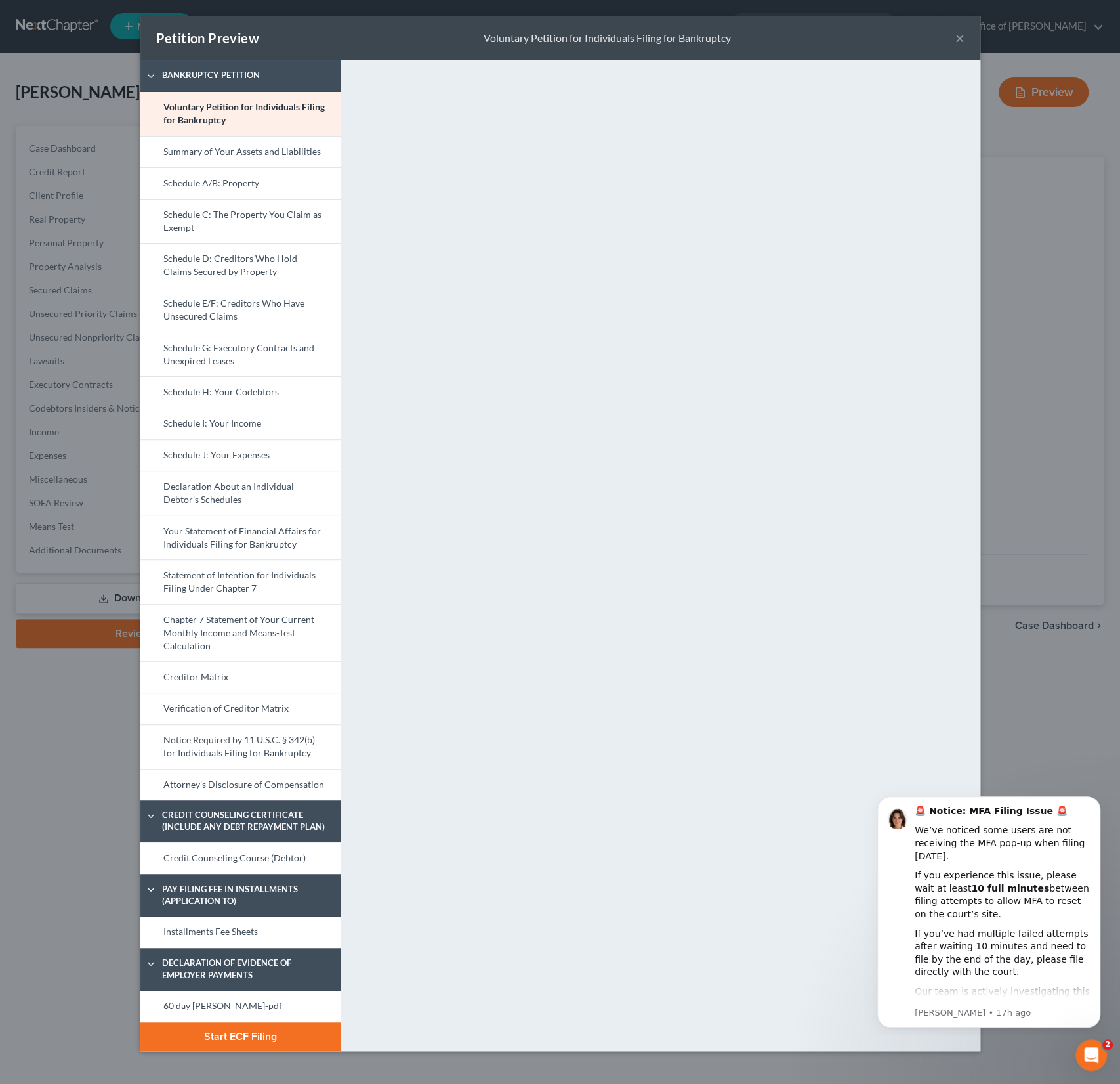
click at [205, 1039] on button "Start ECF Filing" at bounding box center [241, 1037] width 200 height 29
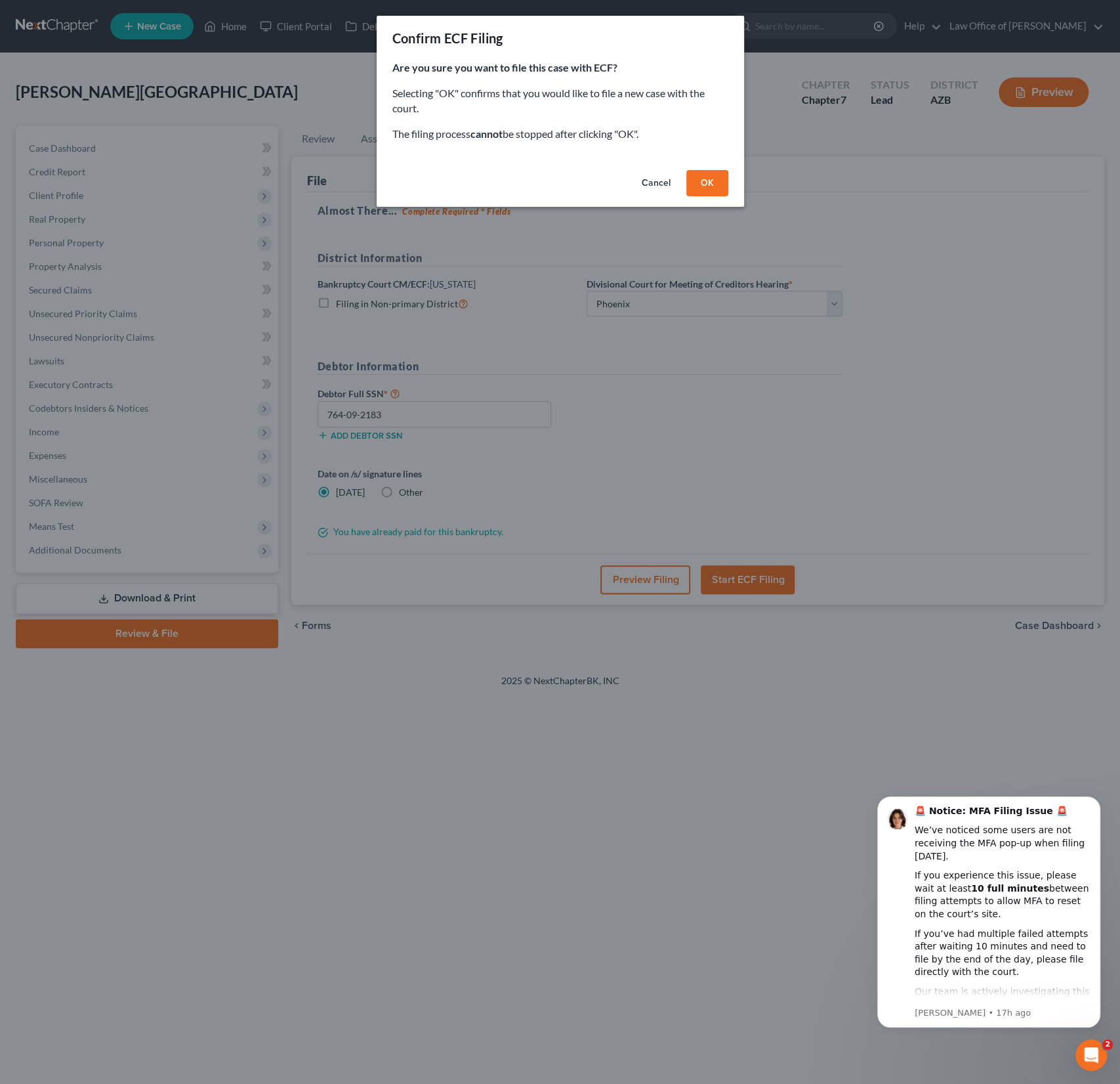
click at [713, 189] on button "OK" at bounding box center [708, 183] width 42 height 26
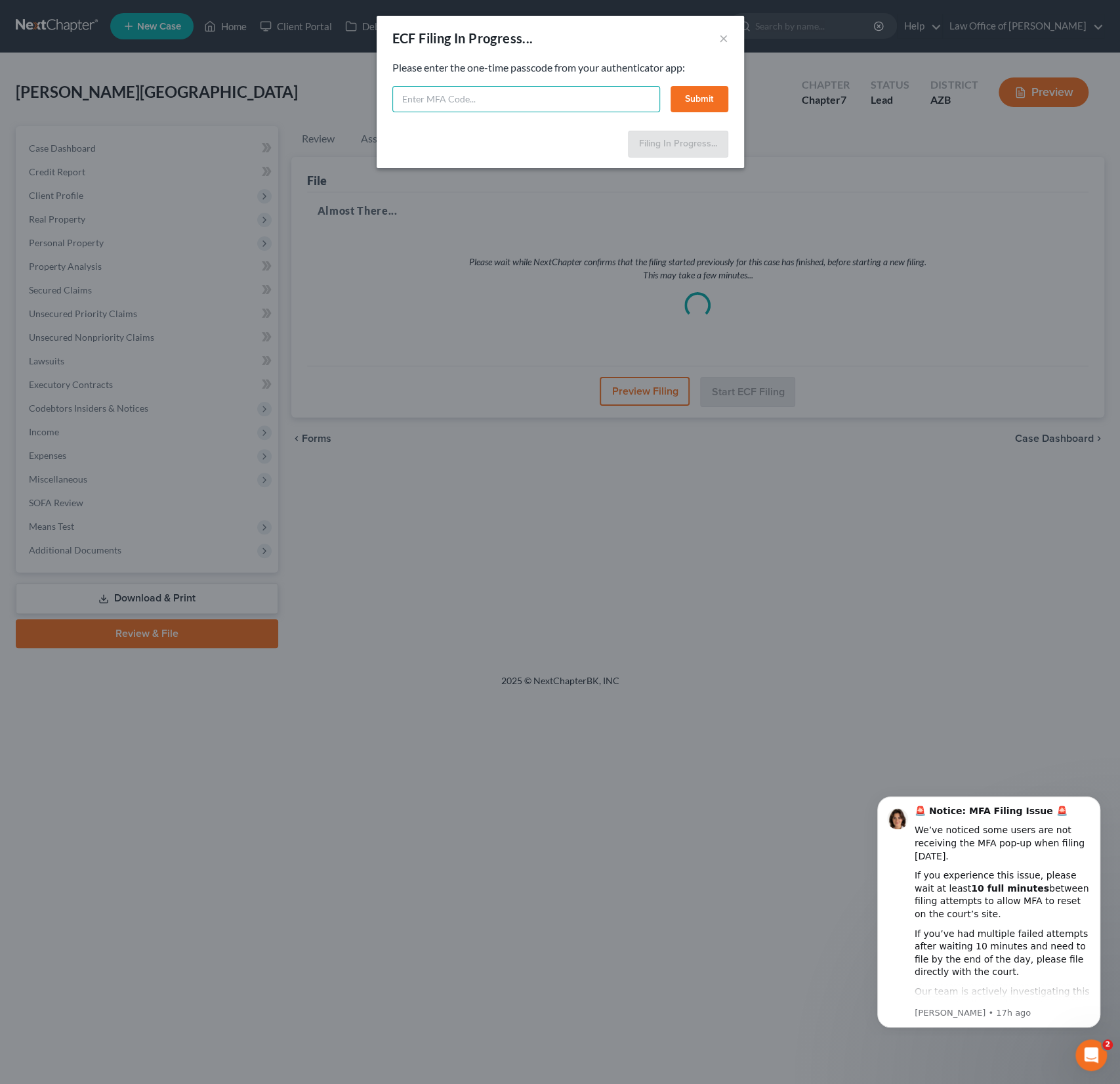
click at [486, 104] on input "text" at bounding box center [526, 99] width 268 height 26
type input "613938"
click at [693, 101] on button "Submit" at bounding box center [700, 99] width 58 height 26
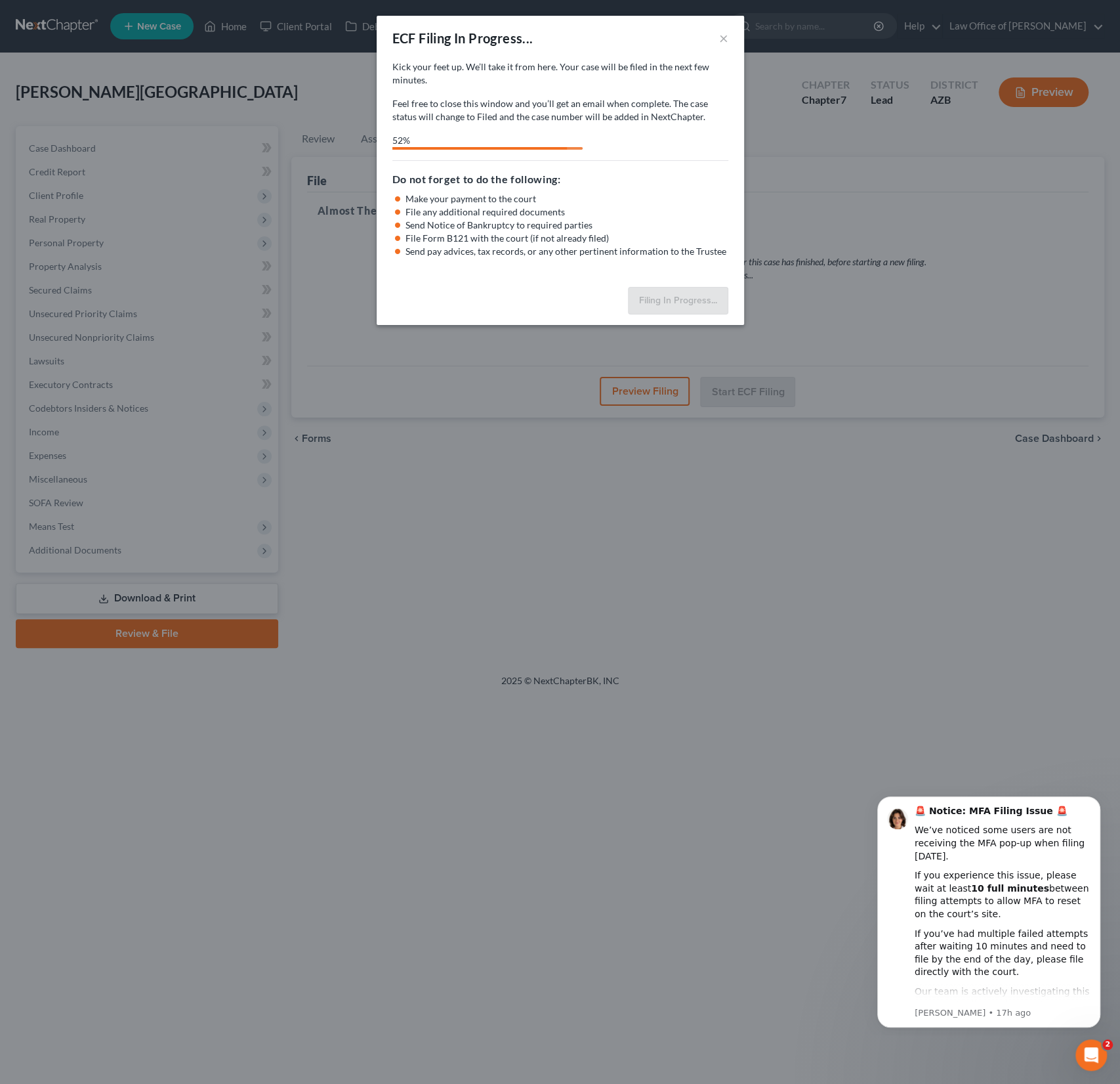
select select "0"
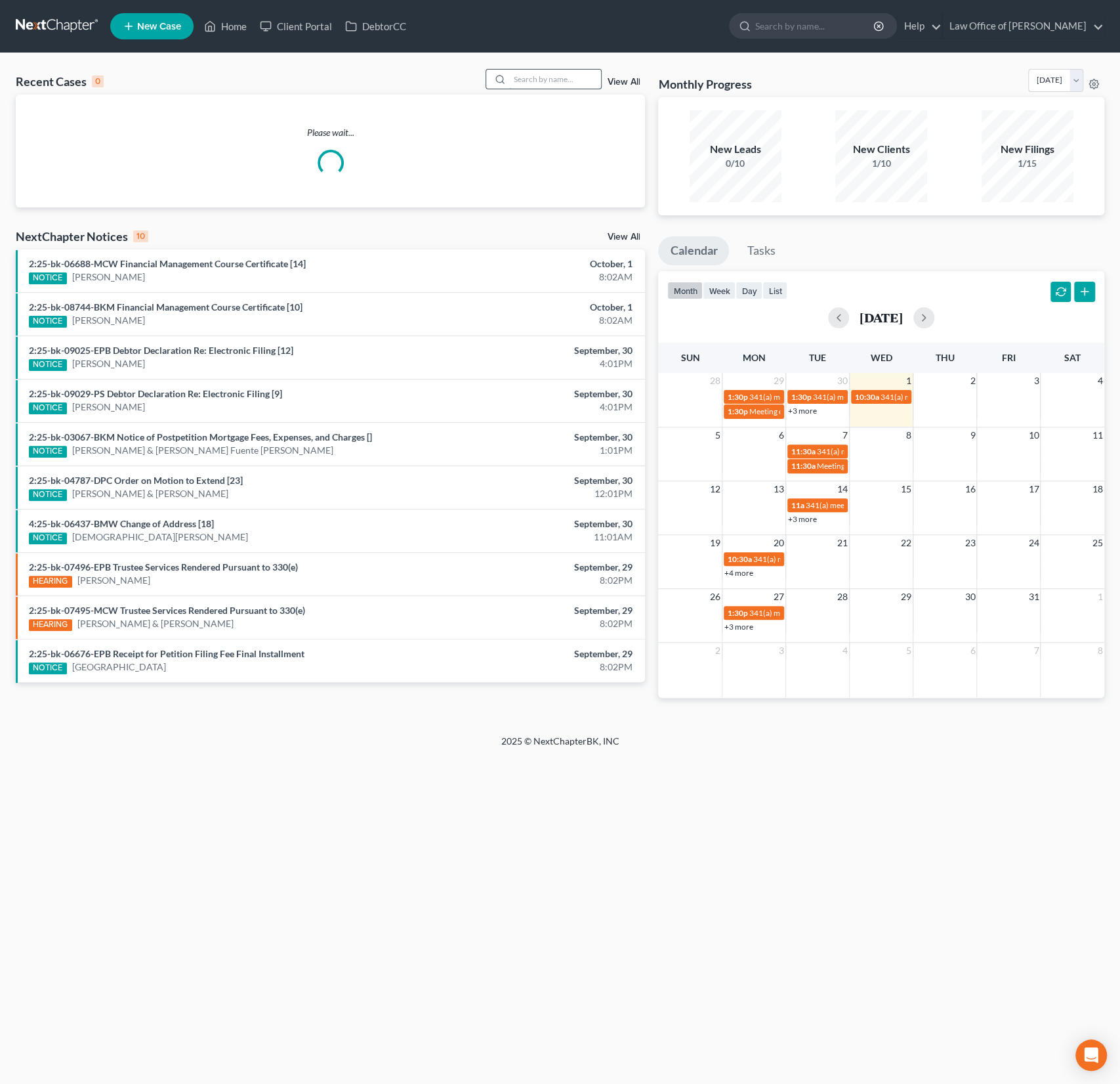
click at [546, 71] on input "search" at bounding box center [555, 79] width 92 height 19
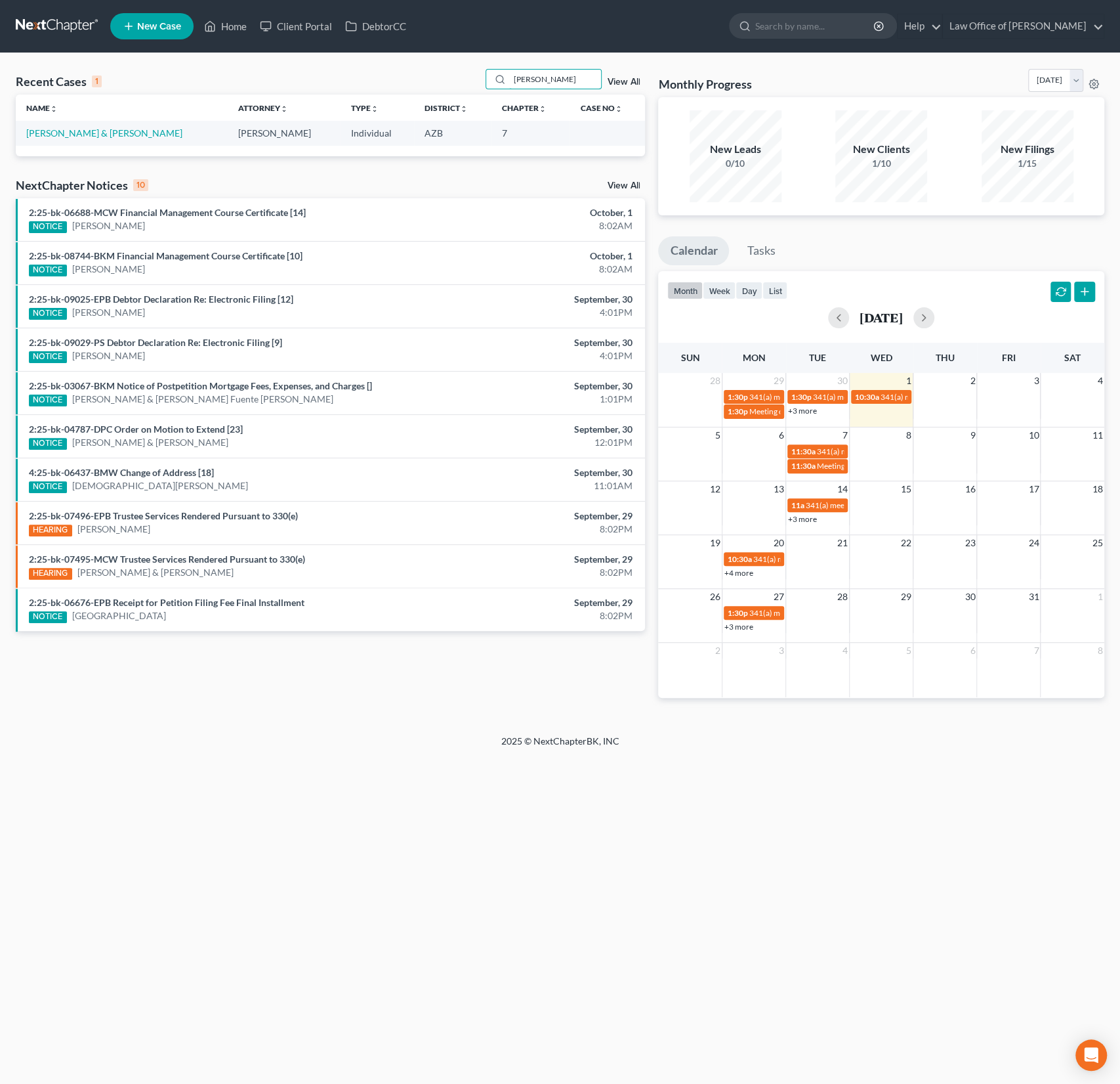
type input "rascon"
click at [80, 133] on link "Rascon, Maria & Jose" at bounding box center [104, 133] width 156 height 11
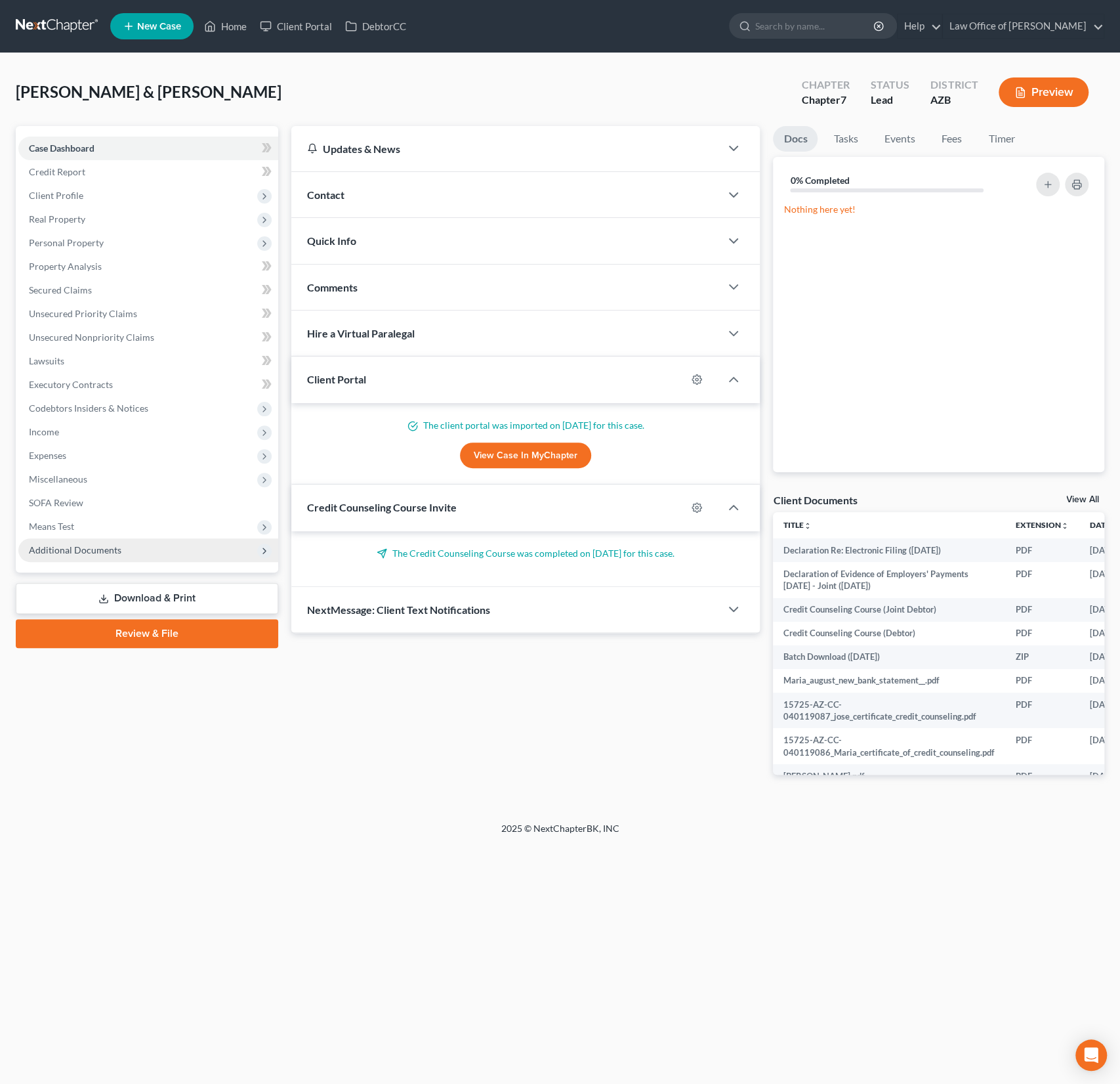
click at [91, 544] on span "Additional Documents" at bounding box center [75, 549] width 93 height 11
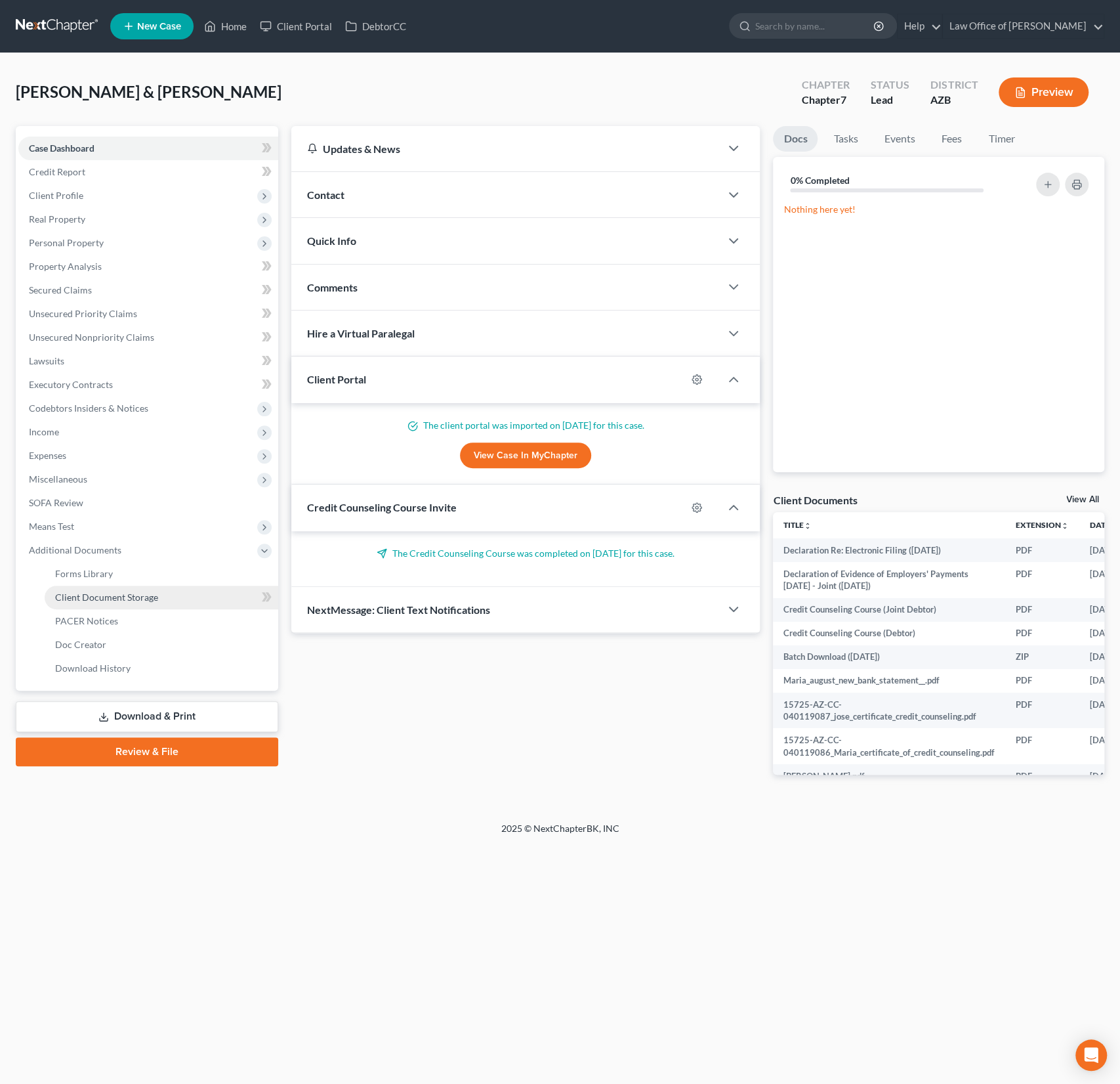
click at [105, 585] on link "Client Document Storage" at bounding box center [161, 597] width 233 height 24
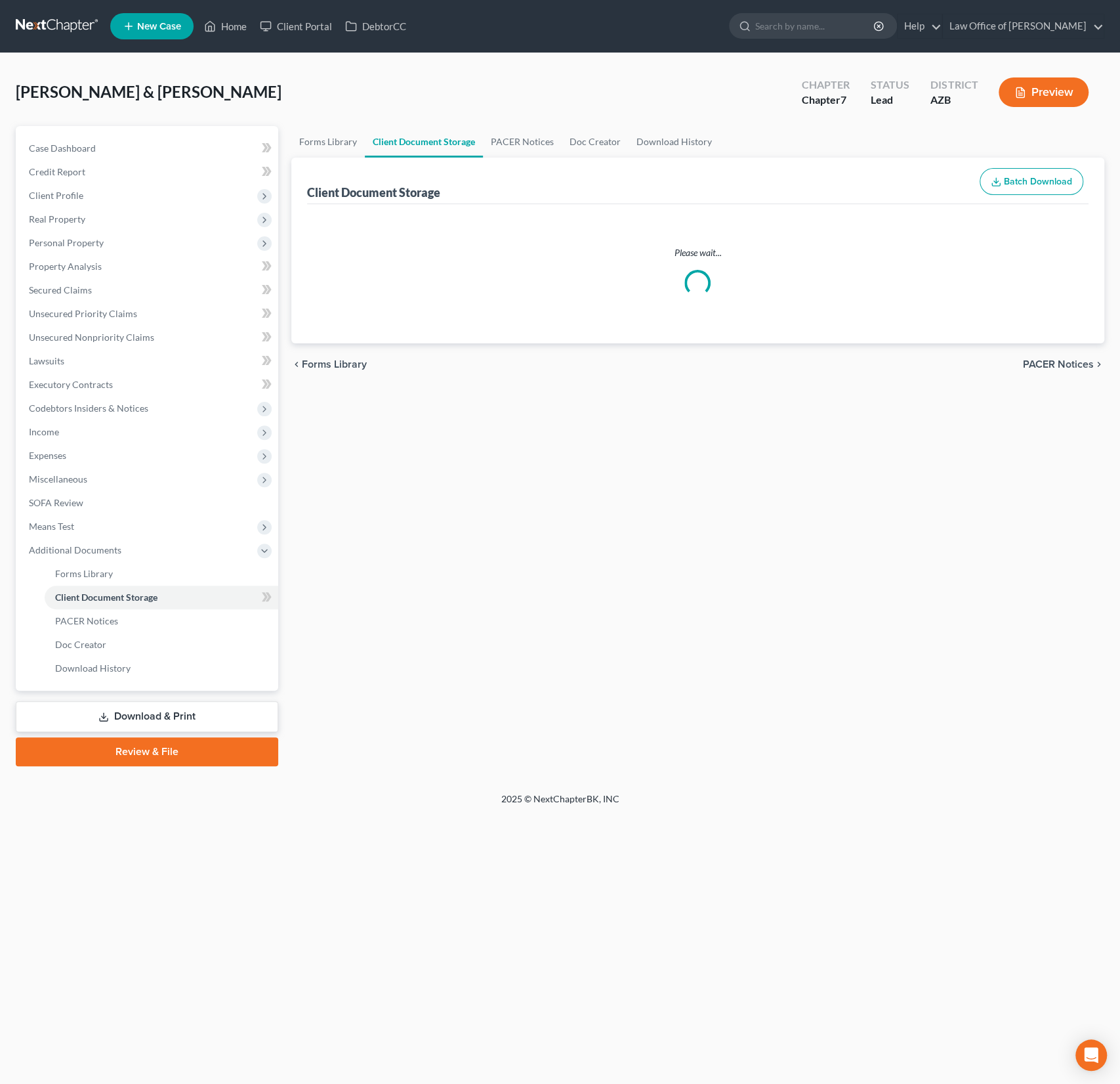
select select "14"
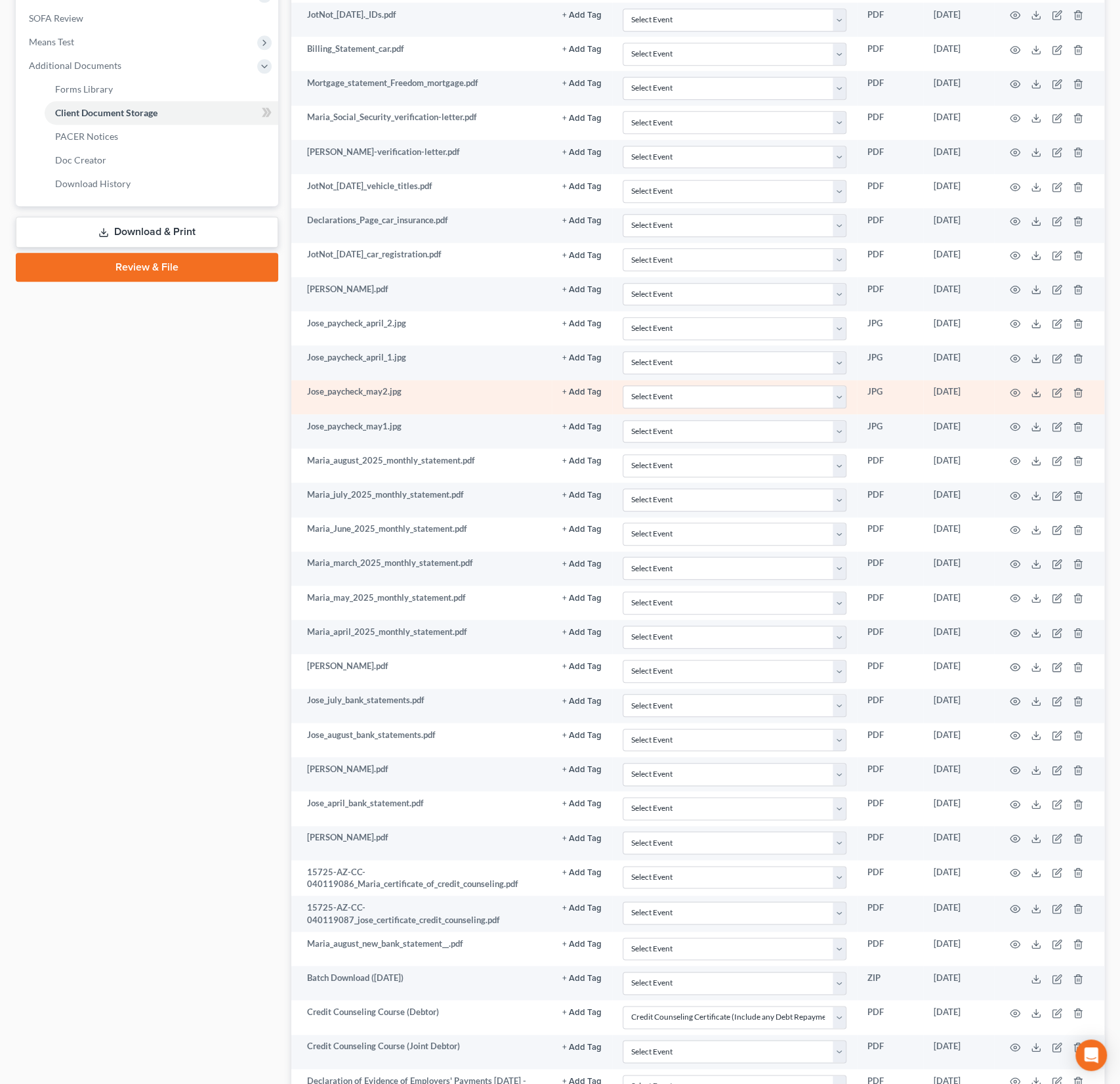
scroll to position [626, 0]
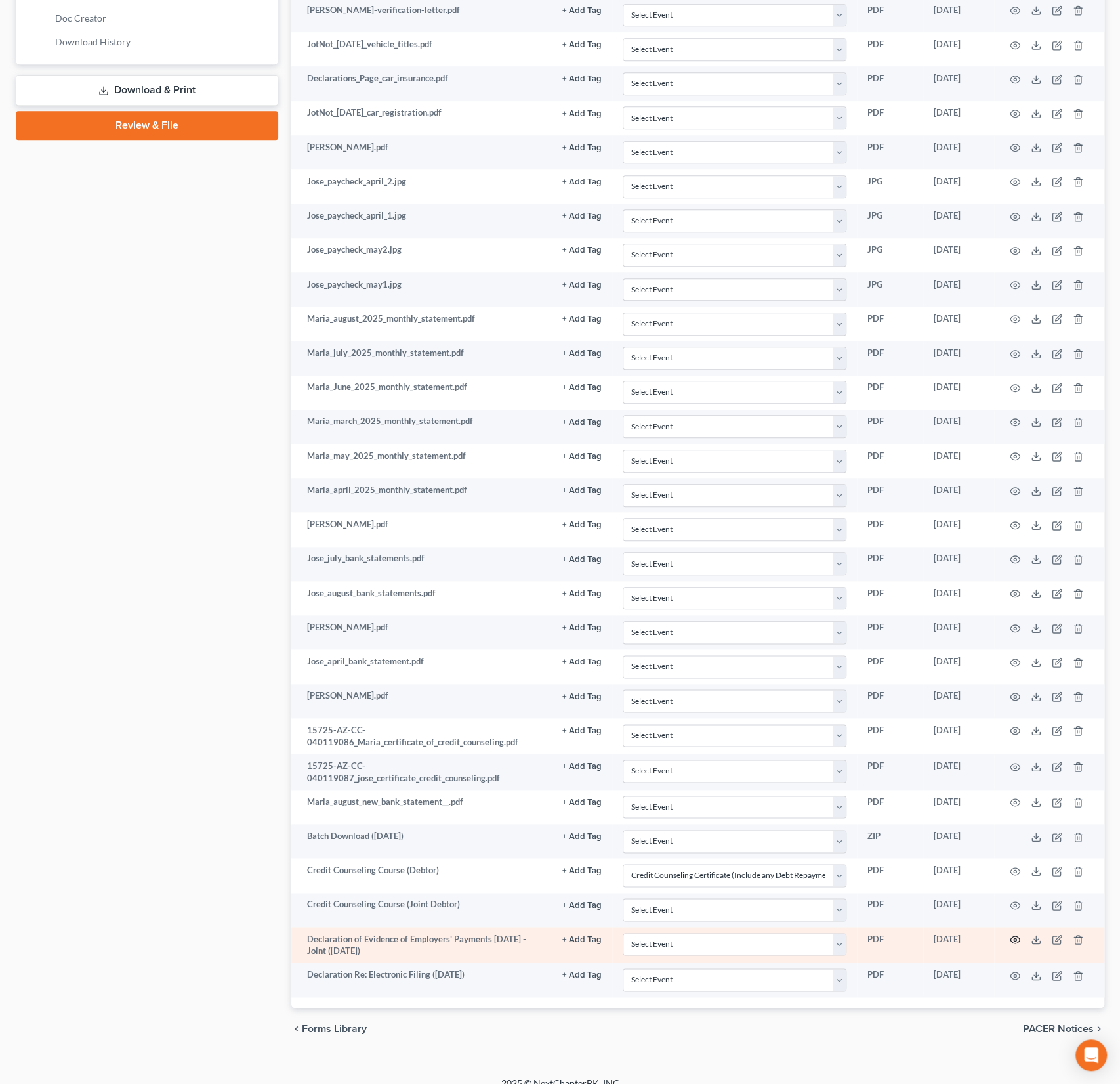
click at [1016, 938] on circle "button" at bounding box center [1015, 939] width 3 height 3
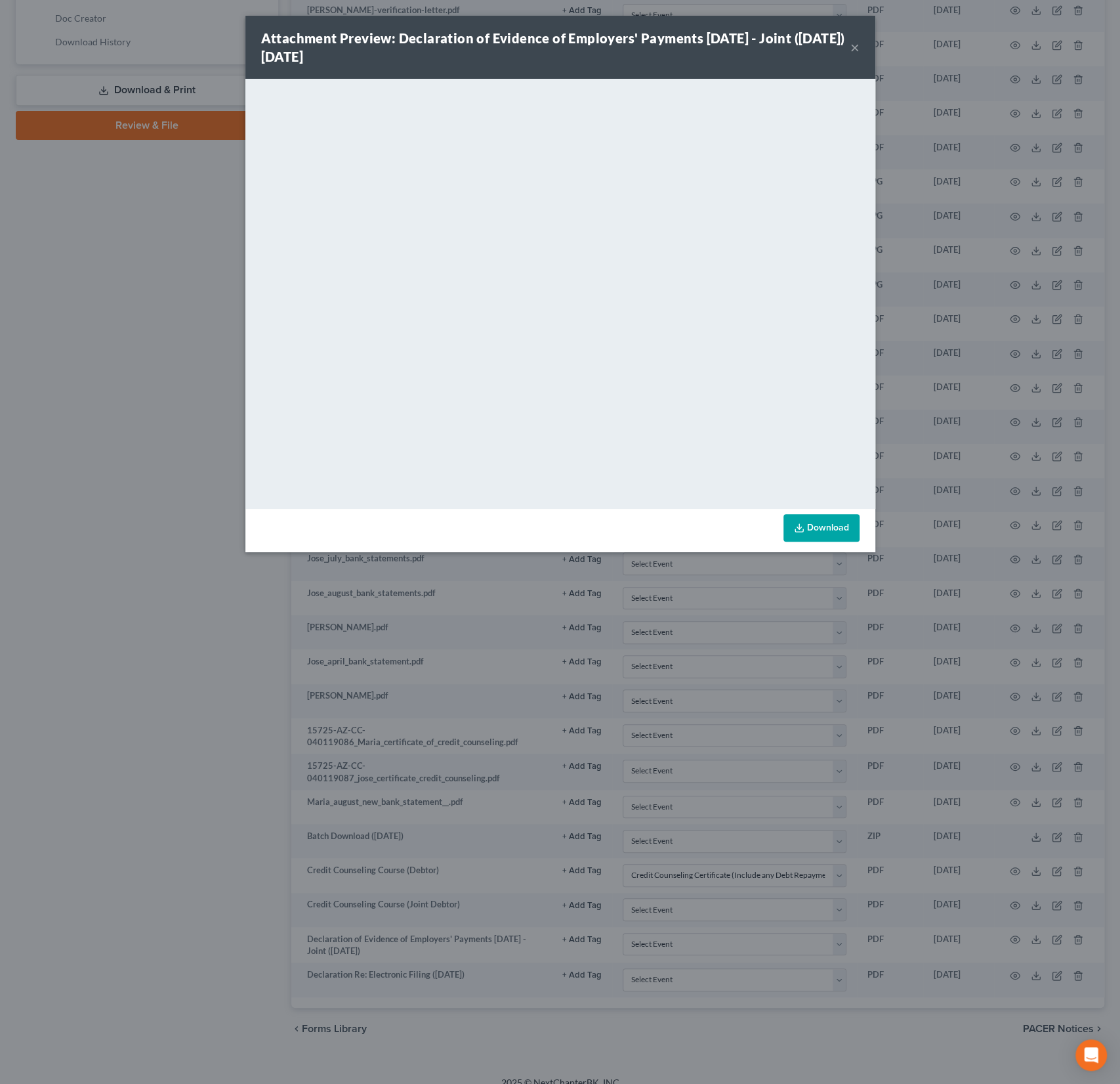
click at [858, 45] on button "×" at bounding box center [855, 47] width 9 height 16
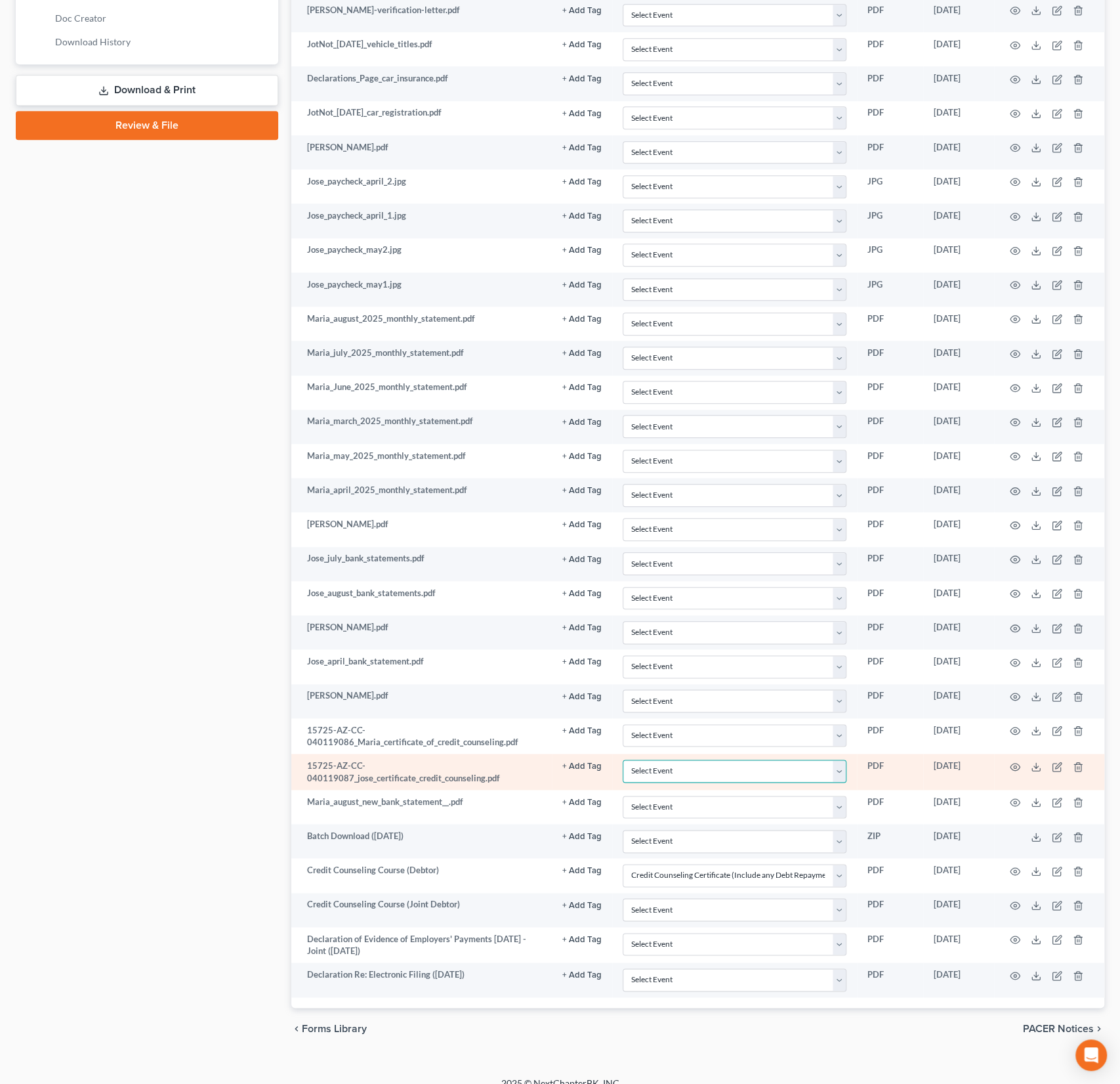
click at [656, 760] on select "Select Event AA Schedules and Statements (Formerly All Required) Amended Chapte…" at bounding box center [735, 771] width 224 height 23
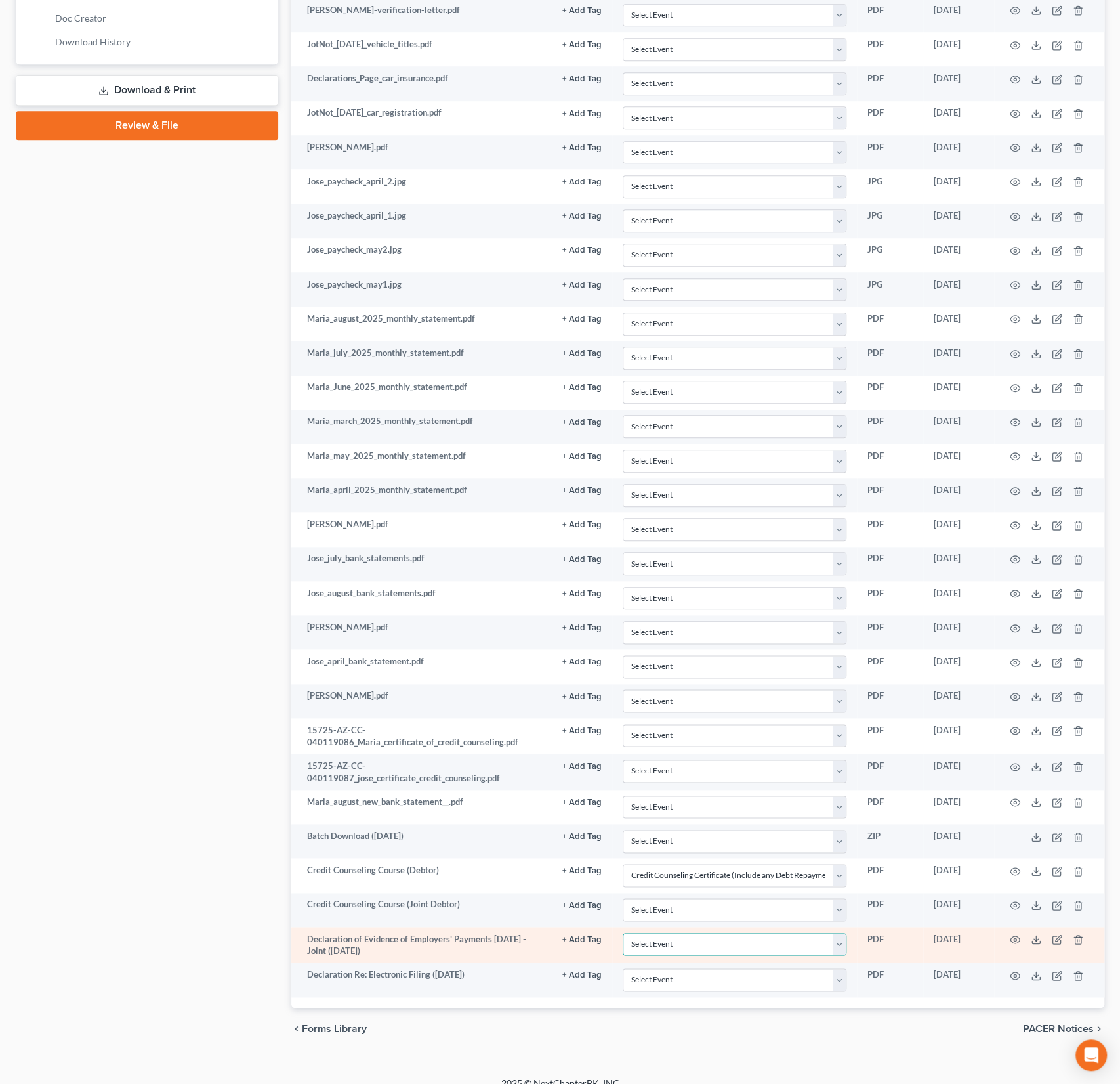
click at [690, 934] on select "Select Event AA Schedules and Statements (Formerly All Required) Amended Chapte…" at bounding box center [735, 944] width 224 height 23
select select "18"
click at [623, 933] on select "Select Event AA Schedules and Statements (Formerly All Required) Amended Chapte…" at bounding box center [735, 944] width 224 height 23
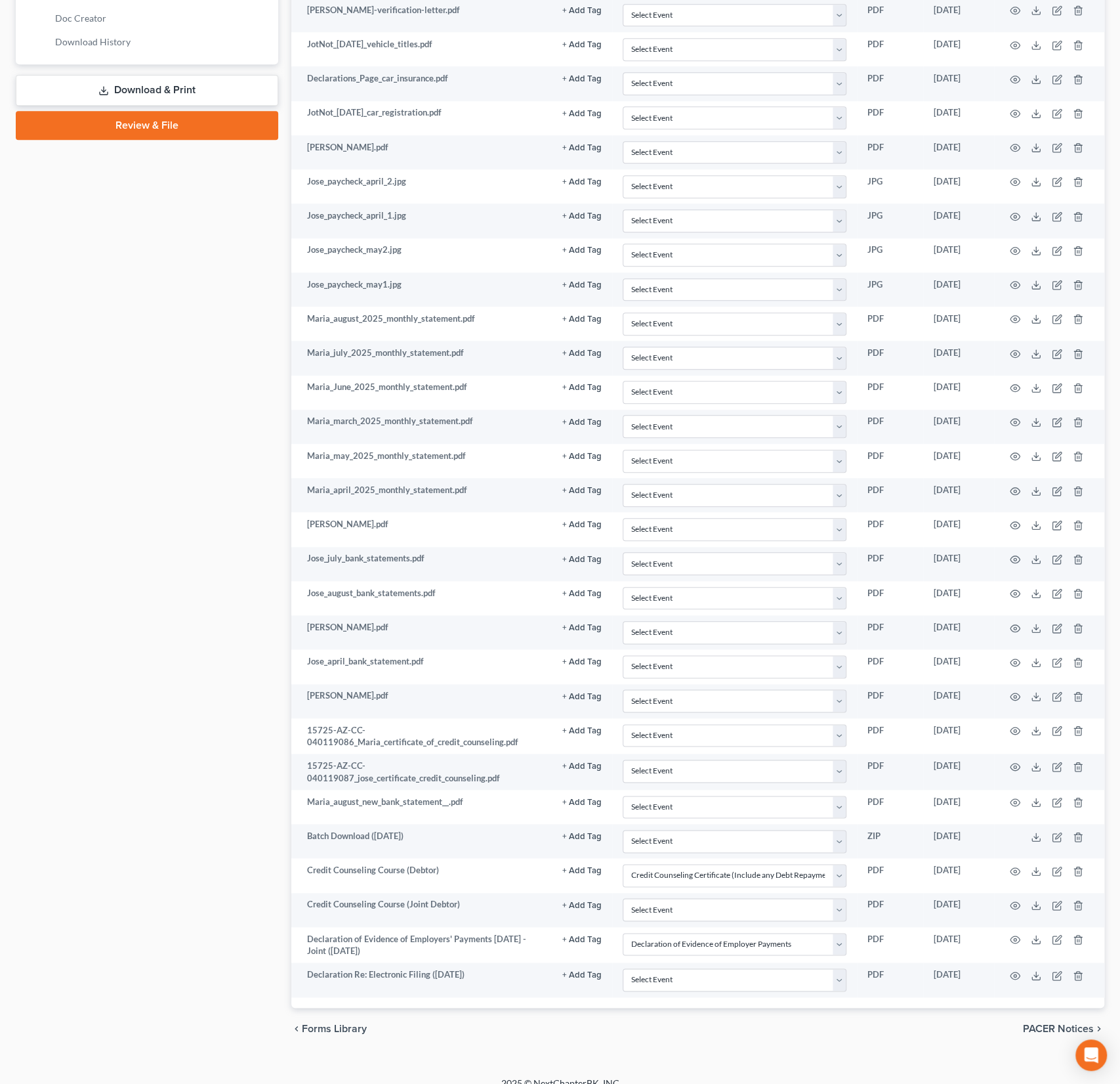
click at [201, 356] on div "Case Dashboard Payments Invoices Payments Payments Credit Report Client Profile" at bounding box center [147, 275] width 276 height 1550
click at [193, 128] on link "Review & File" at bounding box center [147, 126] width 262 height 29
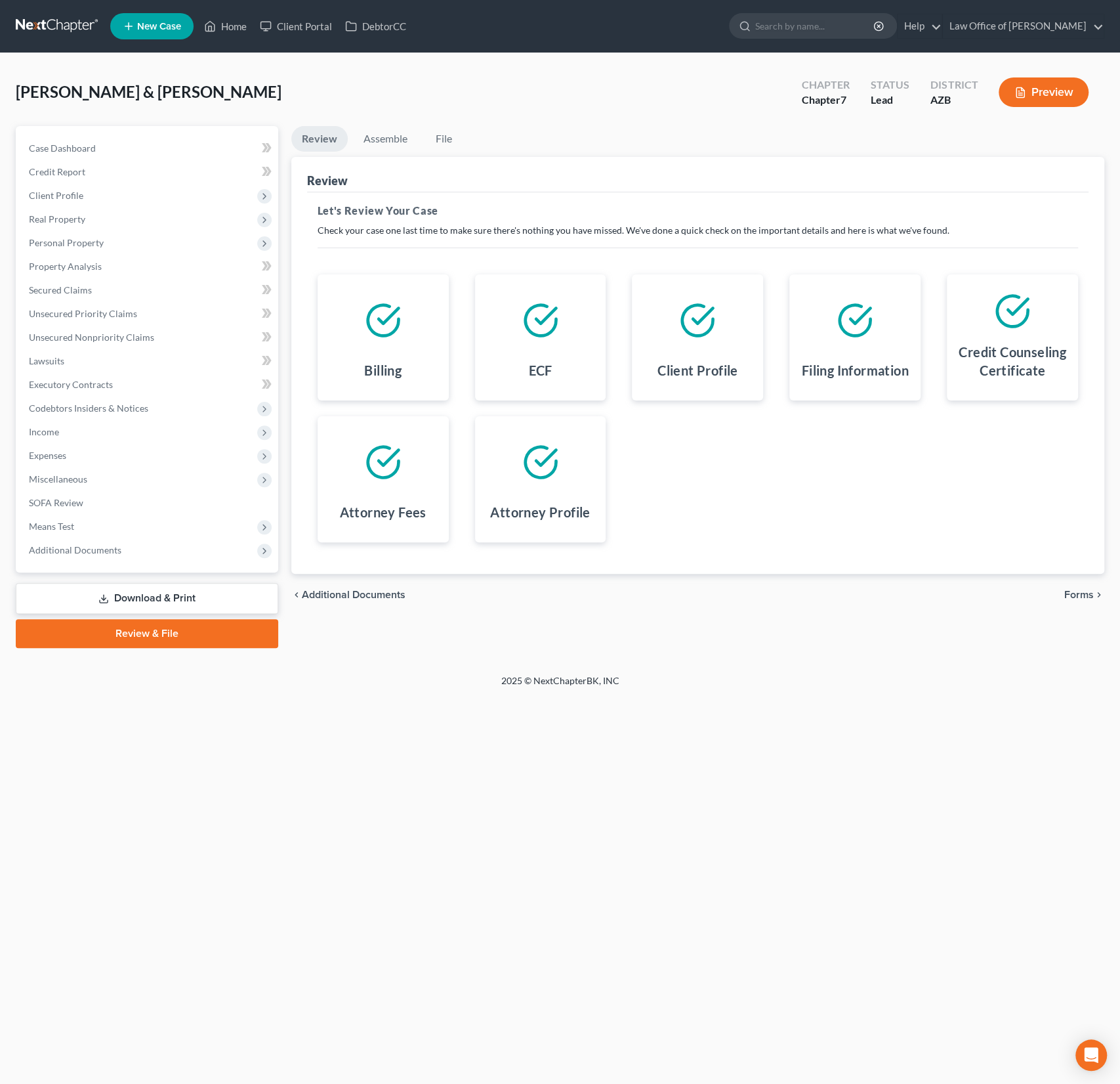
click at [1084, 596] on span "Forms" at bounding box center [1079, 595] width 30 height 11
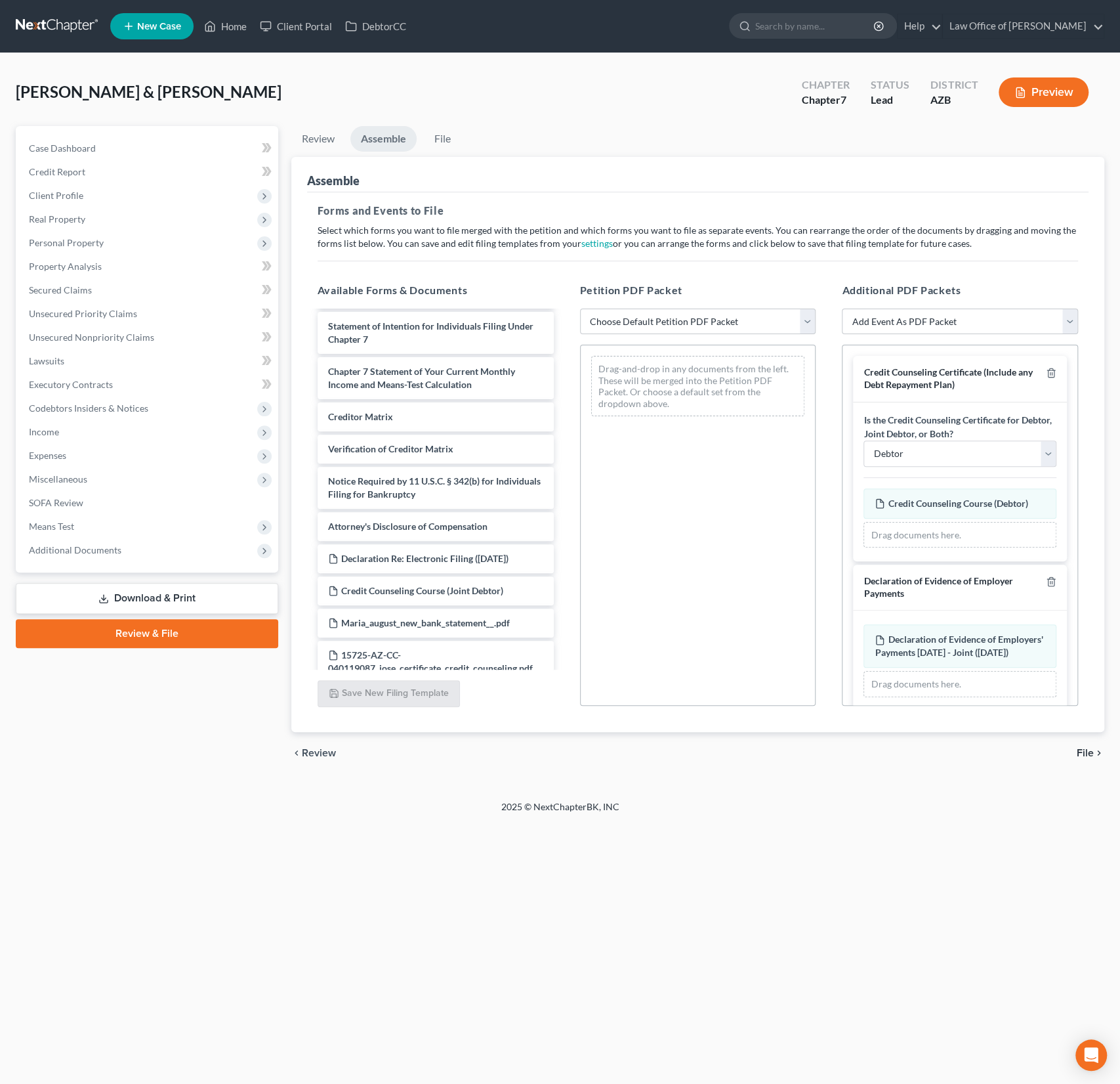
scroll to position [579, 0]
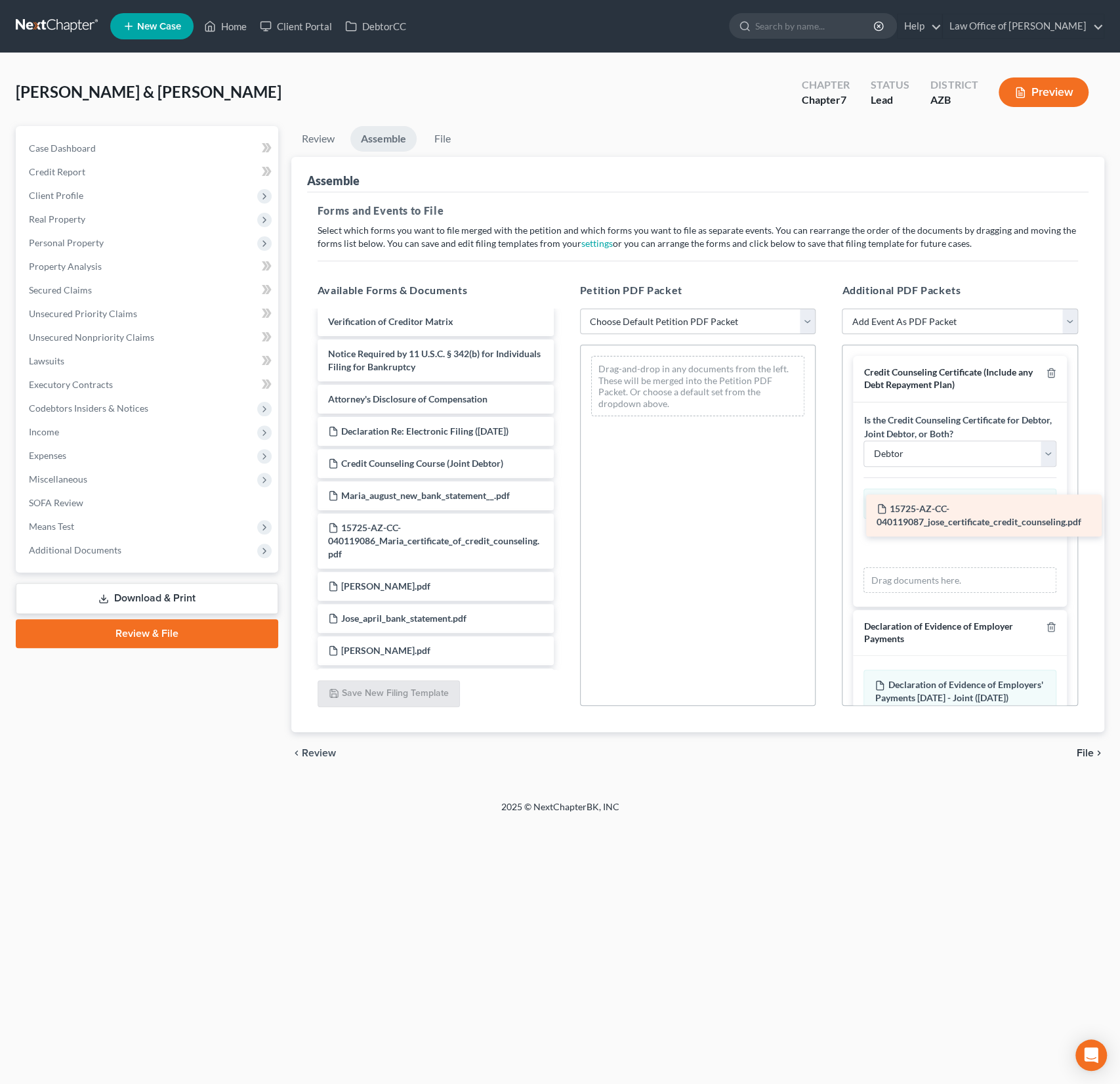
drag, startPoint x: 451, startPoint y: 532, endPoint x: 999, endPoint y: 516, distance: 548.2
click at [564, 516] on div "15725-AZ-CC-040119087_jose_certificate_credit_counseling.pdf Voluntary Petition…" at bounding box center [435, 553] width 257 height 1640
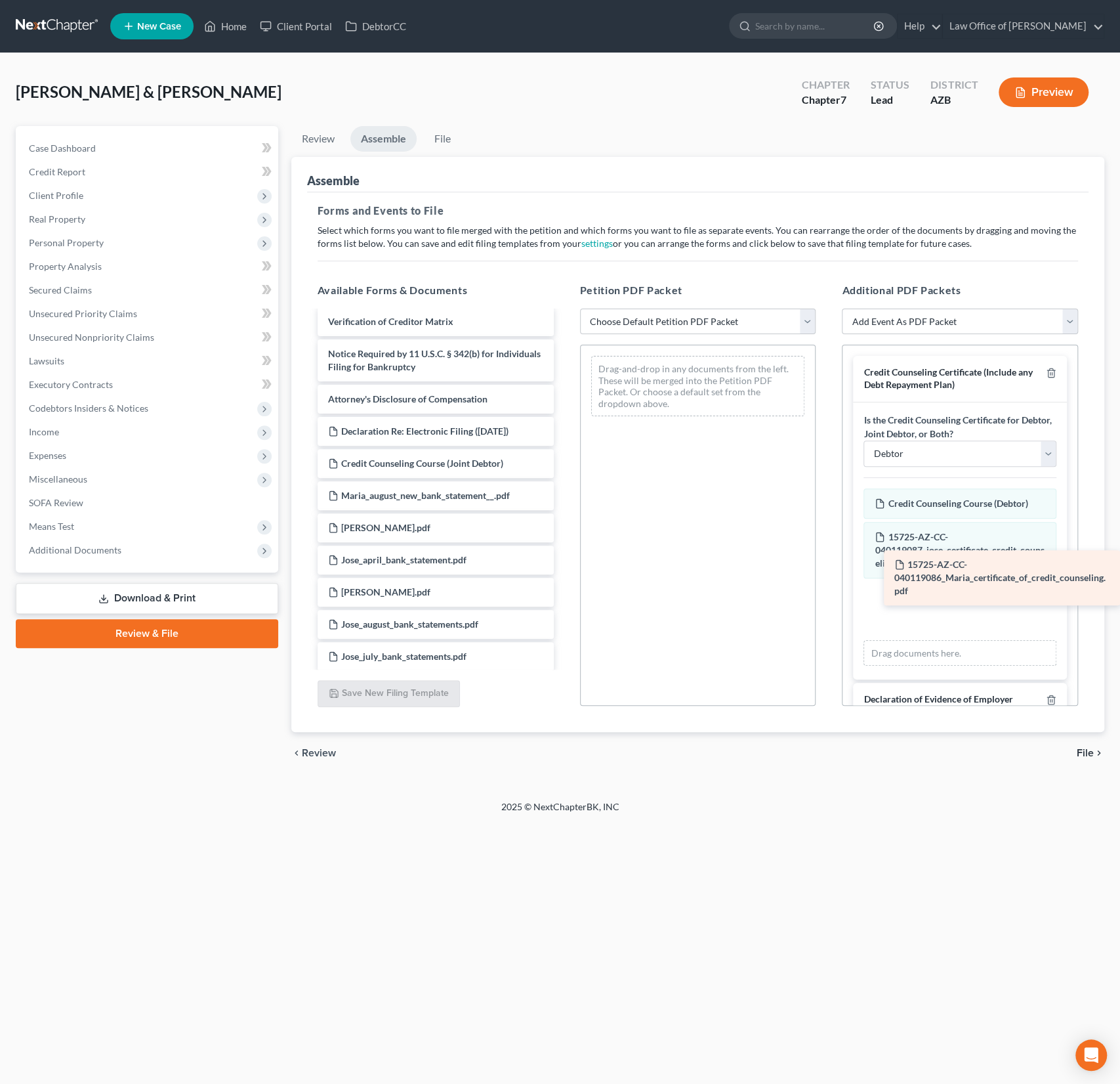
drag, startPoint x: 404, startPoint y: 543, endPoint x: 987, endPoint y: 581, distance: 584.2
click at [564, 581] on div "15725-AZ-CC-040119086_Maria_certificate_of_credit_counseling.pdf Voluntary Peti…" at bounding box center [435, 524] width 257 height 1581
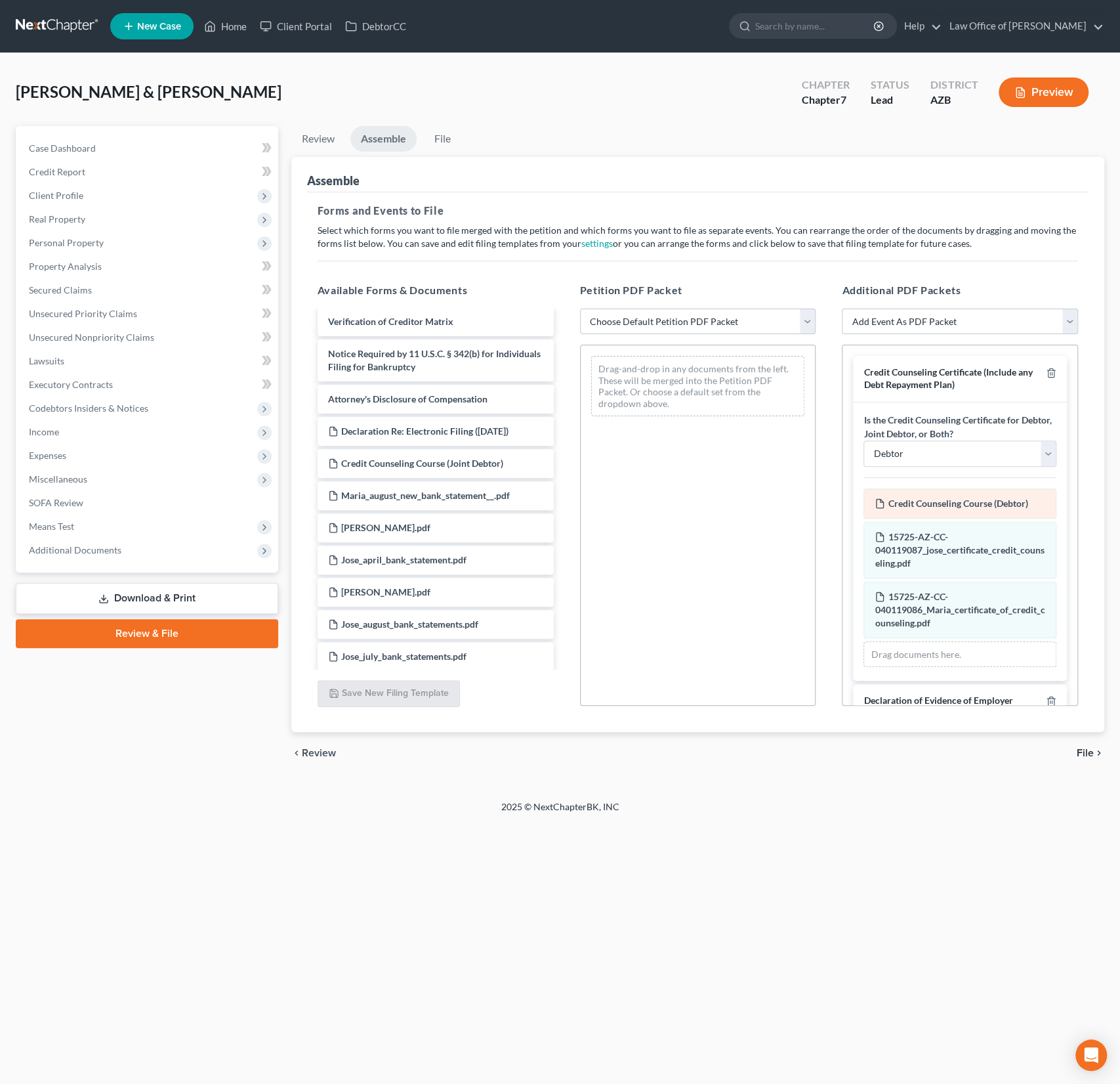
click at [943, 489] on div "Credit Counseling Course (Debtor) Amended Credit Counseling Course (Debtor)" at bounding box center [960, 503] width 193 height 30
click at [954, 501] on span "Credit Counseling Course (Debtor)" at bounding box center [958, 503] width 140 height 11
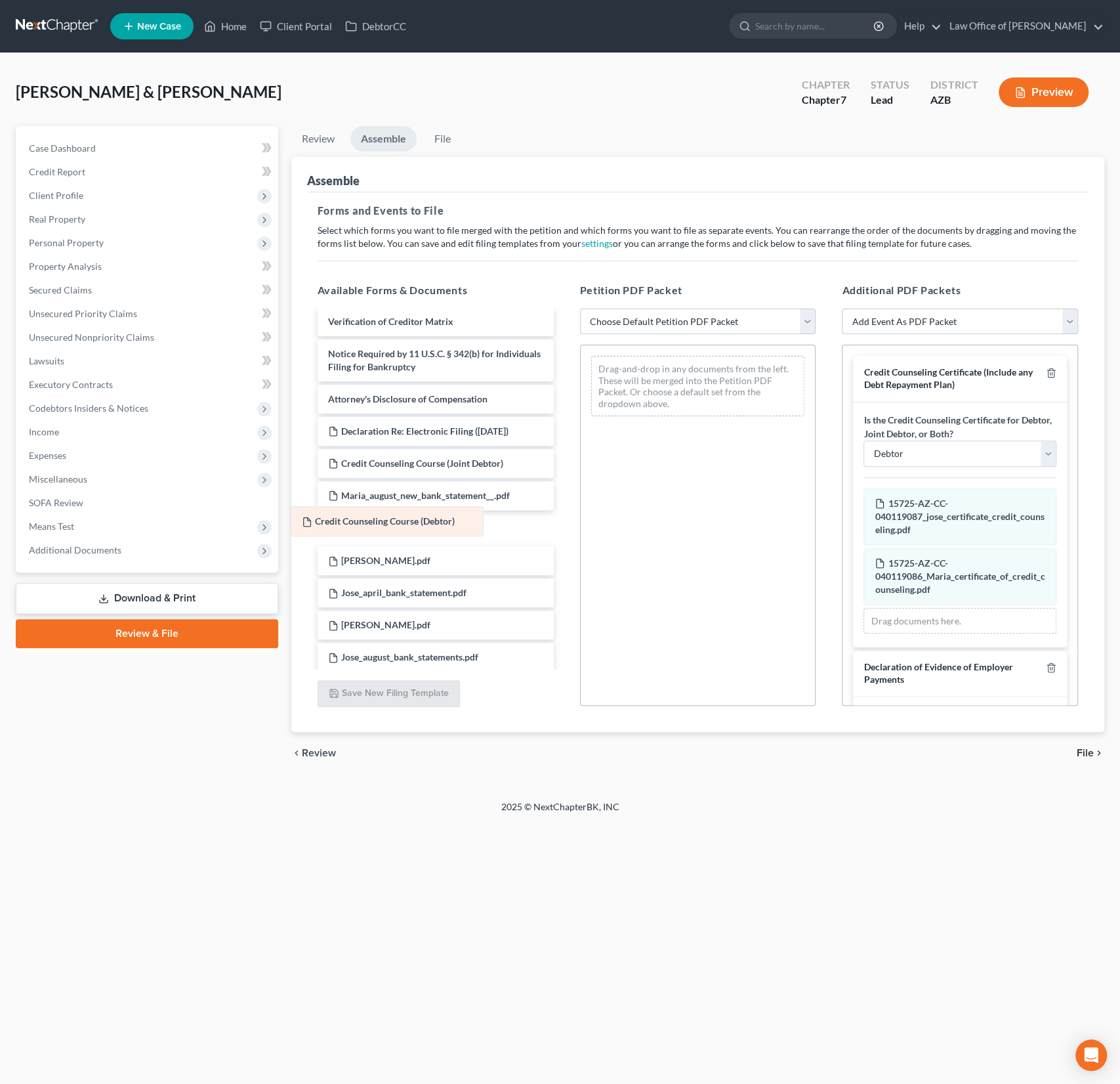
drag, startPoint x: 967, startPoint y: 499, endPoint x: 393, endPoint y: 521, distance: 574.4
click at [864, 521] on div "Credit Counseling Course (Debtor) Amended Credit Counseling Course (Debtor) Cre…" at bounding box center [960, 561] width 193 height 146
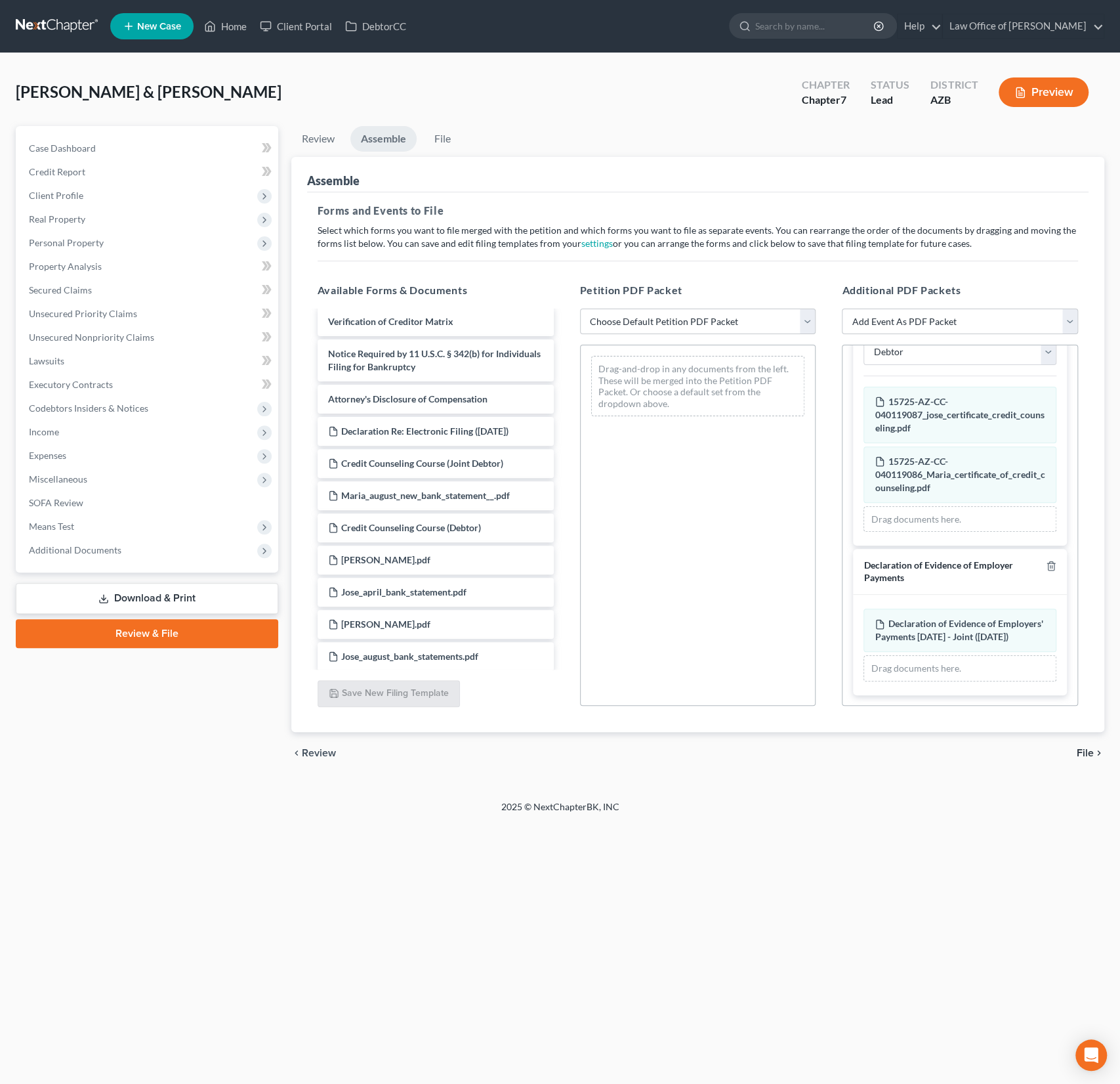
click at [664, 338] on div "Petition PDF Packet Choose Default Petition PDF Packet Complete Bankruptcy Peti…" at bounding box center [698, 494] width 262 height 445
click at [658, 322] on select "Choose Default Petition PDF Packet Complete Bankruptcy Petition (all forms and …" at bounding box center [698, 322] width 236 height 26
select select "0"
click at [580, 308] on select "Choose Default Petition PDF Packet Complete Bankruptcy Petition (all forms and …" at bounding box center [698, 322] width 236 height 26
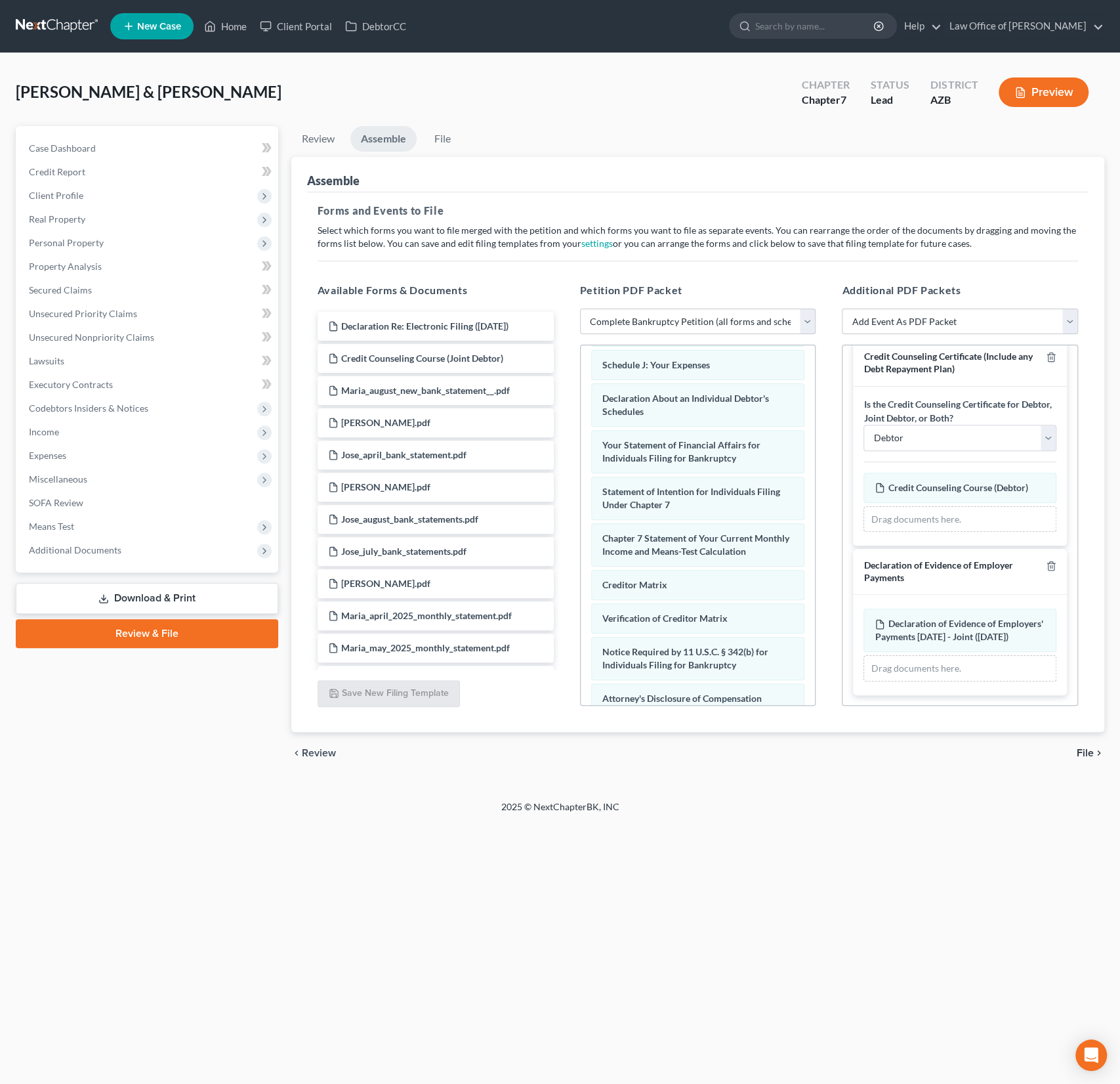
scroll to position [433, 0]
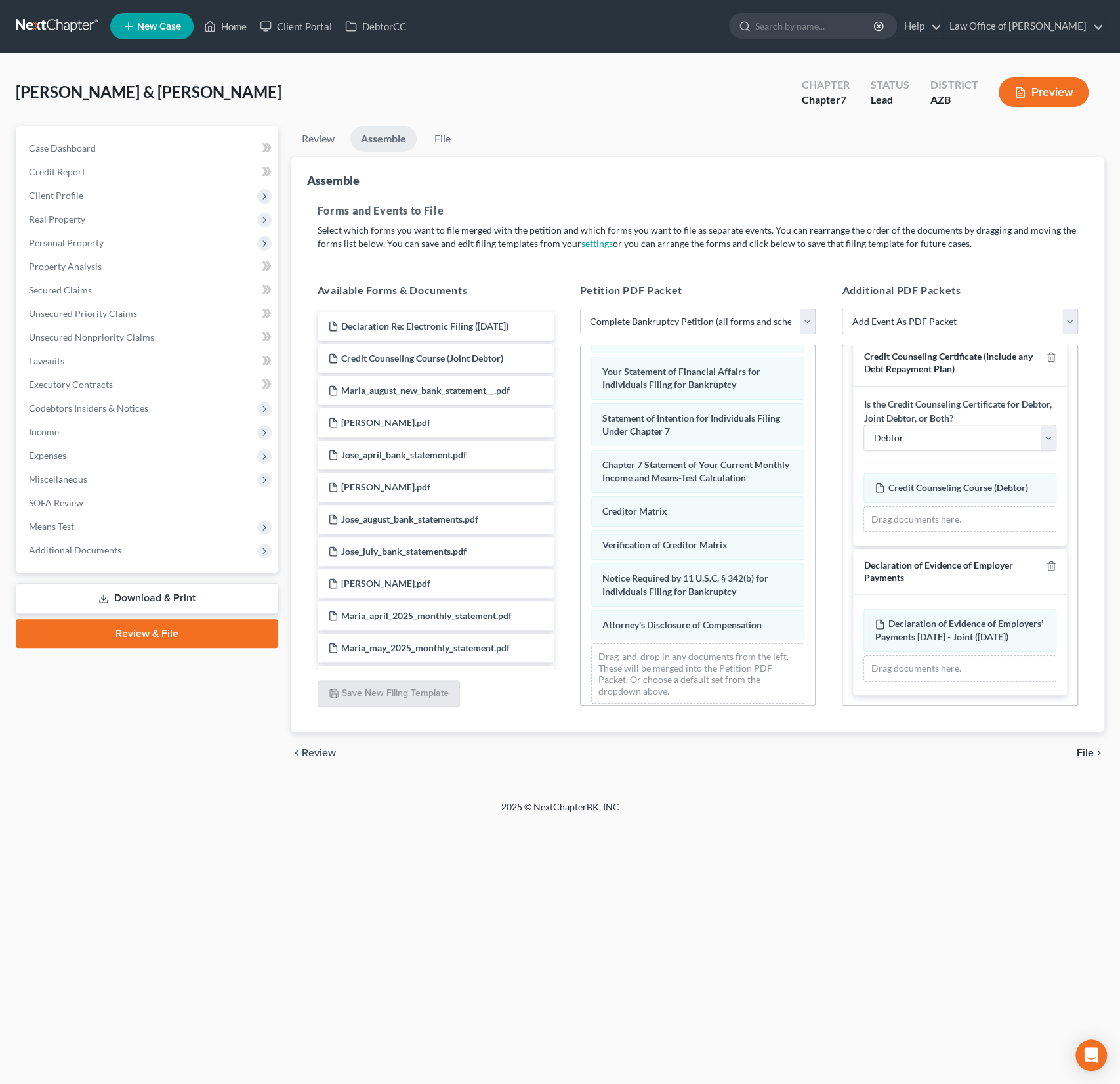
click at [1090, 754] on span "File" at bounding box center [1086, 753] width 17 height 11
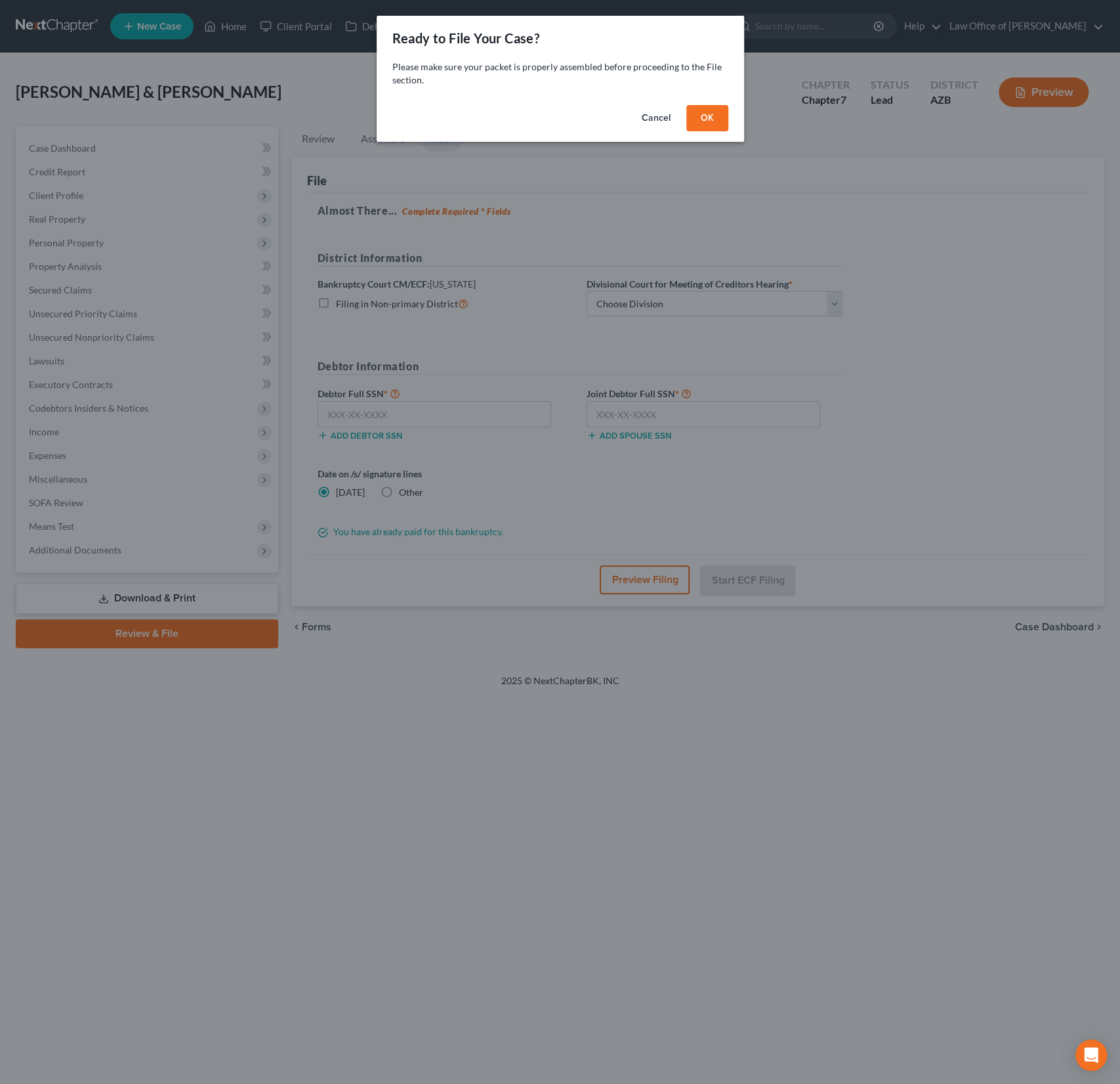
click at [721, 120] on button "OK" at bounding box center [708, 118] width 42 height 26
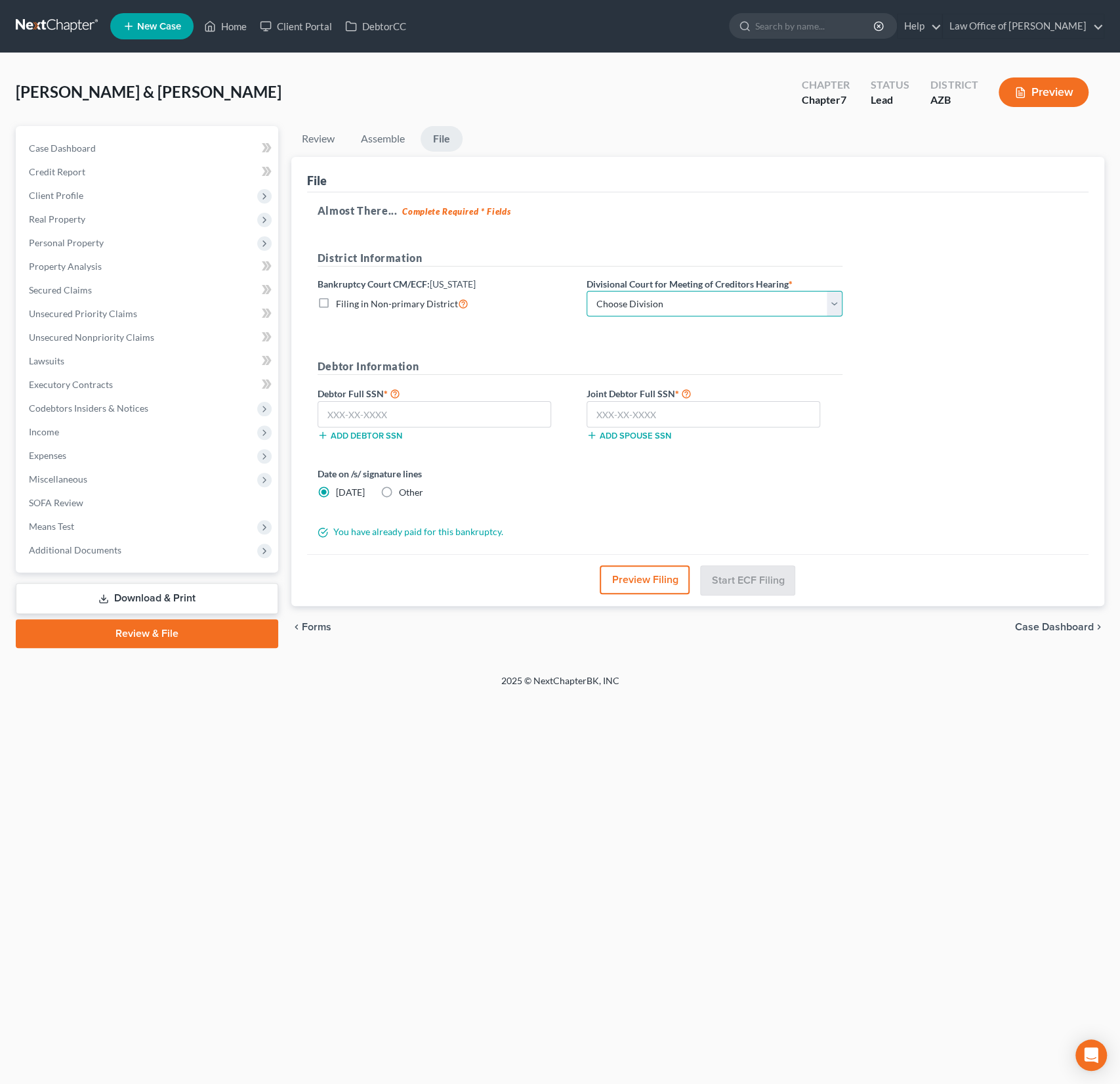
click at [644, 296] on select "Choose Division Phoenix [GEOGRAPHIC_DATA] [PERSON_NAME]" at bounding box center [714, 304] width 256 height 26
select select "0"
click at [587, 291] on select "Choose Division Phoenix [GEOGRAPHIC_DATA] [PERSON_NAME]" at bounding box center [714, 304] width 256 height 26
click at [366, 415] on input "text" at bounding box center [434, 414] width 233 height 26
type input "527-23-9208"
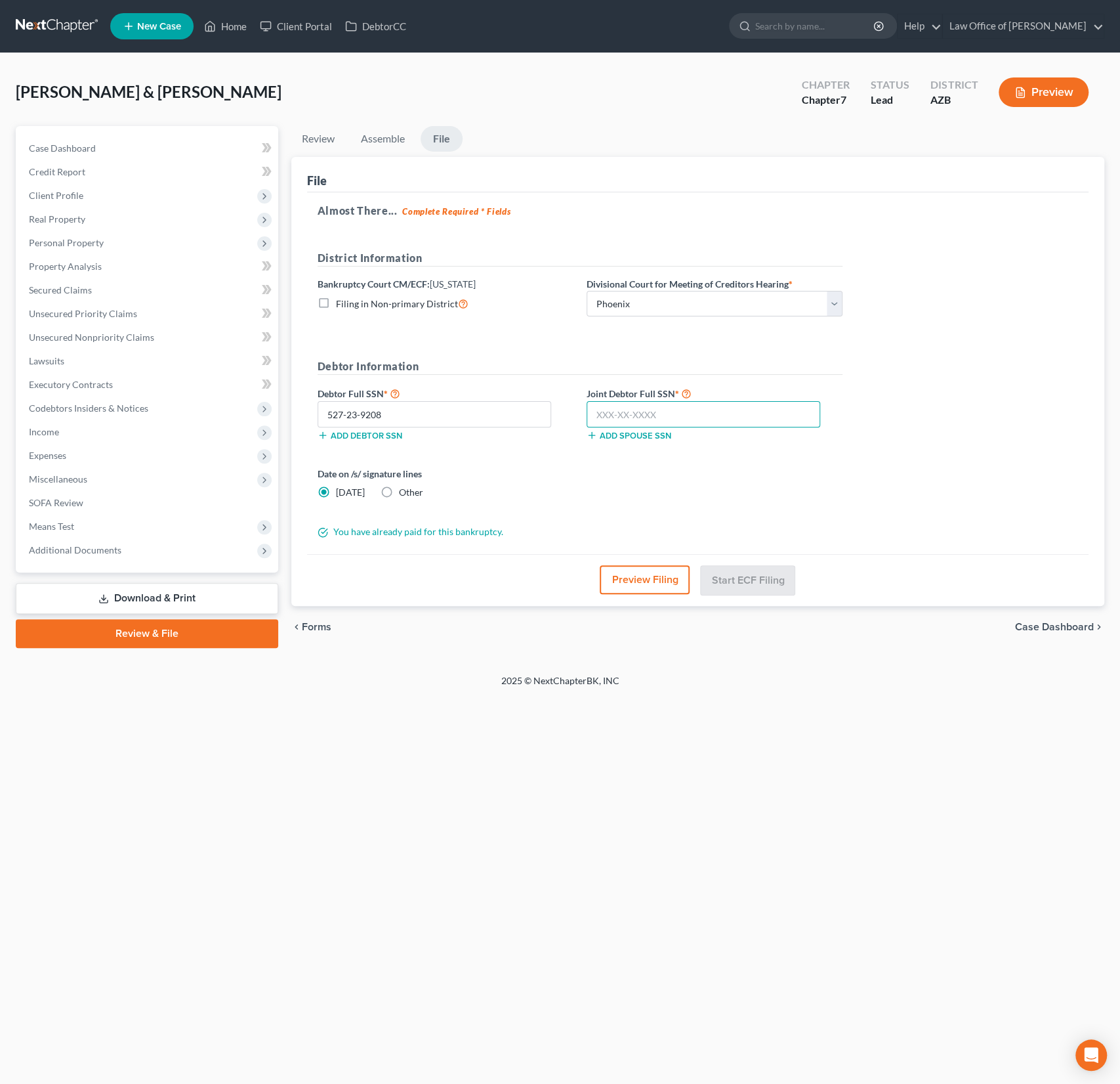
click at [633, 416] on input "text" at bounding box center [703, 414] width 233 height 26
type input "600-68-9763"
click at [651, 579] on button "Preview Filing" at bounding box center [645, 579] width 90 height 29
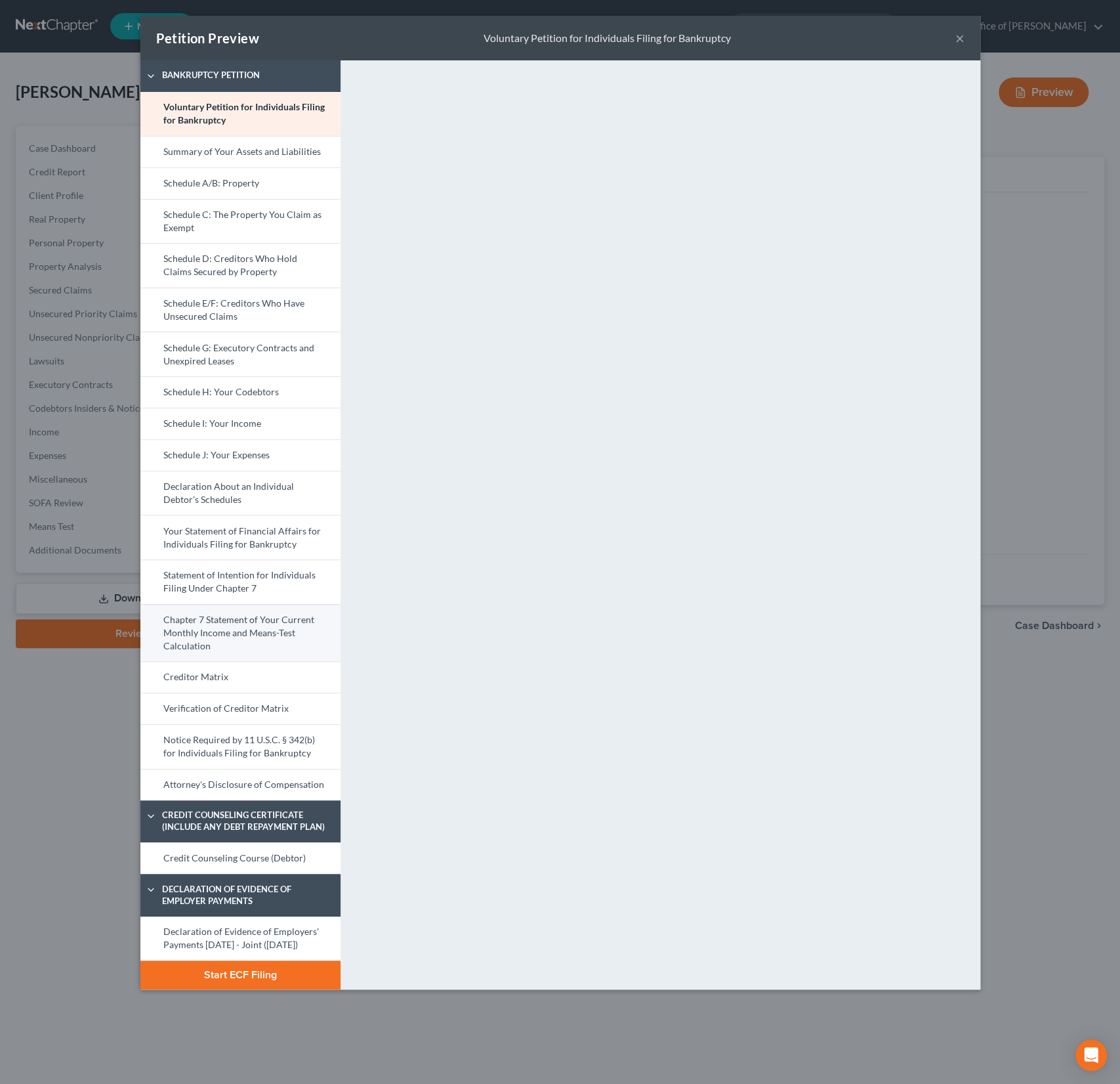
click at [240, 636] on link "Chapter 7 Statement of Your Current Monthly Income and Means-Test Calculation" at bounding box center [241, 633] width 200 height 58
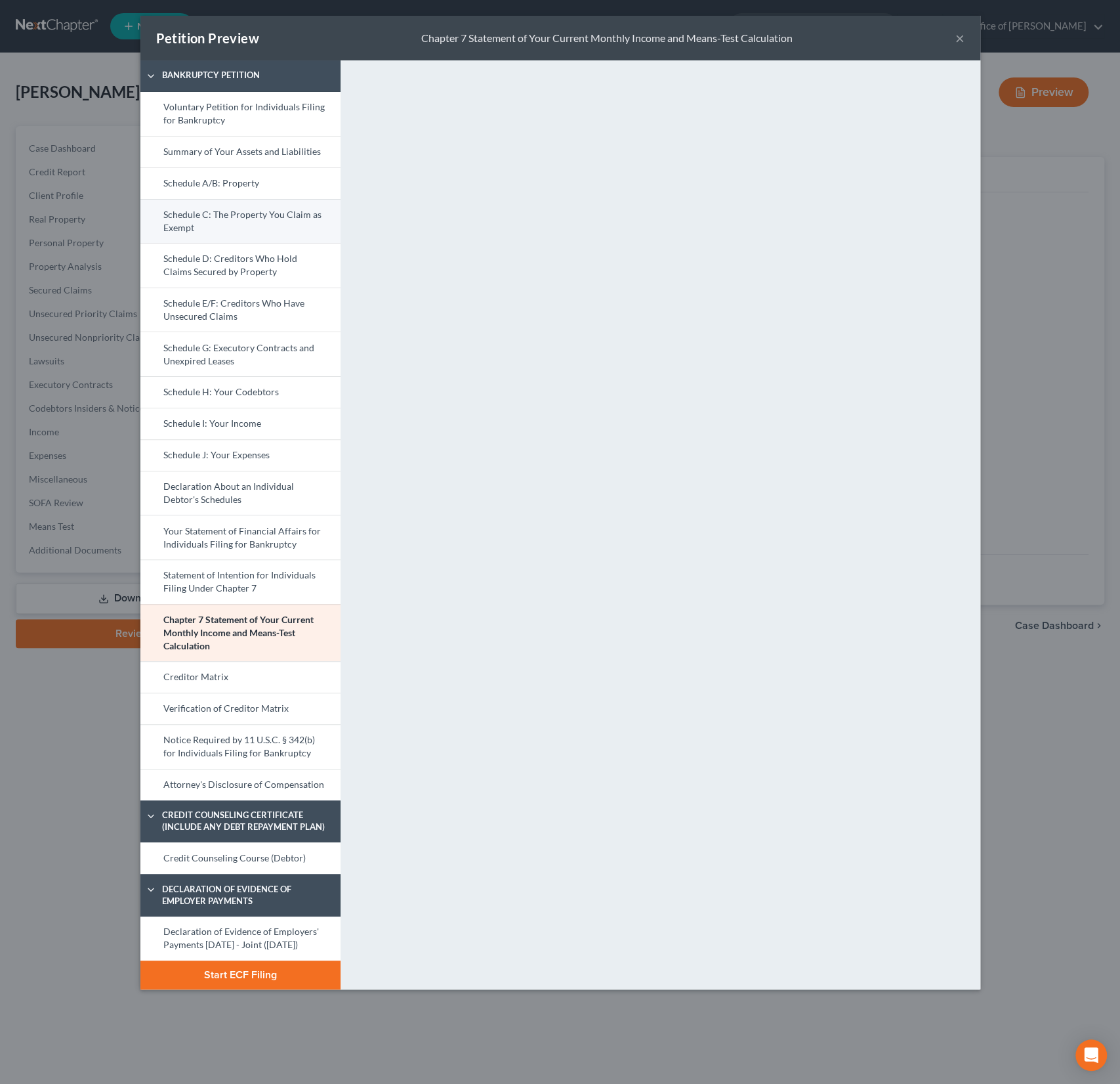
click at [258, 217] on link "Schedule C: The Property You Claim as Exempt" at bounding box center [241, 221] width 200 height 45
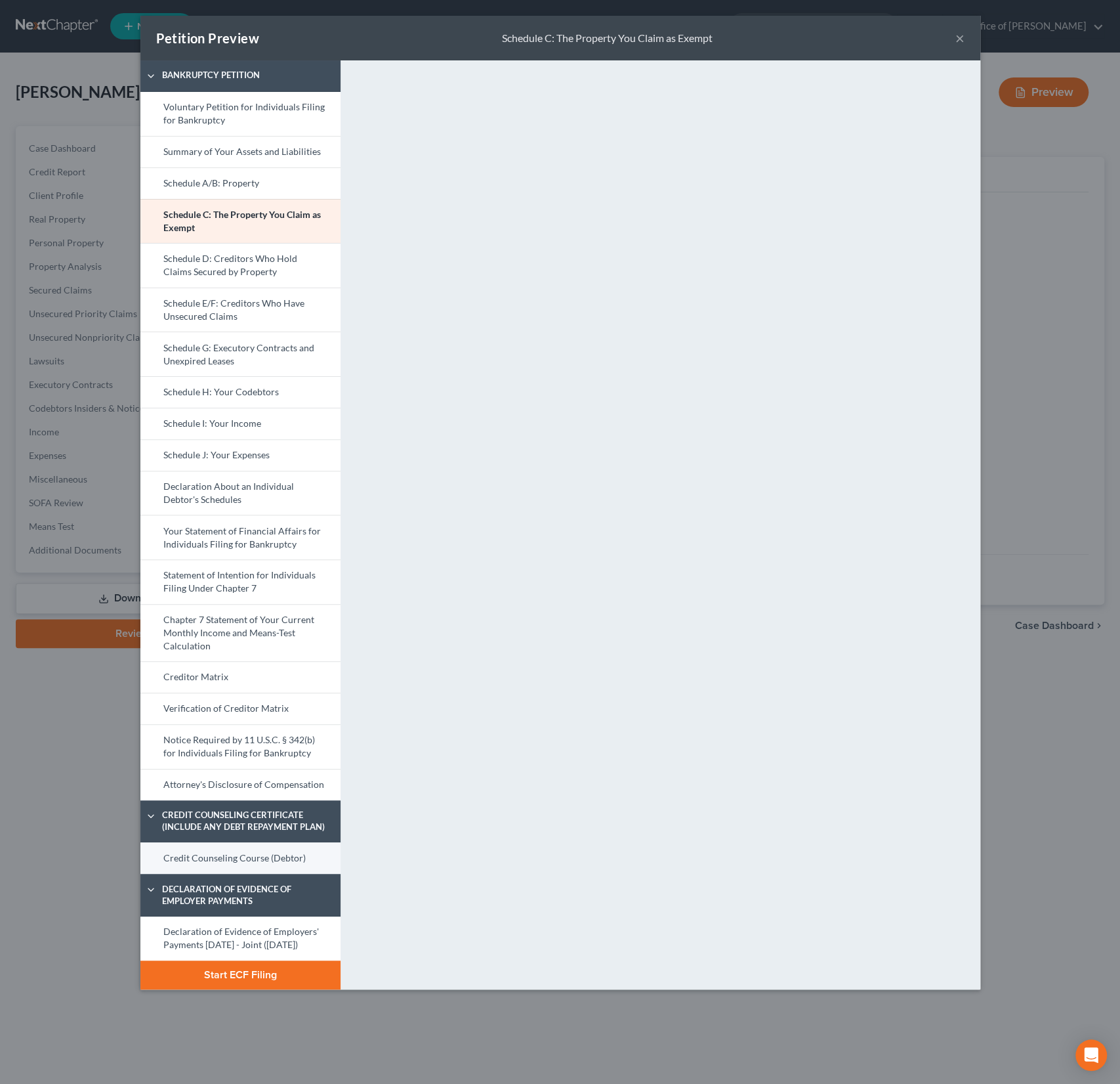
click at [235, 846] on link "Credit Counseling Course (Debtor)" at bounding box center [241, 858] width 200 height 32
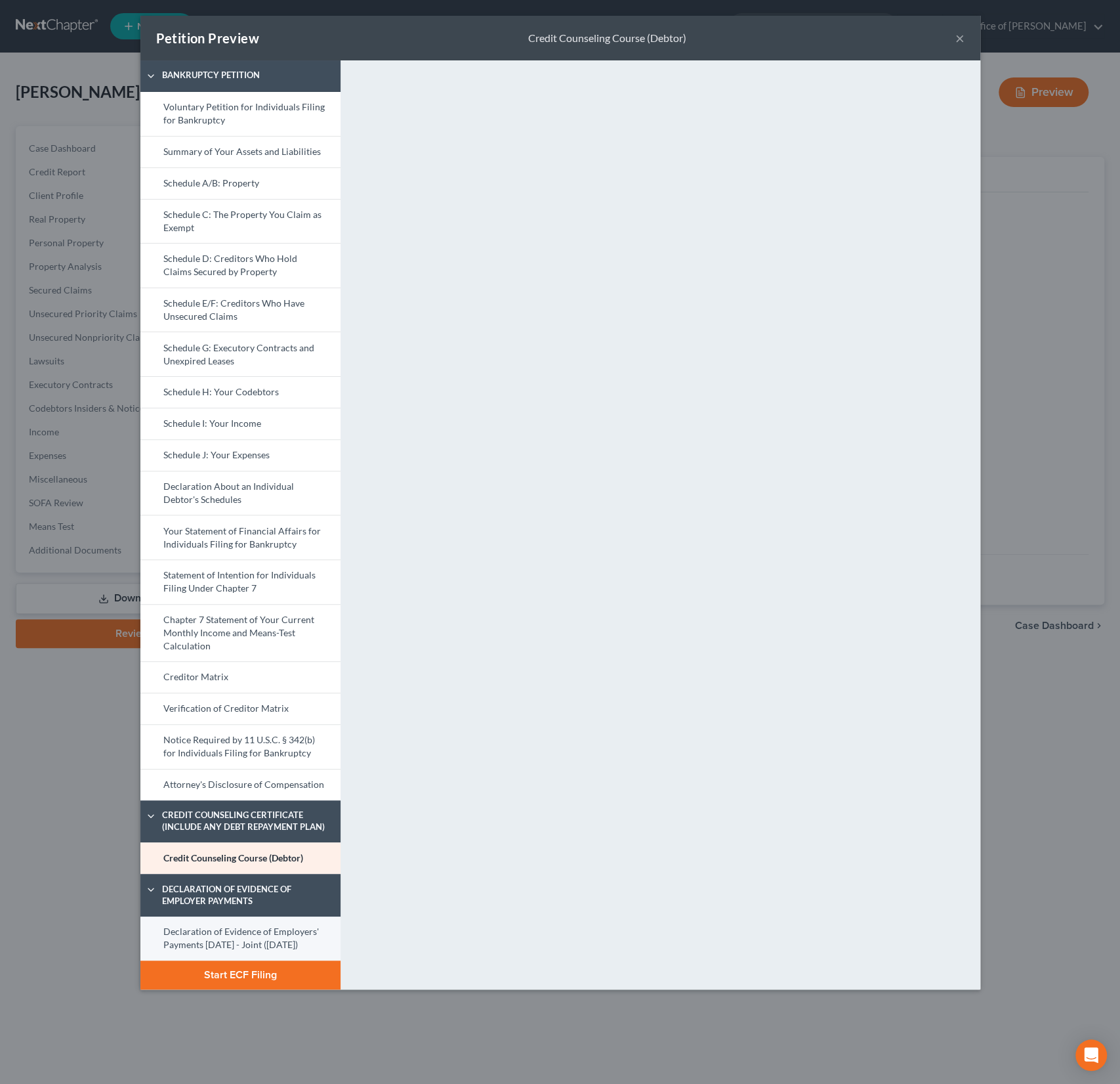
click at [225, 932] on link "Declaration of Evidence of Employers' Payments Within 60 Days - Joint (09/24/20…" at bounding box center [241, 938] width 200 height 44
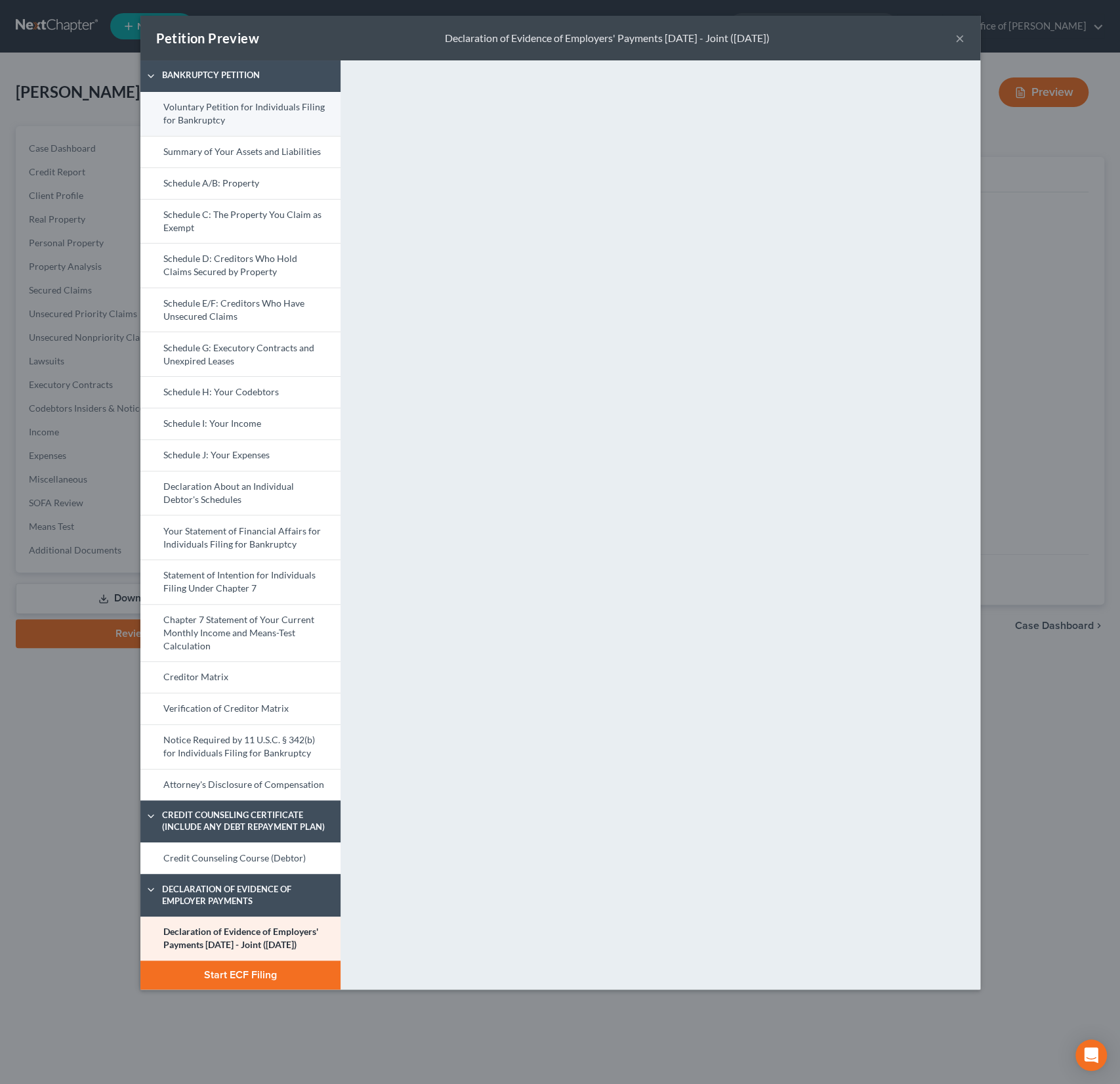
click at [208, 116] on link "Voluntary Petition for Individuals Filing for Bankruptcy" at bounding box center [241, 114] width 200 height 44
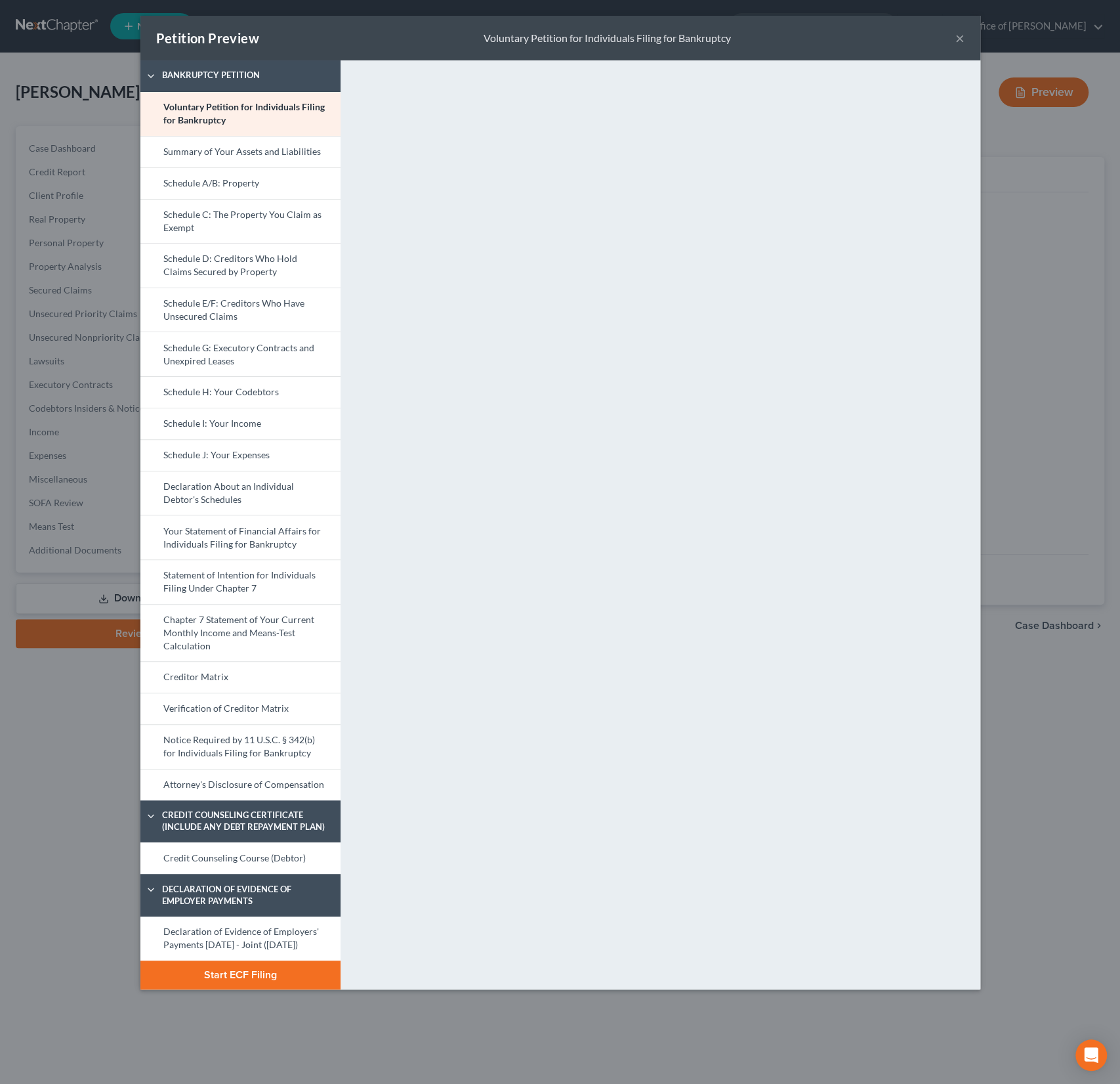
click at [241, 988] on button "Start ECF Filing" at bounding box center [241, 975] width 200 height 29
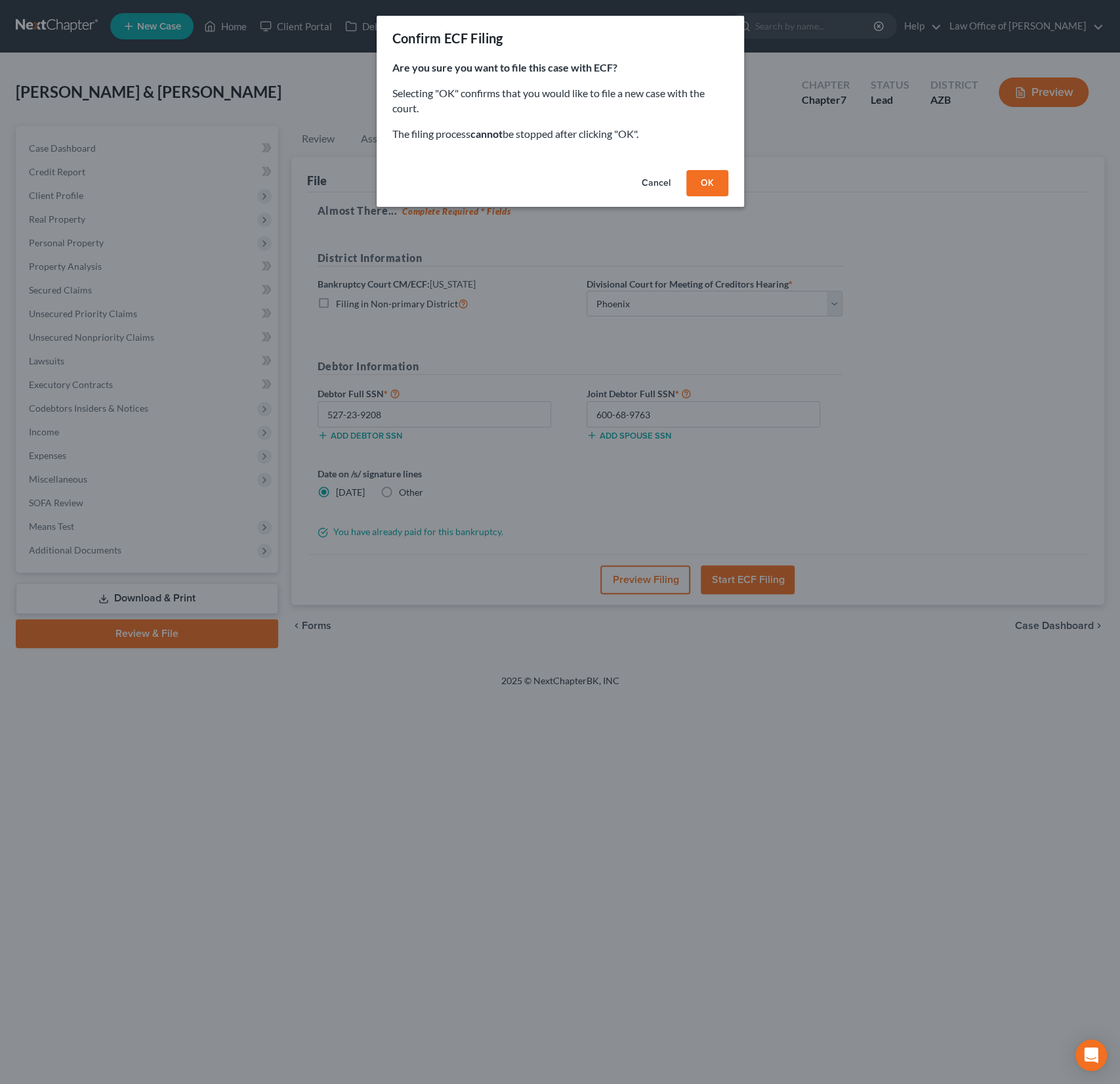
click at [664, 179] on button "Cancel" at bounding box center [656, 183] width 50 height 26
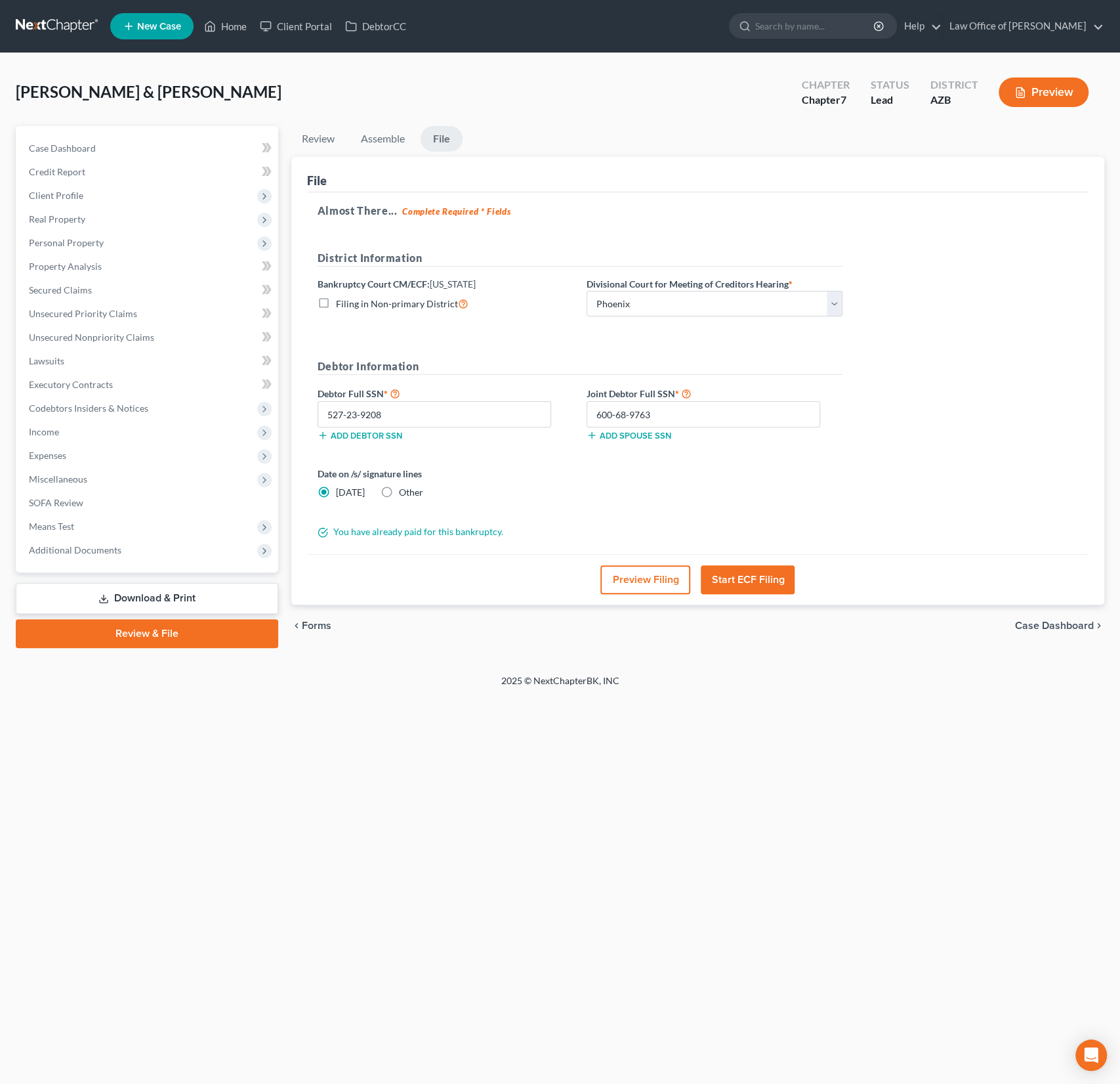
click at [648, 586] on button "Preview Filing" at bounding box center [645, 579] width 90 height 29
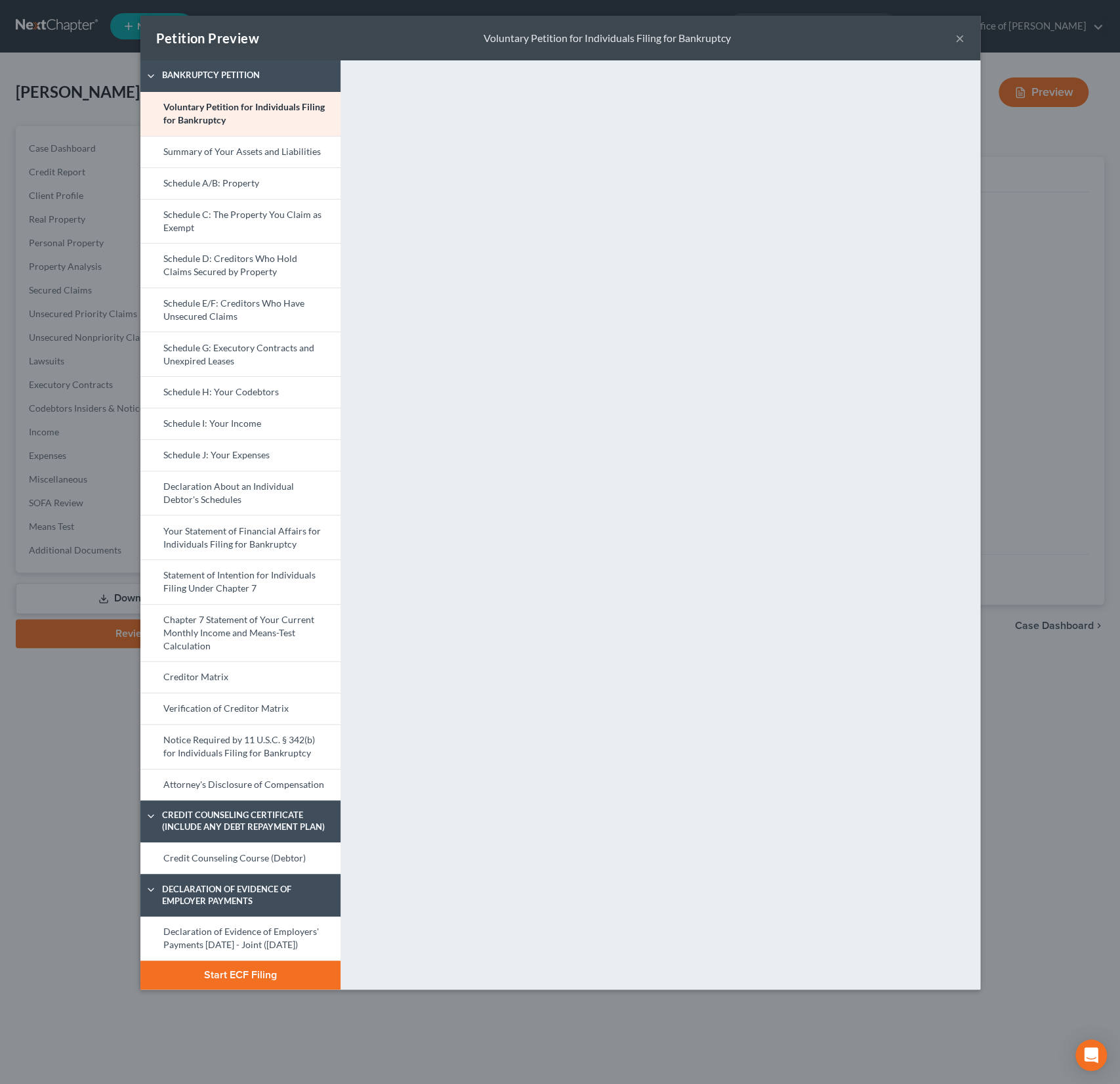
click at [243, 980] on button "Start ECF Filing" at bounding box center [241, 975] width 200 height 29
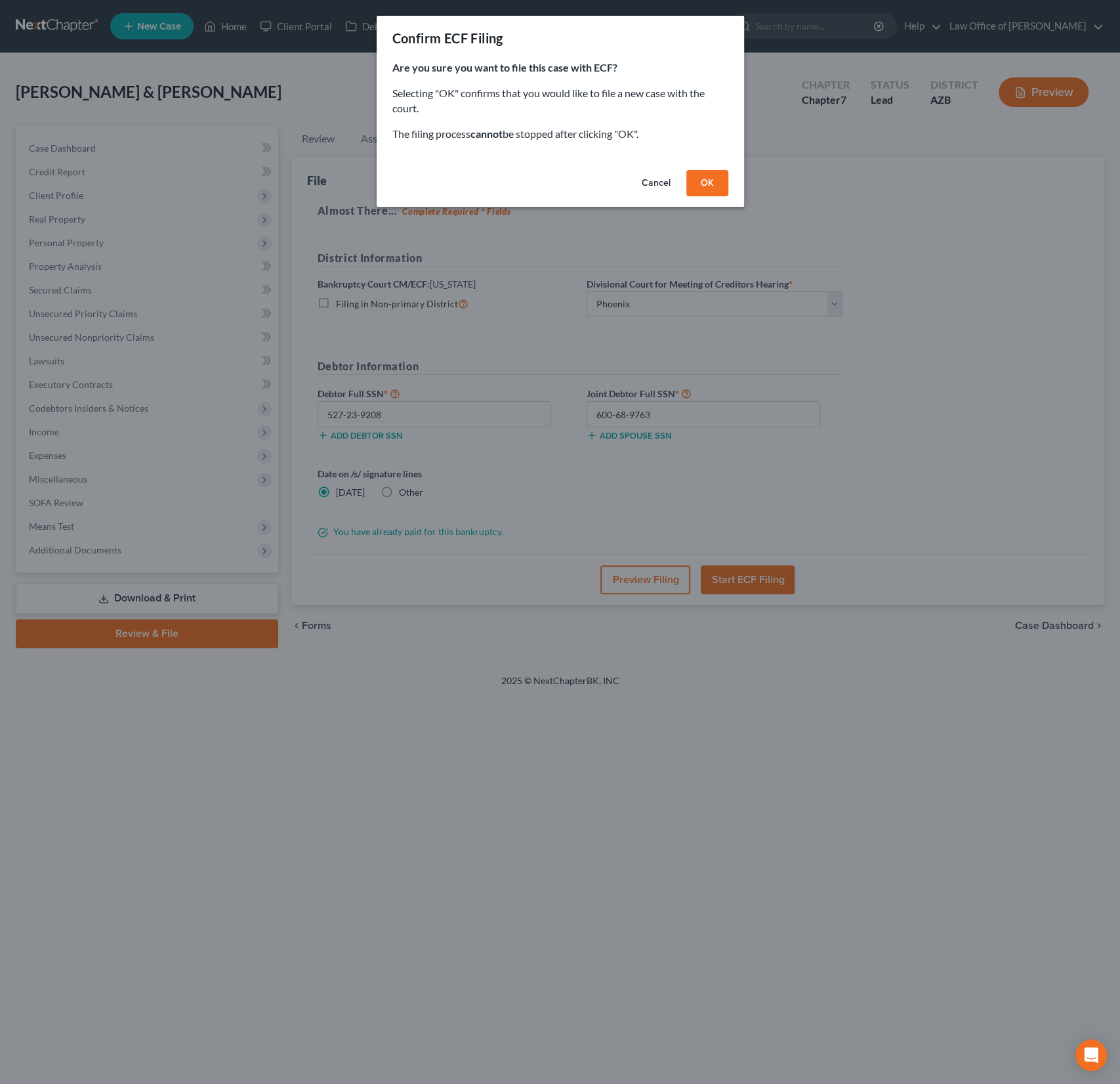
click at [705, 181] on button "OK" at bounding box center [708, 183] width 42 height 26
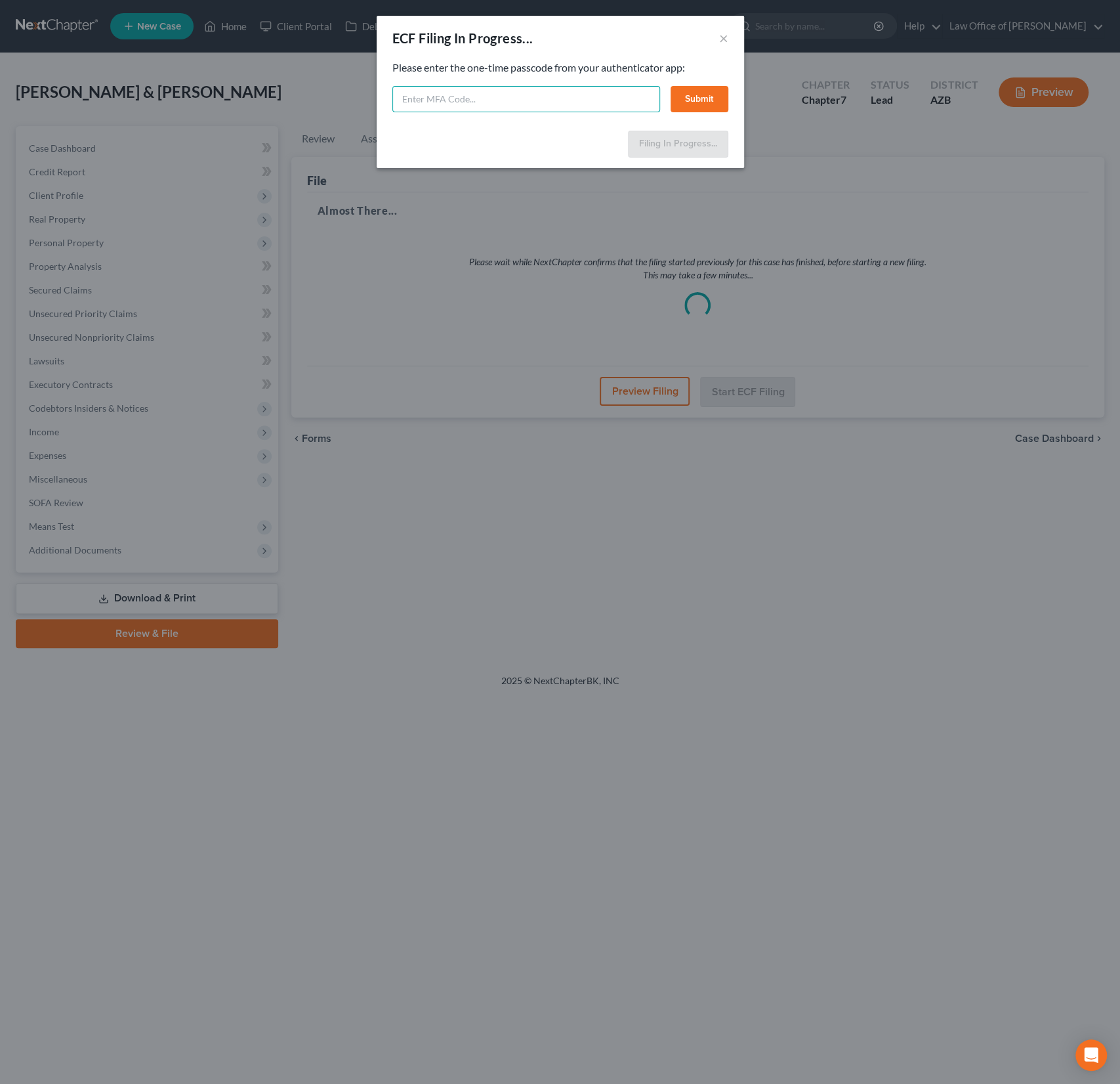
click at [481, 101] on input "text" at bounding box center [526, 99] width 268 height 26
type input "032545"
click at [704, 99] on button "Submit" at bounding box center [700, 99] width 58 height 26
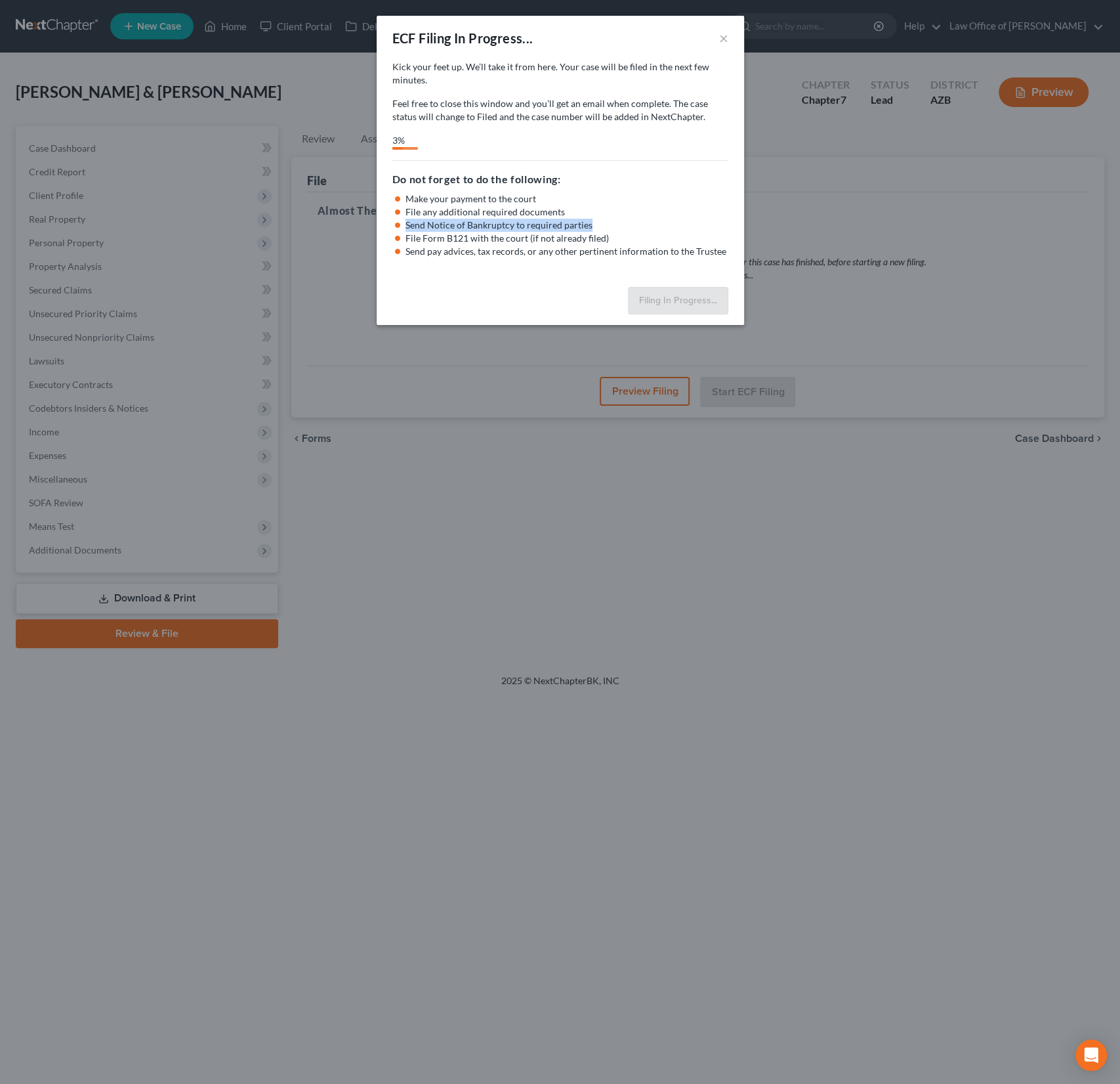
click at [662, 214] on ul "Make your payment to the court File any additional required documents Send Noti…" at bounding box center [560, 225] width 336 height 66
select select "0"
